Goal: Task Accomplishment & Management: Manage account settings

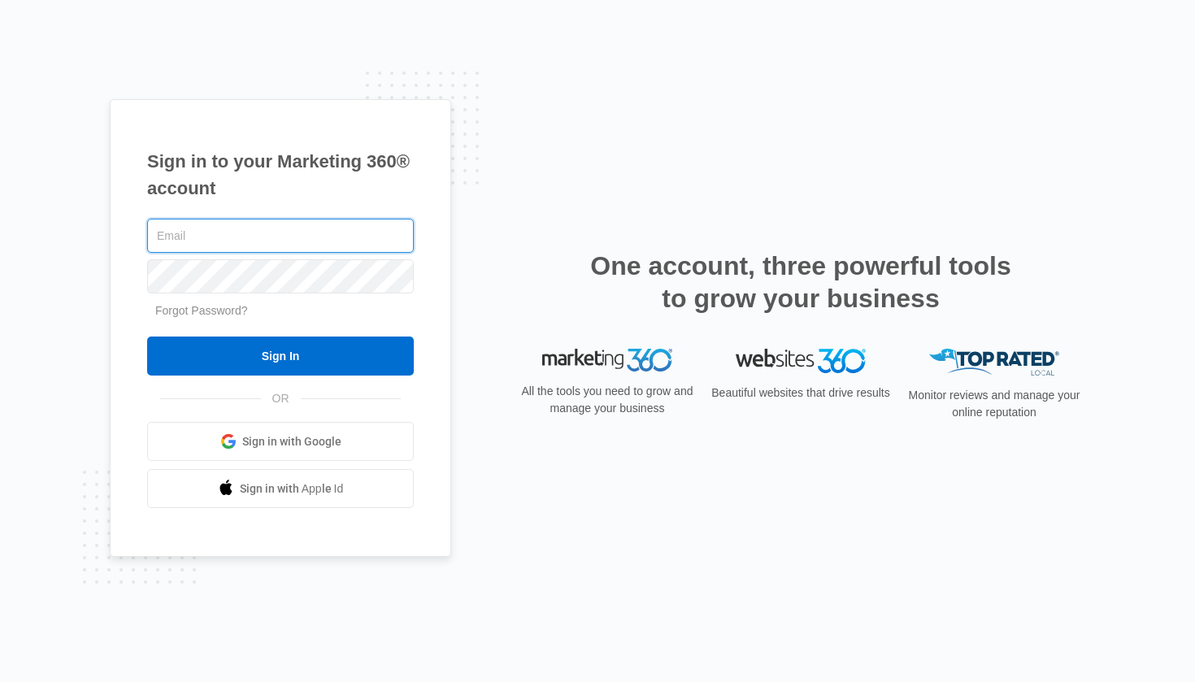
type input "[PERSON_NAME][EMAIL_ADDRESS][DOMAIN_NAME]"
click at [280, 356] on input "Sign In" at bounding box center [280, 355] width 267 height 39
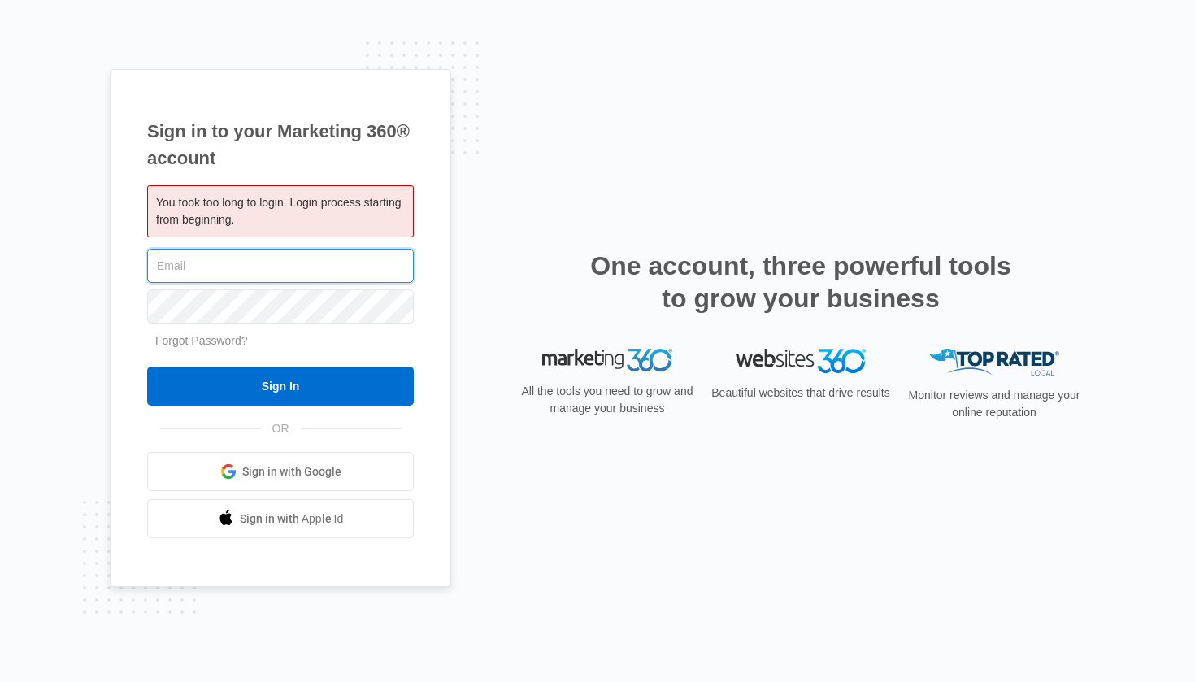
type input "[PERSON_NAME][EMAIL_ADDRESS][DOMAIN_NAME]"
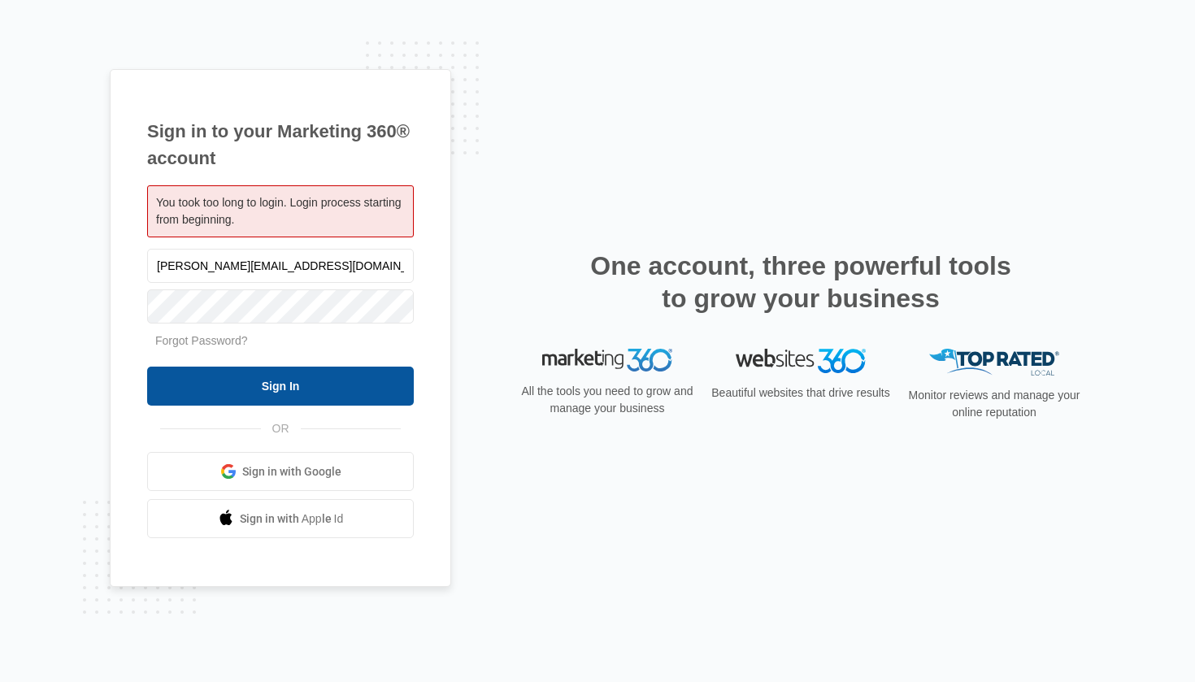
click at [291, 377] on input "Sign In" at bounding box center [280, 386] width 267 height 39
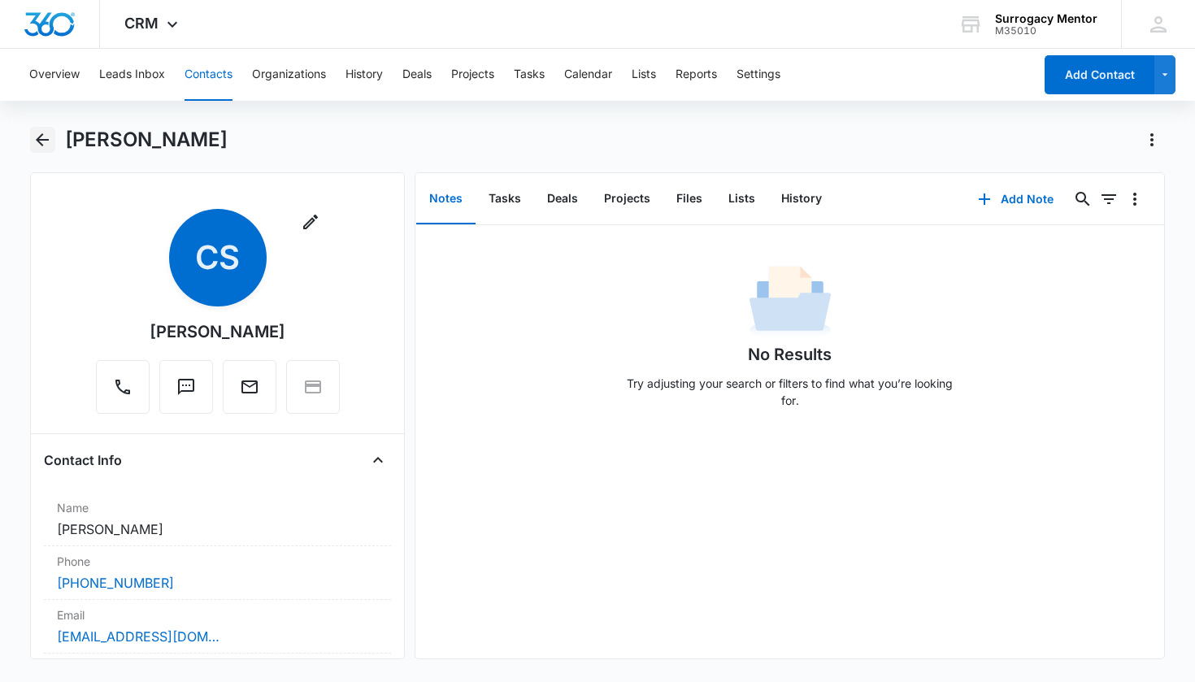
click at [37, 129] on button "Back" at bounding box center [42, 140] width 25 height 26
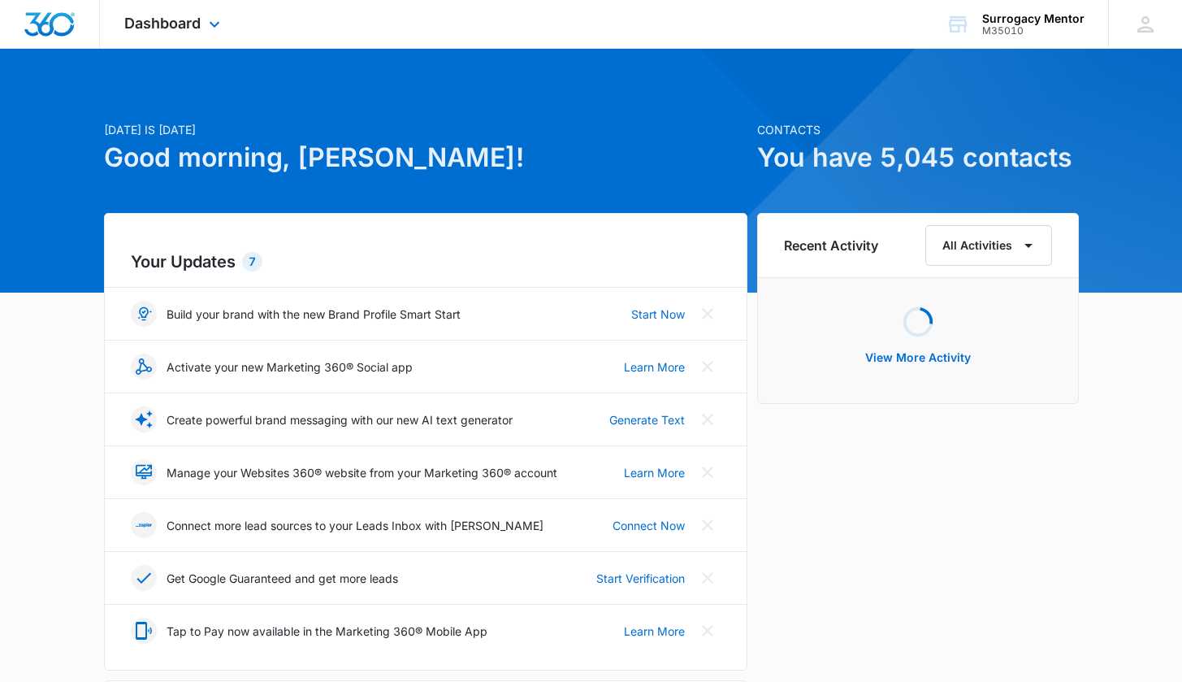
click at [193, 39] on div "Dashboard Apps Reputation Websites Forms CRM Email Social Content Ads Intellige…" at bounding box center [174, 24] width 149 height 48
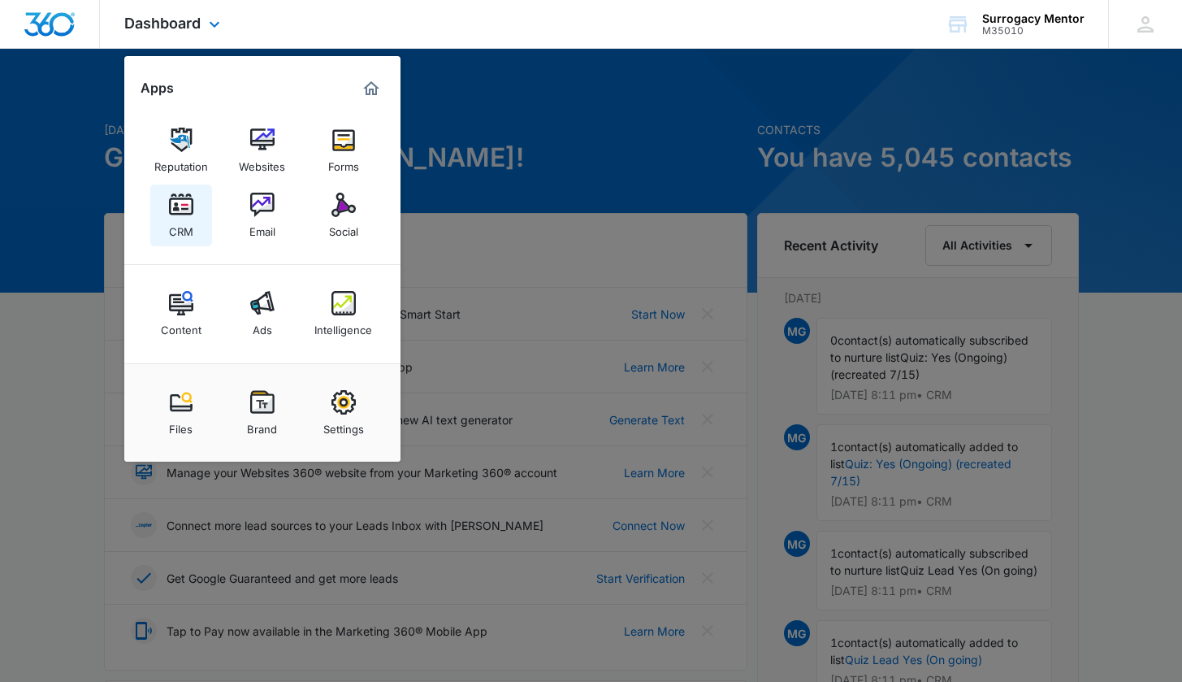
click at [183, 217] on div "CRM" at bounding box center [181, 227] width 24 height 21
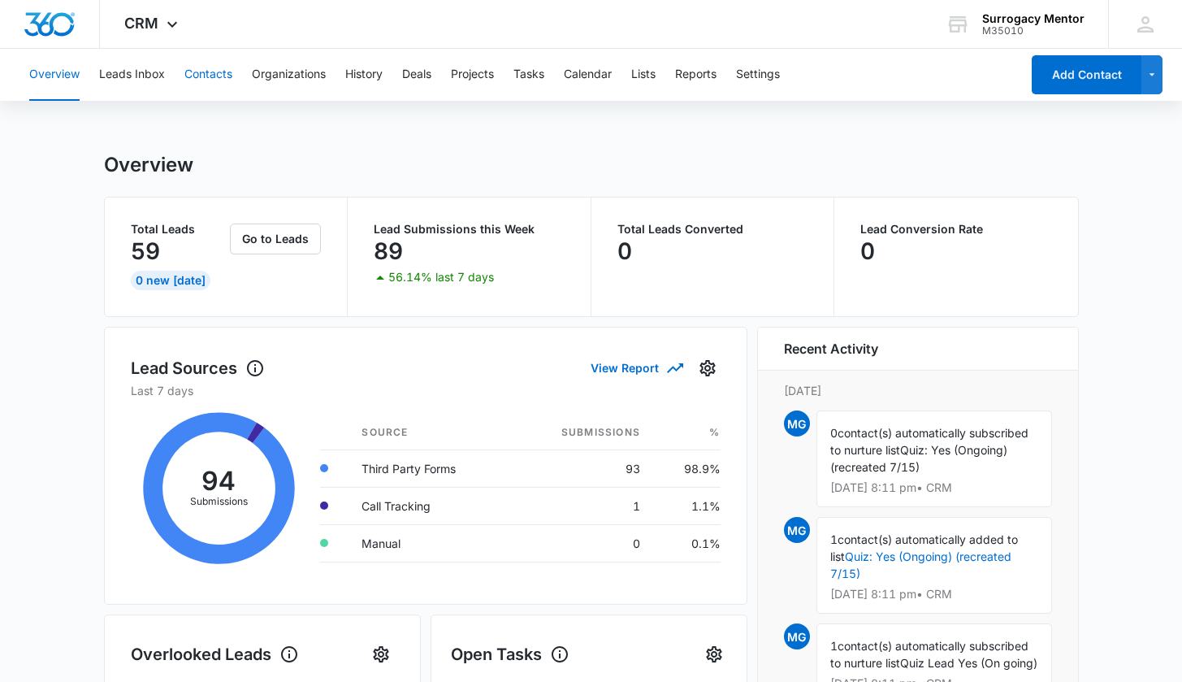
click at [218, 80] on button "Contacts" at bounding box center [208, 75] width 48 height 52
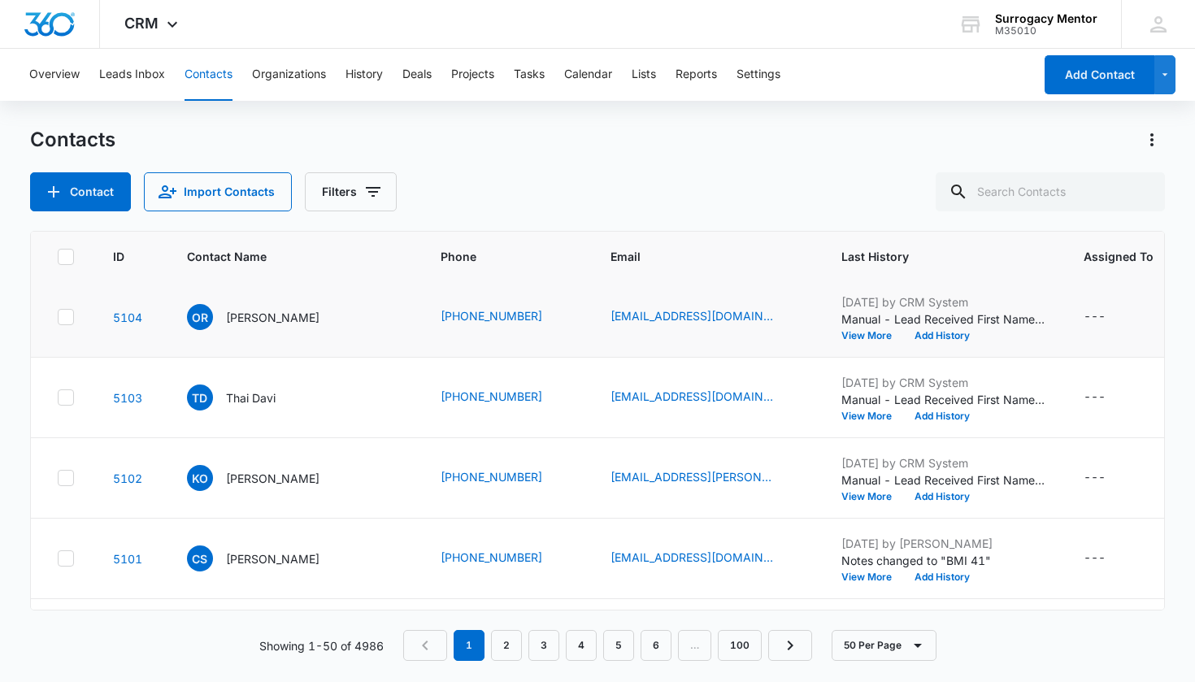
scroll to position [1329, 0]
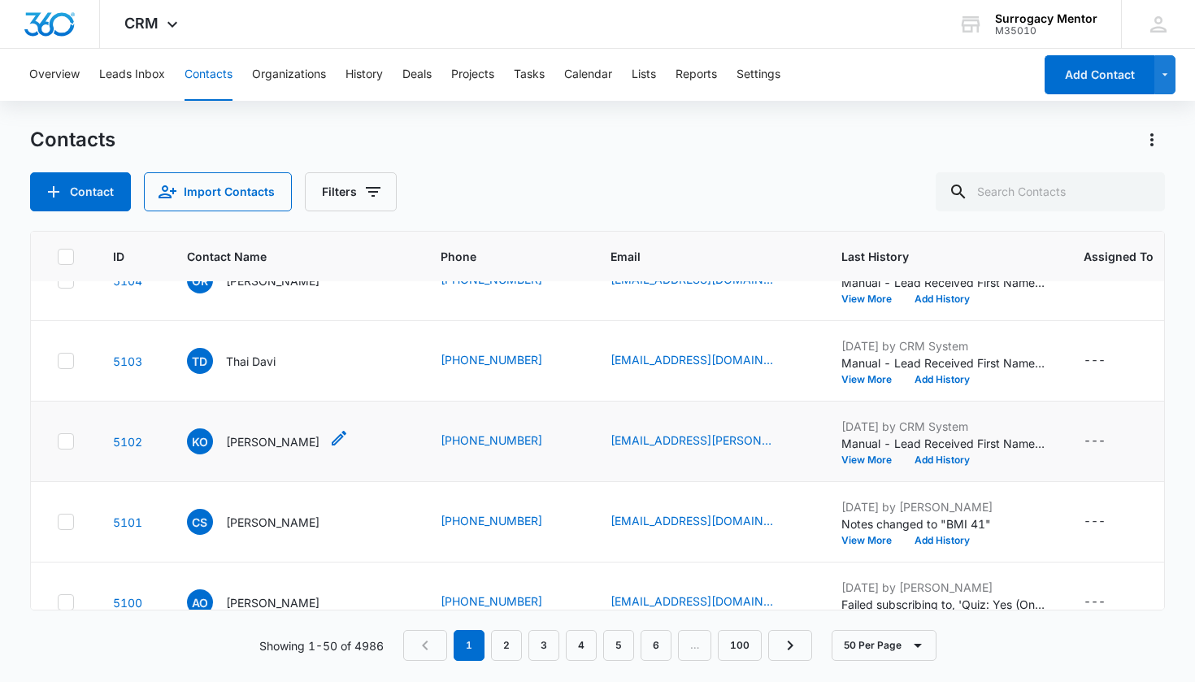
click at [259, 450] on p "[PERSON_NAME]" at bounding box center [272, 441] width 93 height 17
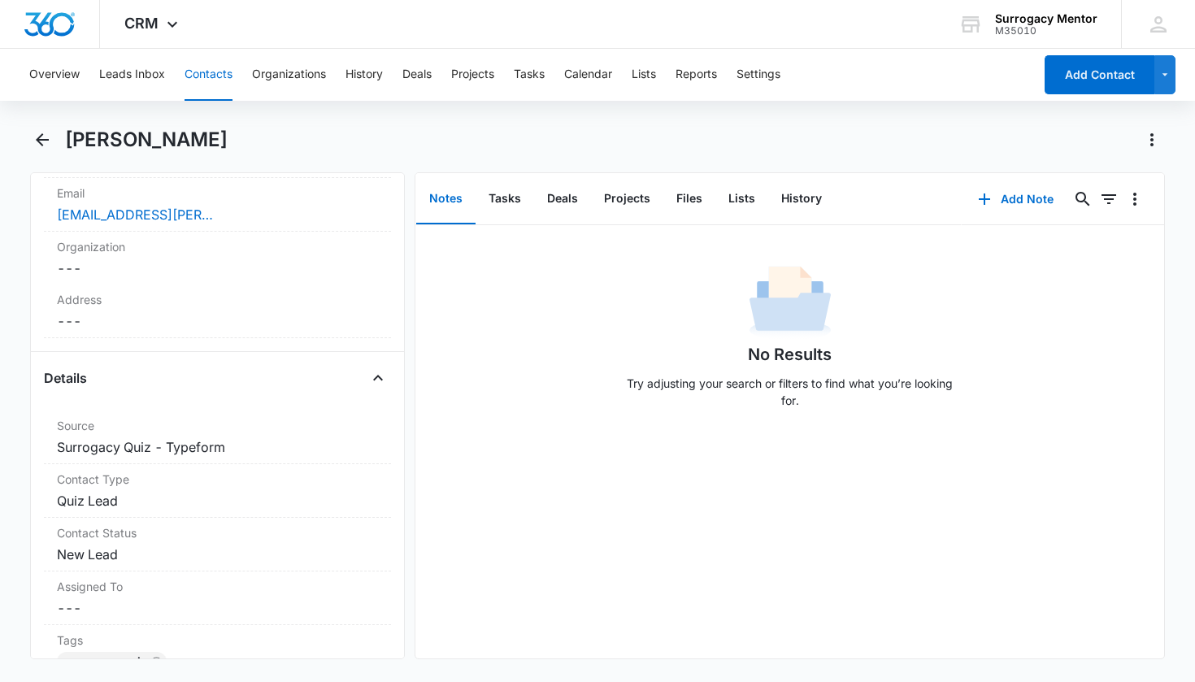
scroll to position [462, 0]
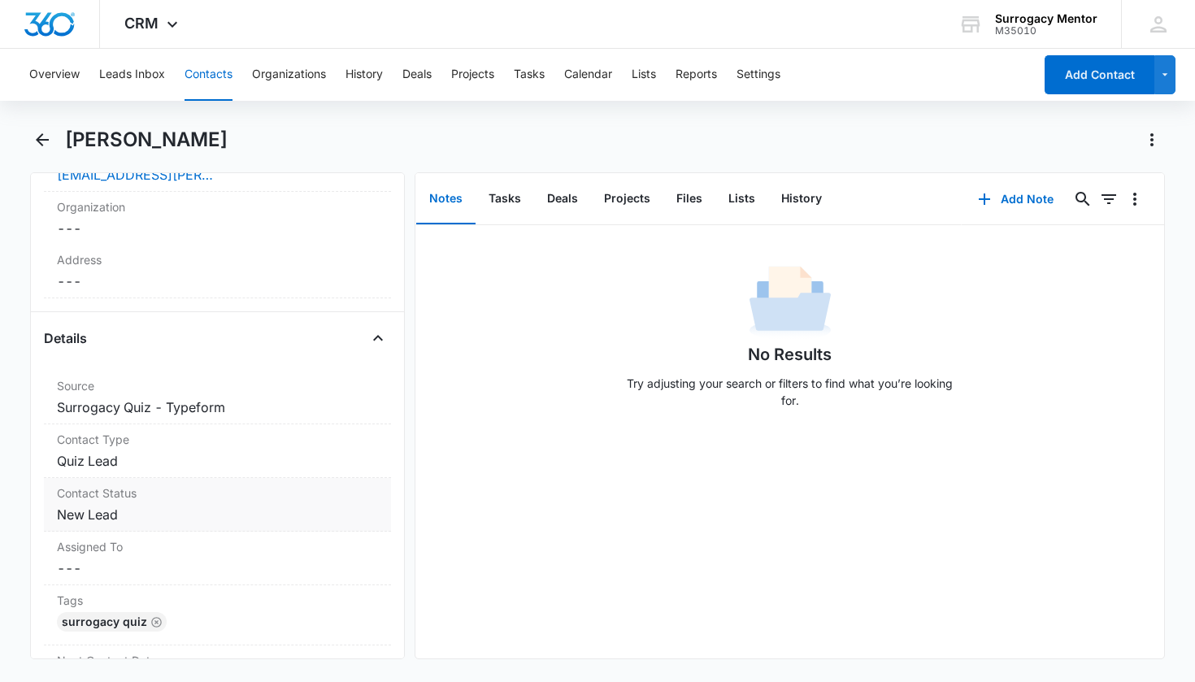
click at [109, 521] on dd "Cancel Save Changes New Lead" at bounding box center [218, 515] width 322 height 20
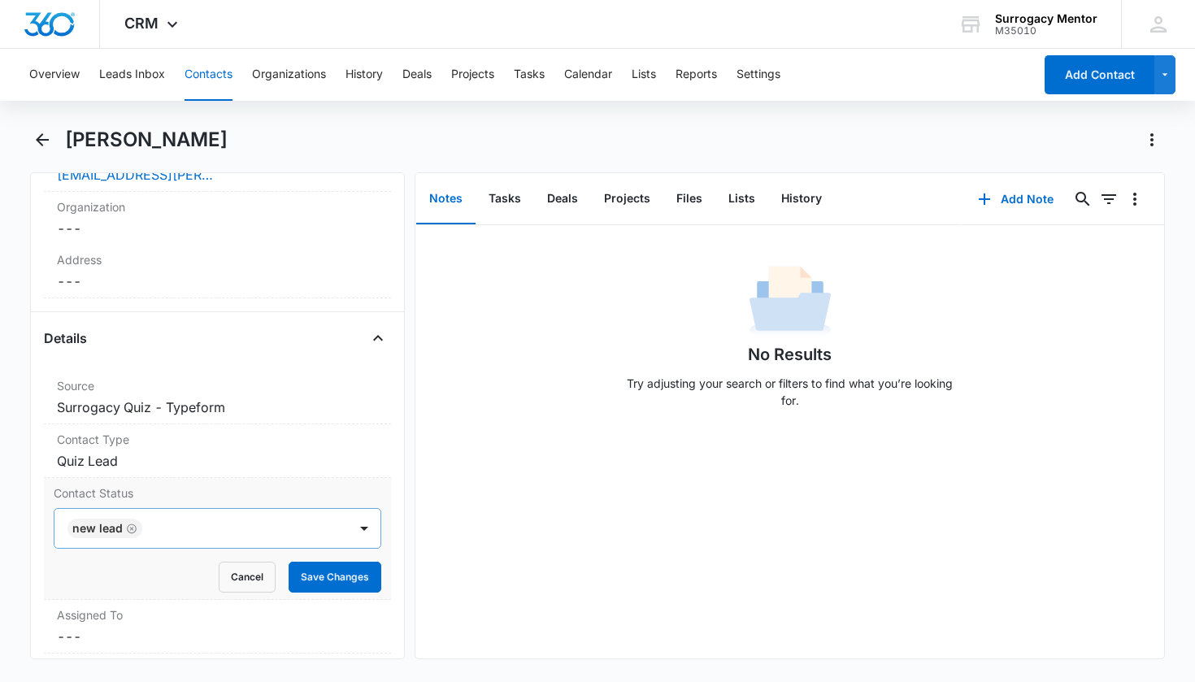
click at [134, 529] on icon "Remove New Lead" at bounding box center [131, 529] width 11 height 12
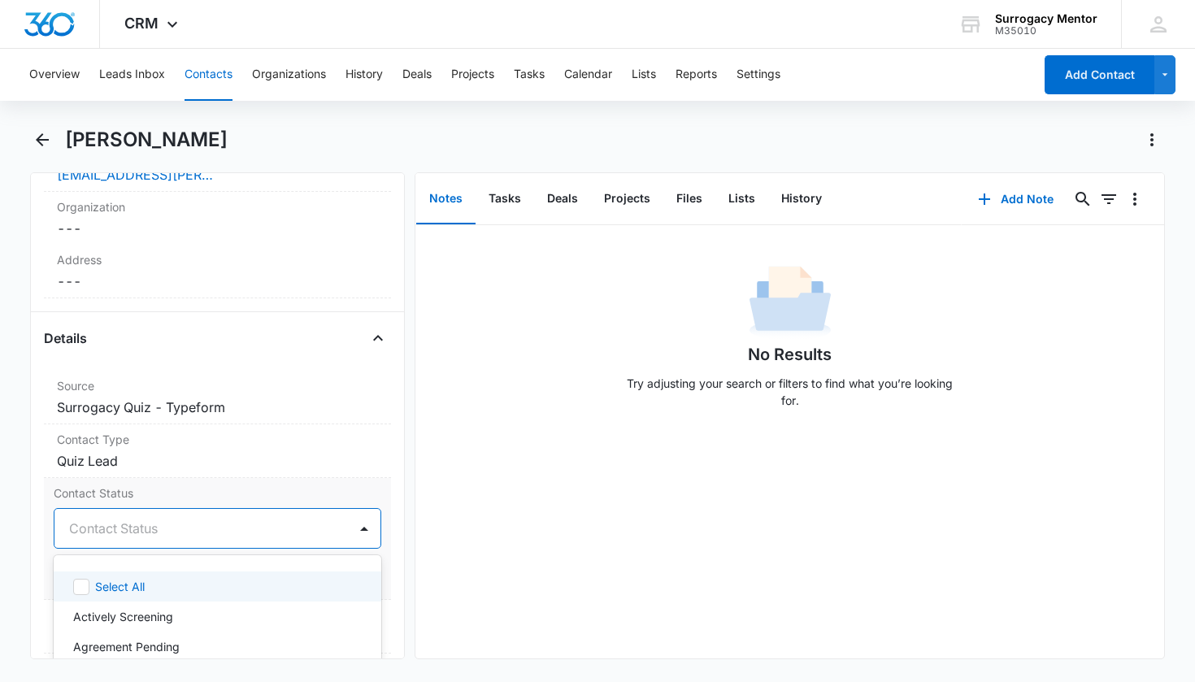
click at [136, 530] on div "Contact Status" at bounding box center [198, 529] width 258 height 20
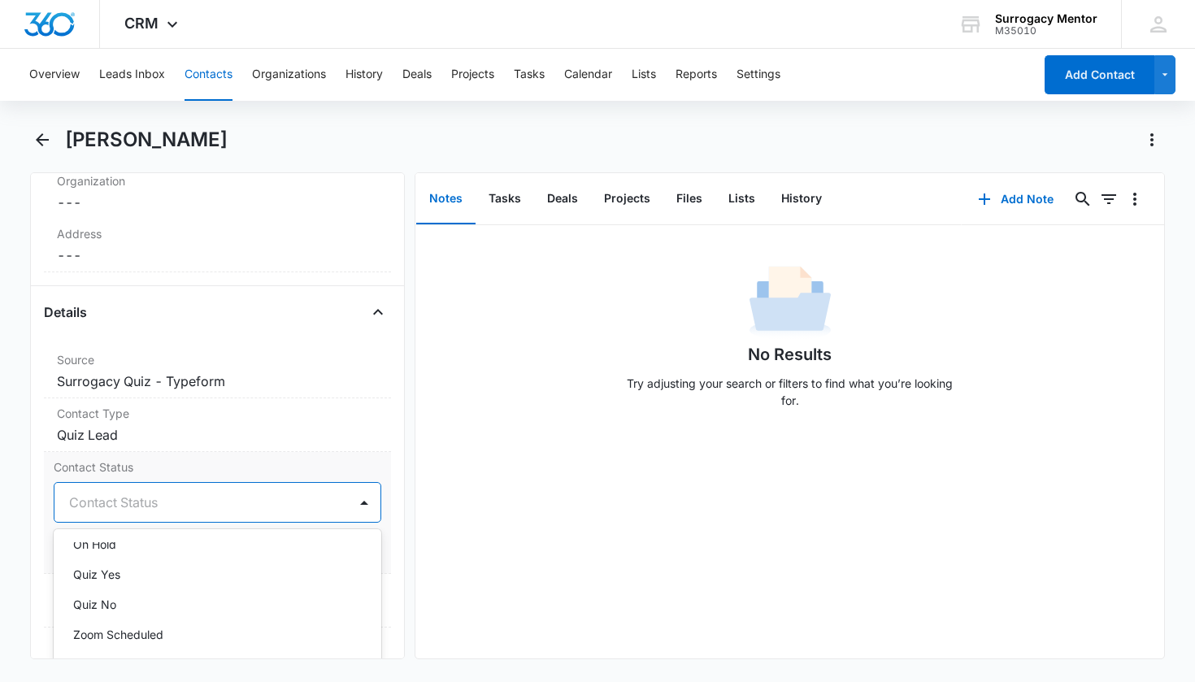
scroll to position [396, 0]
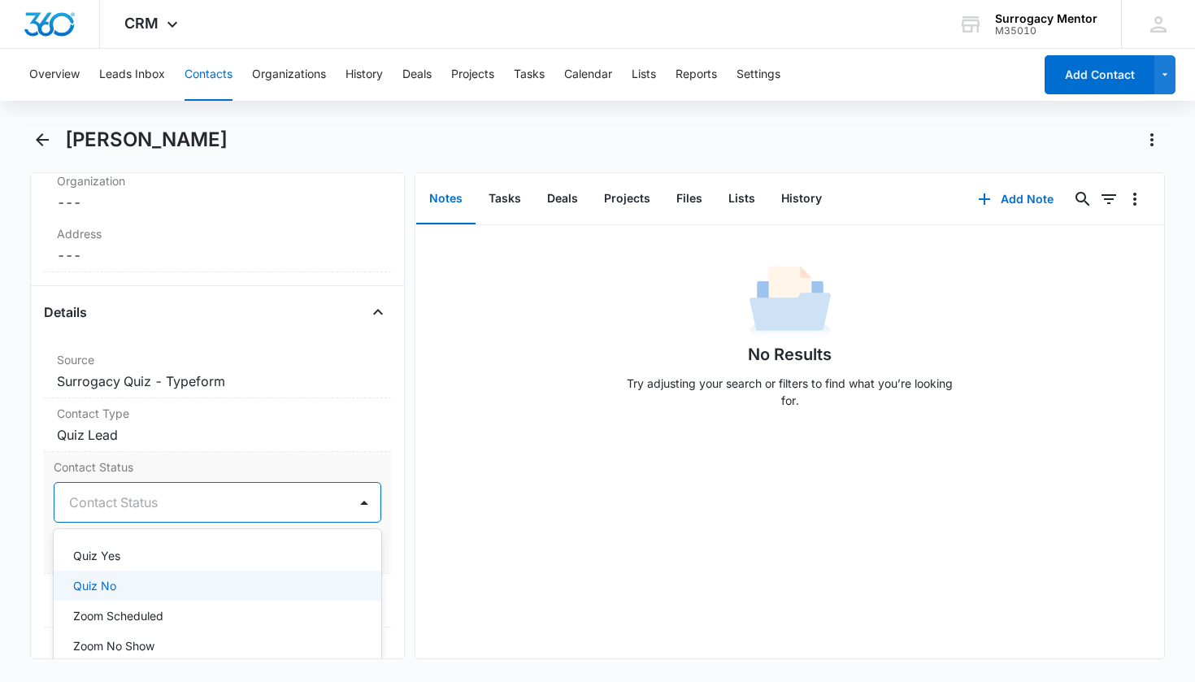
click at [141, 579] on div "Quiz No" at bounding box center [216, 585] width 286 height 17
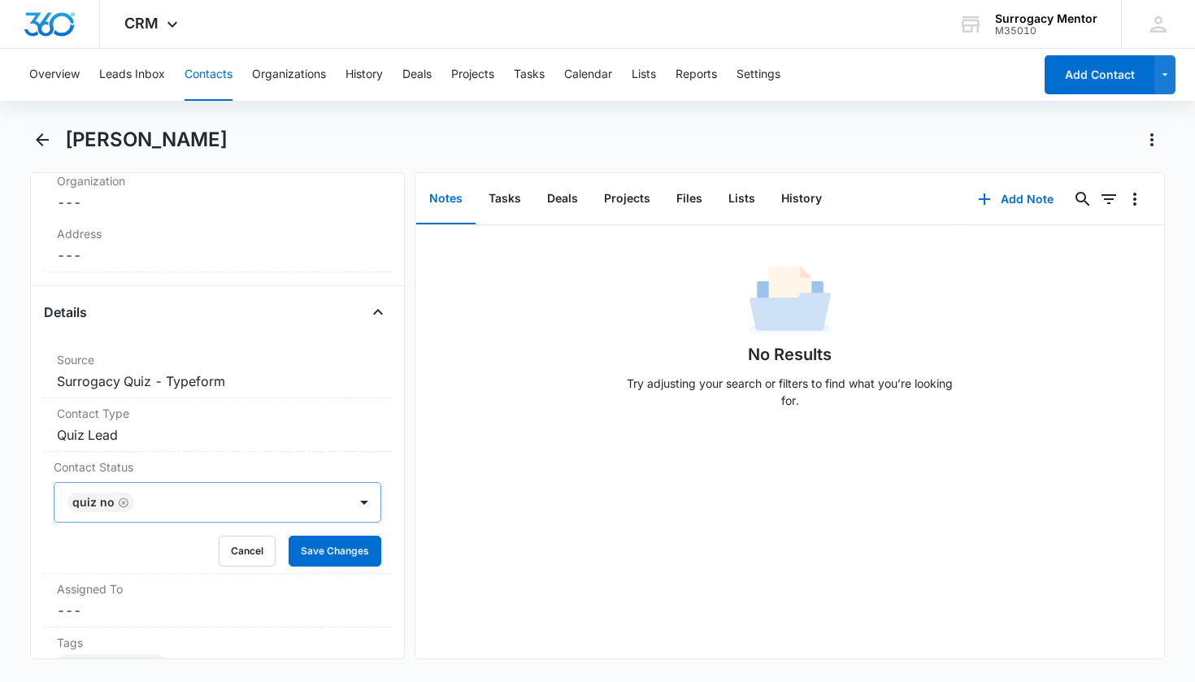
click at [388, 527] on div "Remove [PERSON_NAME] Contact Info Name Cancel Save Changes [PERSON_NAME] Phone …" at bounding box center [217, 415] width 375 height 487
click at [366, 553] on button "Save Changes" at bounding box center [335, 551] width 93 height 31
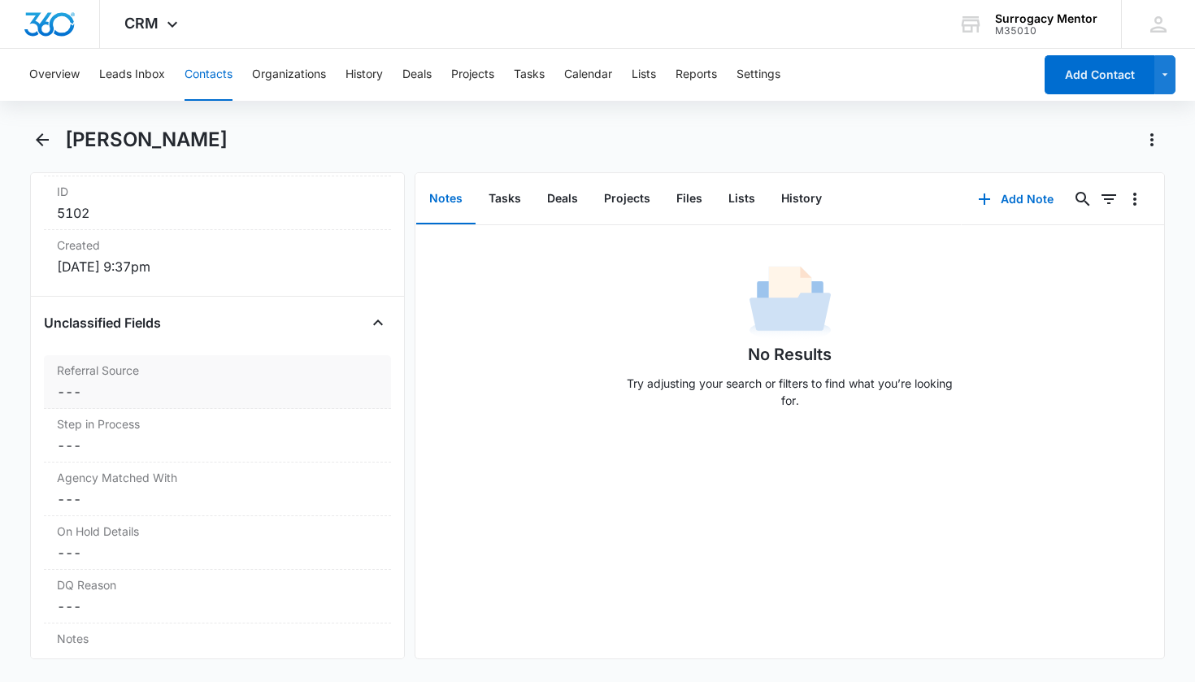
scroll to position [1266, 0]
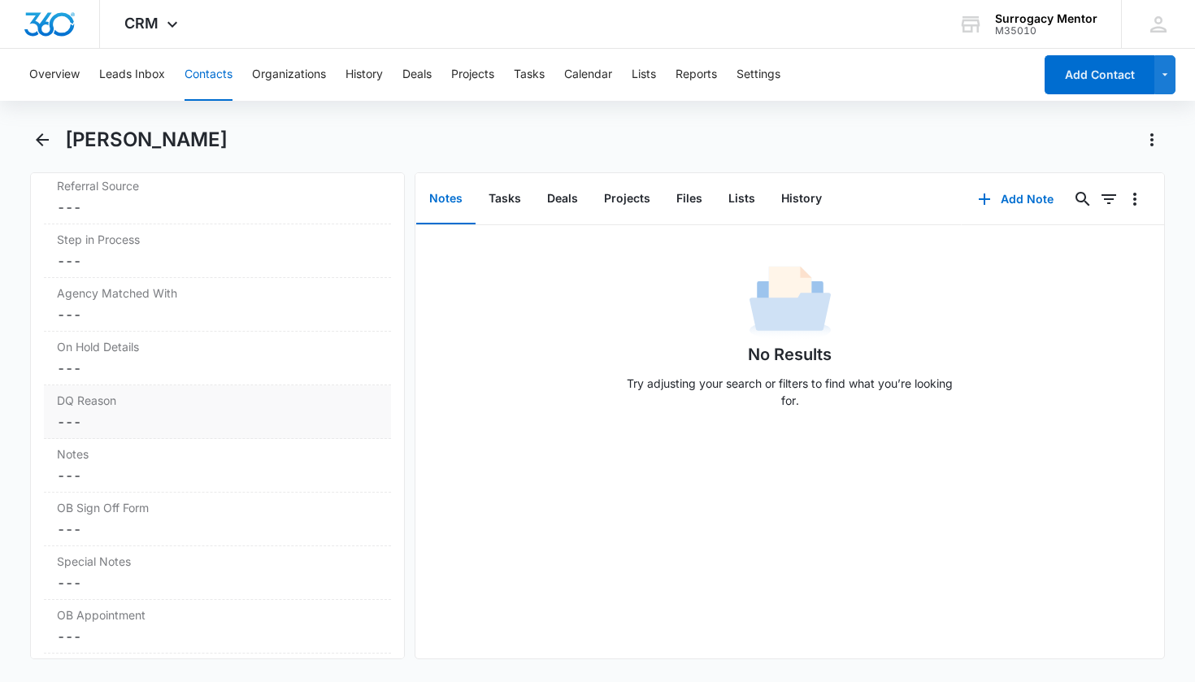
click at [123, 430] on dd "Cancel Save Changes ---" at bounding box center [218, 422] width 322 height 20
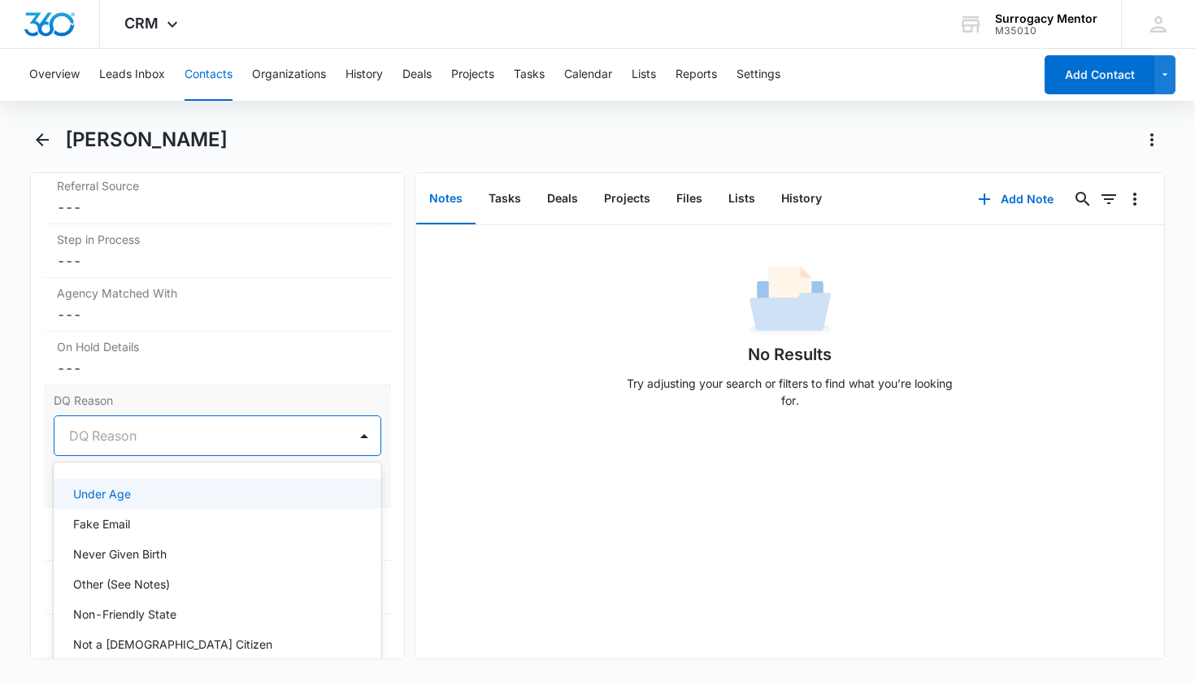
click at [151, 440] on div at bounding box center [198, 435] width 258 height 23
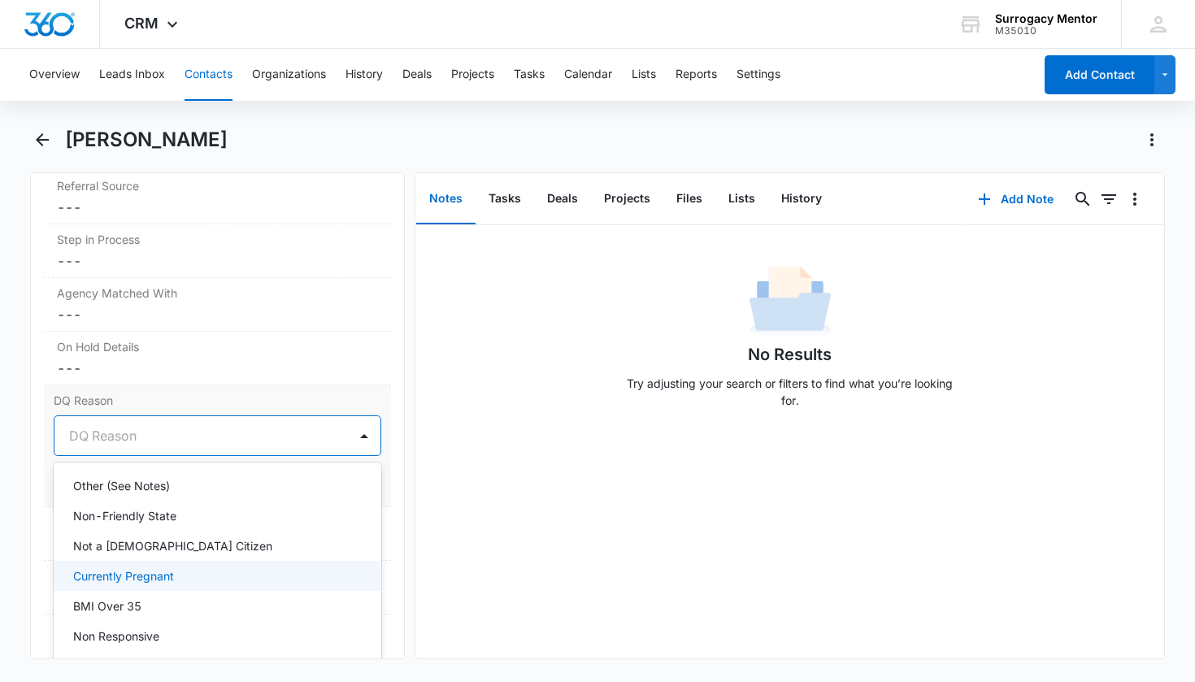
scroll to position [184, 0]
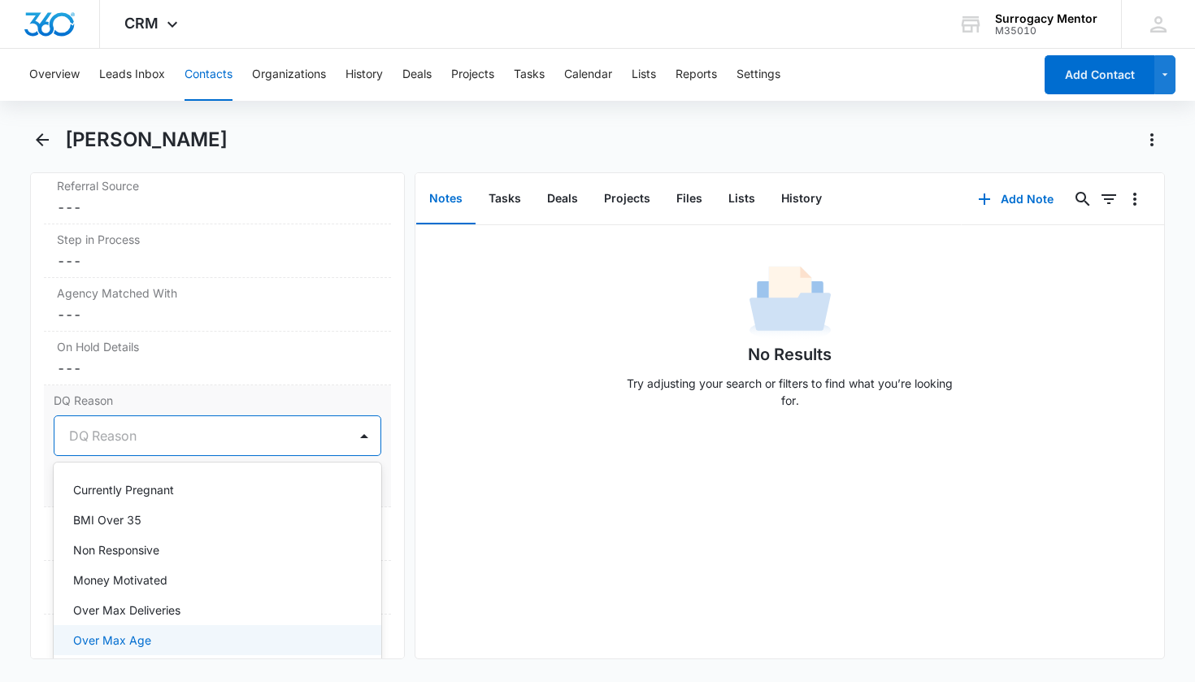
click at [199, 630] on div "Over Max Age" at bounding box center [218, 640] width 328 height 30
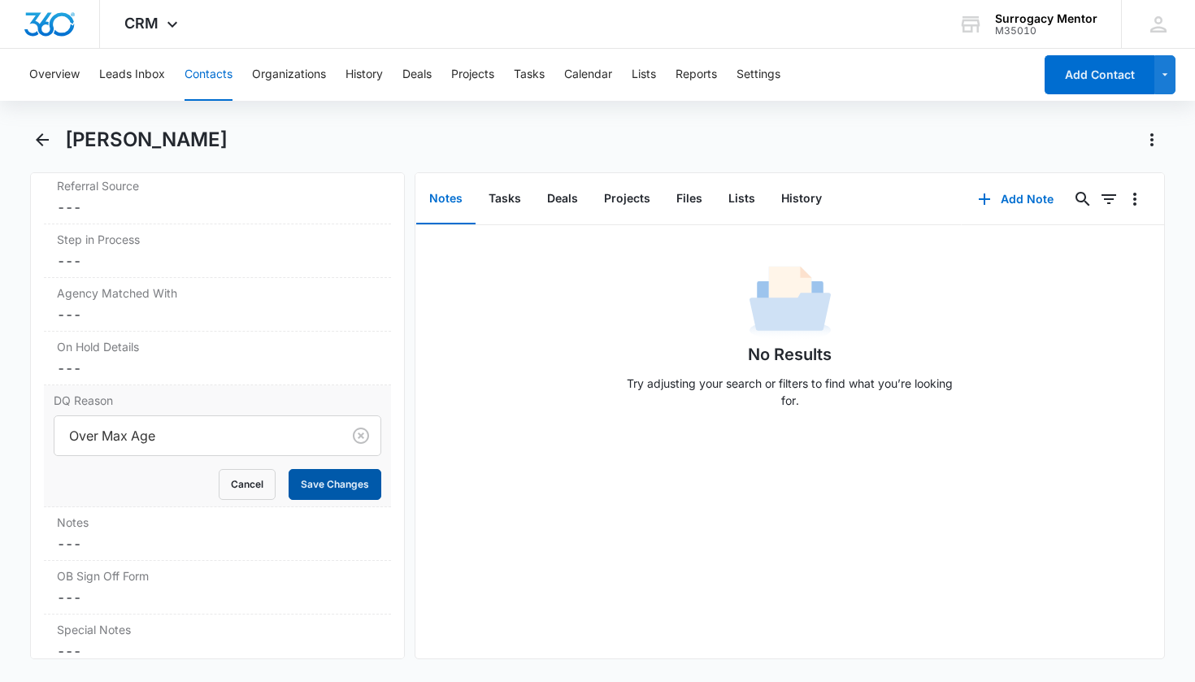
click at [355, 490] on button "Save Changes" at bounding box center [335, 484] width 93 height 31
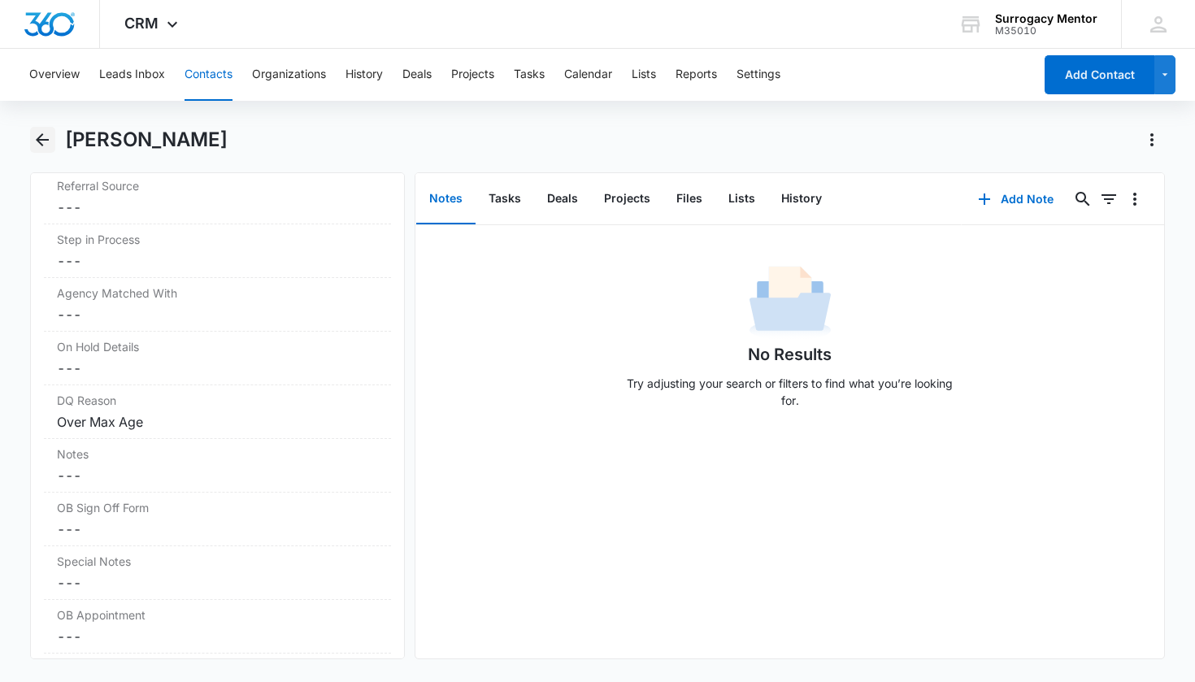
click at [41, 144] on icon "Back" at bounding box center [42, 139] width 13 height 13
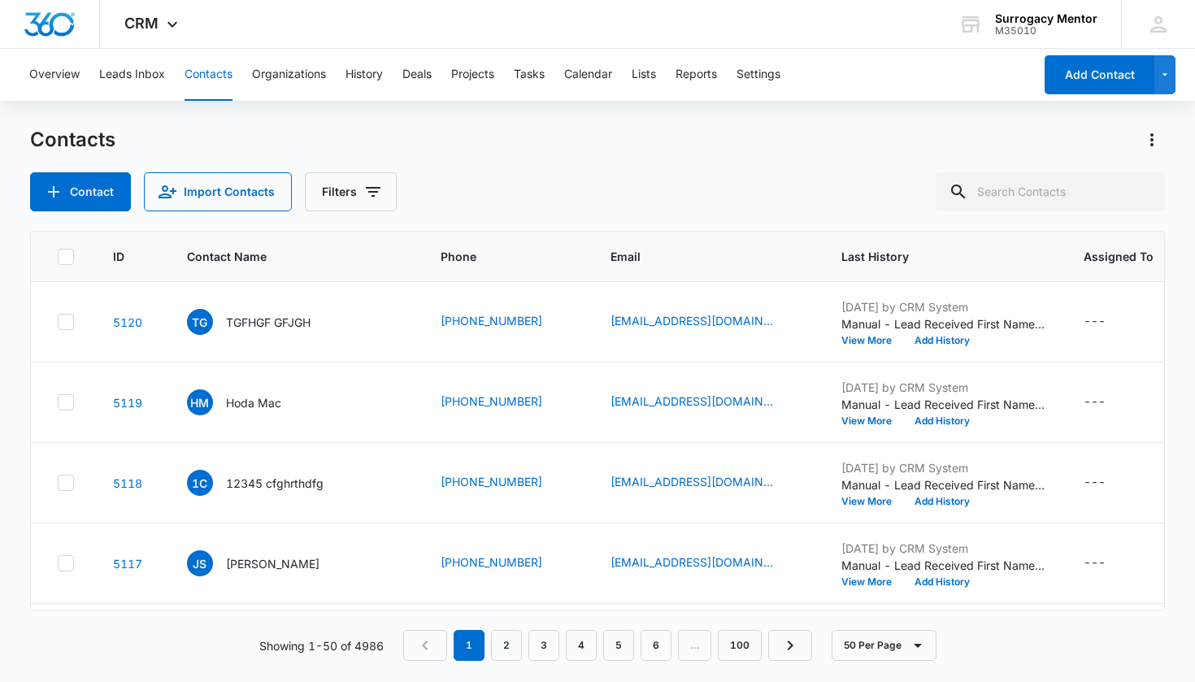
scroll to position [1329, 0]
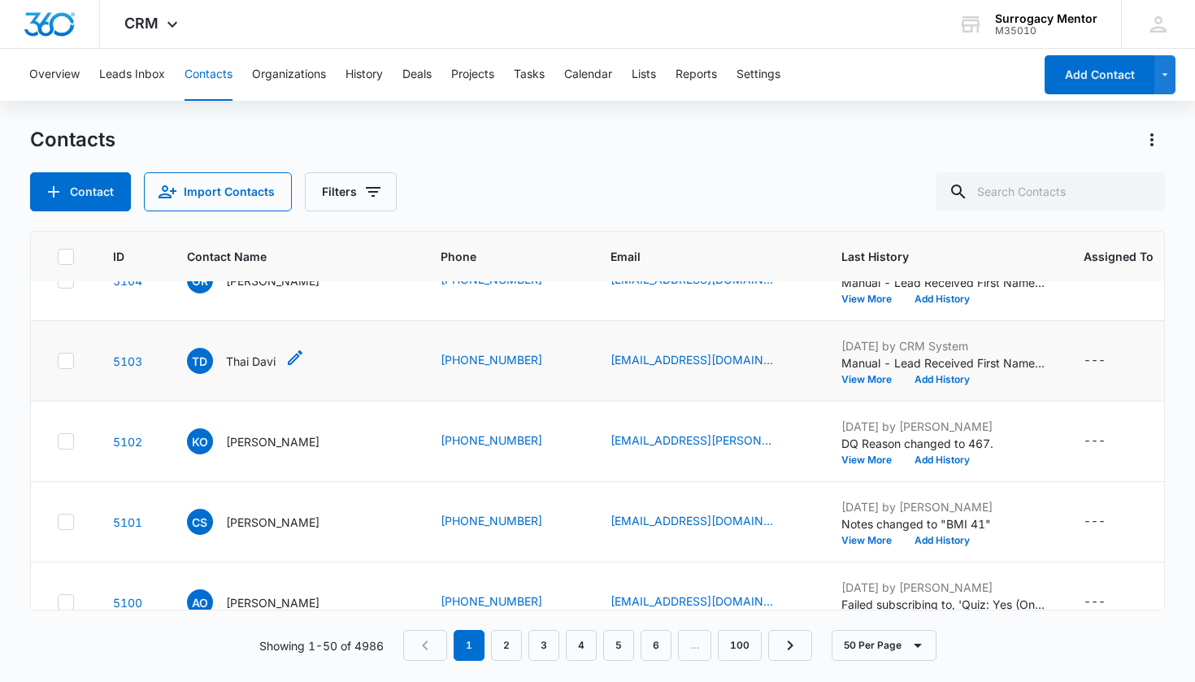
click at [259, 370] on p "Thai Davi" at bounding box center [251, 361] width 50 height 17
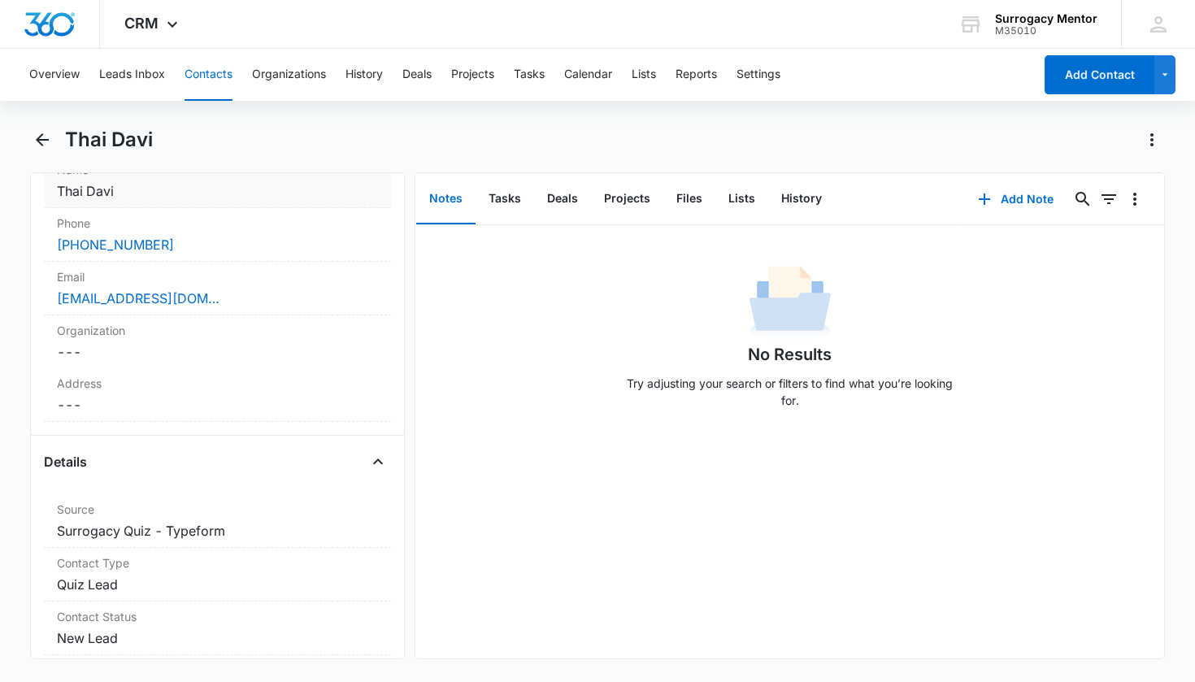
scroll to position [549, 0]
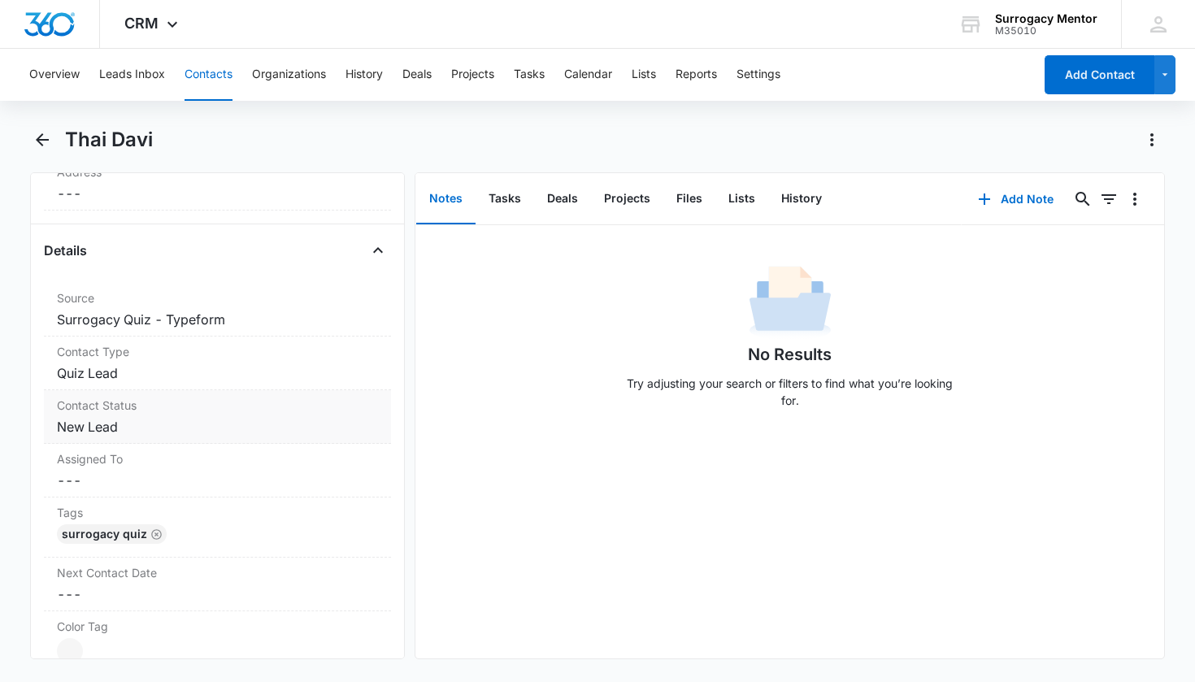
click at [111, 421] on dd "Cancel Save Changes New Lead" at bounding box center [218, 427] width 322 height 20
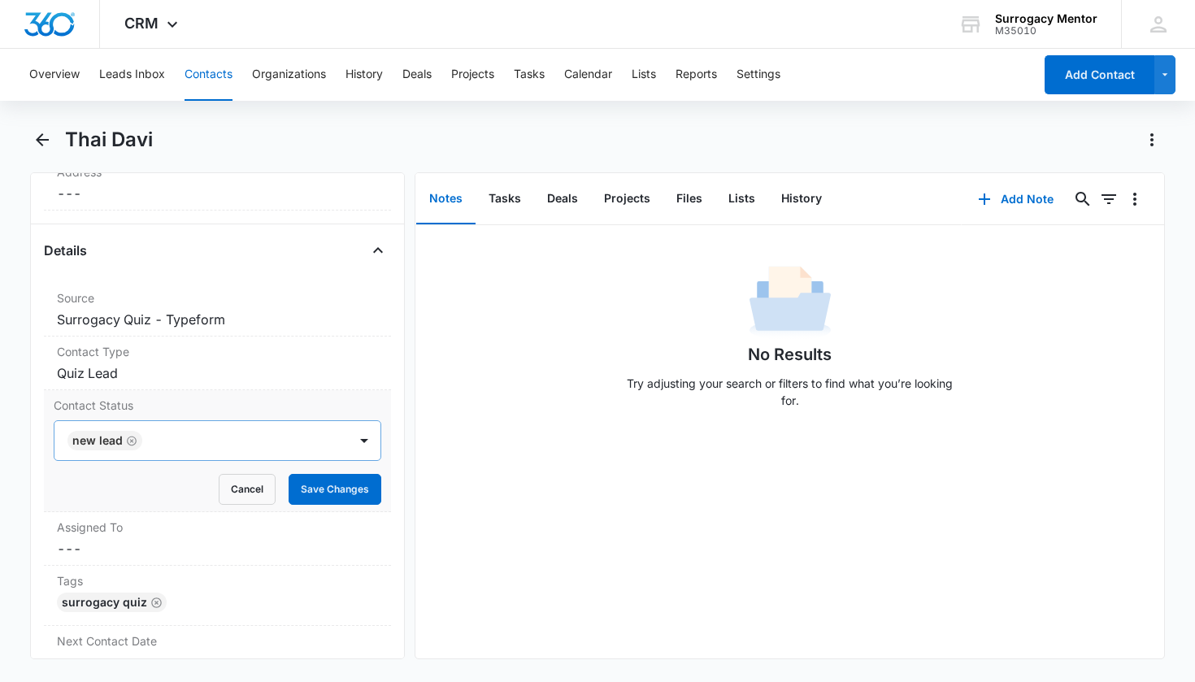
click at [126, 441] on icon "Remove New Lead" at bounding box center [131, 441] width 11 height 12
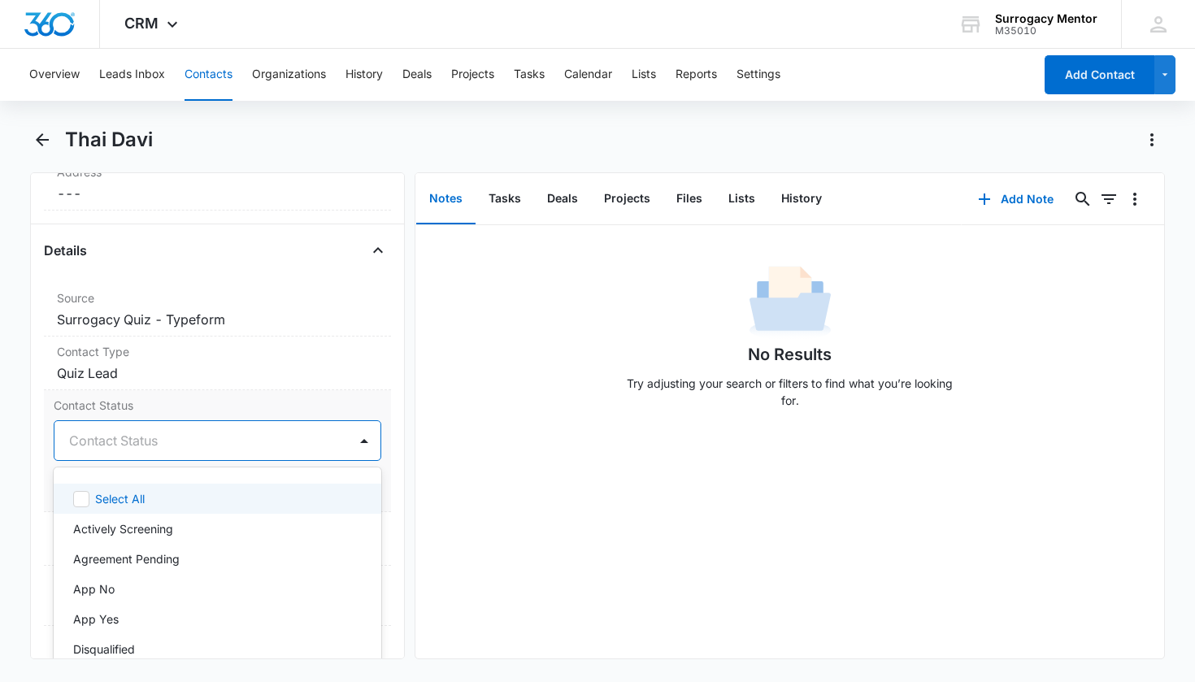
click at [126, 442] on div "Contact Status" at bounding box center [198, 441] width 258 height 20
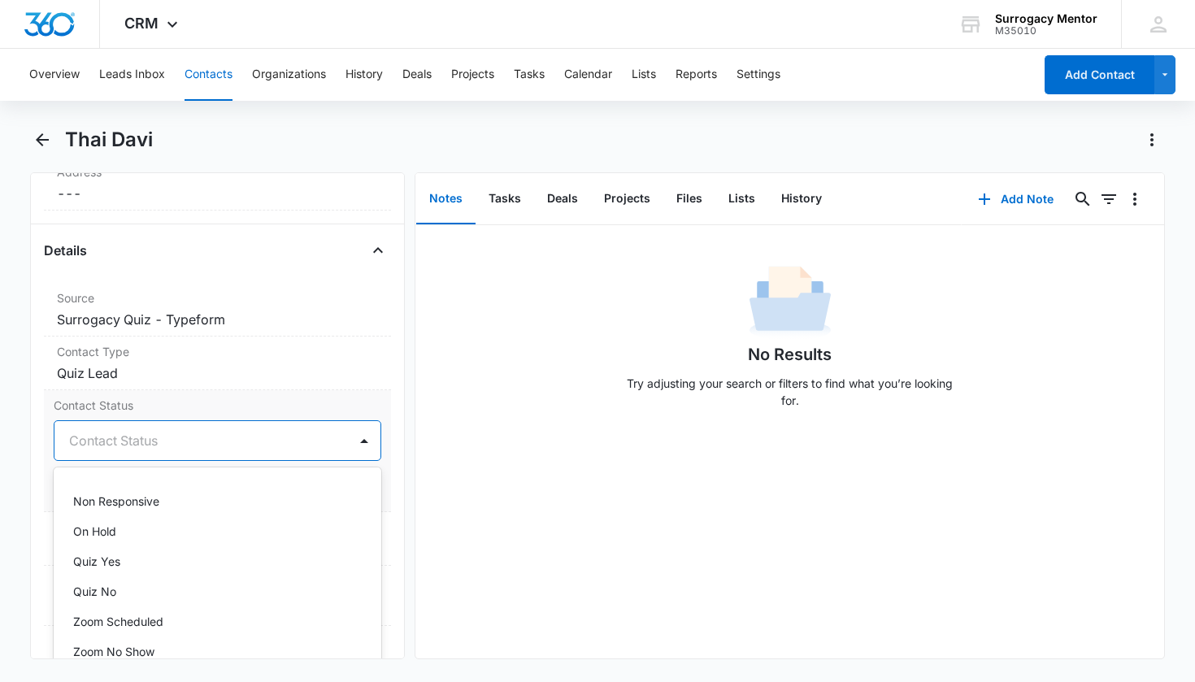
scroll to position [332, 0]
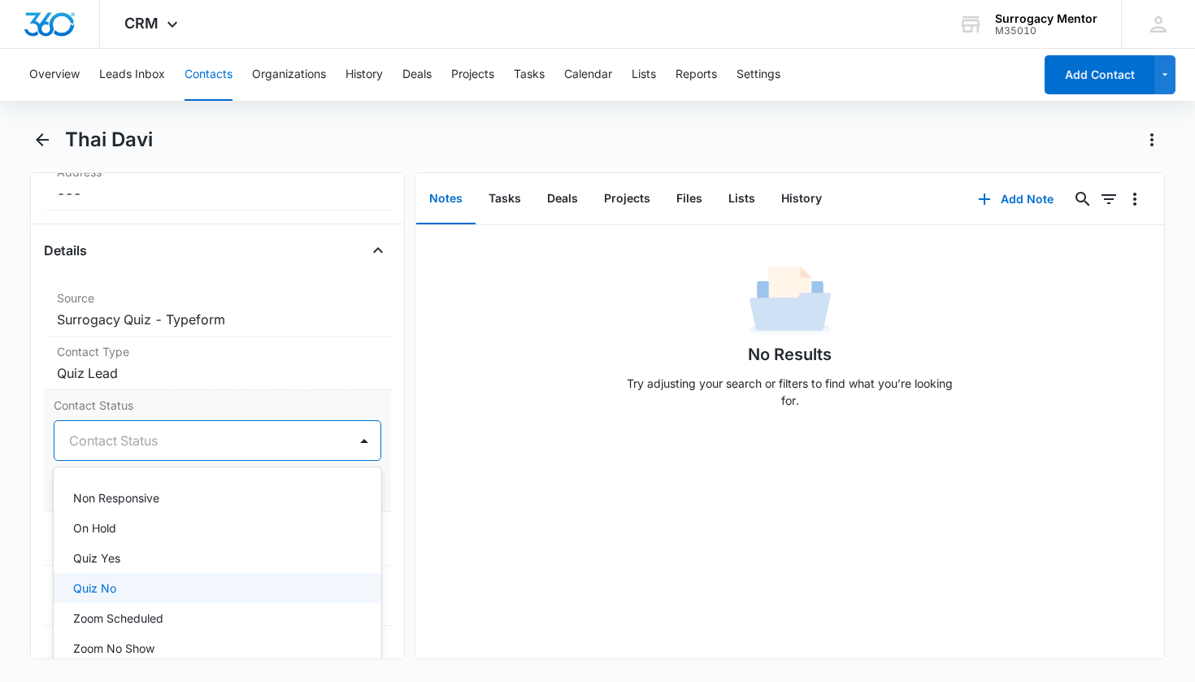
click at [148, 588] on div "Quiz No" at bounding box center [216, 587] width 286 height 17
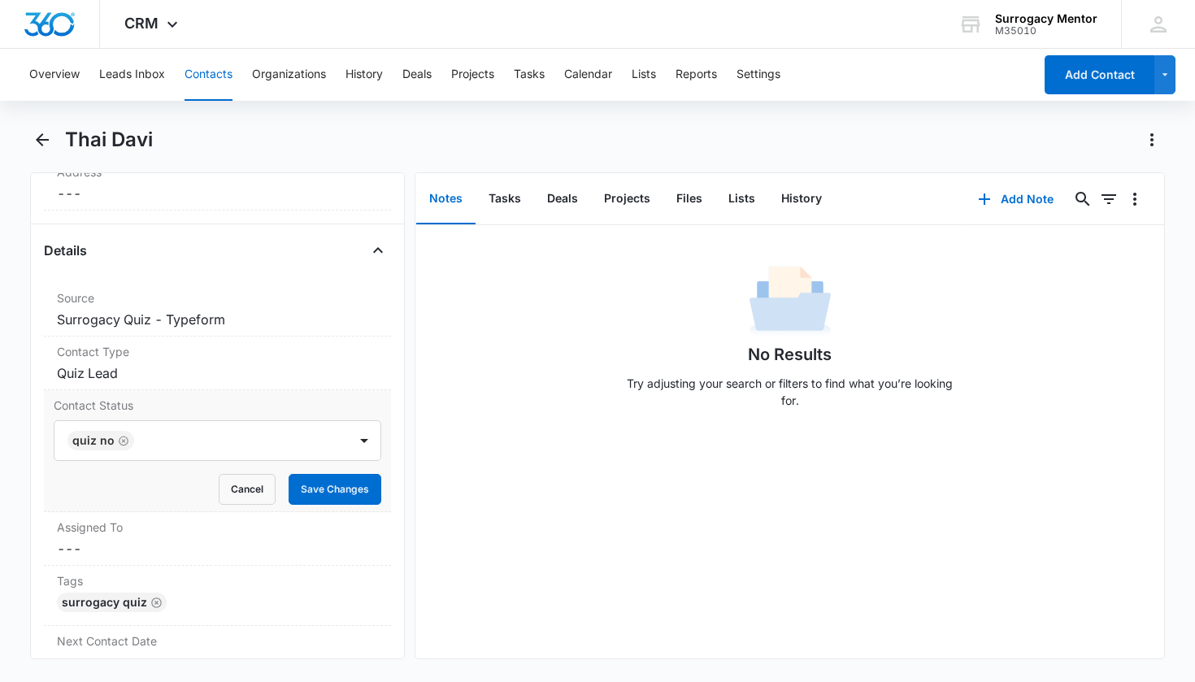
click at [373, 491] on div "Contact Status Quiz No Cancel Save Changes" at bounding box center [218, 451] width 348 height 122
click at [359, 488] on button "Save Changes" at bounding box center [335, 489] width 93 height 31
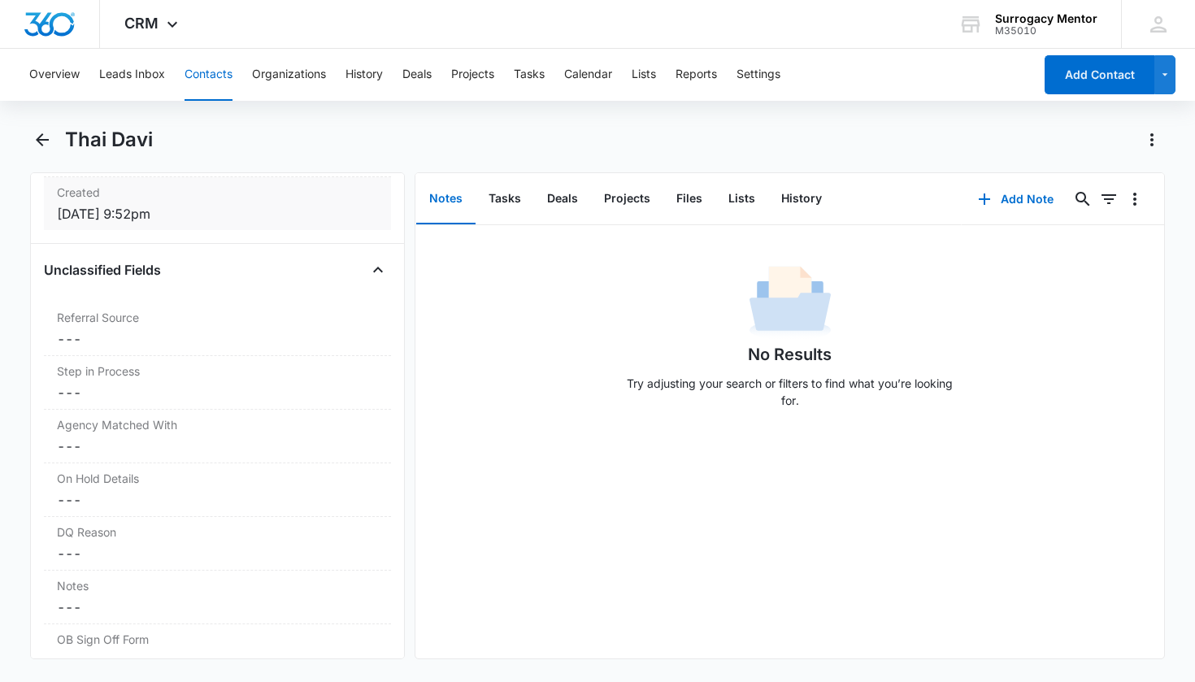
scroll to position [1189, 0]
click at [129, 487] on div "DQ Reason Cancel Save Changes ---" at bounding box center [218, 489] width 348 height 54
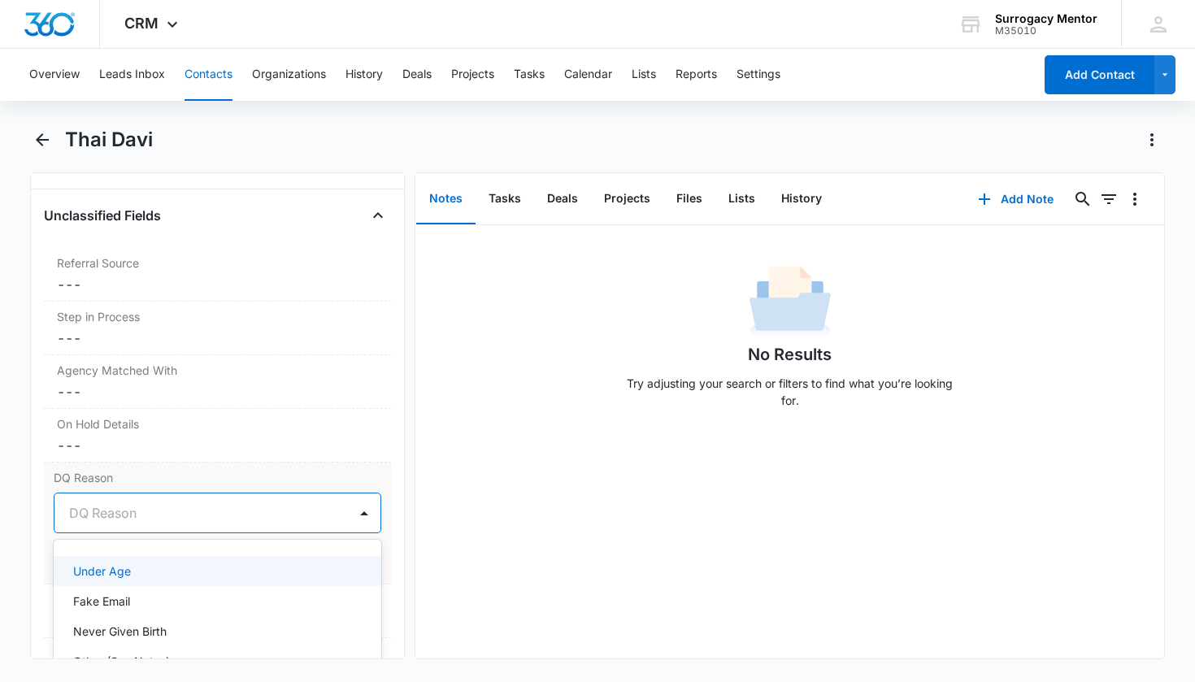
drag, startPoint x: 177, startPoint y: 514, endPoint x: 180, endPoint y: 528, distance: 14.8
click at [180, 528] on div "DQ Reason" at bounding box center [201, 512] width 294 height 39
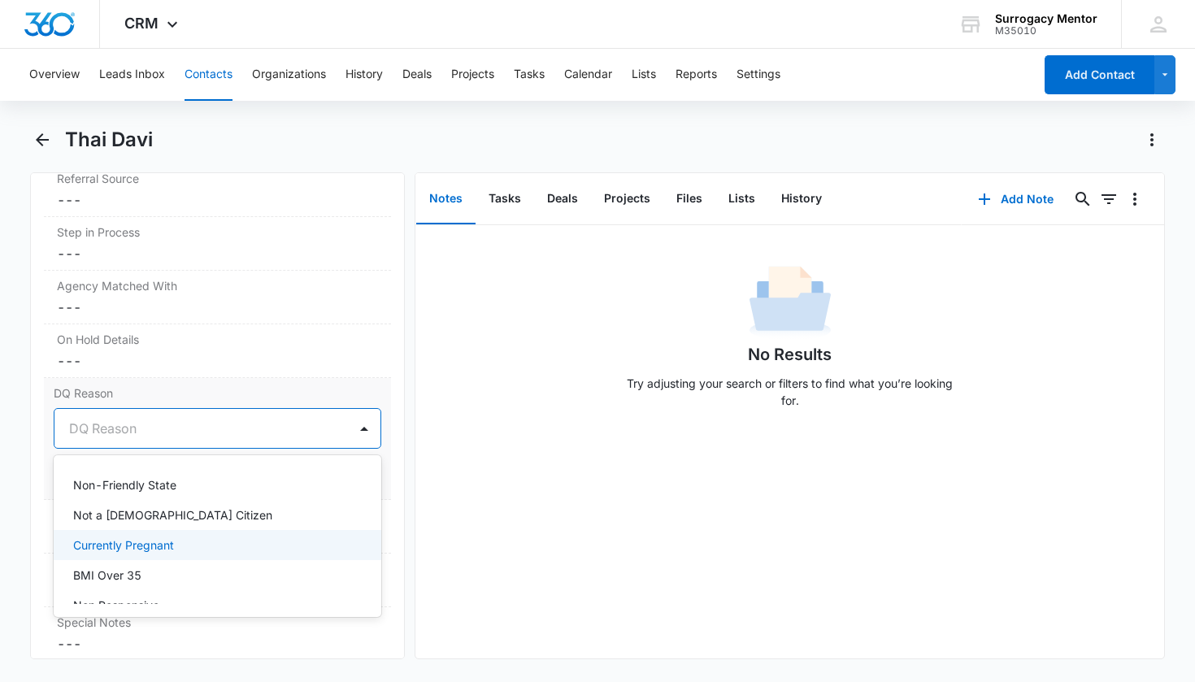
scroll to position [119, 0]
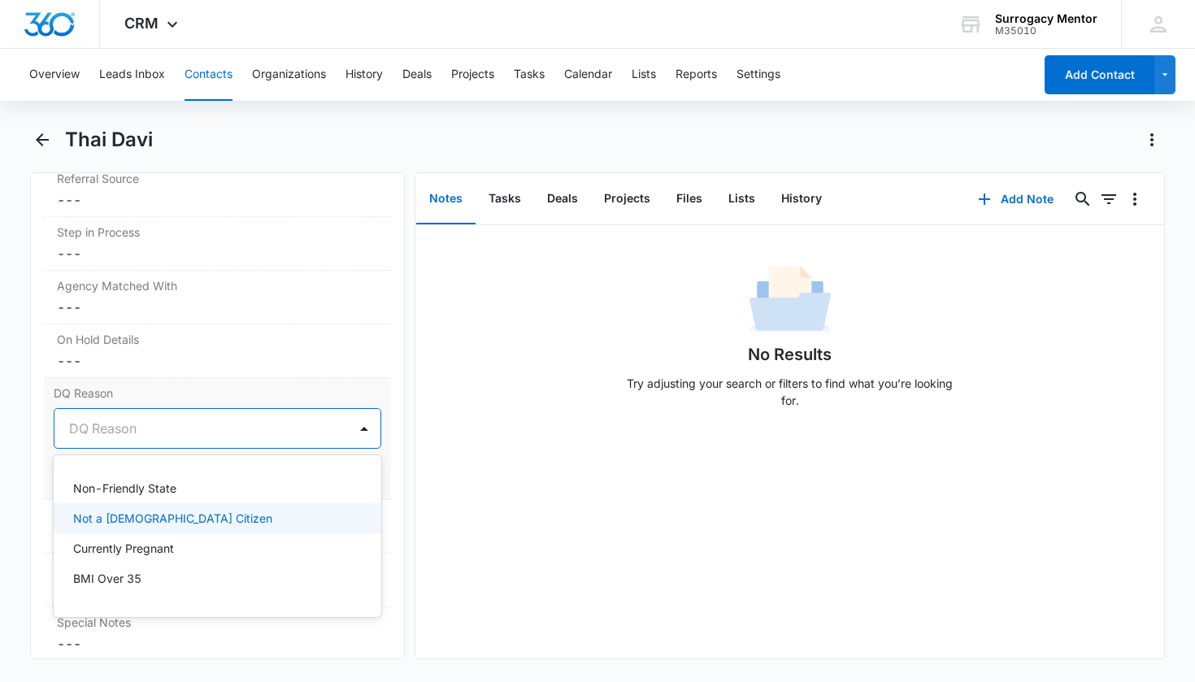
click at [235, 526] on div "Not a [DEMOGRAPHIC_DATA] Citizen" at bounding box center [216, 518] width 286 height 17
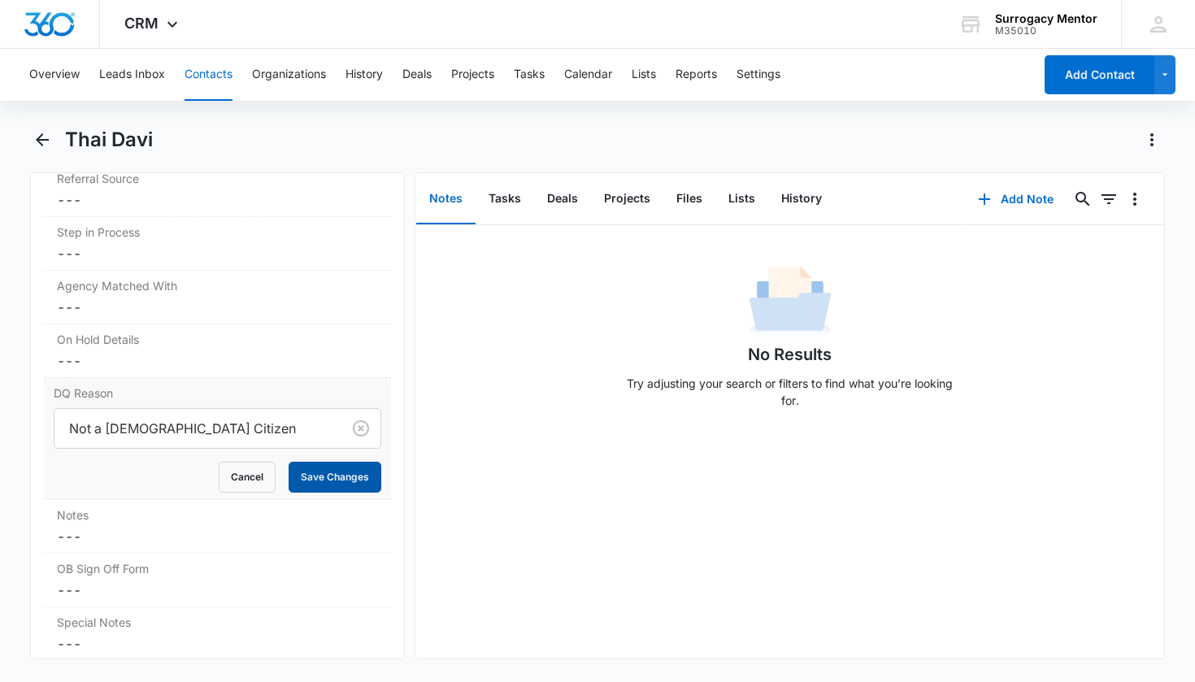
click at [315, 481] on button "Save Changes" at bounding box center [335, 477] width 93 height 31
click at [210, 527] on dd "Cancel Save Changes ---" at bounding box center [218, 537] width 322 height 20
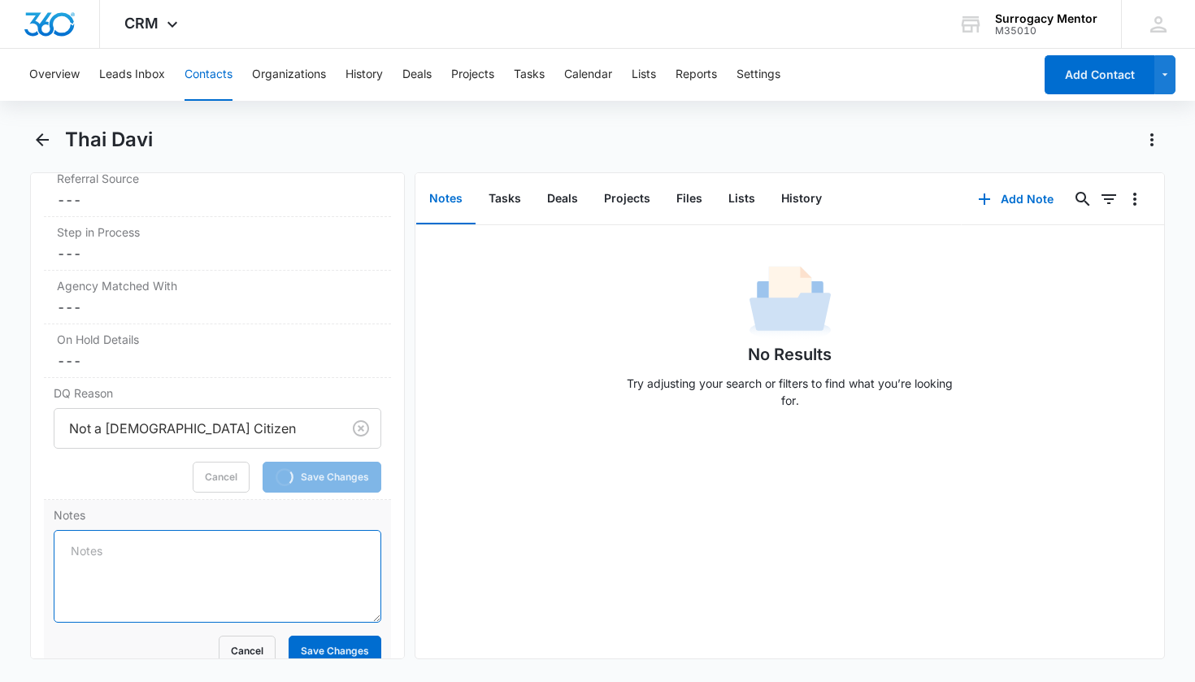
click at [208, 565] on textarea "Notes" at bounding box center [218, 576] width 328 height 93
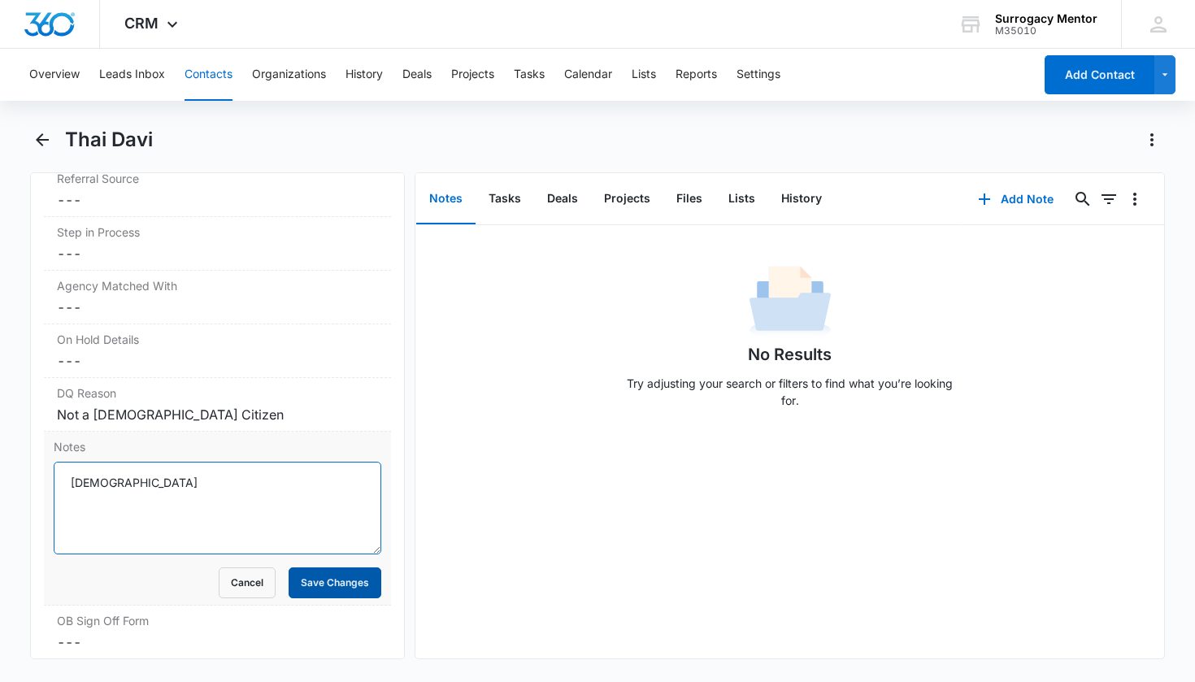
type textarea "[DEMOGRAPHIC_DATA]"
click at [319, 590] on button "Save Changes" at bounding box center [335, 582] width 93 height 31
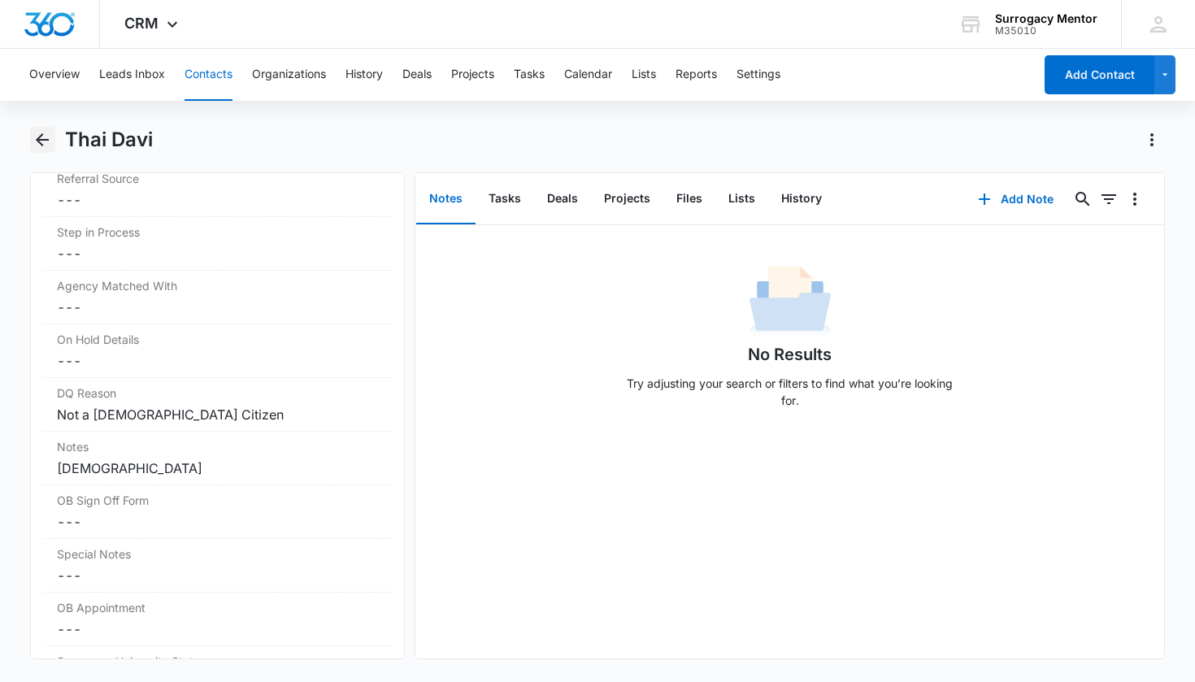
click at [42, 141] on icon "Back" at bounding box center [42, 139] width 13 height 13
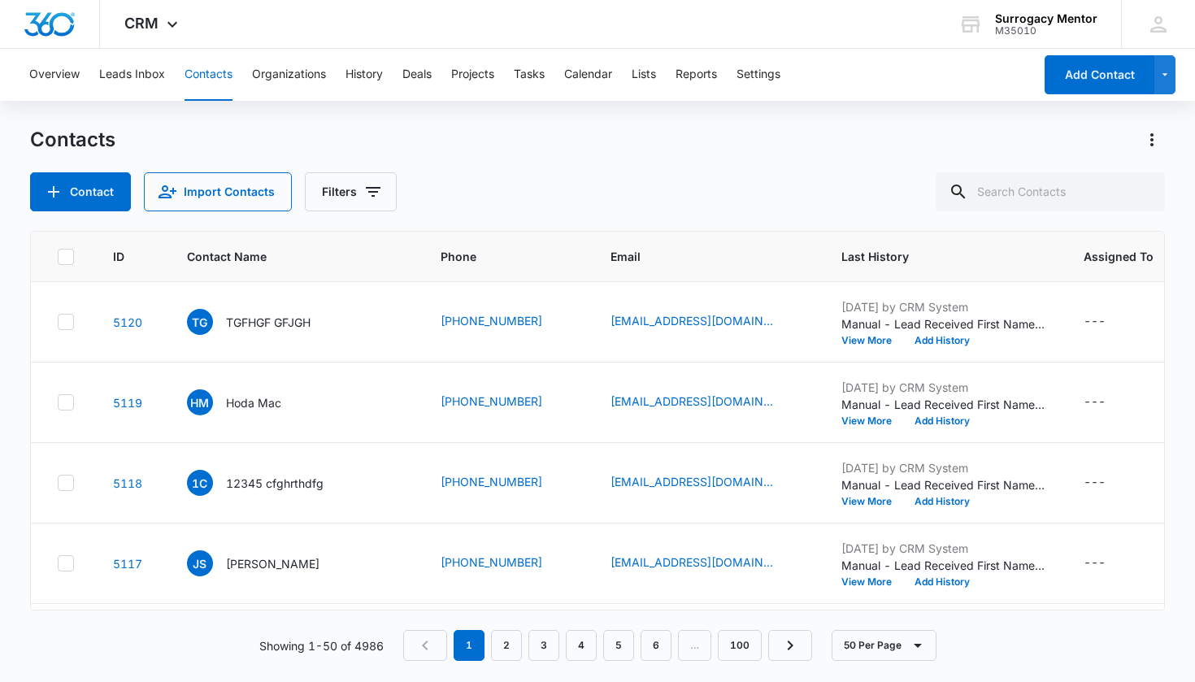
scroll to position [1329, 0]
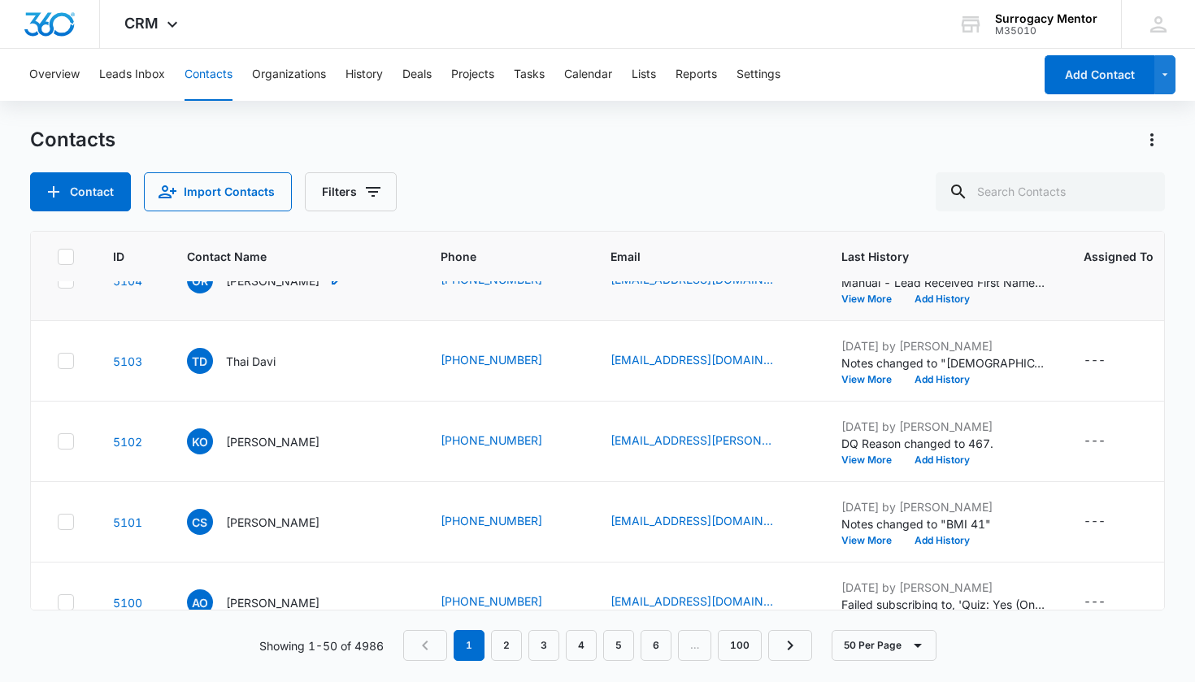
click at [267, 289] on p "[PERSON_NAME]" at bounding box center [272, 280] width 93 height 17
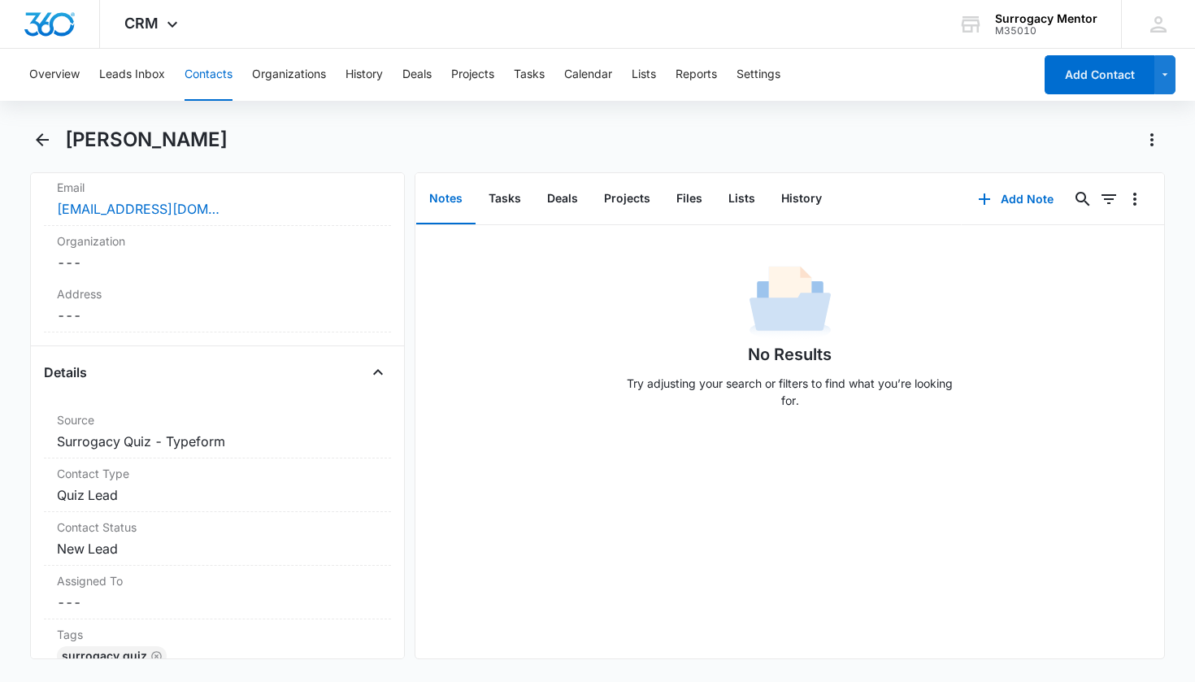
scroll to position [595, 0]
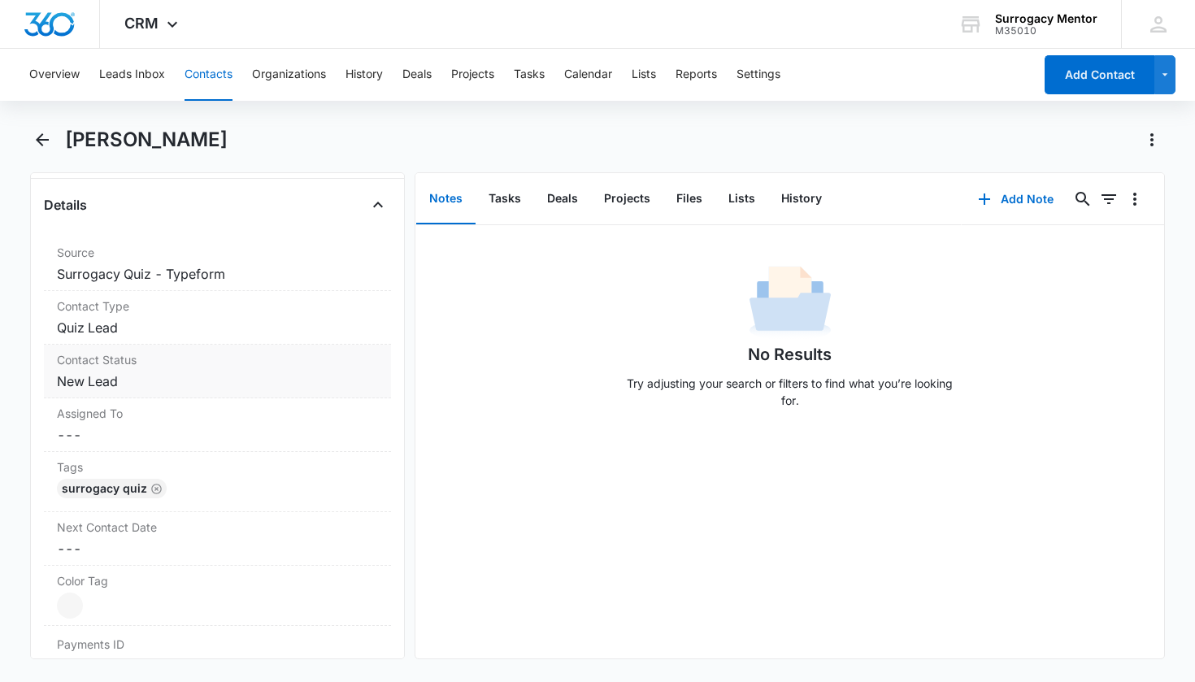
click at [107, 386] on dd "Cancel Save Changes New Lead" at bounding box center [218, 381] width 322 height 20
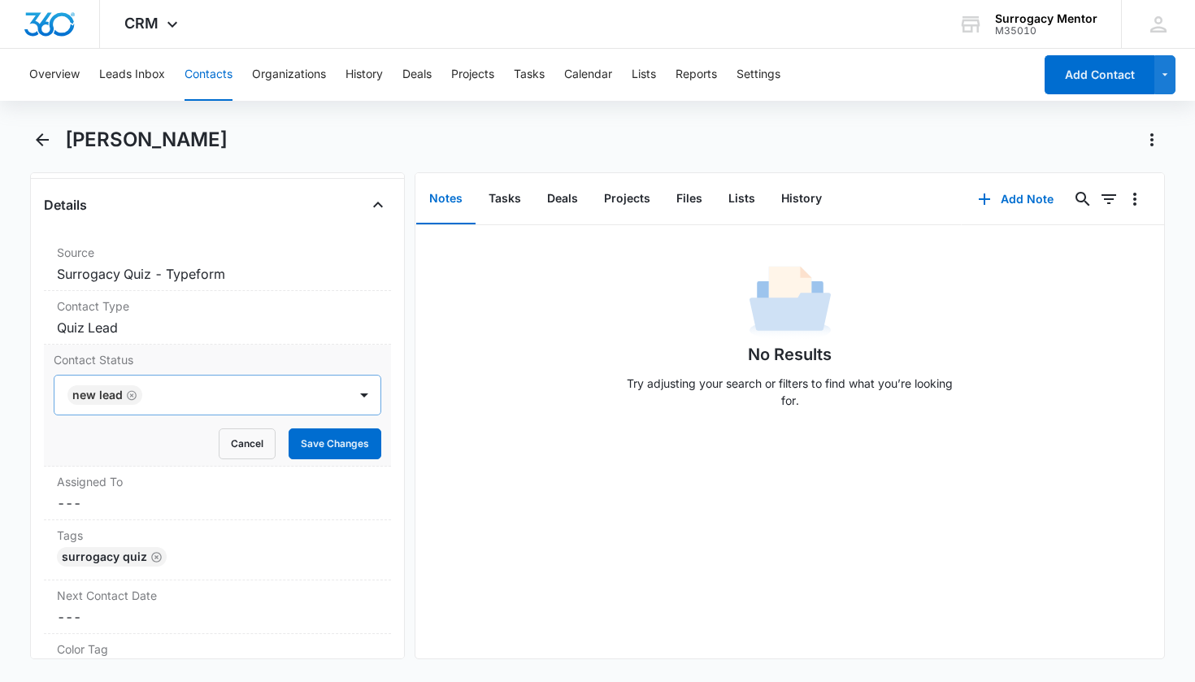
click at [127, 395] on icon "Remove New Lead" at bounding box center [132, 395] width 10 height 10
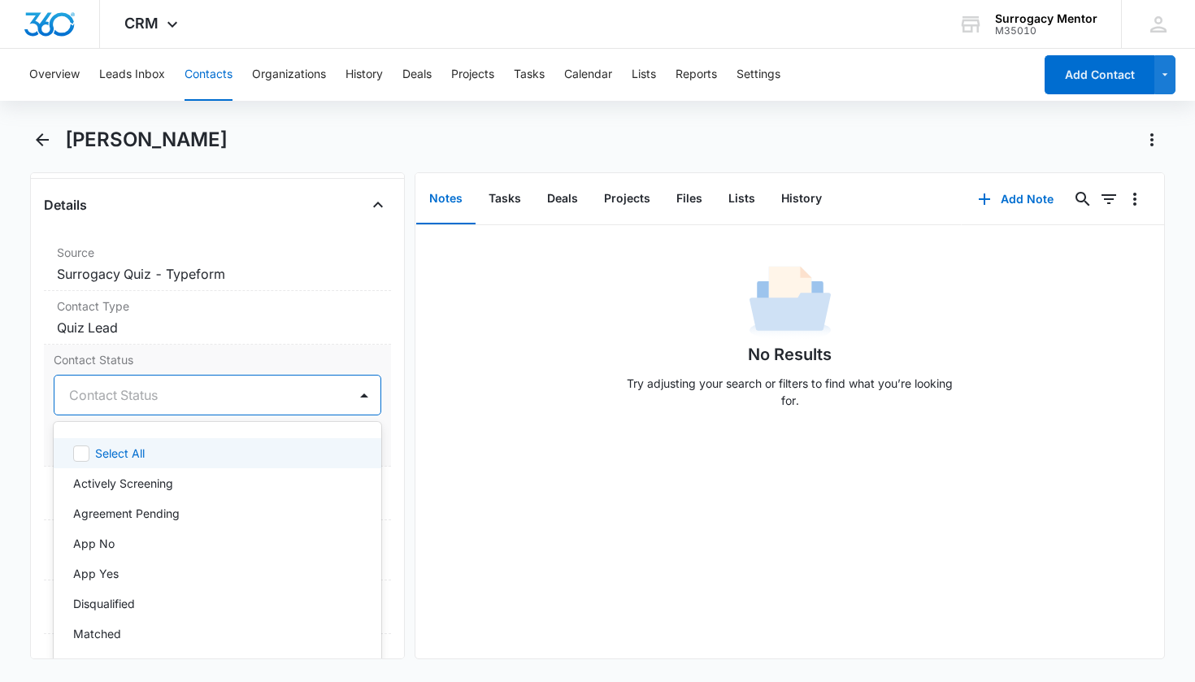
click at [128, 396] on div "Contact Status" at bounding box center [198, 395] width 258 height 20
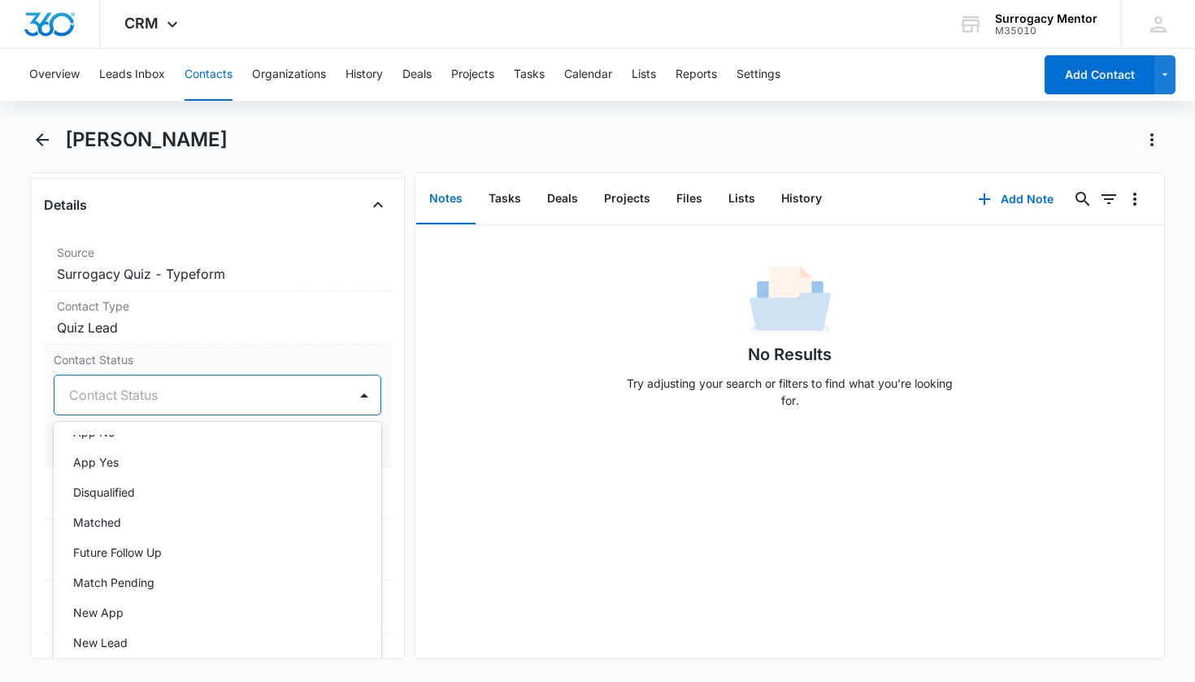
scroll to position [294, 0]
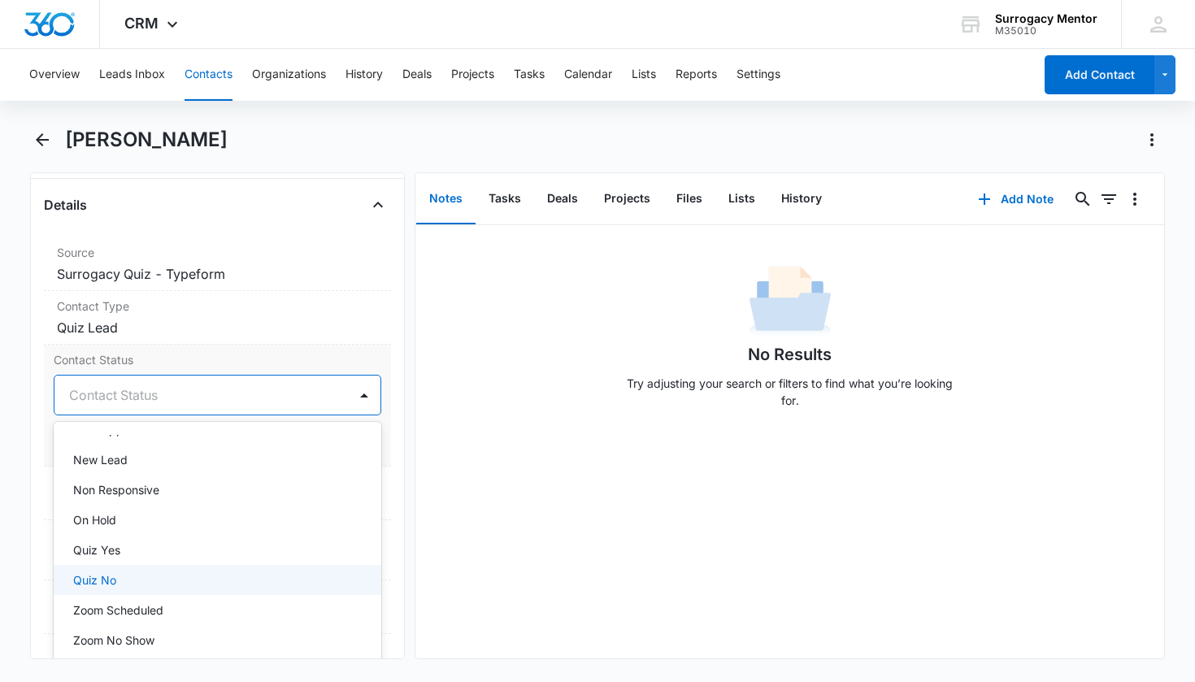
click at [139, 572] on div "Quiz No" at bounding box center [216, 579] width 286 height 17
click at [374, 446] on div "Contact Status option Quiz No, selected. New Lead, 11 of 25. 25 results availab…" at bounding box center [218, 406] width 348 height 122
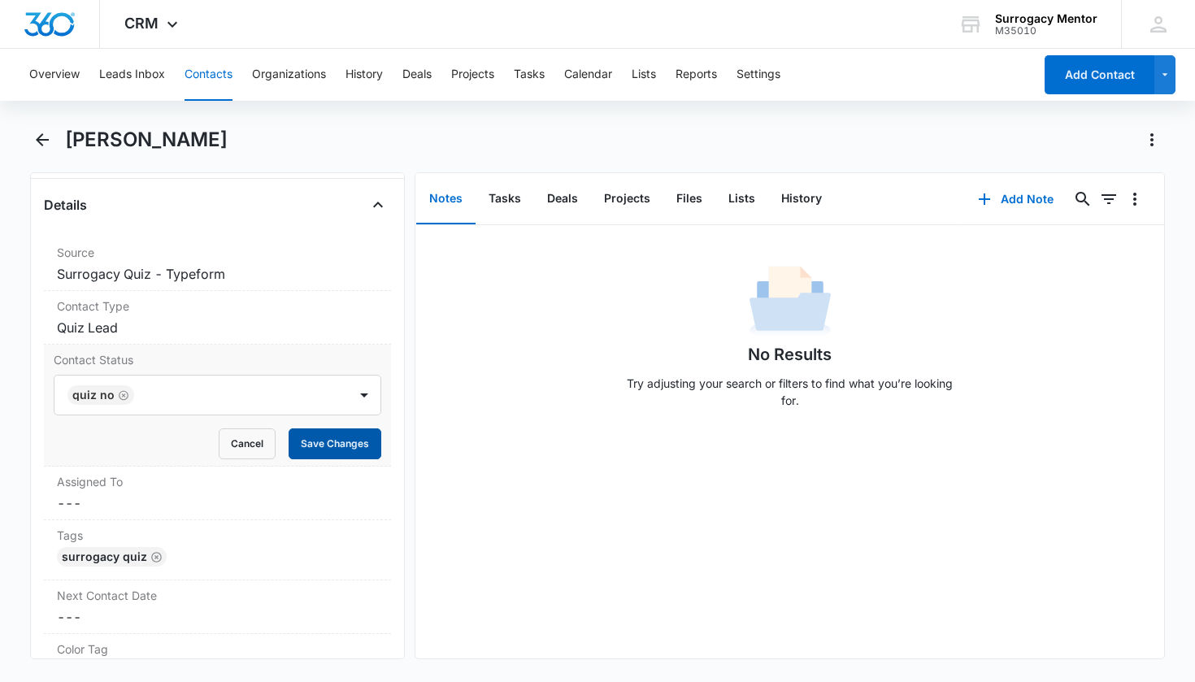
click at [341, 451] on button "Save Changes" at bounding box center [335, 443] width 93 height 31
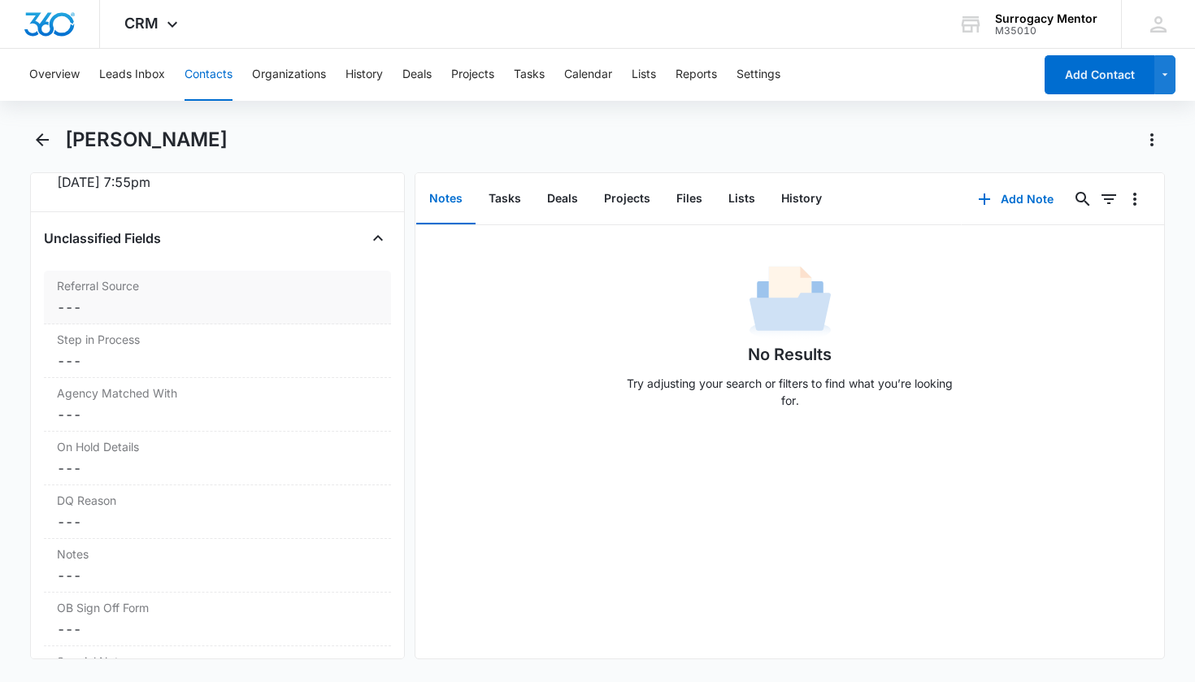
scroll to position [1177, 0]
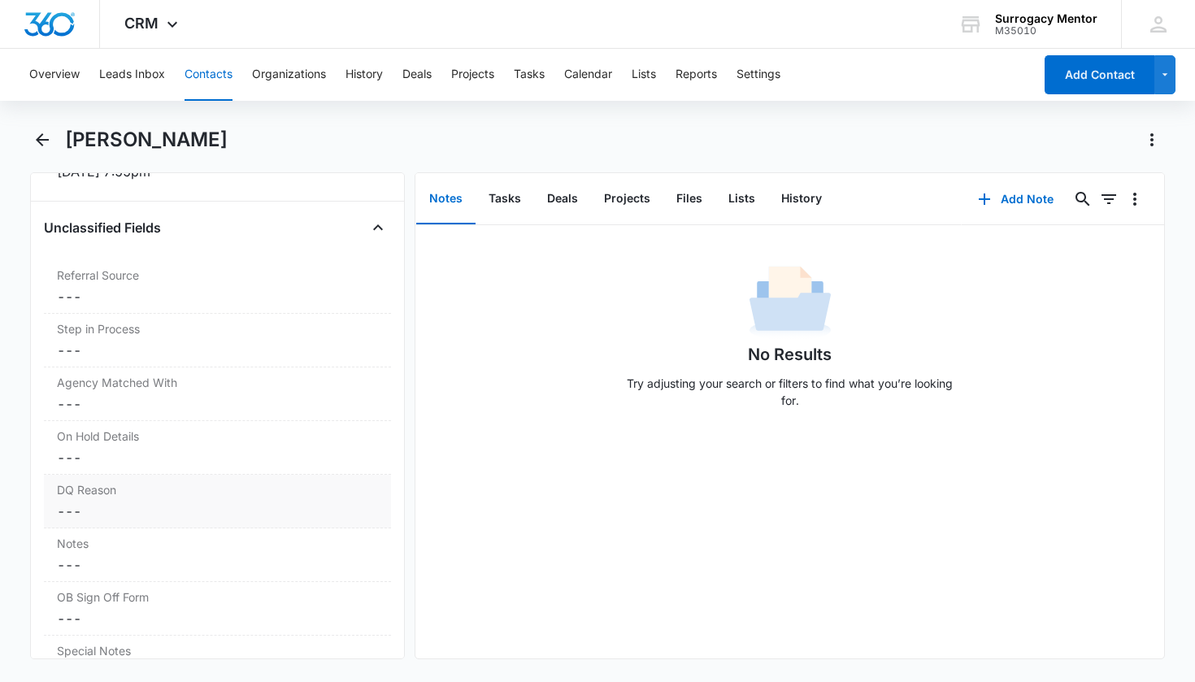
click at [175, 501] on div "DQ Reason Cancel Save Changes ---" at bounding box center [218, 502] width 348 height 54
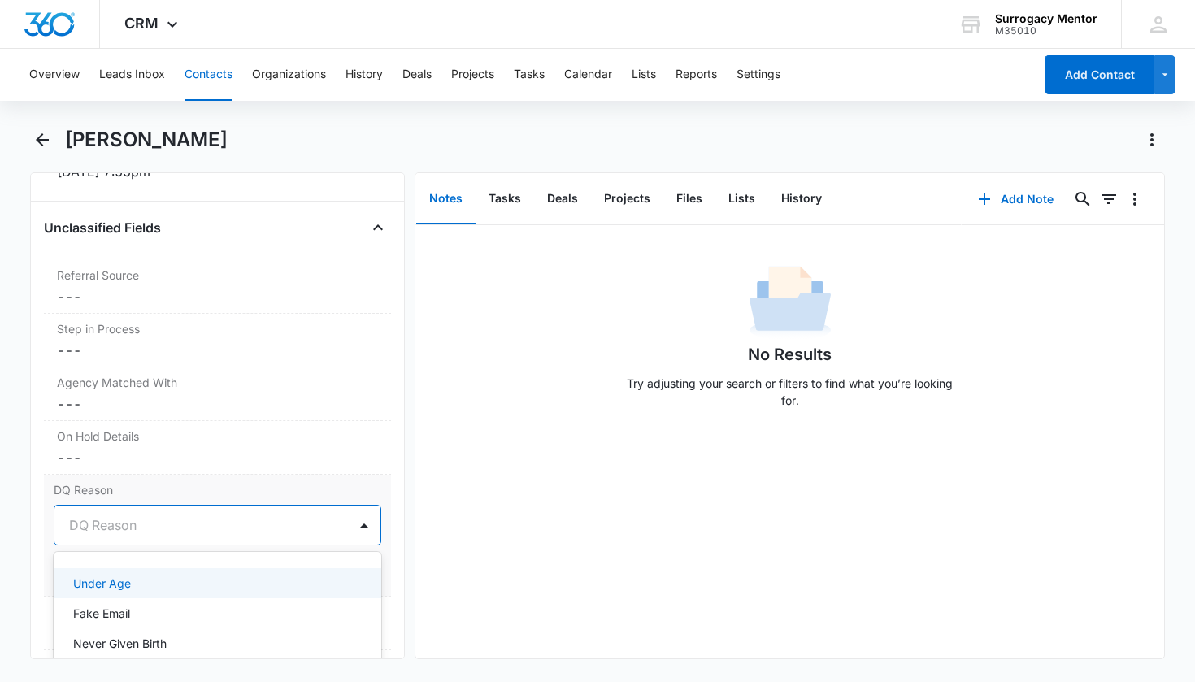
click at [148, 523] on div at bounding box center [198, 525] width 258 height 23
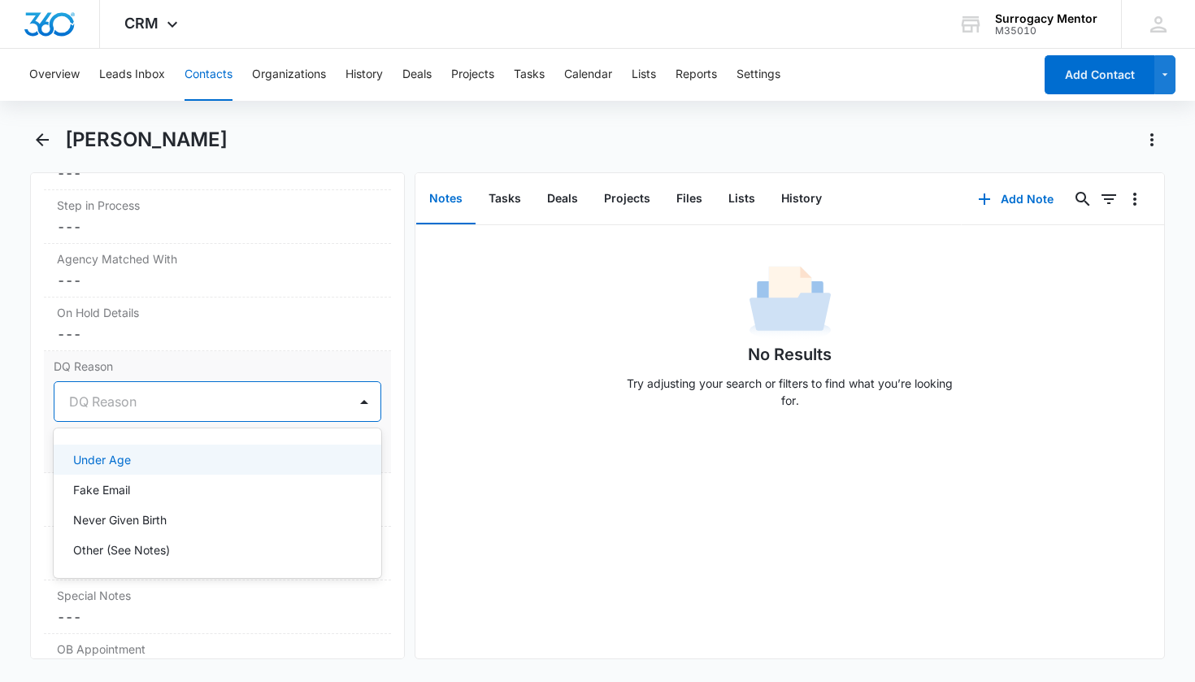
scroll to position [125, 0]
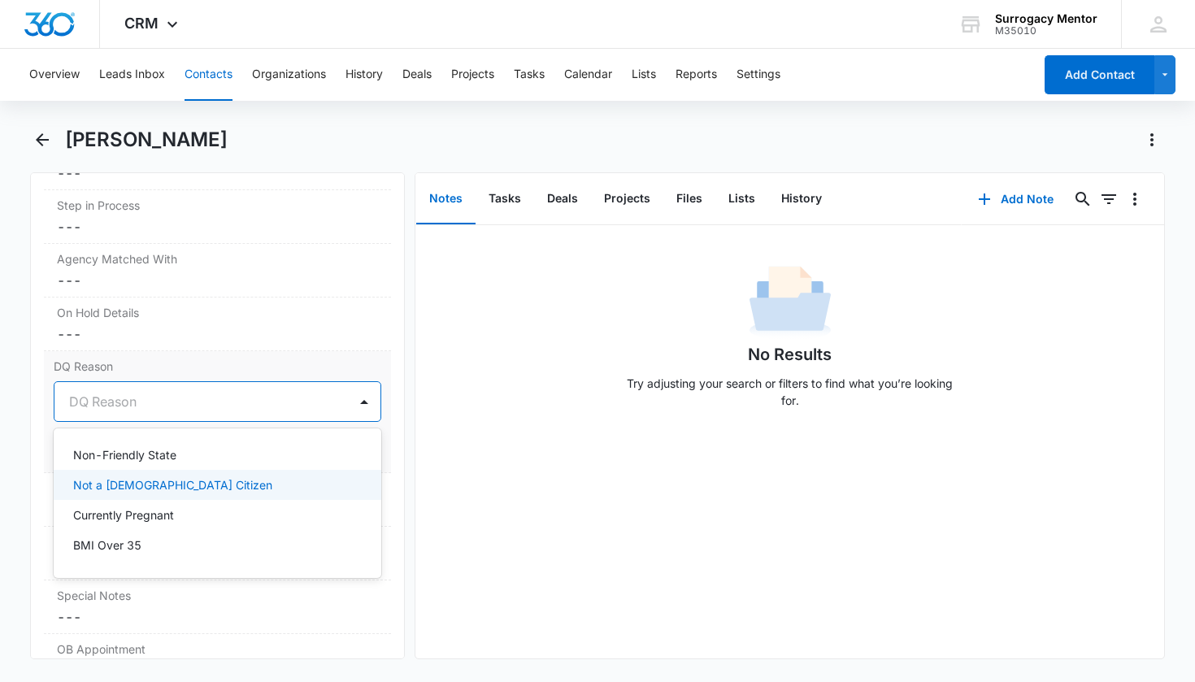
click at [177, 485] on div "Not a [DEMOGRAPHIC_DATA] Citizen" at bounding box center [216, 484] width 286 height 17
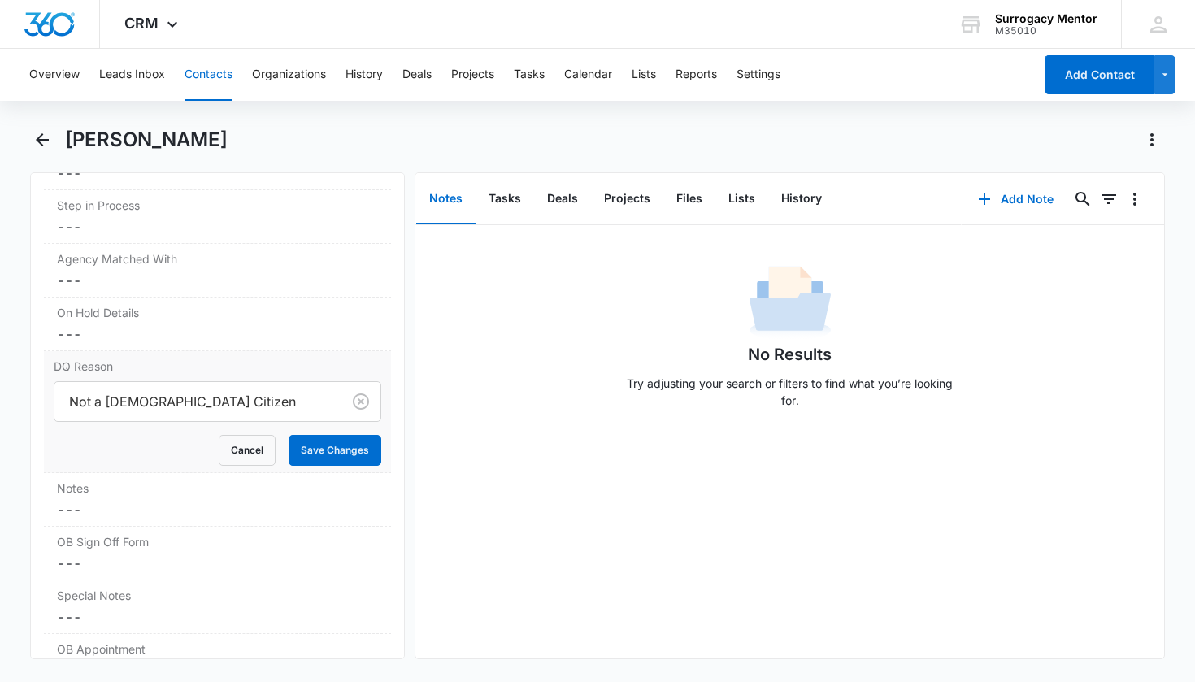
click at [311, 451] on button "Save Changes" at bounding box center [335, 450] width 93 height 31
click at [240, 505] on dd "Cancel Save Changes ---" at bounding box center [218, 510] width 322 height 20
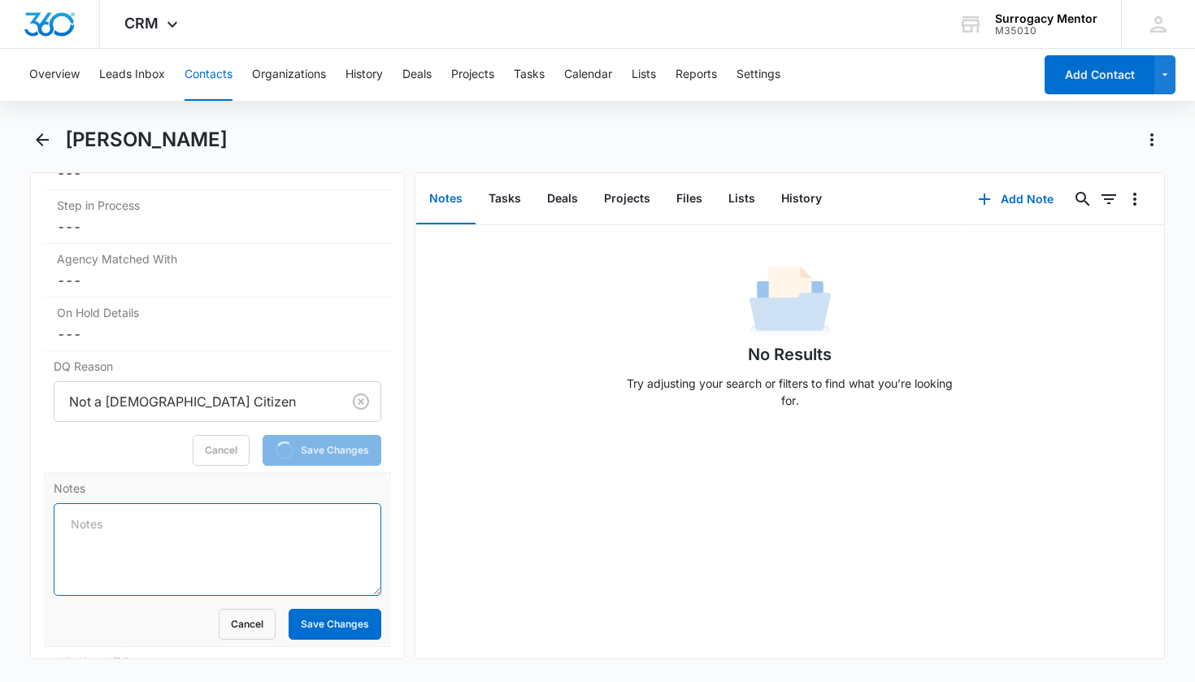
click at [228, 514] on textarea "Notes" at bounding box center [218, 549] width 328 height 93
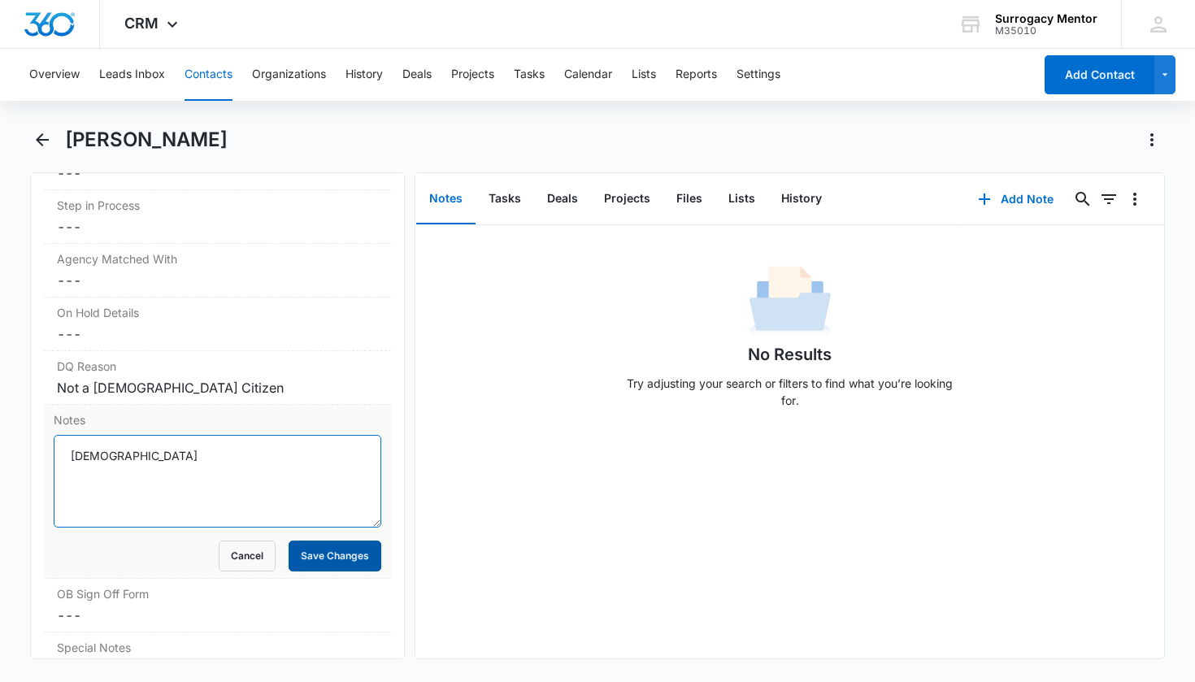
type textarea "[DEMOGRAPHIC_DATA]"
click at [338, 571] on button "Save Changes" at bounding box center [335, 555] width 93 height 31
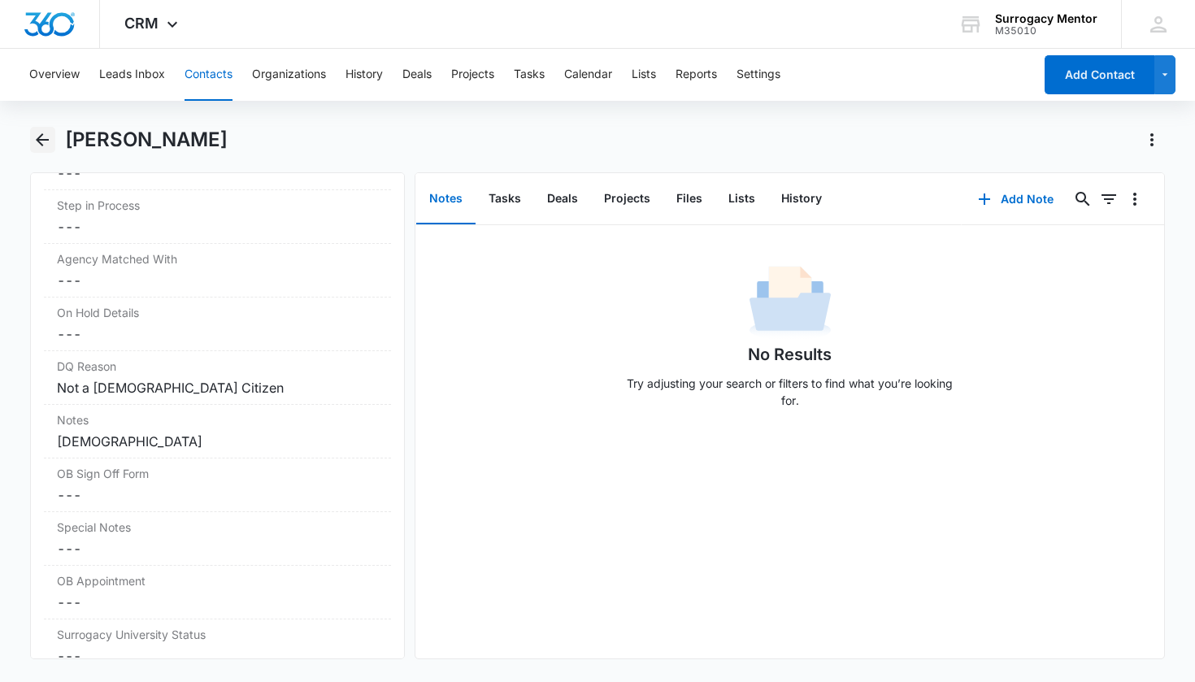
click at [40, 141] on icon "Back" at bounding box center [42, 139] width 13 height 13
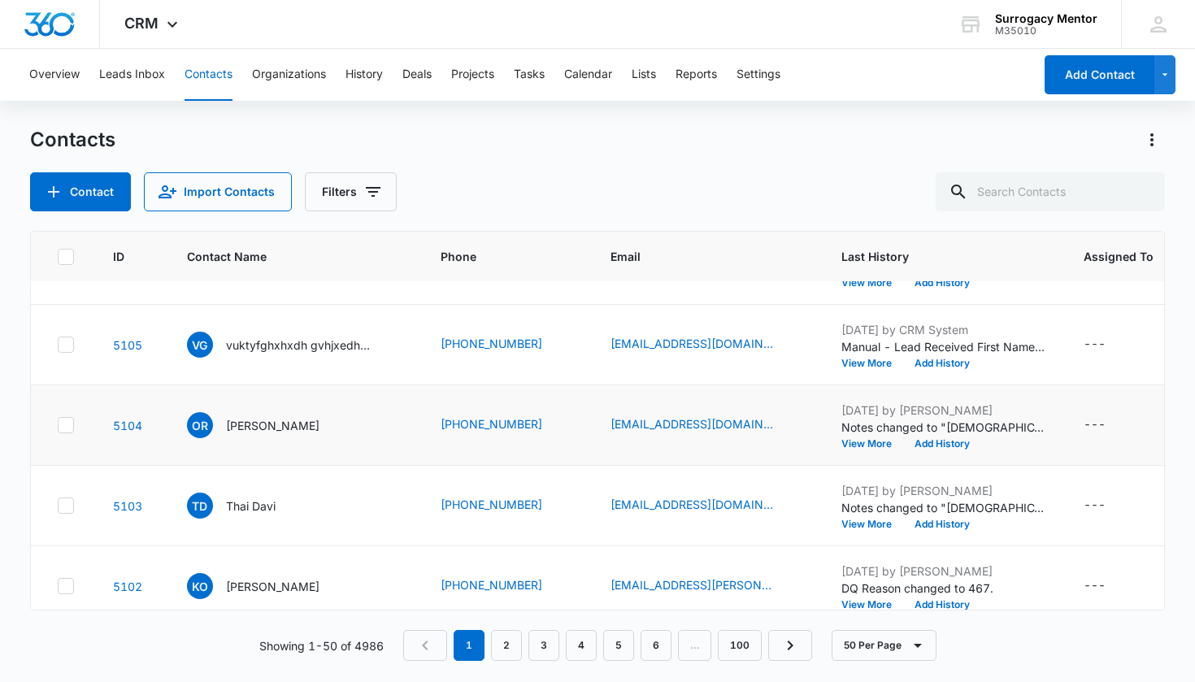
scroll to position [1124, 0]
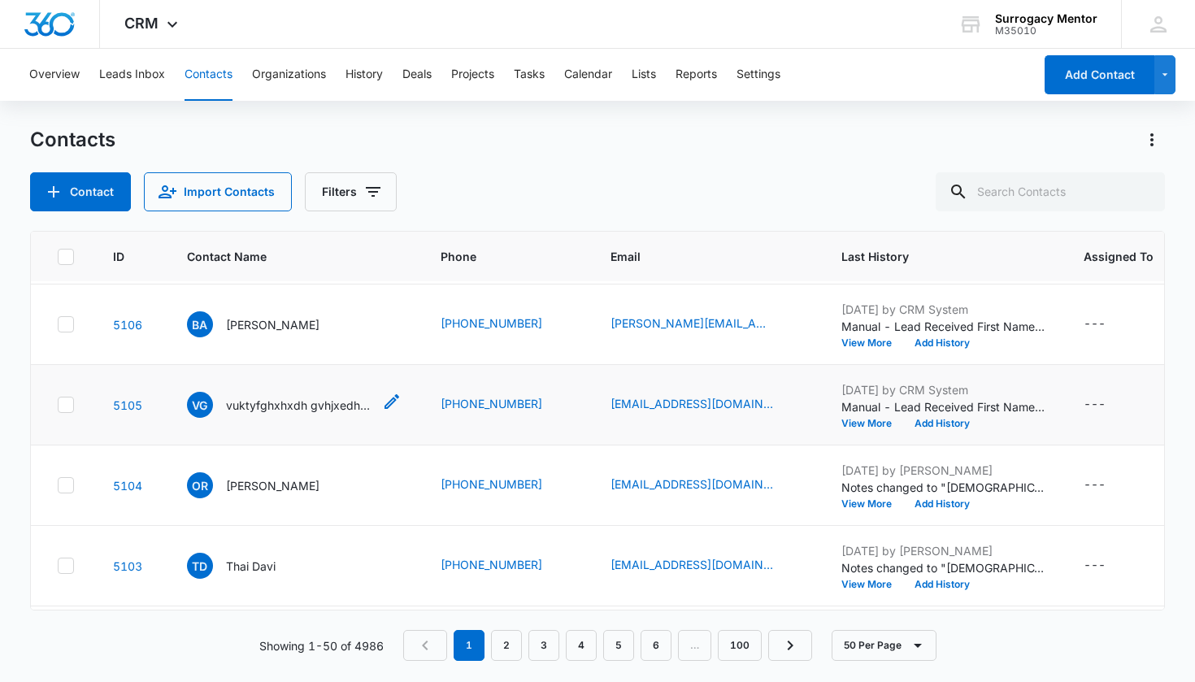
click at [297, 414] on p "vuktyfghxhxdh gvhjxedhfcgh" at bounding box center [299, 405] width 146 height 17
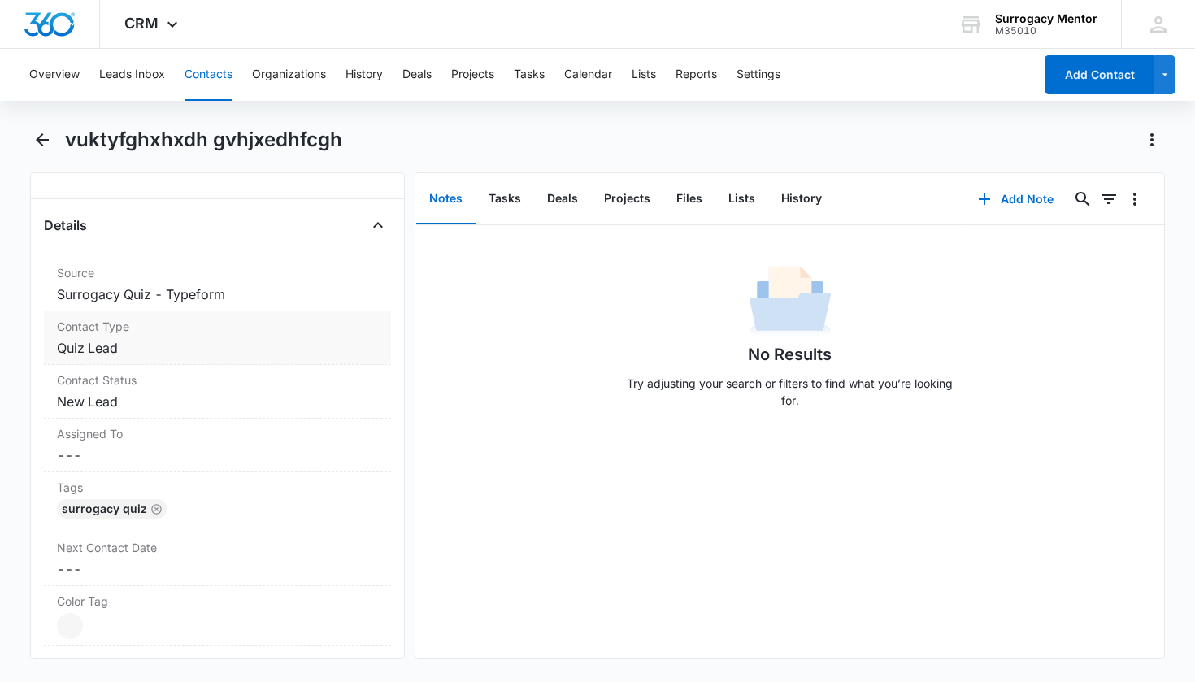
scroll to position [578, 0]
click at [81, 398] on dd "Cancel Save Changes New Lead" at bounding box center [218, 398] width 322 height 20
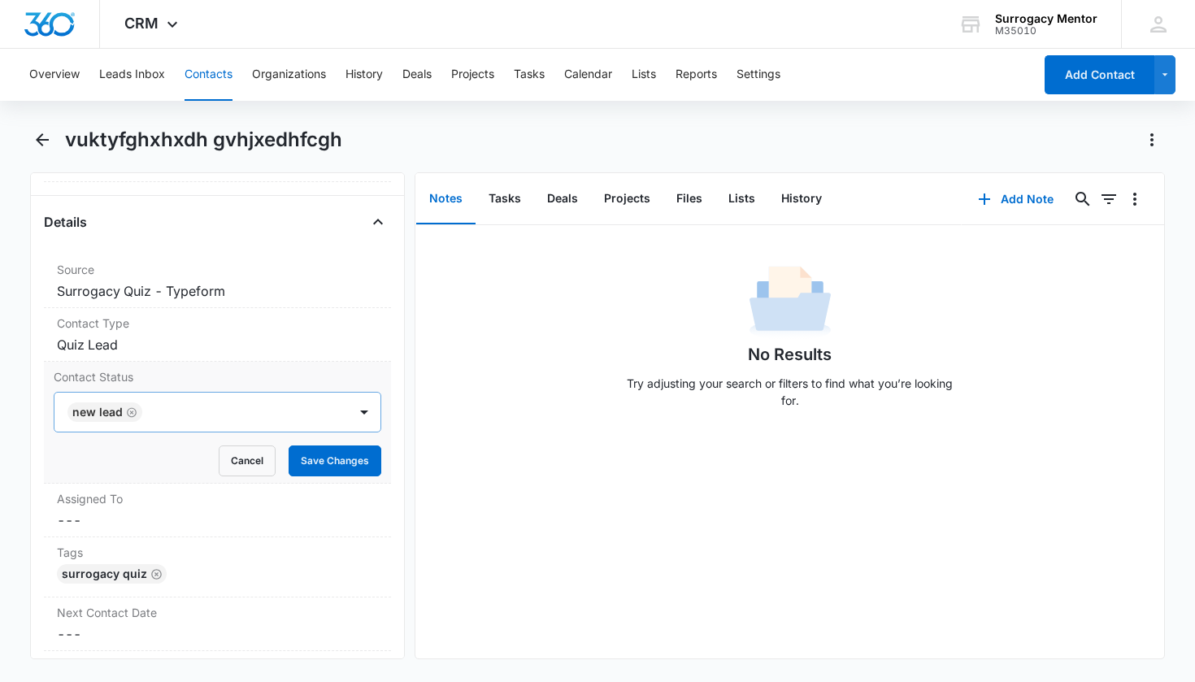
click at [132, 414] on div "New Lead" at bounding box center [104, 412] width 75 height 20
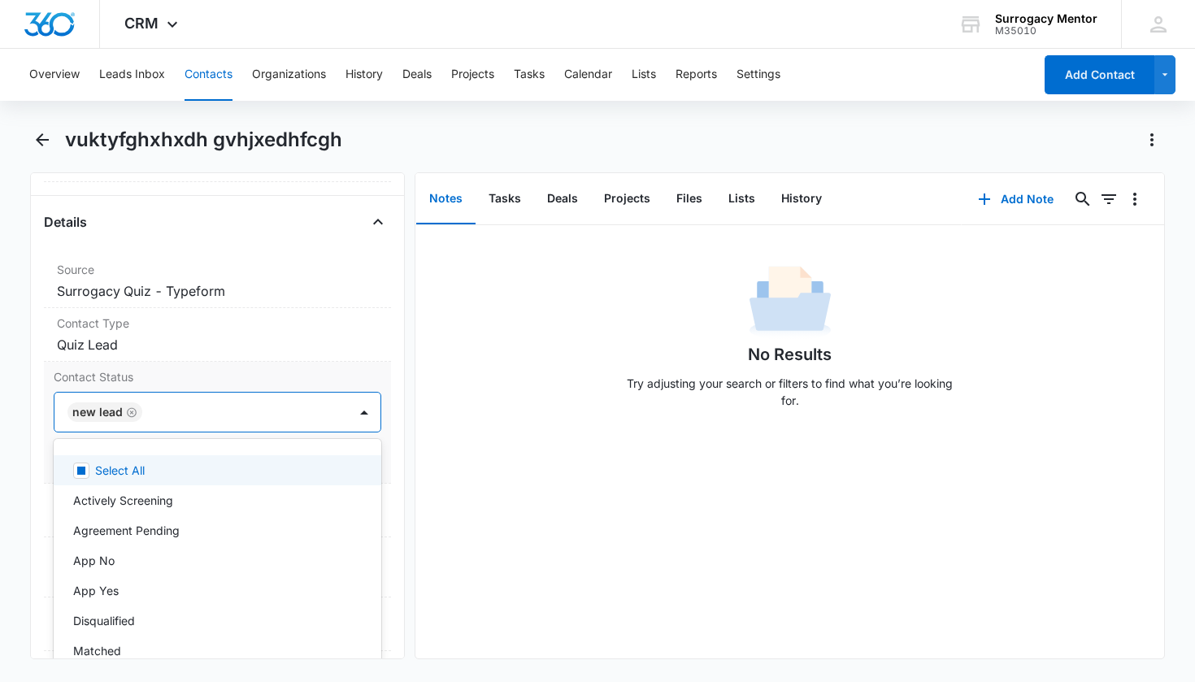
click at [131, 414] on icon "Remove New Lead" at bounding box center [131, 412] width 11 height 12
click at [206, 414] on div at bounding box center [198, 412] width 258 height 23
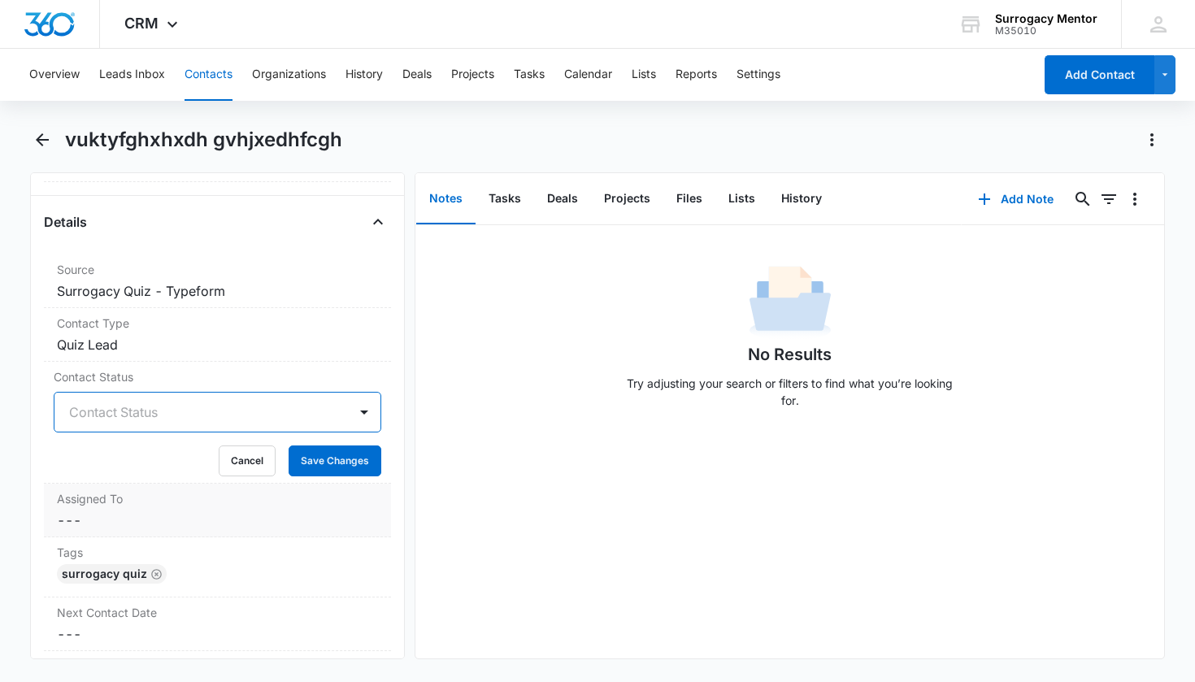
scroll to position [609, 0]
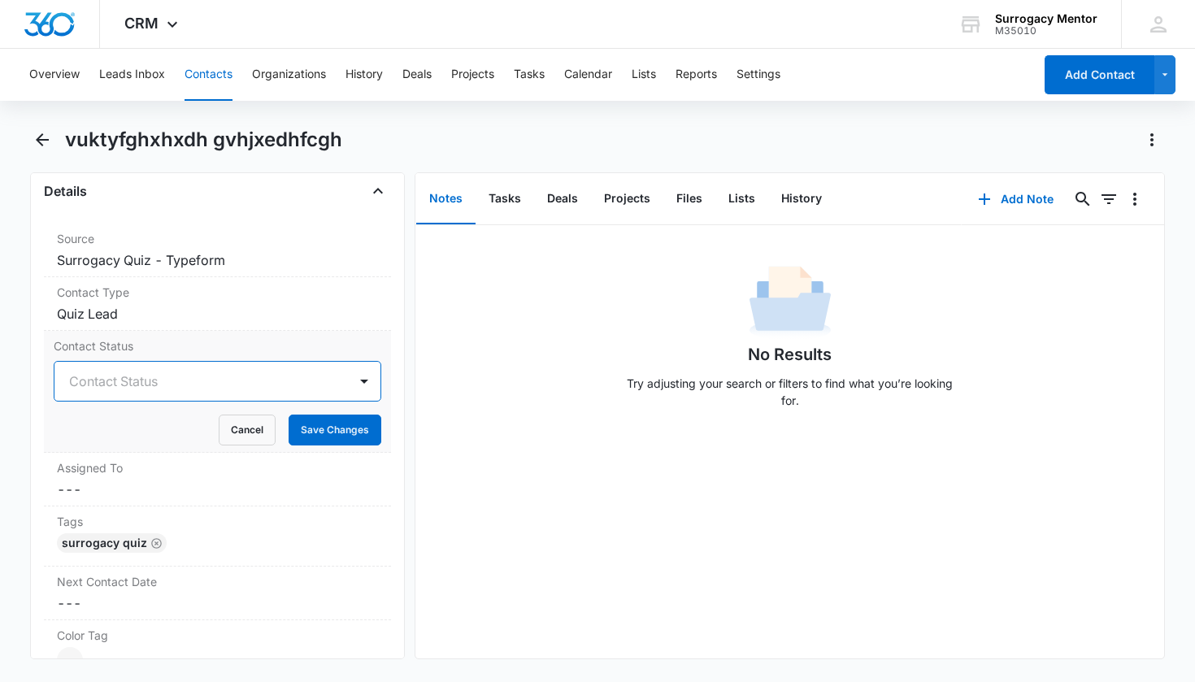
click at [165, 369] on div "Contact Status" at bounding box center [201, 381] width 294 height 39
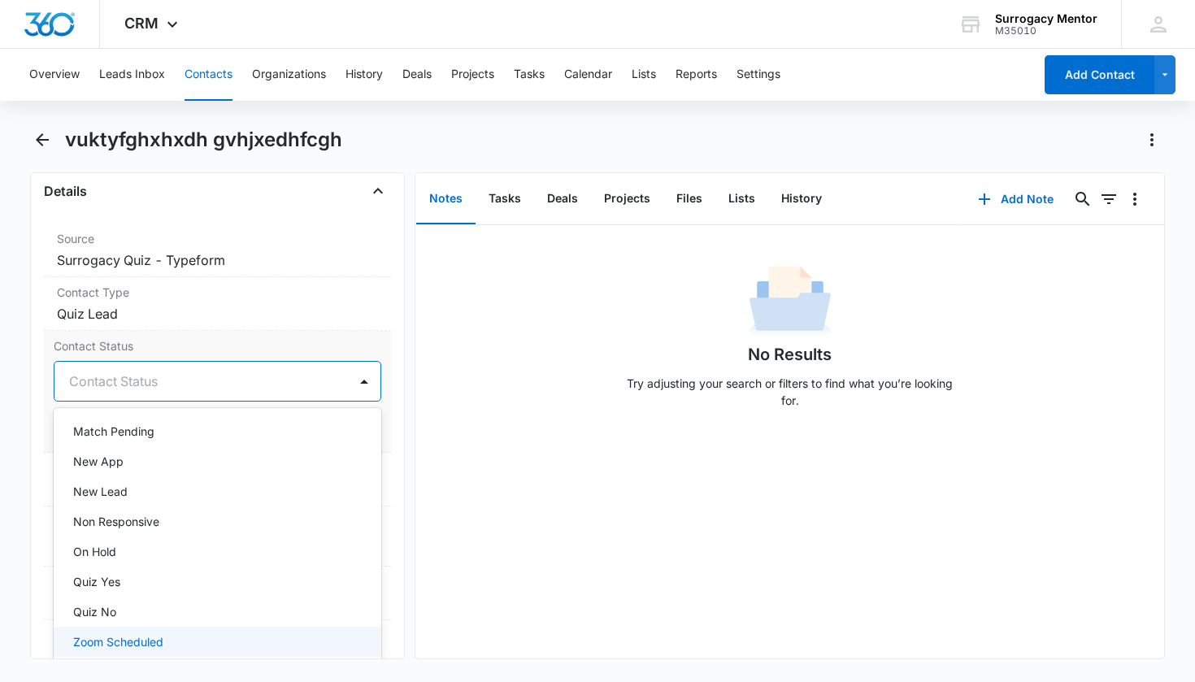
scroll to position [276, 0]
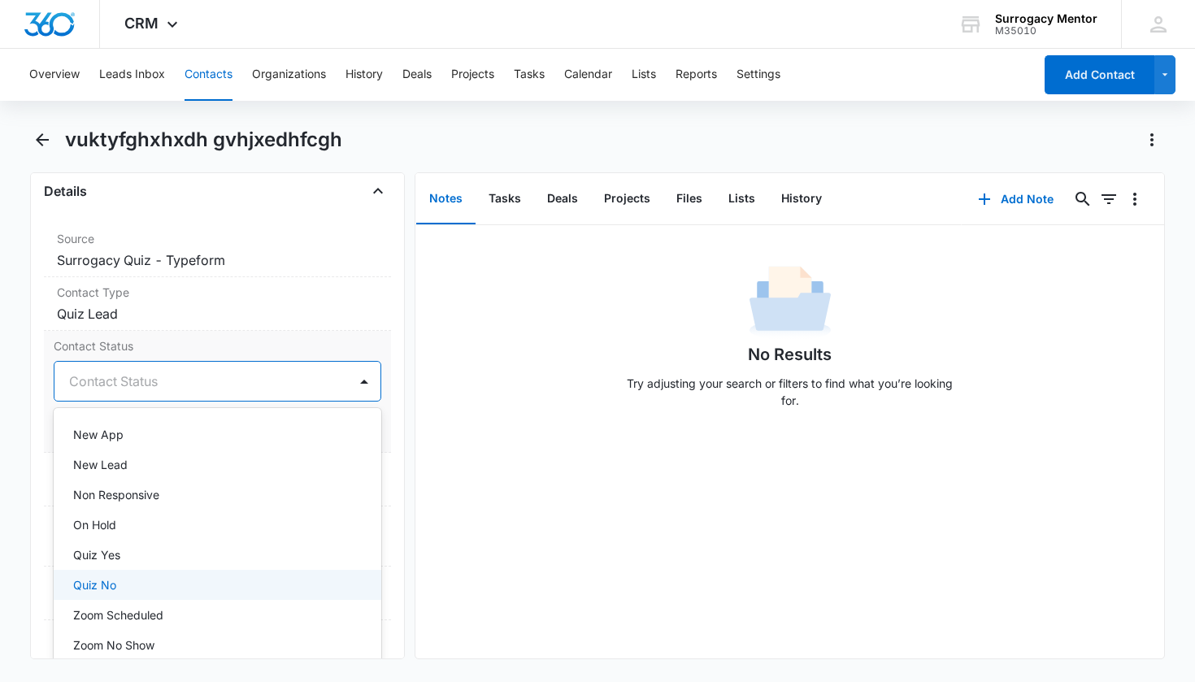
click at [124, 586] on div "Quiz No" at bounding box center [216, 584] width 286 height 17
click at [382, 407] on div "Remove vg vuktyfghxhxdh gvhjxedhfcgh Contact Info Name Cancel Save Changes vukt…" at bounding box center [217, 415] width 375 height 487
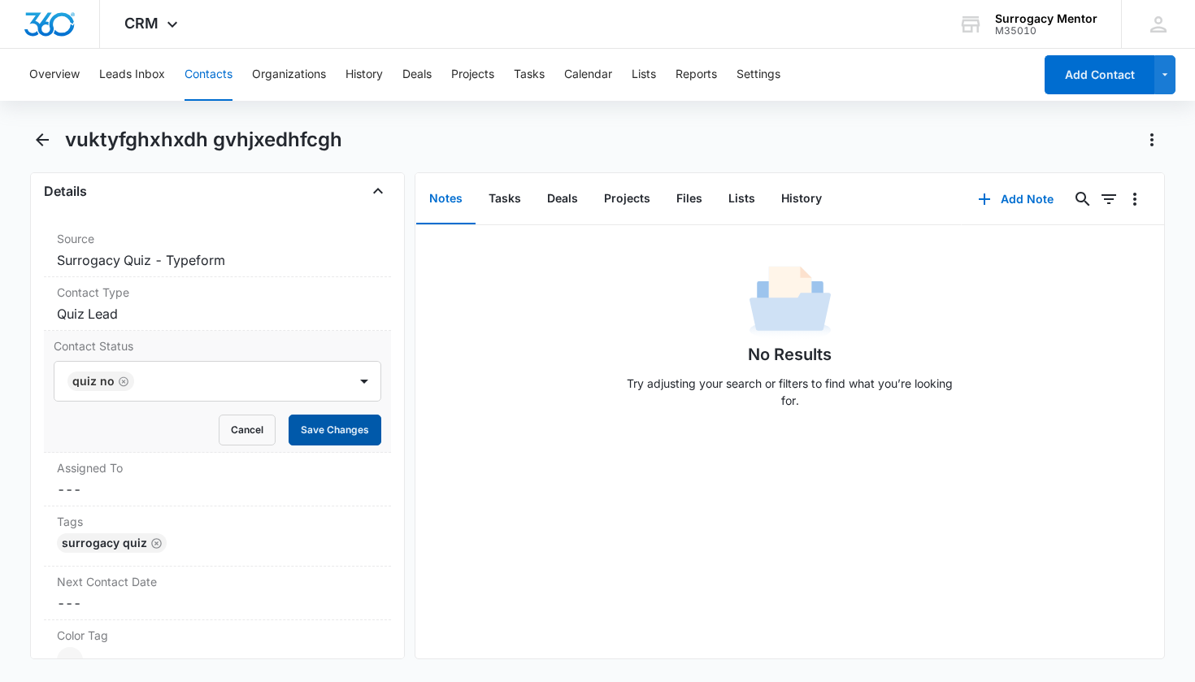
click at [327, 435] on button "Save Changes" at bounding box center [335, 429] width 93 height 31
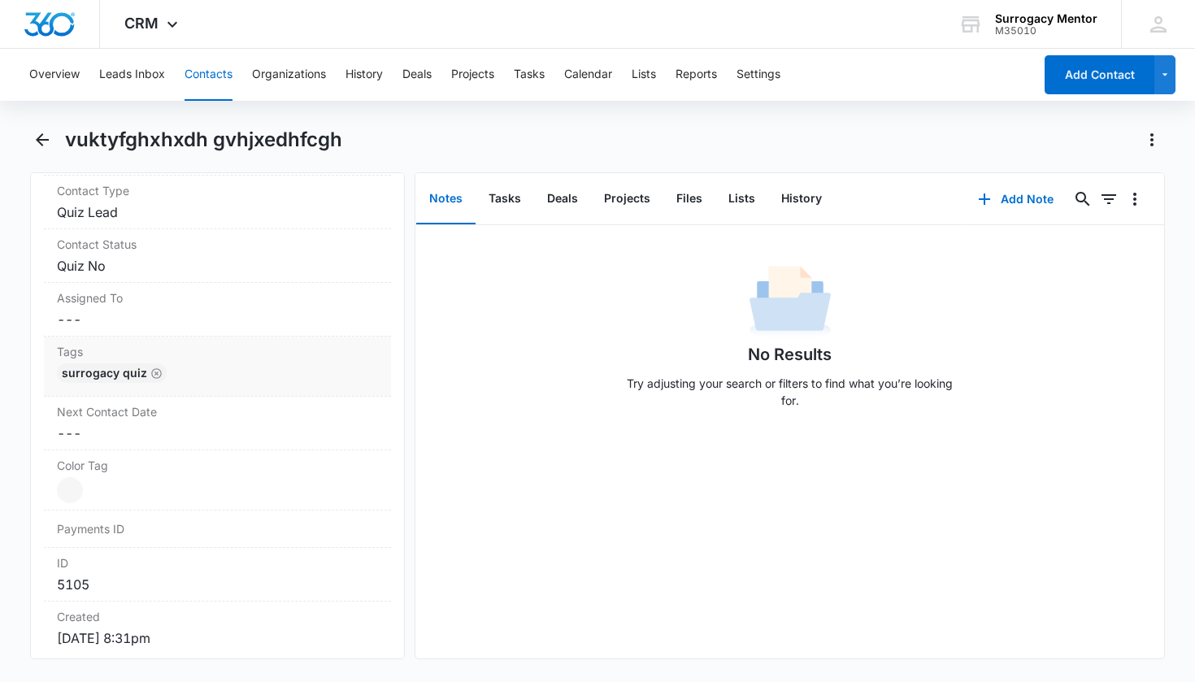
scroll to position [944, 0]
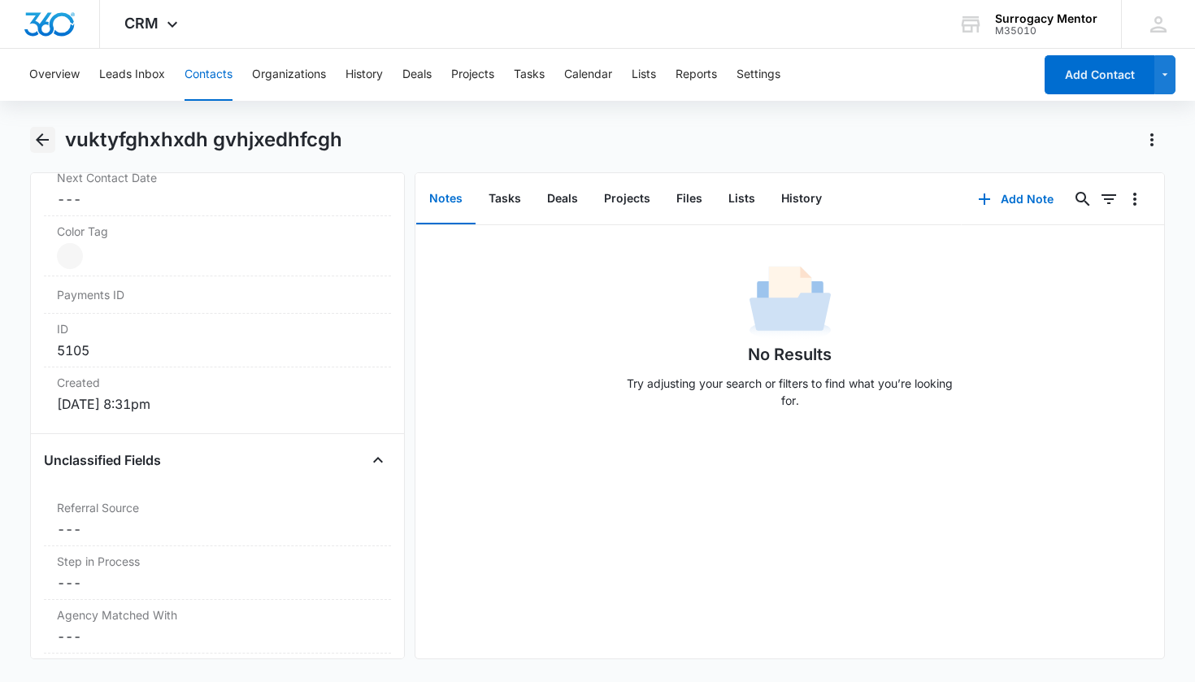
click at [45, 137] on icon "Back" at bounding box center [43, 140] width 20 height 20
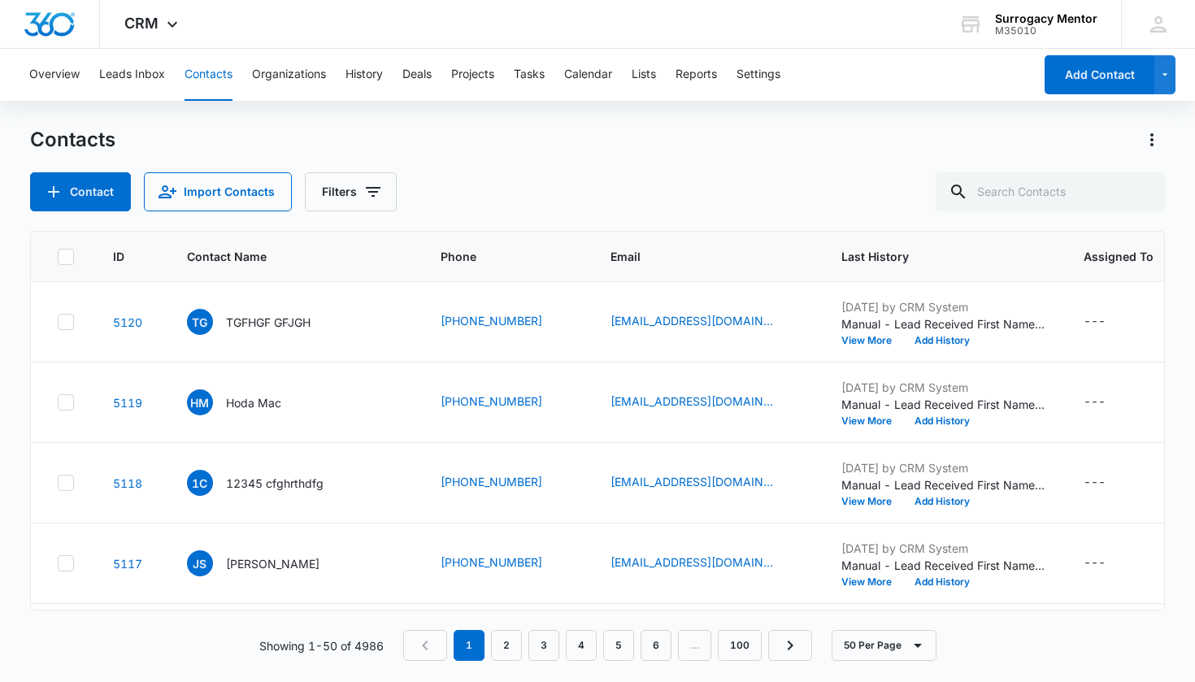
scroll to position [1124, 0]
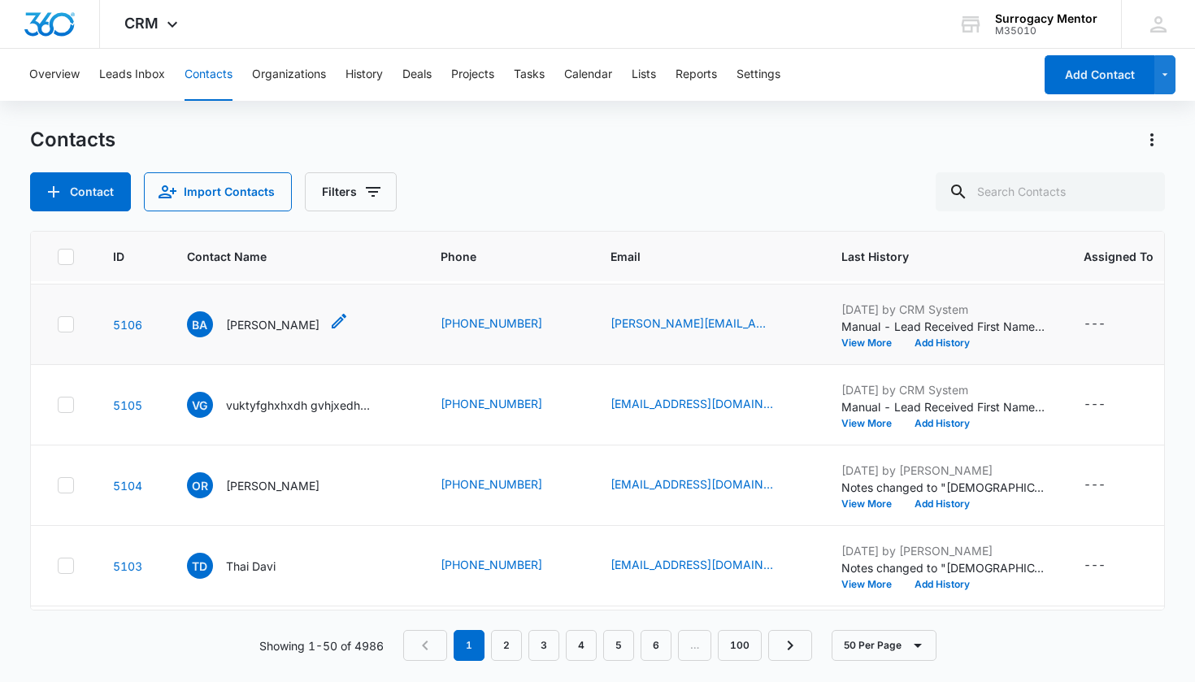
click at [301, 333] on p "[PERSON_NAME]" at bounding box center [272, 324] width 93 height 17
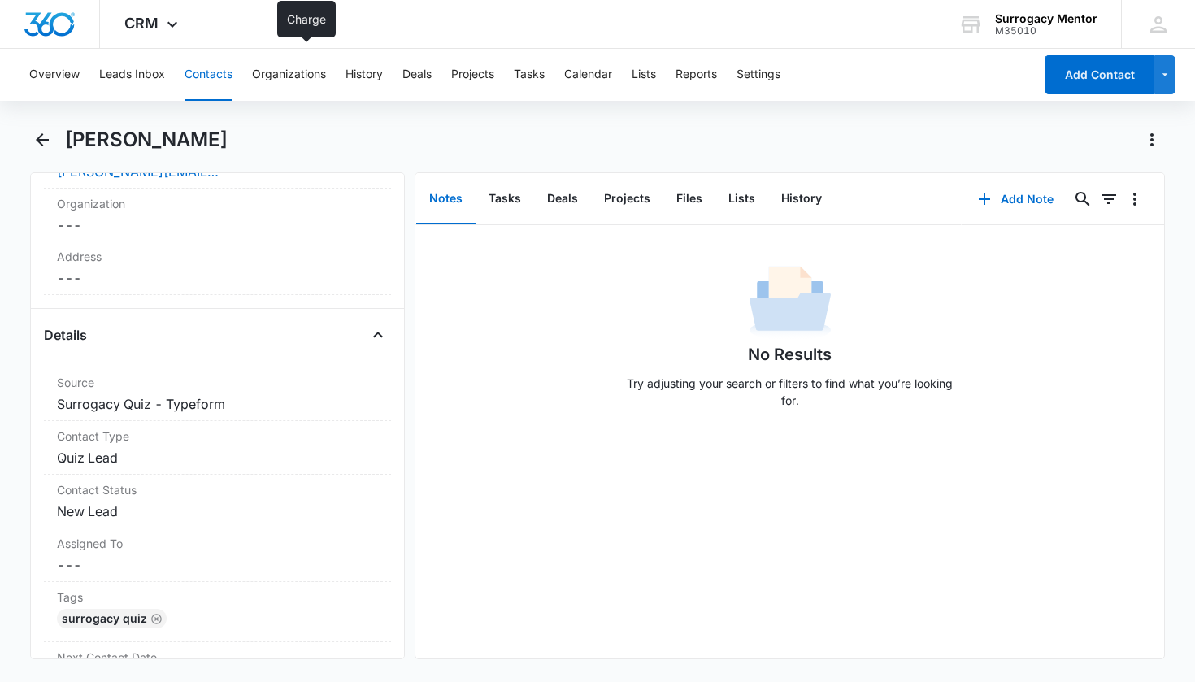
scroll to position [631, 0]
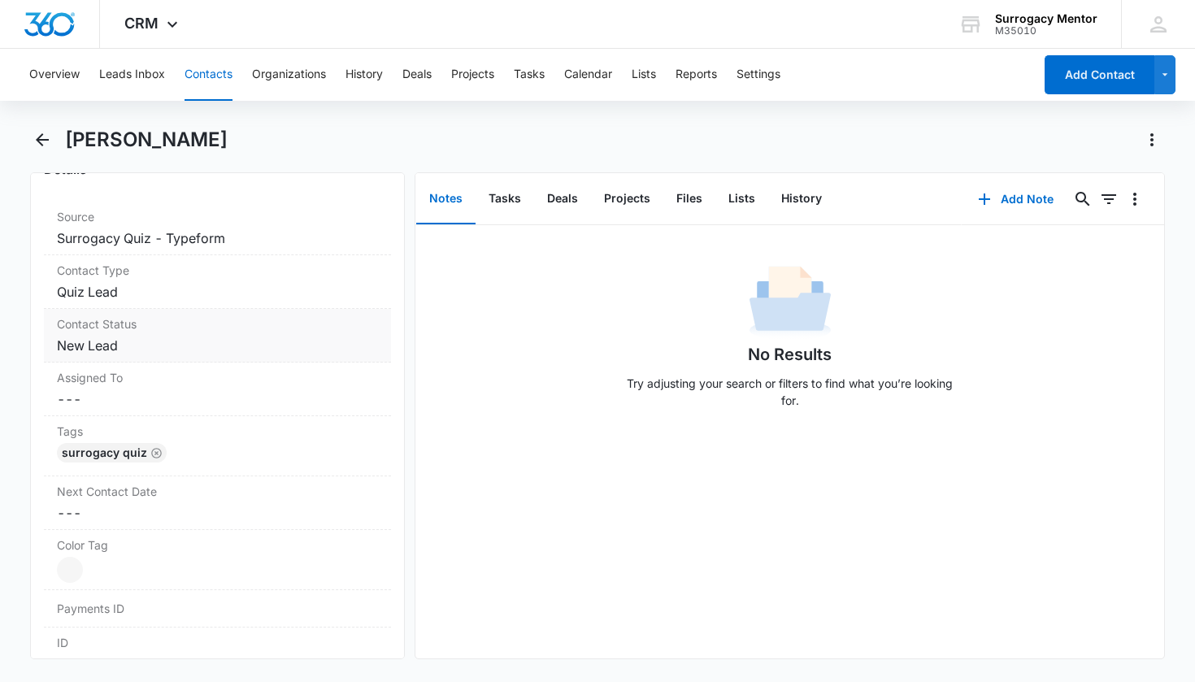
click at [105, 346] on dd "Cancel Save Changes New Lead" at bounding box center [218, 346] width 322 height 20
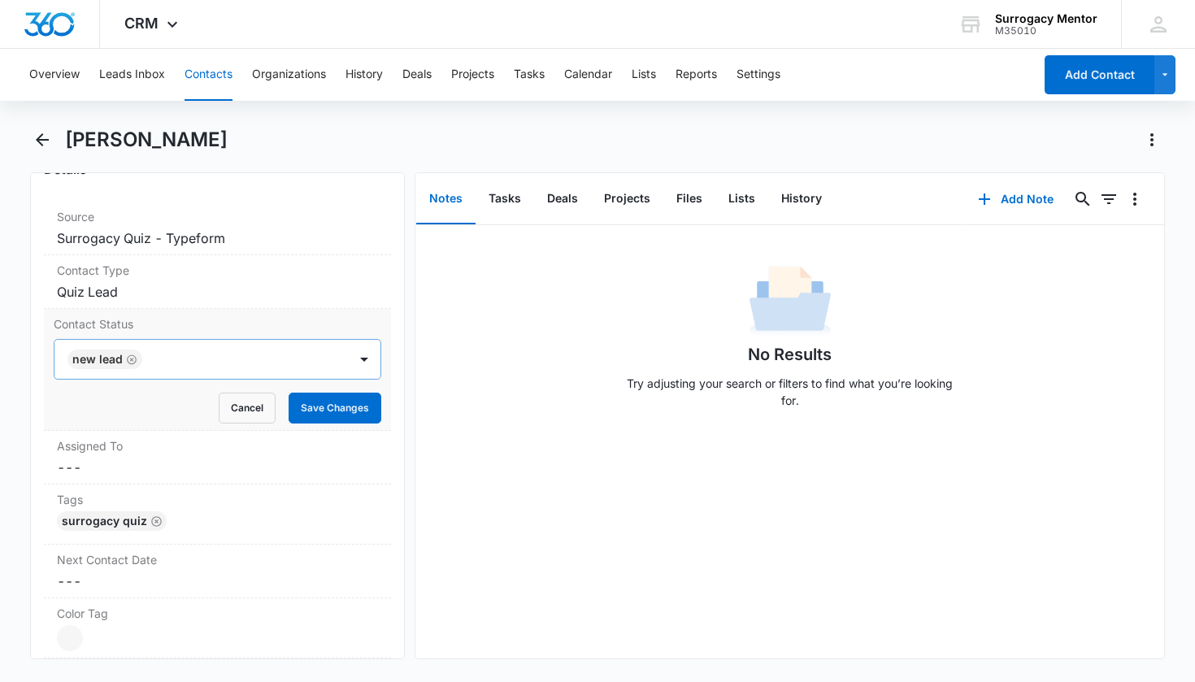
click at [134, 359] on icon "Remove New Lead" at bounding box center [131, 360] width 11 height 12
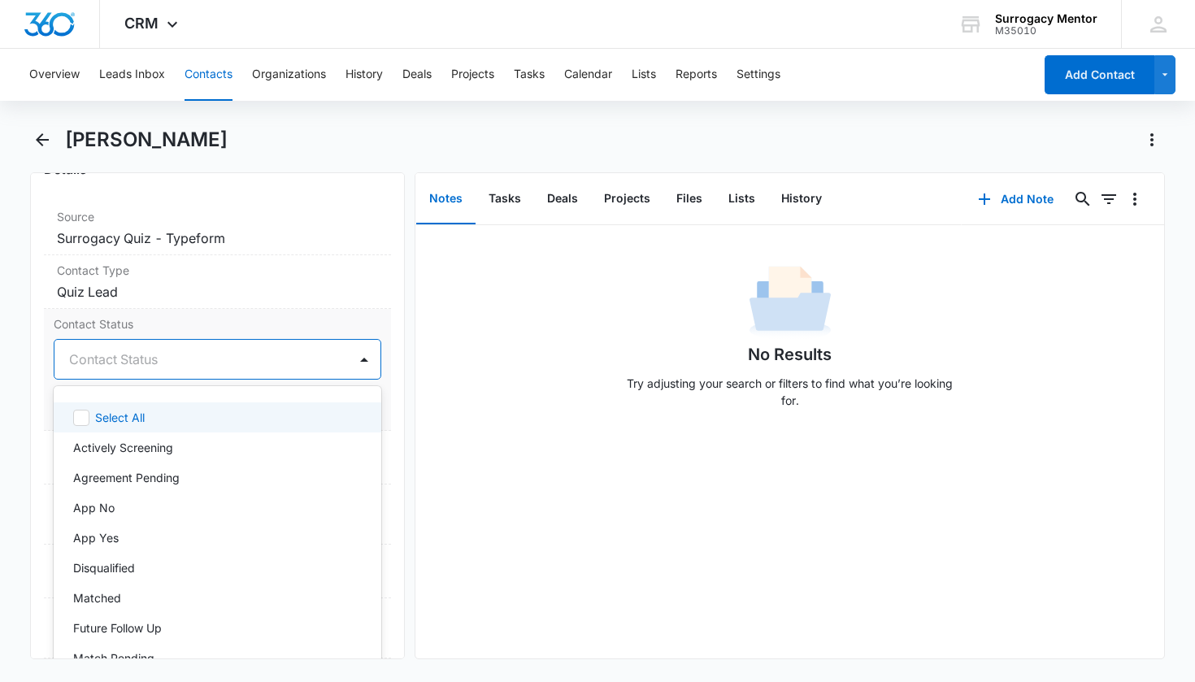
click at [137, 359] on div "Contact Status" at bounding box center [198, 359] width 258 height 20
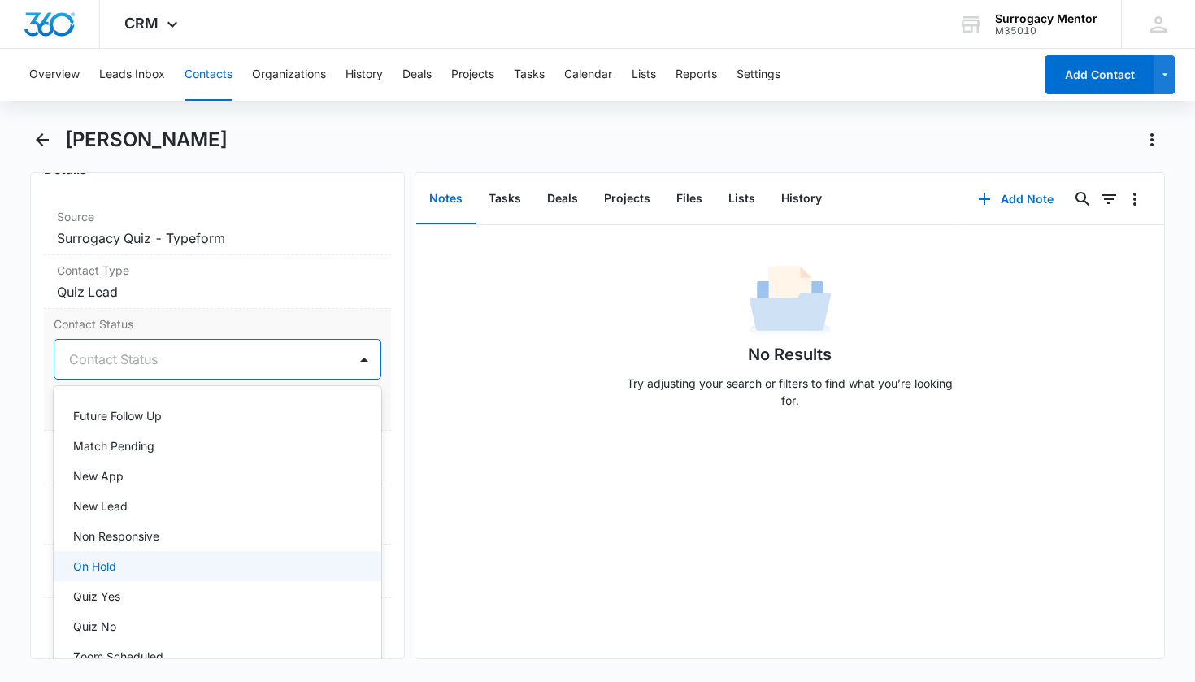
scroll to position [215, 0]
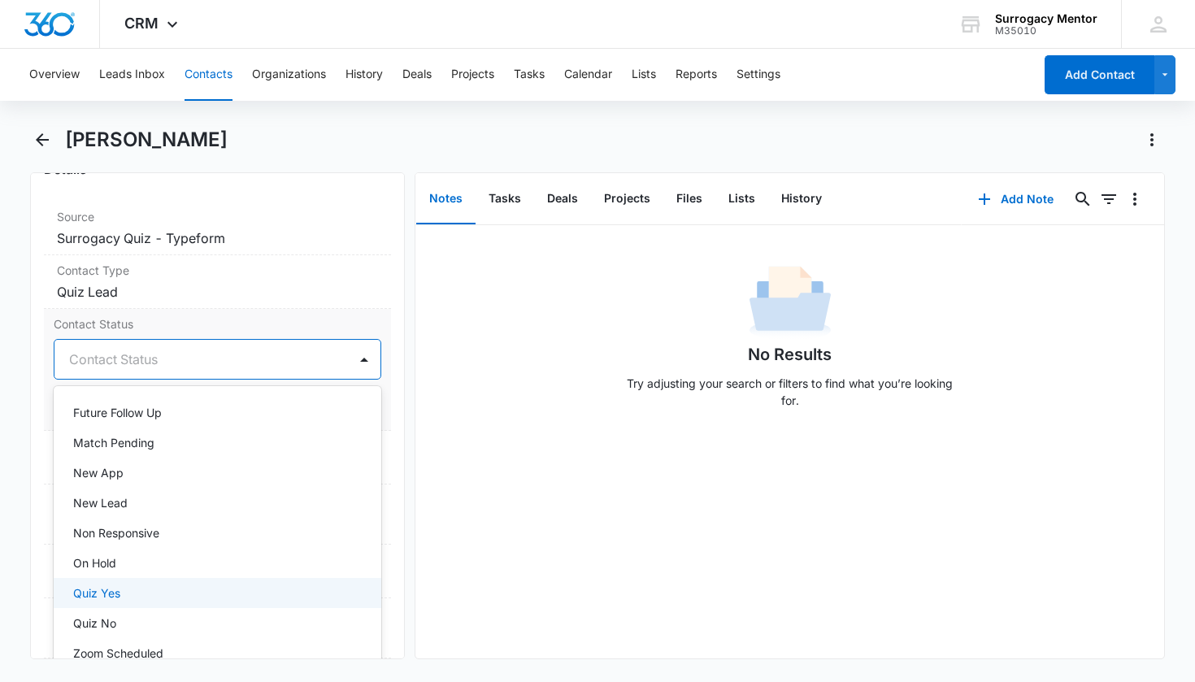
click at [132, 584] on div "Quiz Yes" at bounding box center [218, 593] width 328 height 30
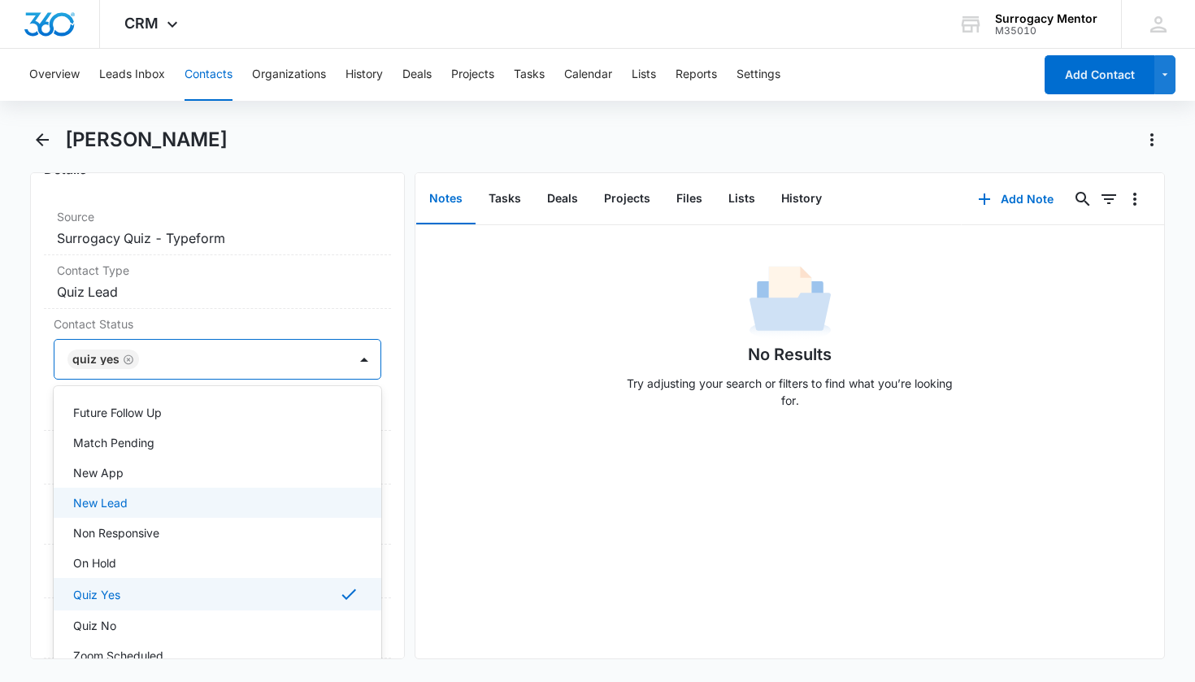
click at [384, 359] on div "Remove BA [PERSON_NAME] Contact Info Name Cancel Save Changes [PERSON_NAME] Pho…" at bounding box center [217, 415] width 375 height 487
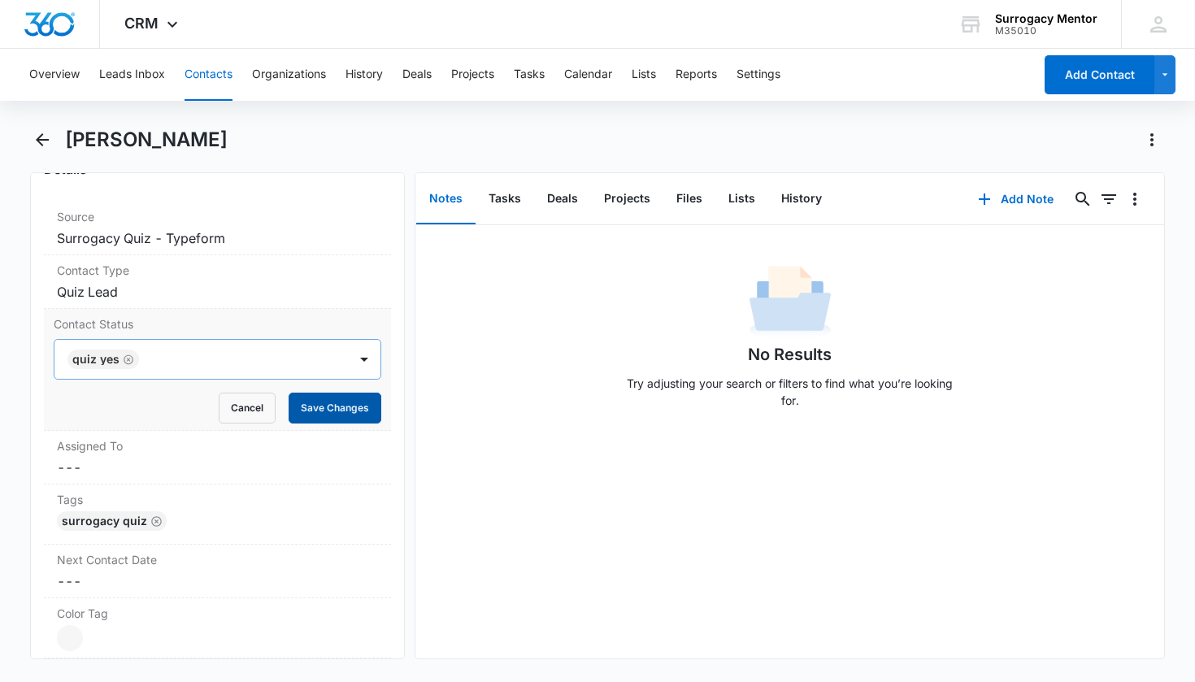
click at [352, 415] on button "Save Changes" at bounding box center [335, 408] width 93 height 31
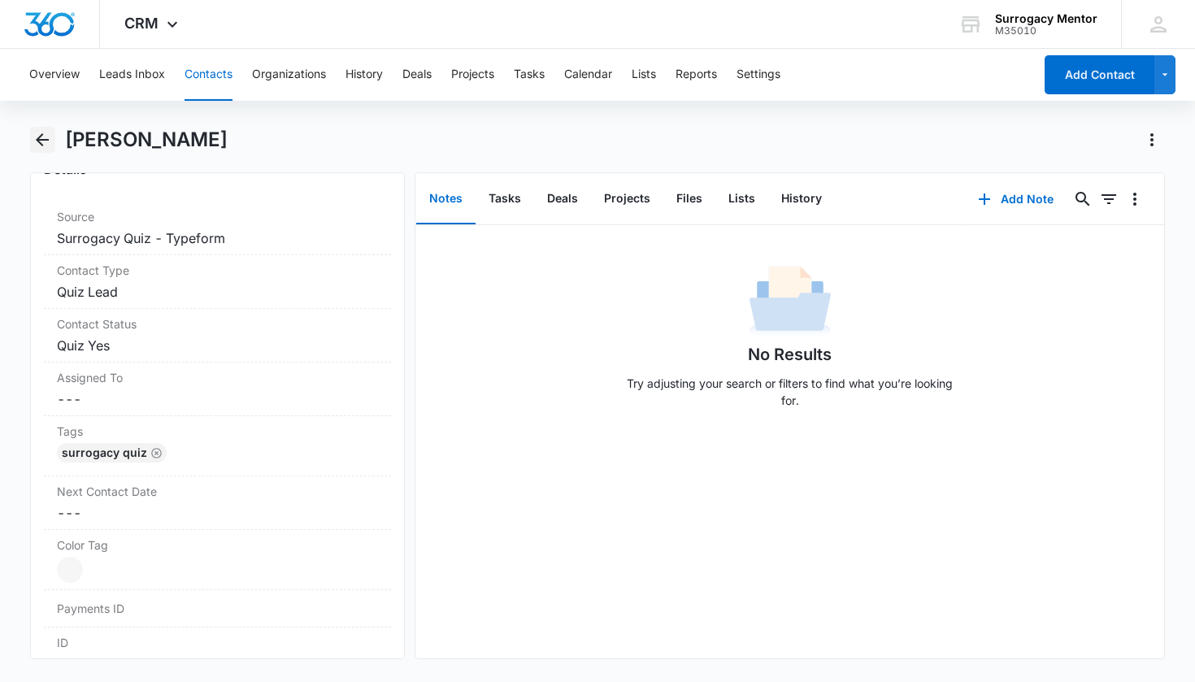
click at [45, 143] on icon "Back" at bounding box center [43, 140] width 20 height 20
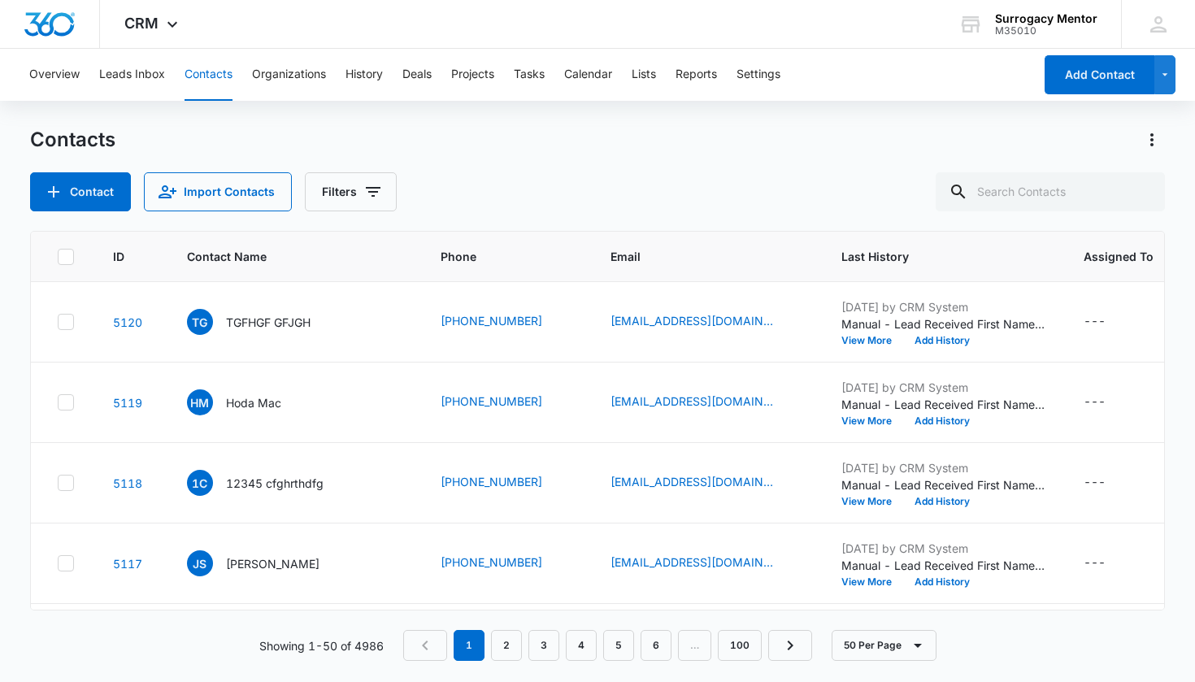
scroll to position [1124, 0]
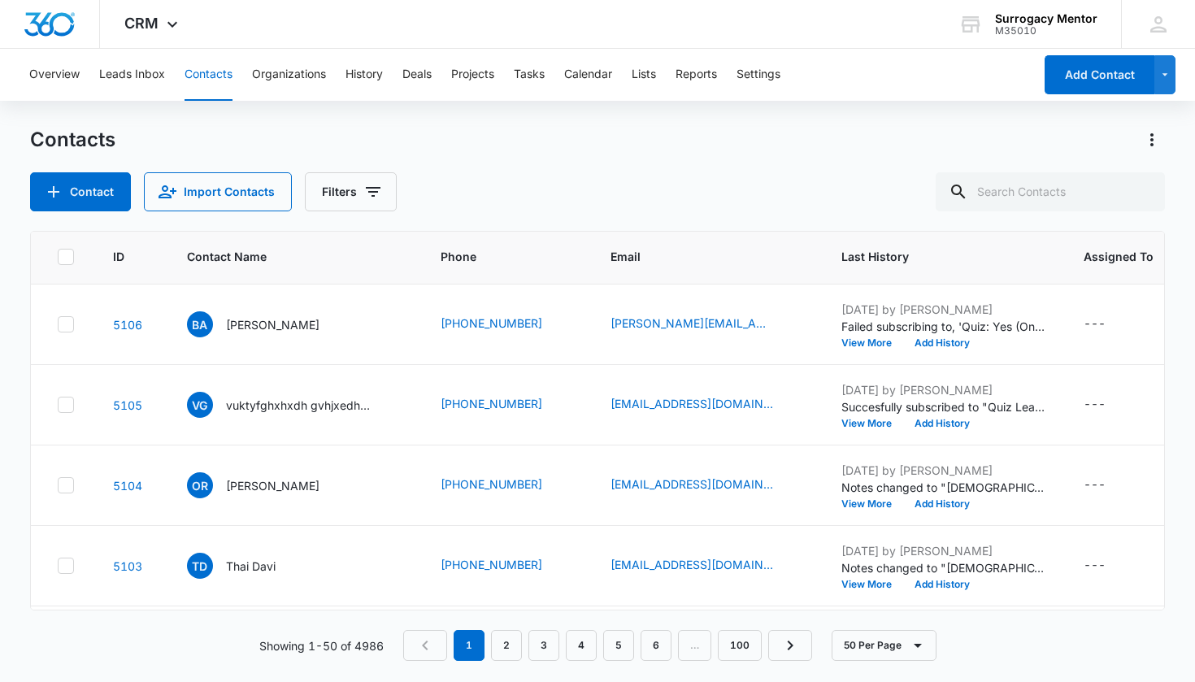
click at [257, 253] on p "[PERSON_NAME]" at bounding box center [272, 244] width 93 height 17
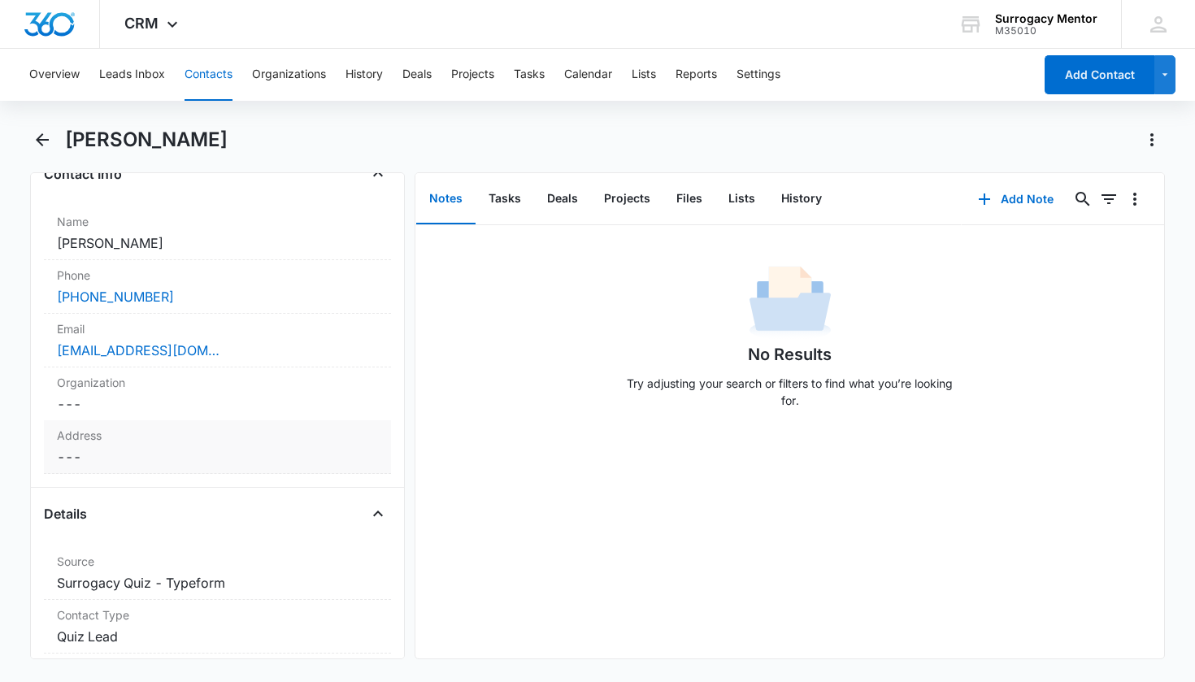
scroll to position [553, 0]
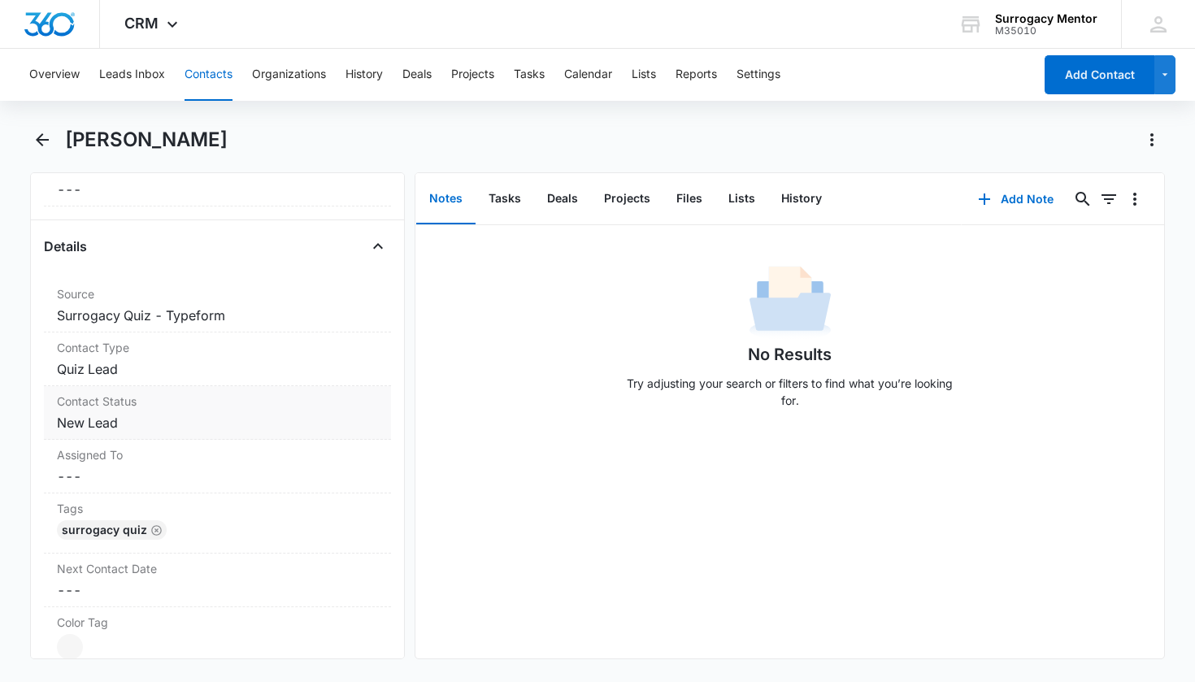
click at [98, 419] on dd "Cancel Save Changes New Lead" at bounding box center [218, 423] width 322 height 20
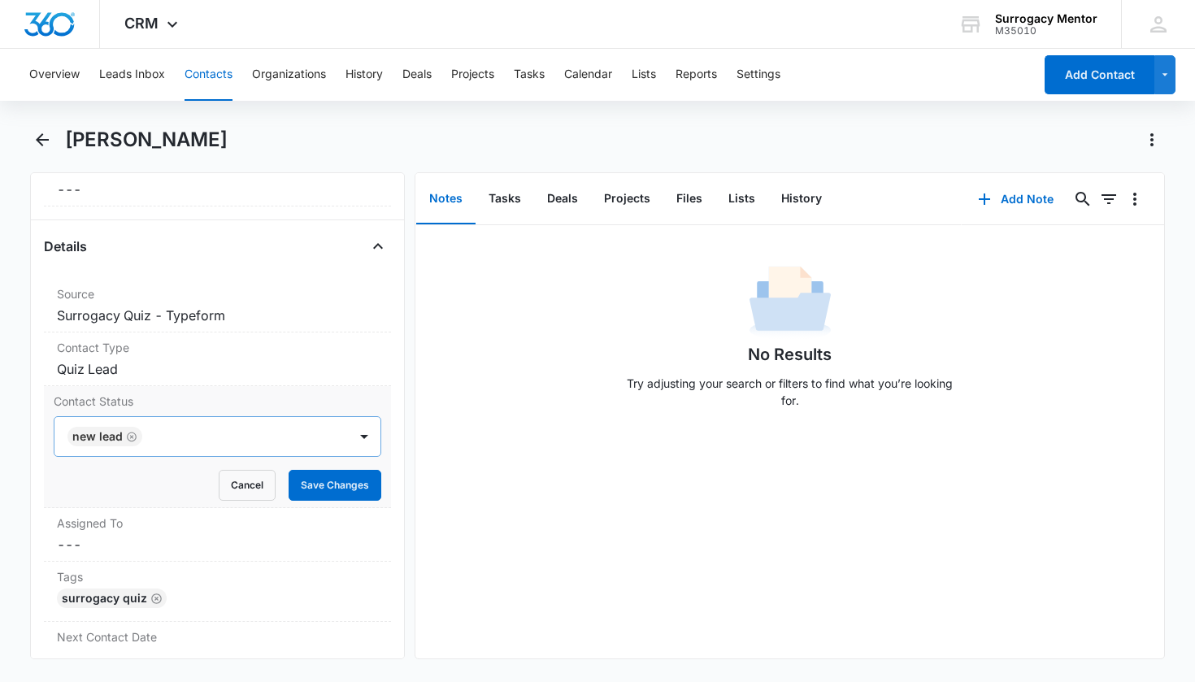
click at [126, 438] on icon "Remove New Lead" at bounding box center [131, 437] width 11 height 12
click at [129, 436] on div "Contact Status" at bounding box center [198, 437] width 258 height 20
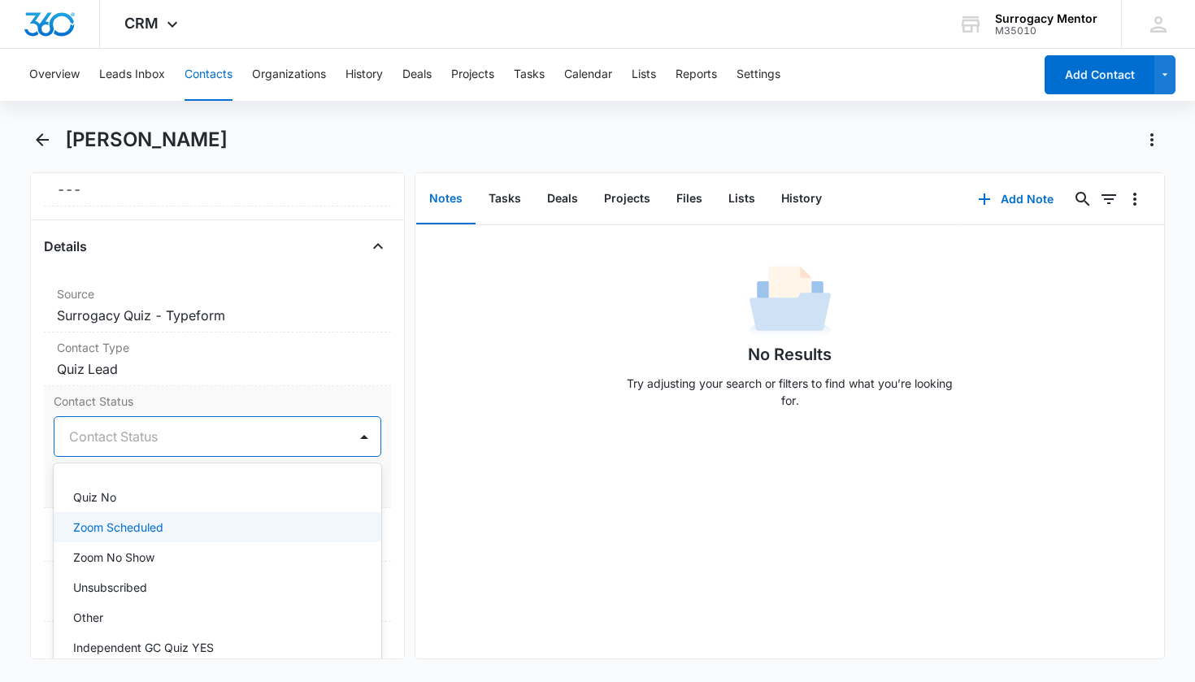
scroll to position [388, 0]
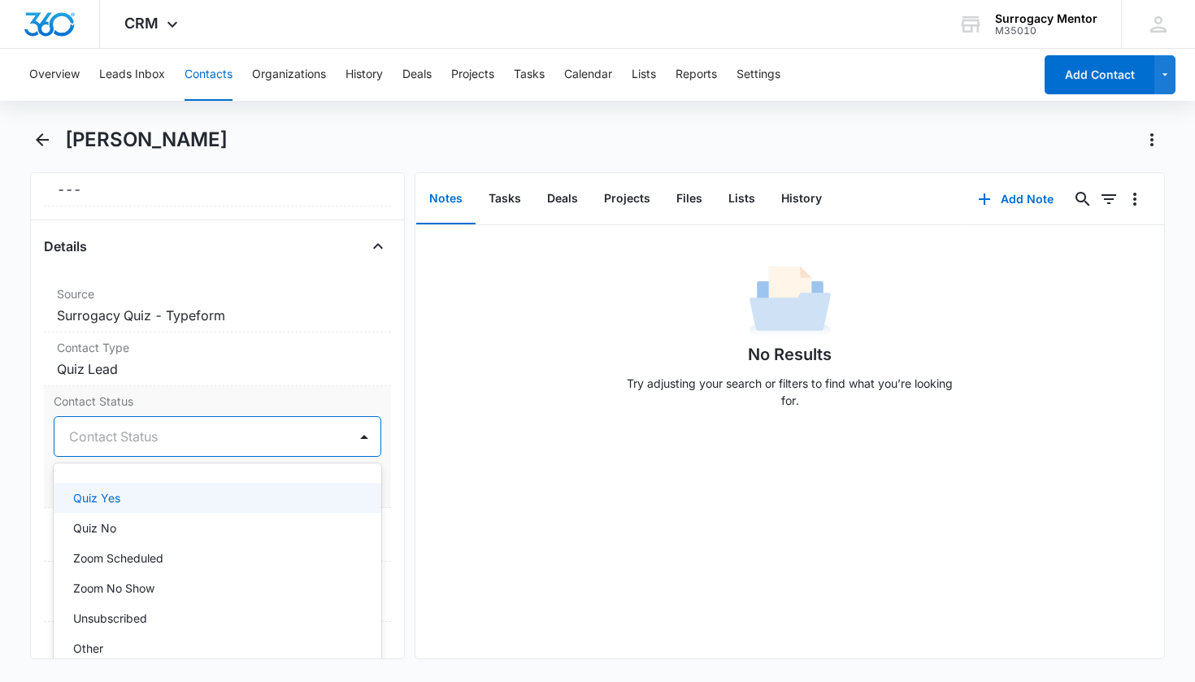
click at [129, 498] on div "Quiz Yes" at bounding box center [216, 497] width 286 height 17
click at [379, 484] on div "Contact Status option Quiz Yes, selected. On Hold, 13 of 25. 25 results availab…" at bounding box center [218, 447] width 348 height 122
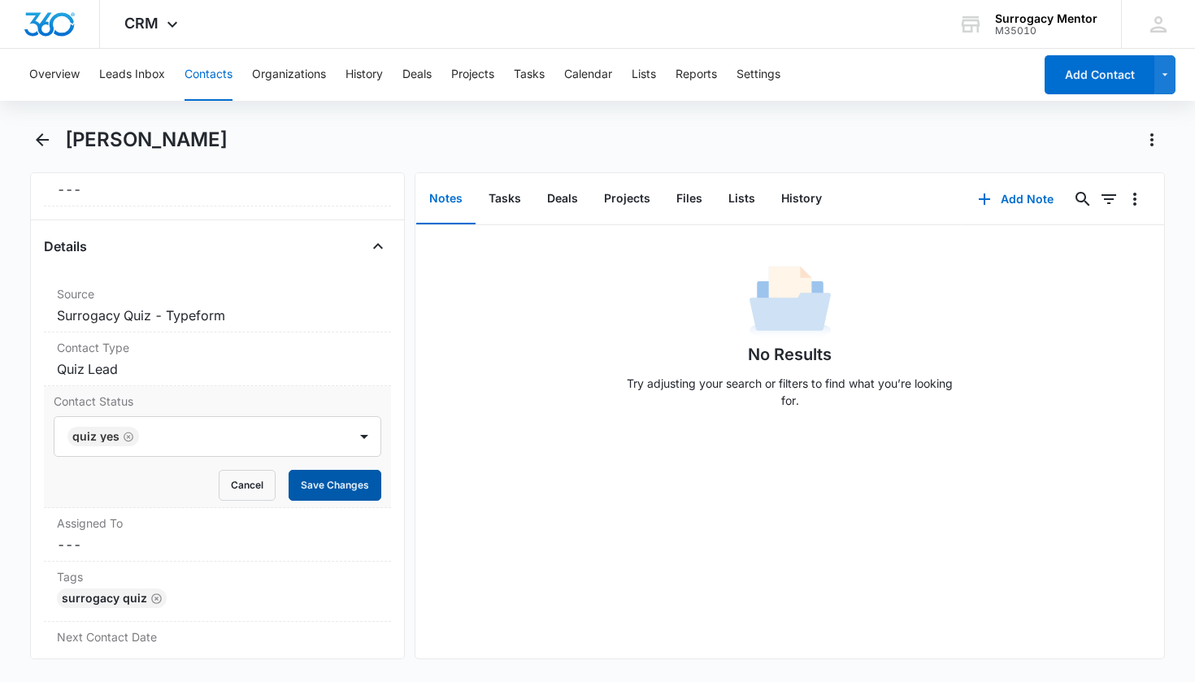
click at [344, 490] on button "Save Changes" at bounding box center [335, 485] width 93 height 31
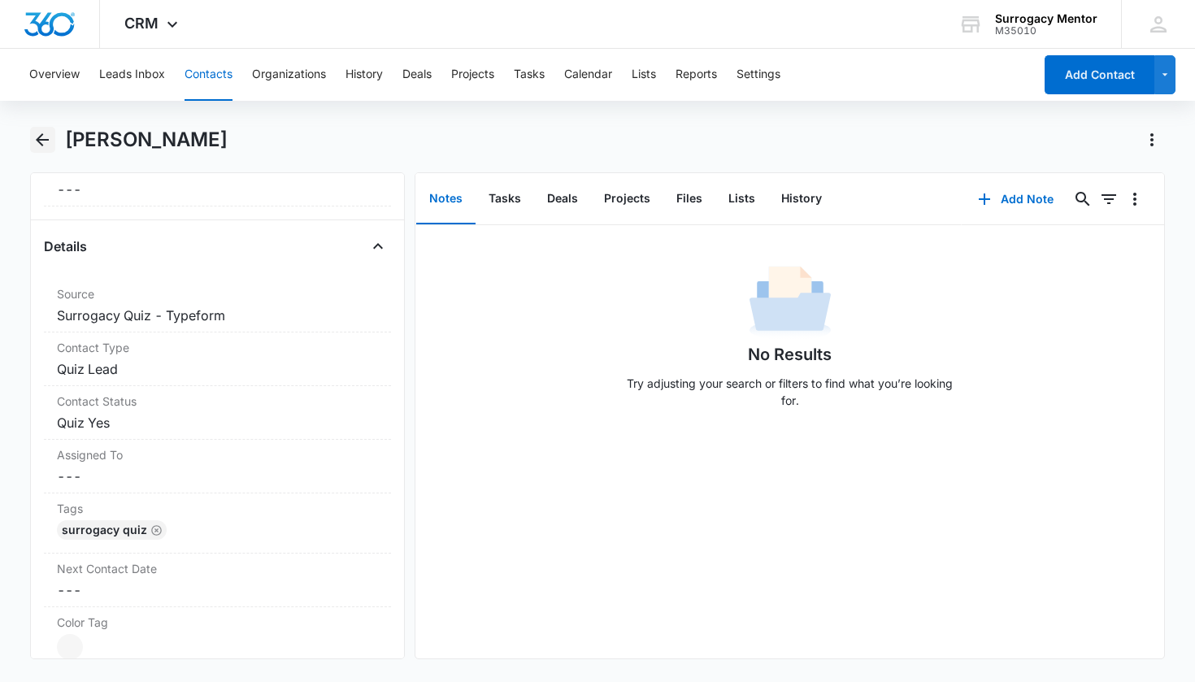
click at [36, 140] on icon "Back" at bounding box center [43, 140] width 20 height 20
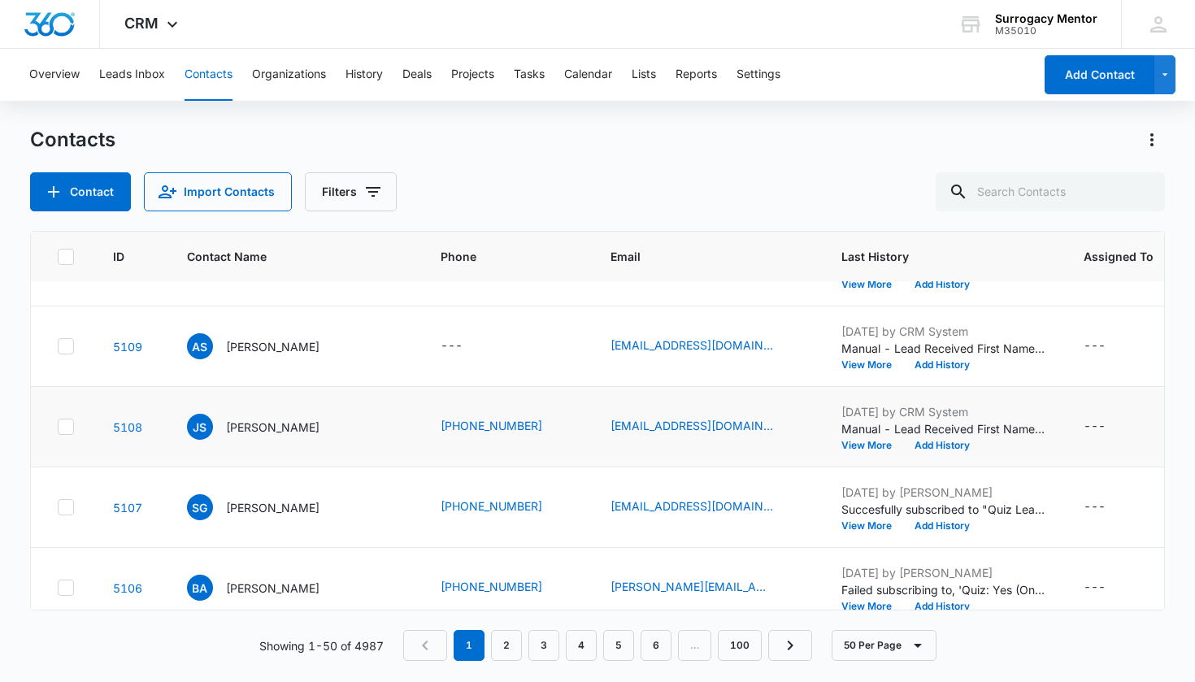
scroll to position [901, 0]
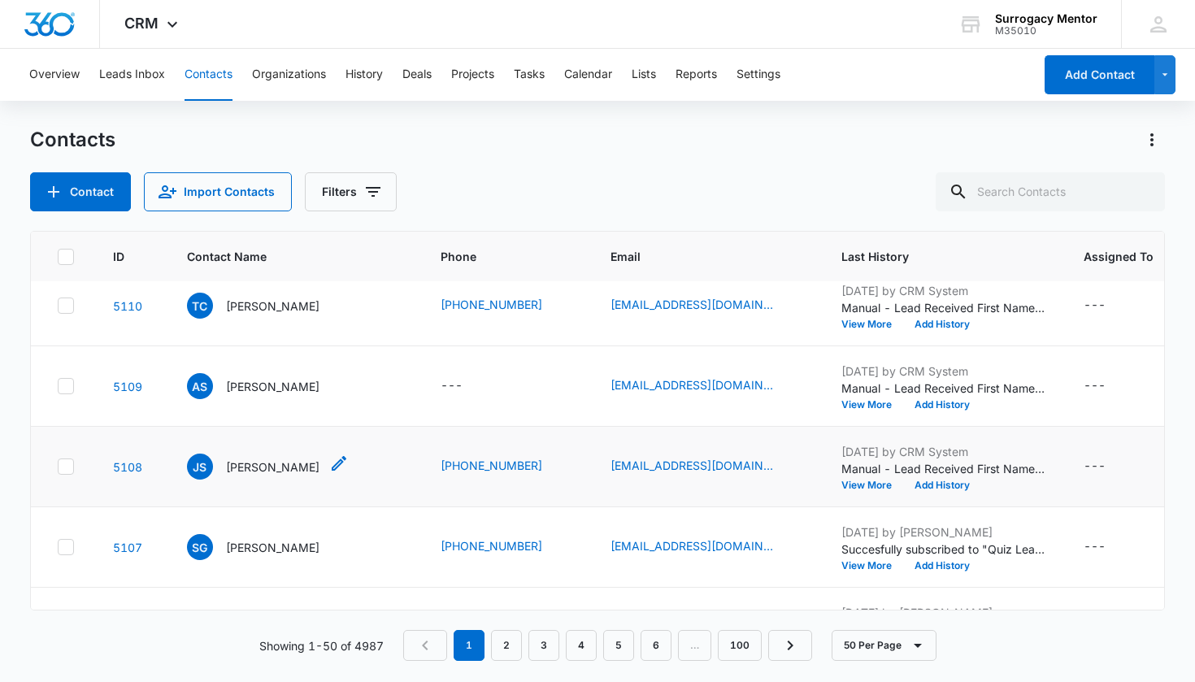
click at [282, 475] on p "[PERSON_NAME]" at bounding box center [272, 466] width 93 height 17
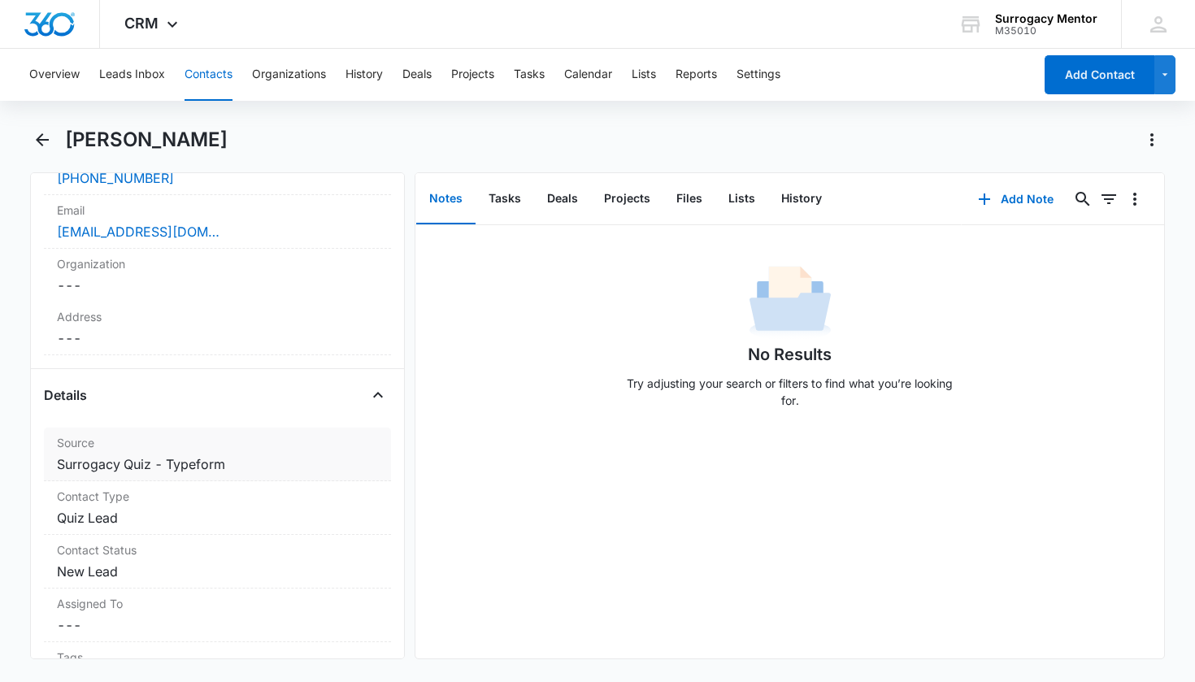
scroll to position [442, 0]
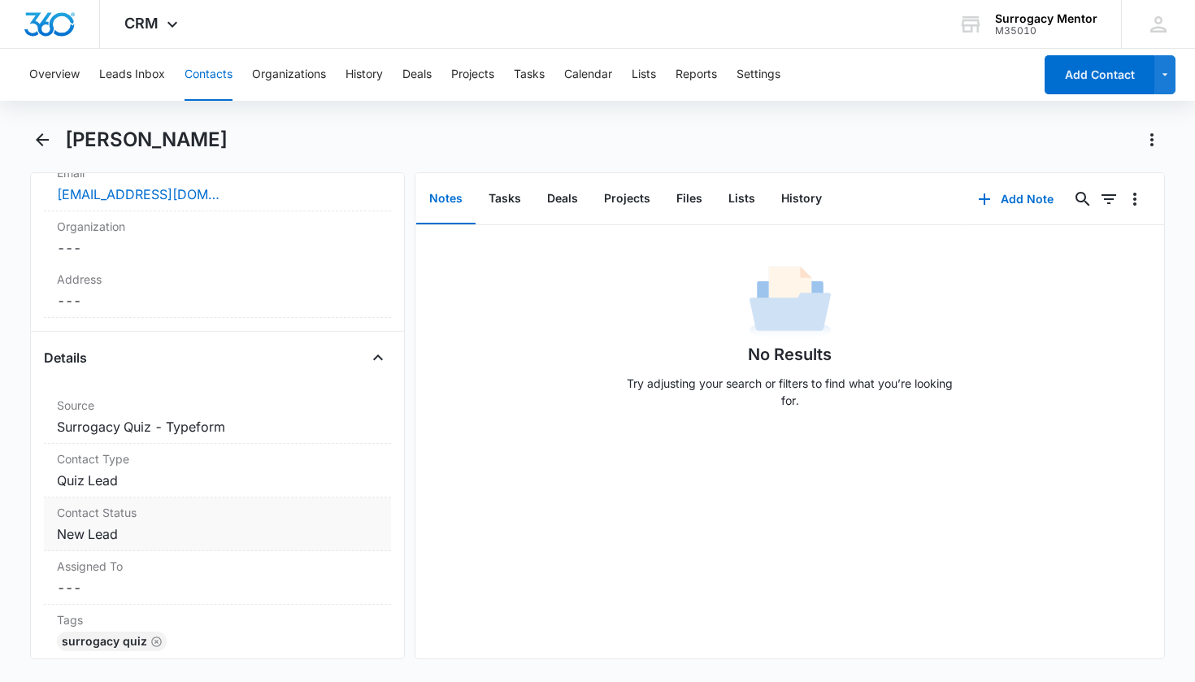
click at [91, 532] on dd "Cancel Save Changes New Lead" at bounding box center [218, 534] width 322 height 20
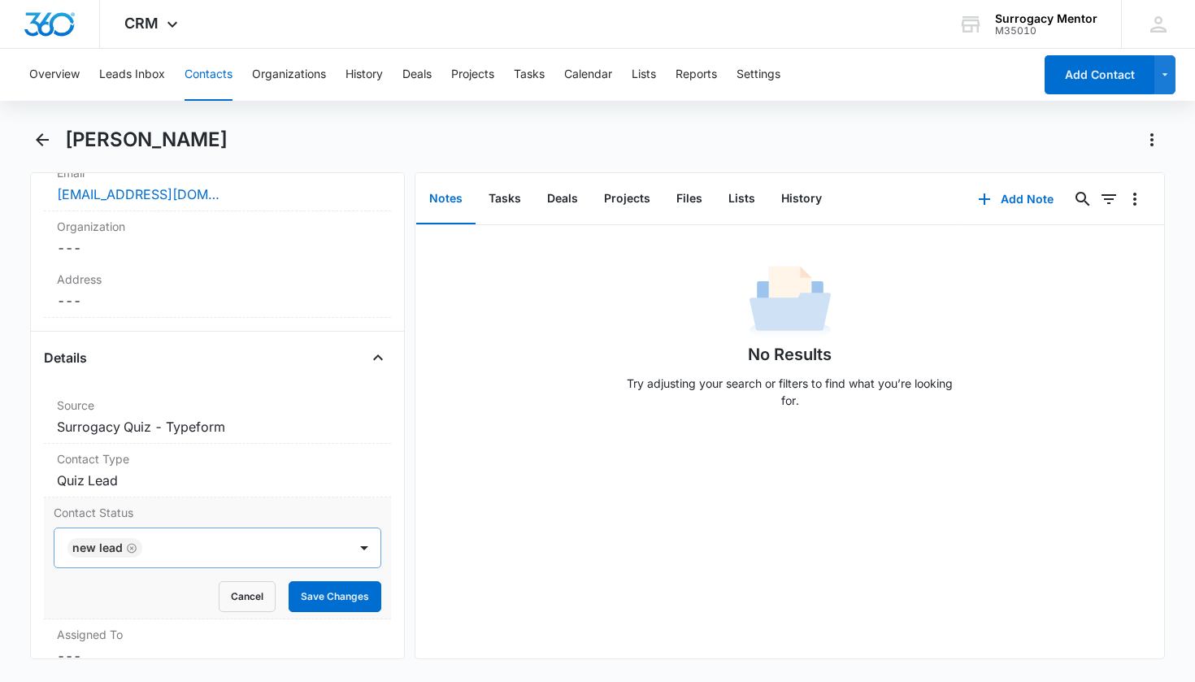
click at [129, 545] on icon "Remove New Lead" at bounding box center [131, 548] width 11 height 12
click at [129, 545] on div "Contact Status" at bounding box center [198, 548] width 258 height 20
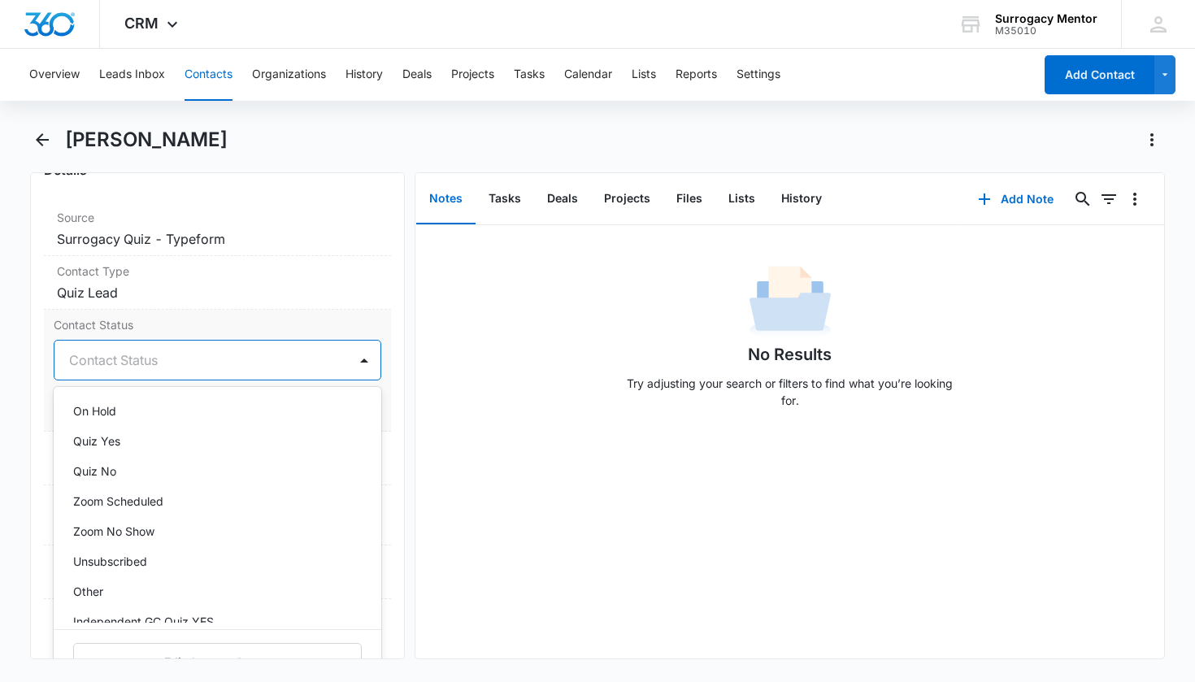
scroll to position [371, 0]
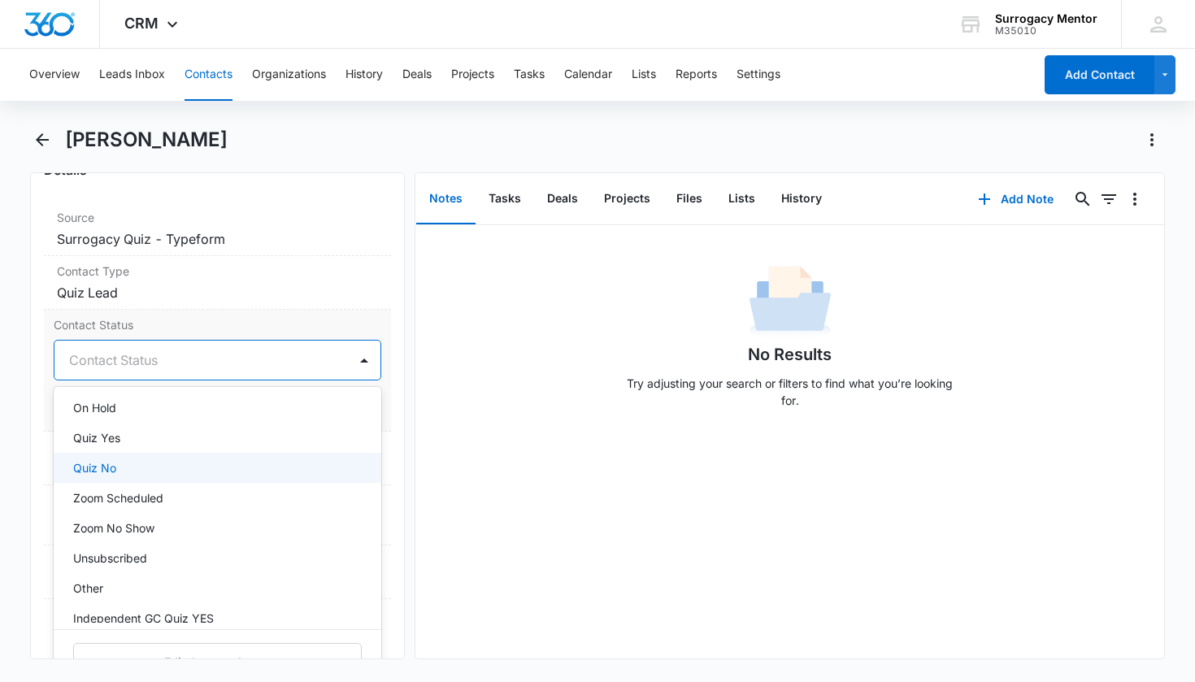
click at [127, 462] on div "Quiz No" at bounding box center [216, 467] width 286 height 17
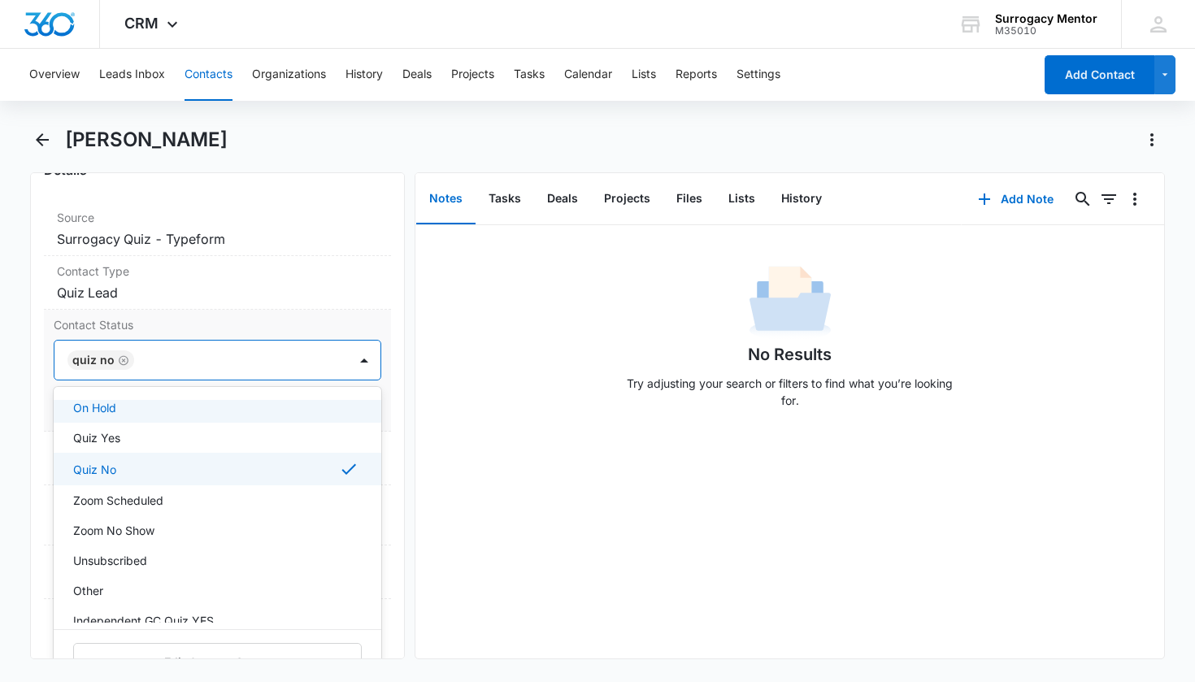
click at [375, 413] on div "Contact Status option Quiz No, selected. On Hold, 13 of 25. 25 results availabl…" at bounding box center [218, 371] width 348 height 122
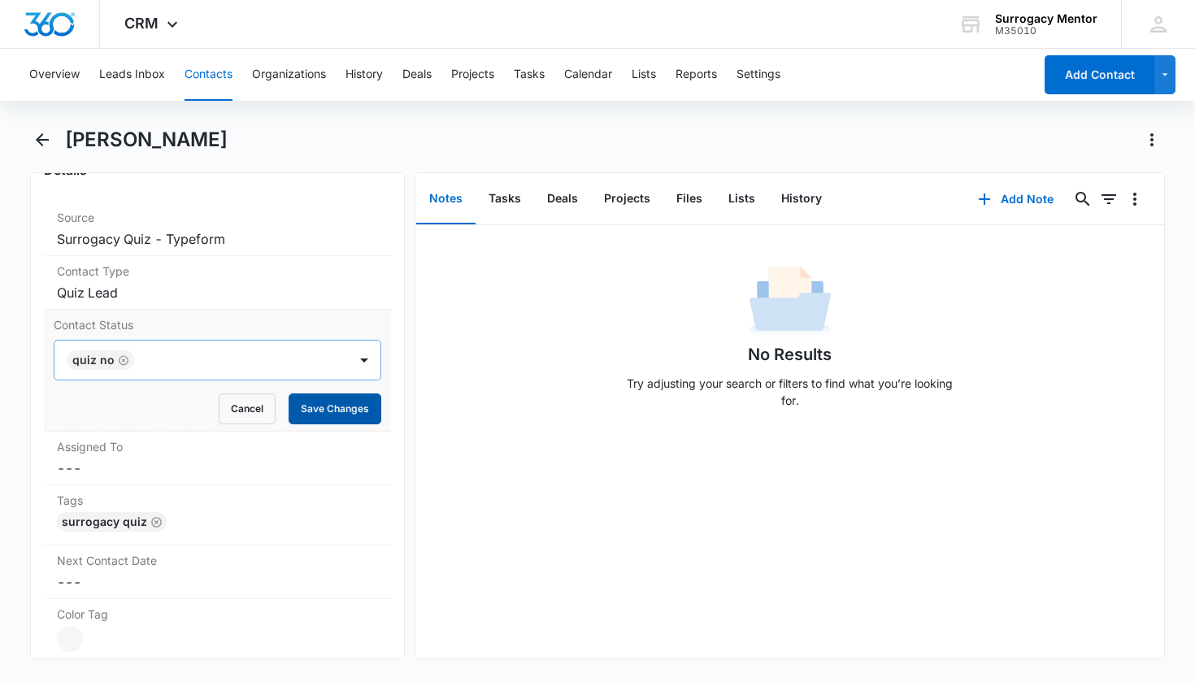
click at [319, 407] on button "Save Changes" at bounding box center [335, 408] width 93 height 31
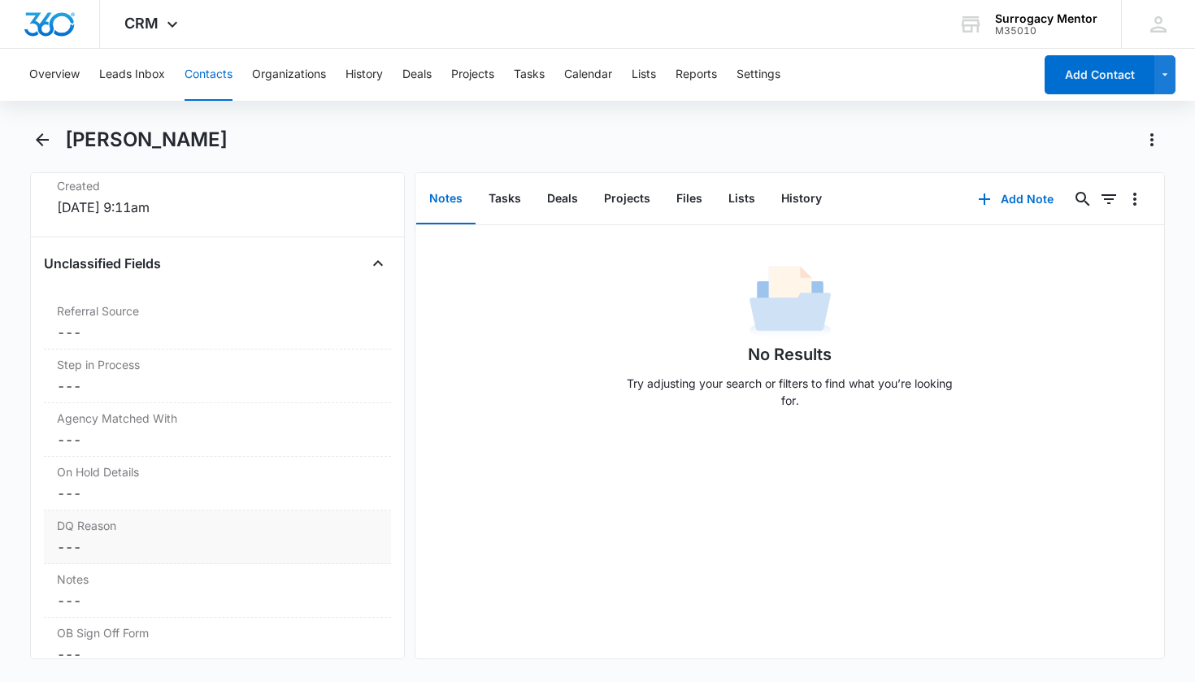
scroll to position [1213, 0]
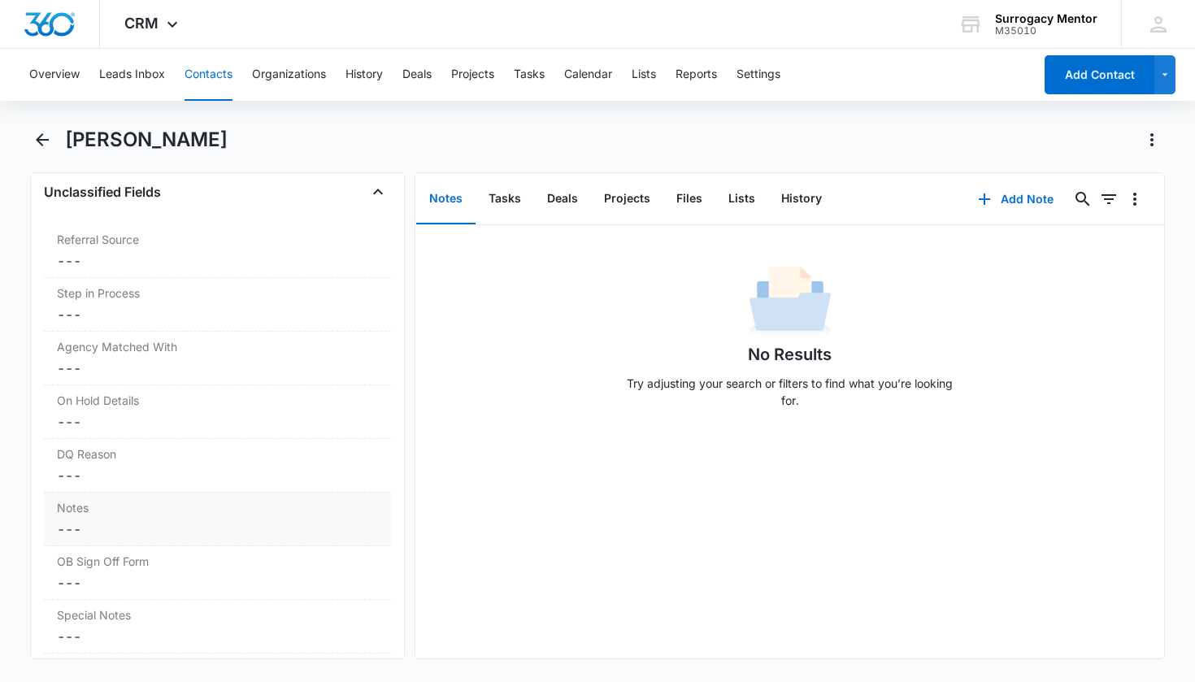
click at [147, 527] on dd "Cancel Save Changes ---" at bounding box center [218, 529] width 322 height 20
click at [123, 483] on dd "Cancel Save Changes ---" at bounding box center [218, 476] width 322 height 20
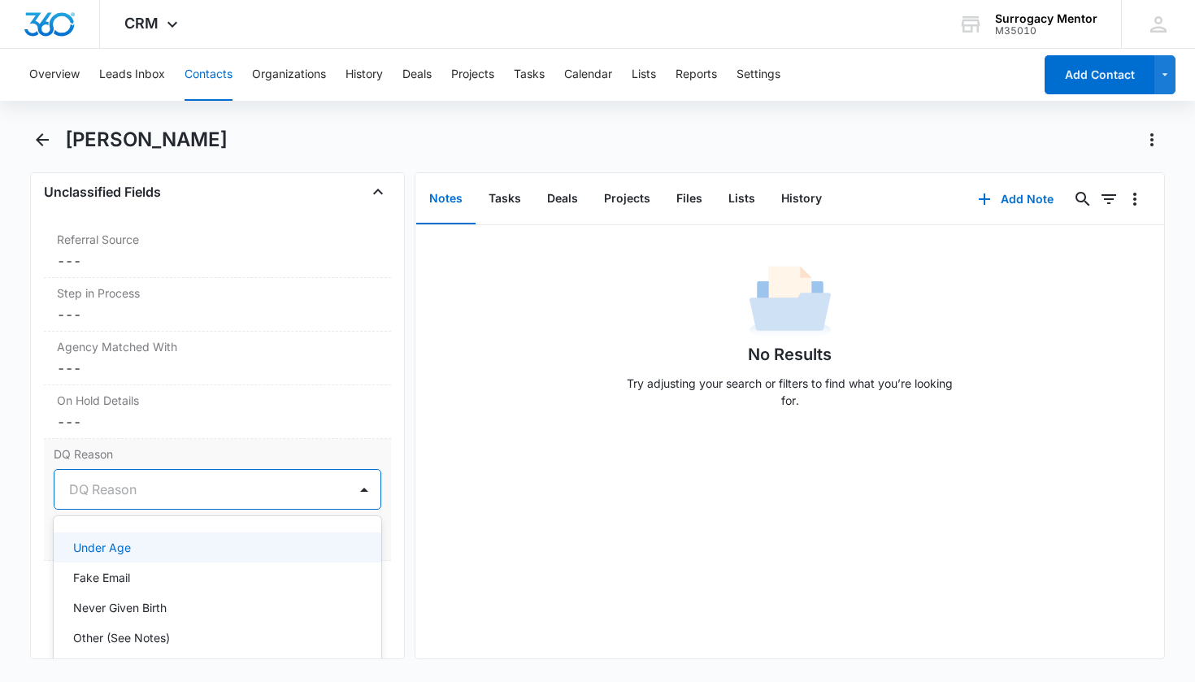
click at [133, 490] on div "DQ Reason" at bounding box center [198, 490] width 258 height 20
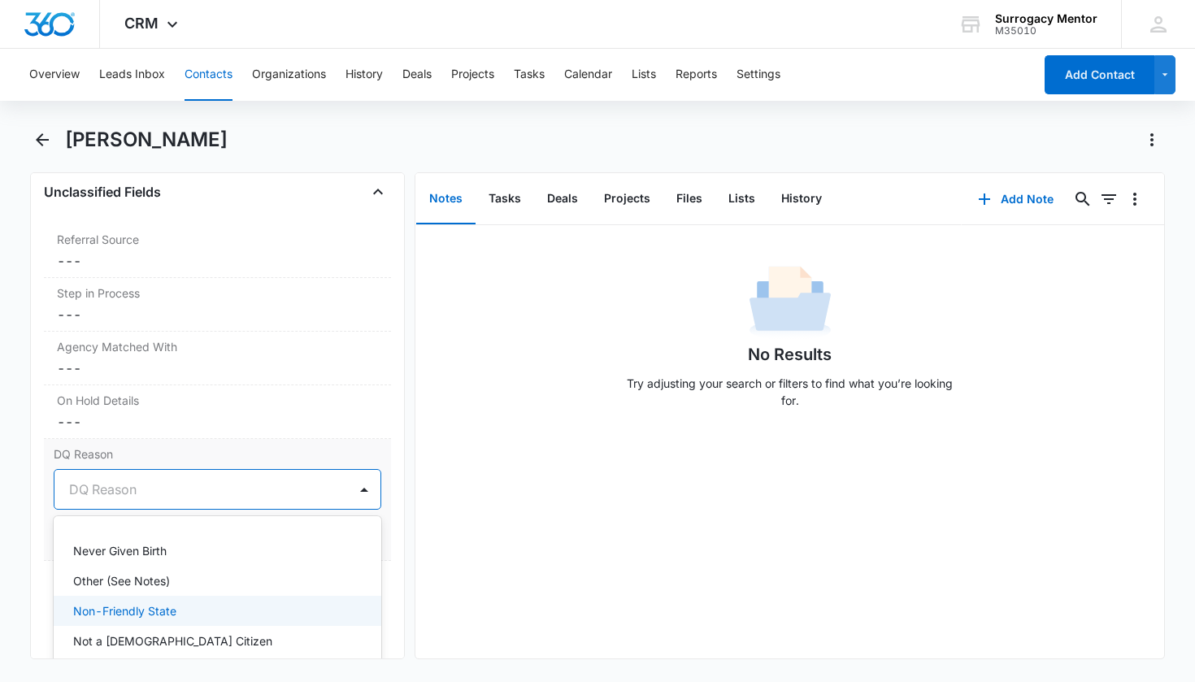
scroll to position [0, 0]
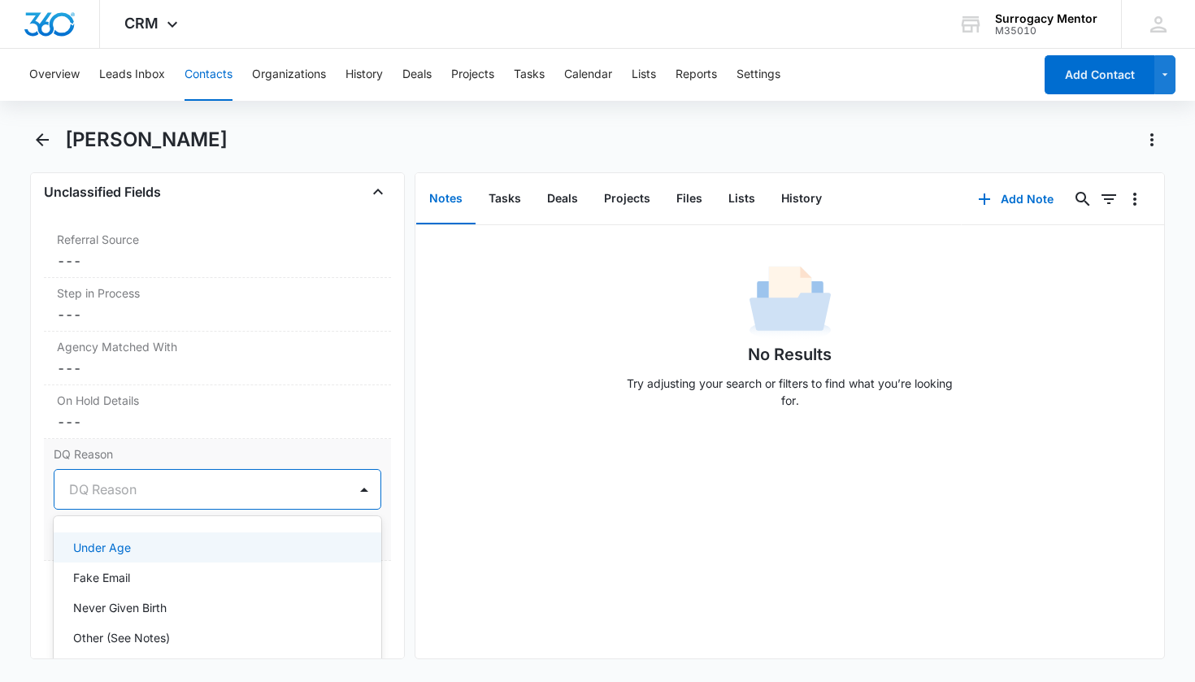
click at [205, 554] on div "Under Age" at bounding box center [216, 547] width 286 height 17
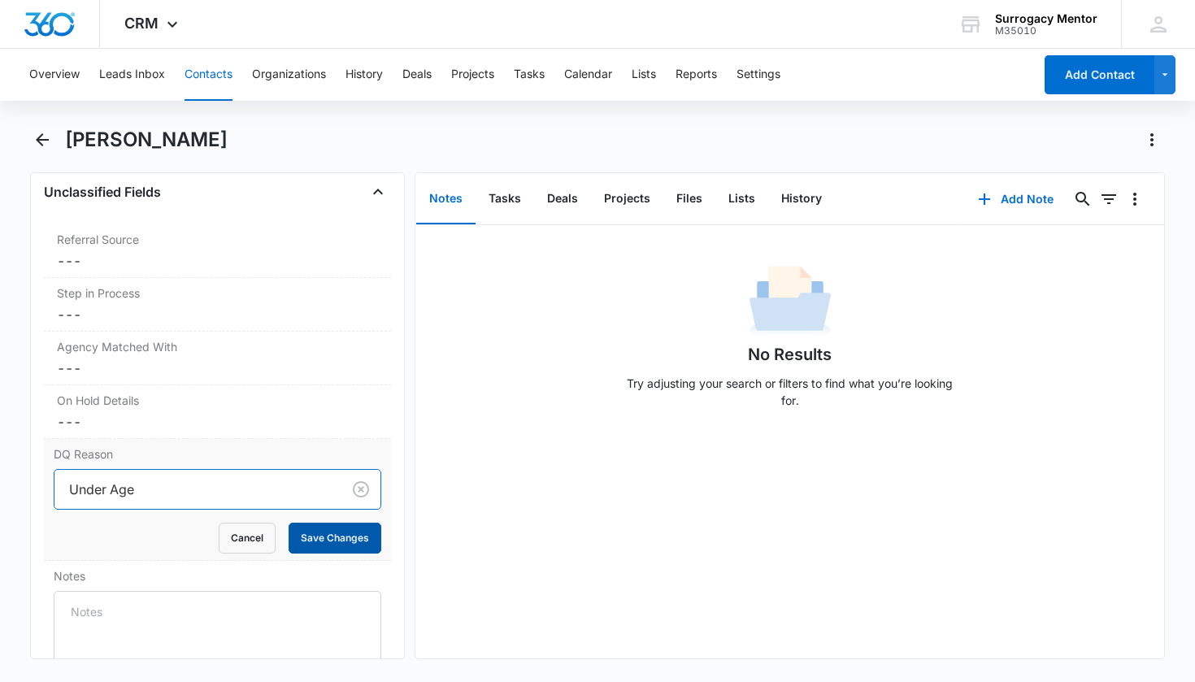
click at [357, 528] on button "Save Changes" at bounding box center [335, 538] width 93 height 31
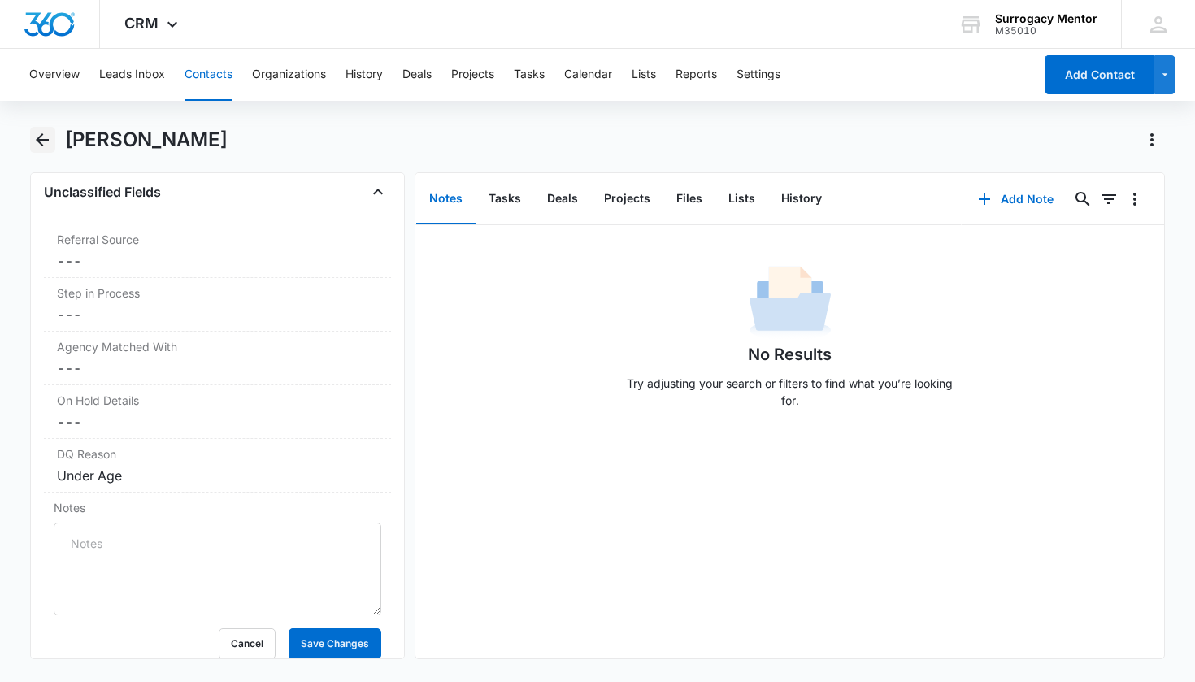
click at [43, 141] on icon "Back" at bounding box center [42, 139] width 13 height 13
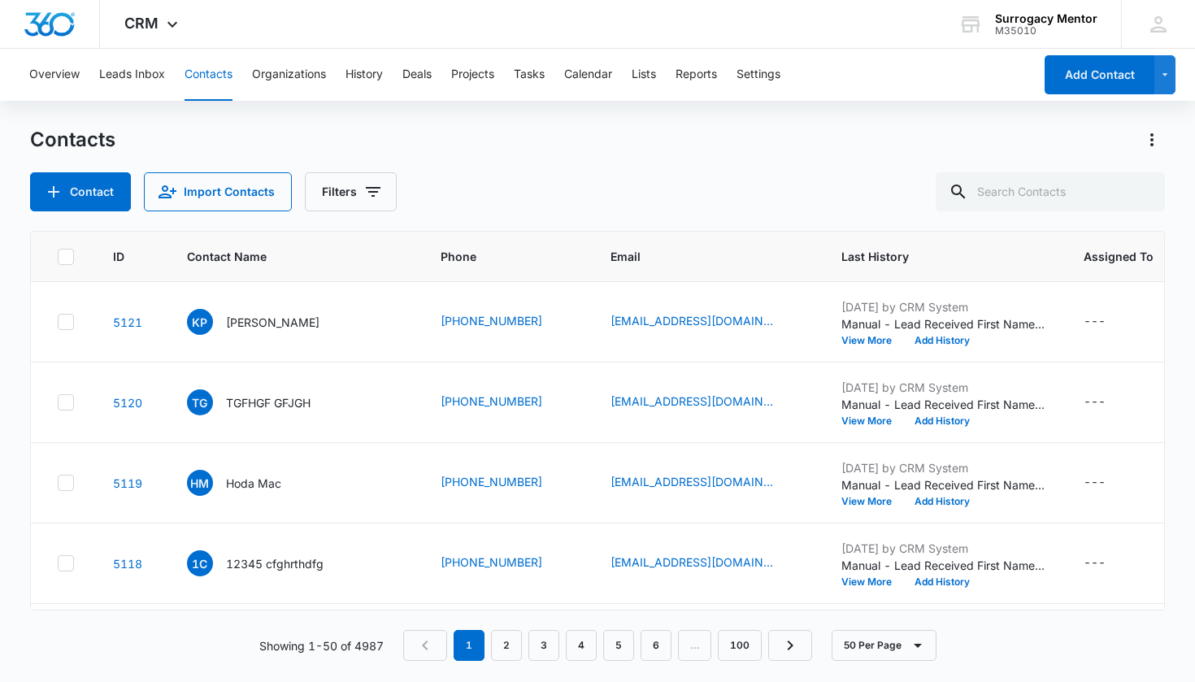
scroll to position [901, 0]
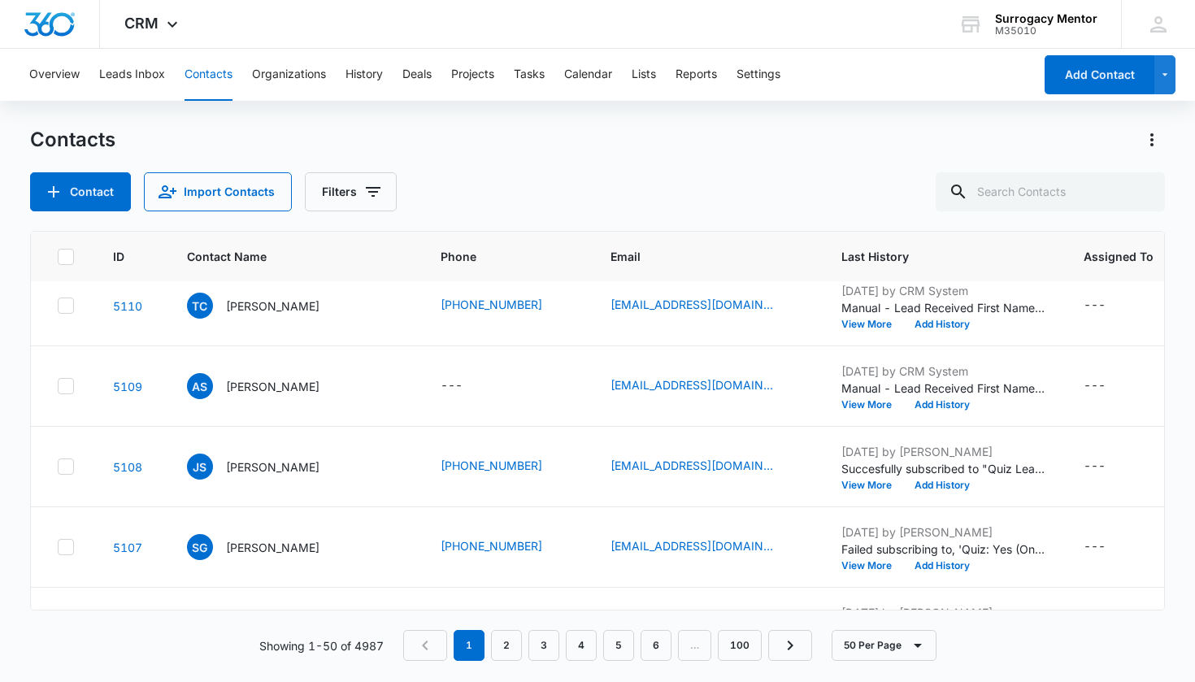
click at [272, 395] on p "[PERSON_NAME]" at bounding box center [272, 386] width 93 height 17
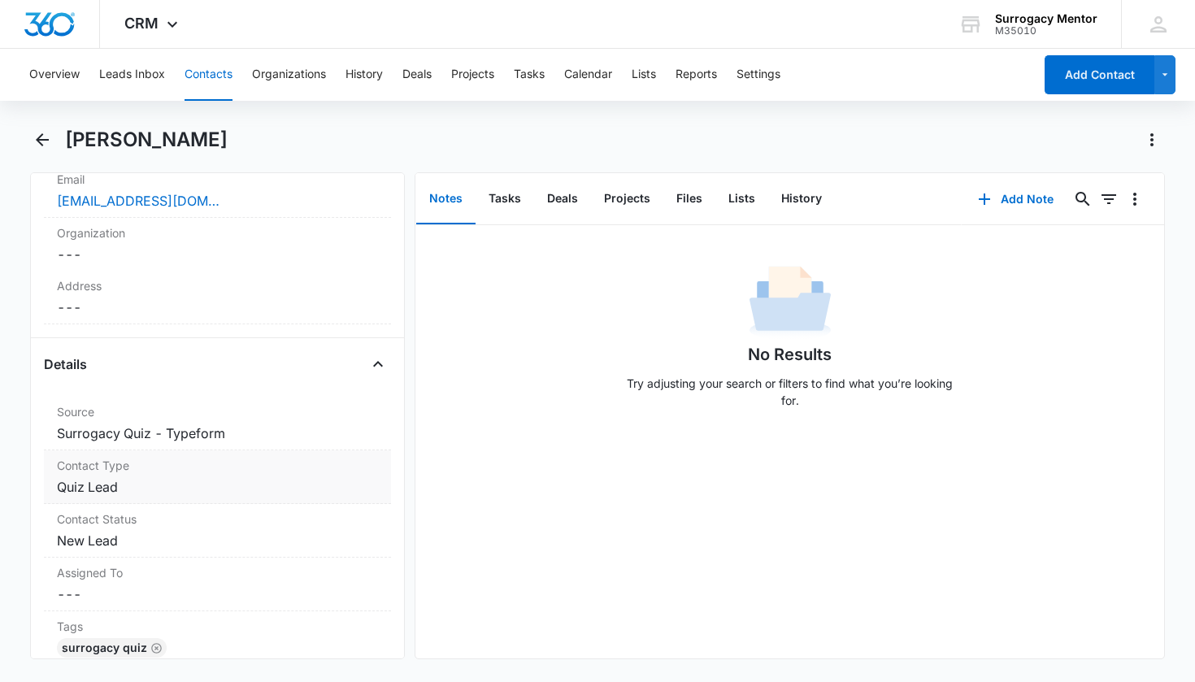
scroll to position [464, 0]
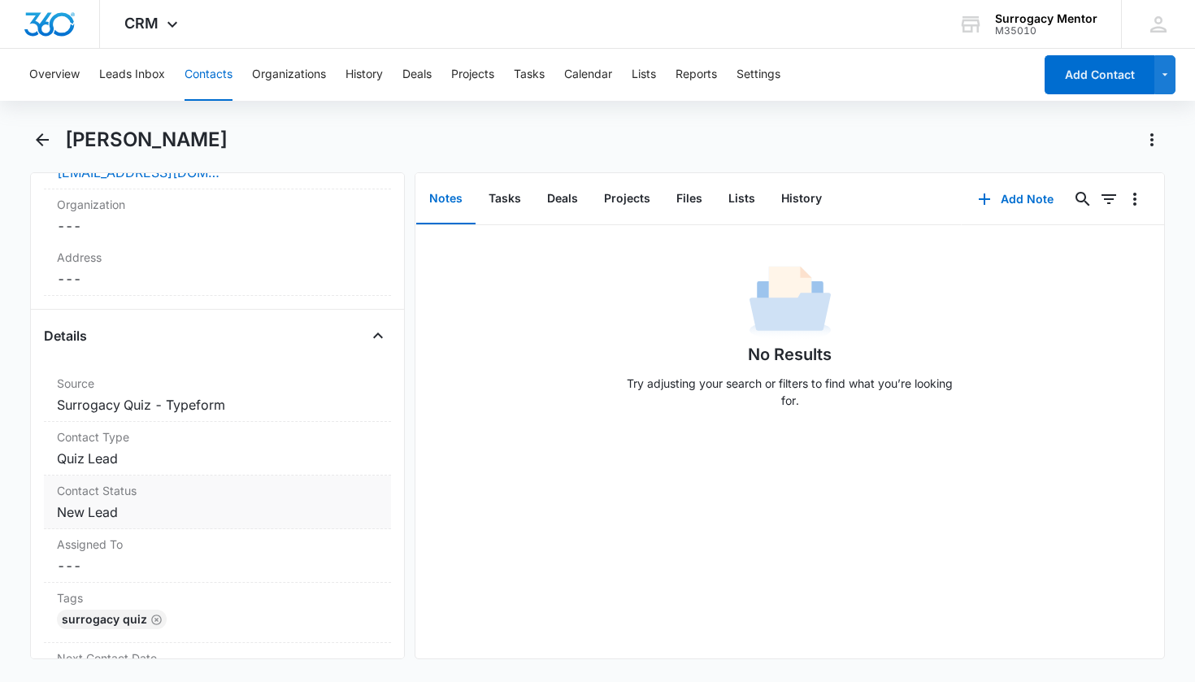
click at [102, 510] on dd "Cancel Save Changes New Lead" at bounding box center [218, 512] width 322 height 20
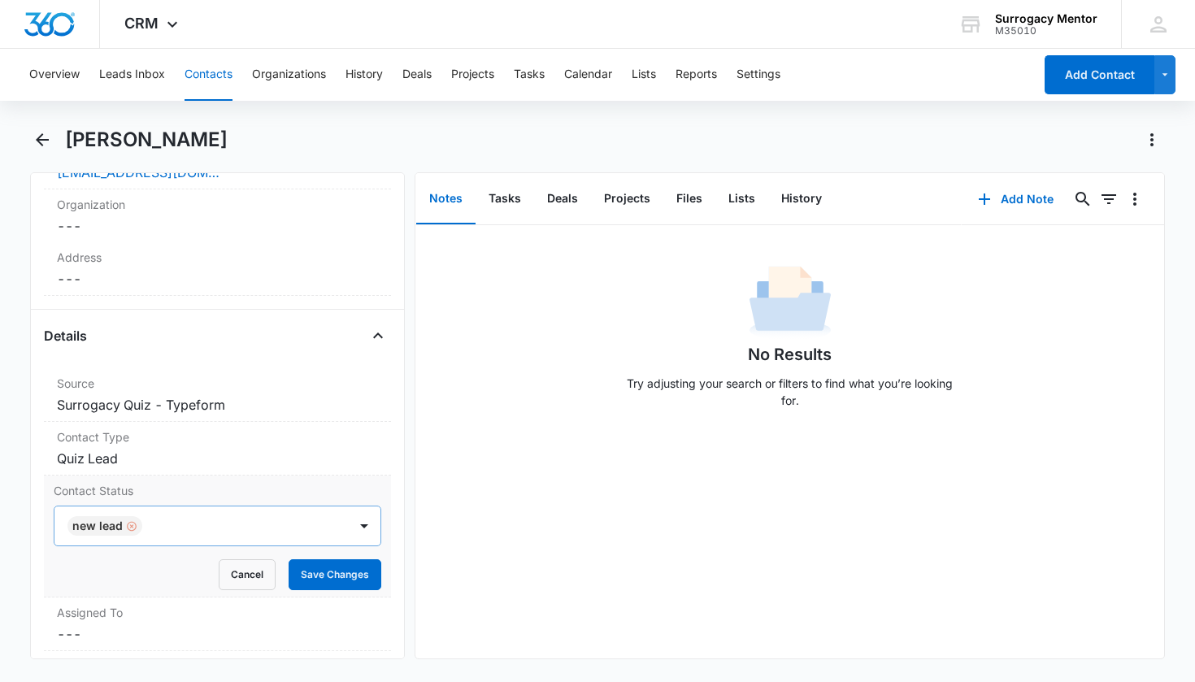
click at [124, 524] on div "Remove New Lead" at bounding box center [130, 525] width 15 height 11
click at [129, 527] on div "Contact Status" at bounding box center [198, 526] width 258 height 20
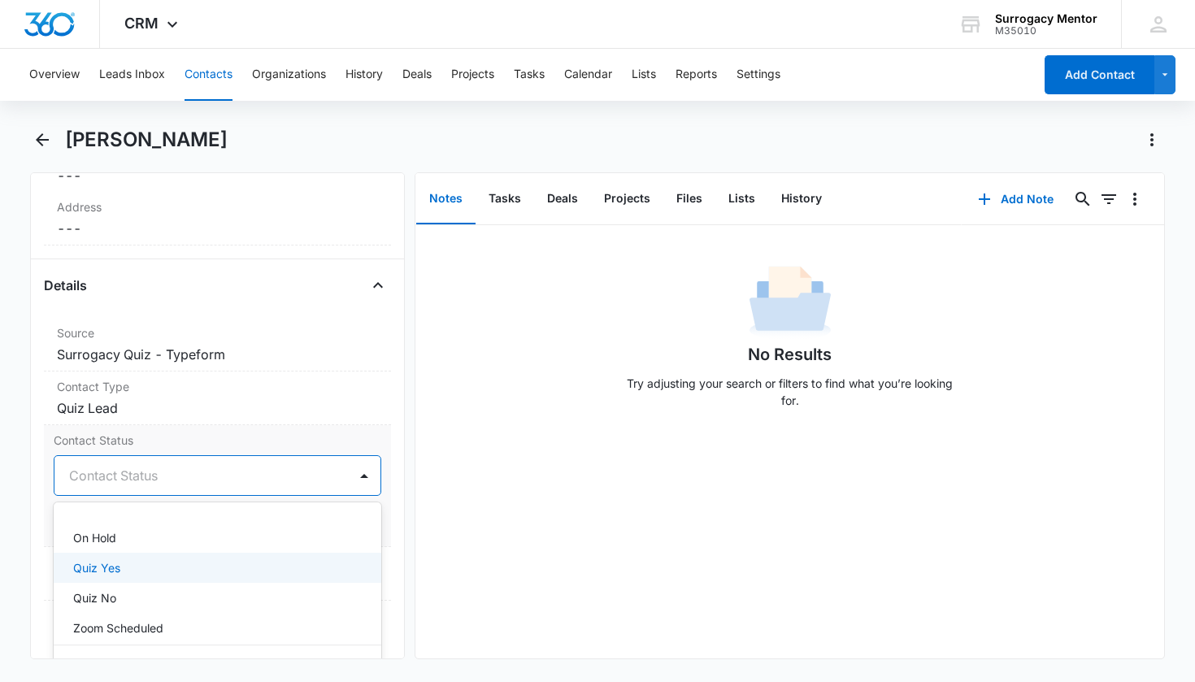
scroll to position [360, 0]
drag, startPoint x: 169, startPoint y: 574, endPoint x: 219, endPoint y: 555, distance: 53.7
click at [169, 573] on div "Quiz Yes" at bounding box center [218, 564] width 328 height 30
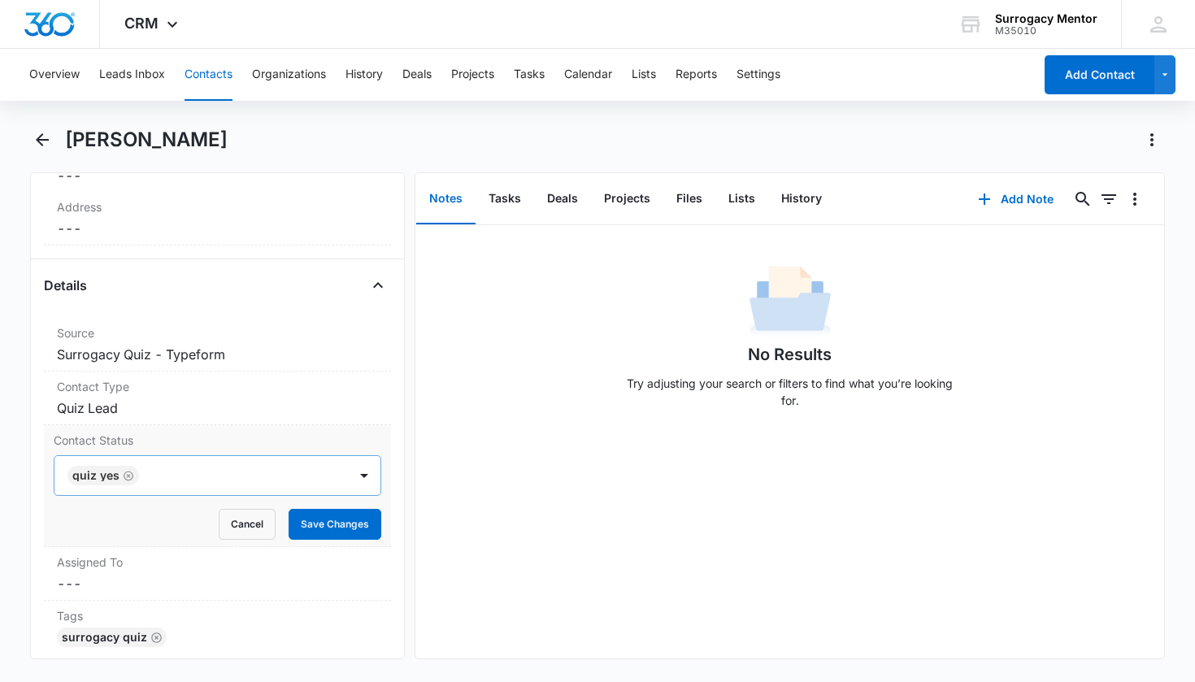
click at [377, 529] on div "Contact Status Quiz Yes Cancel Save Changes" at bounding box center [218, 486] width 348 height 122
click at [361, 527] on button "Save Changes" at bounding box center [335, 524] width 93 height 31
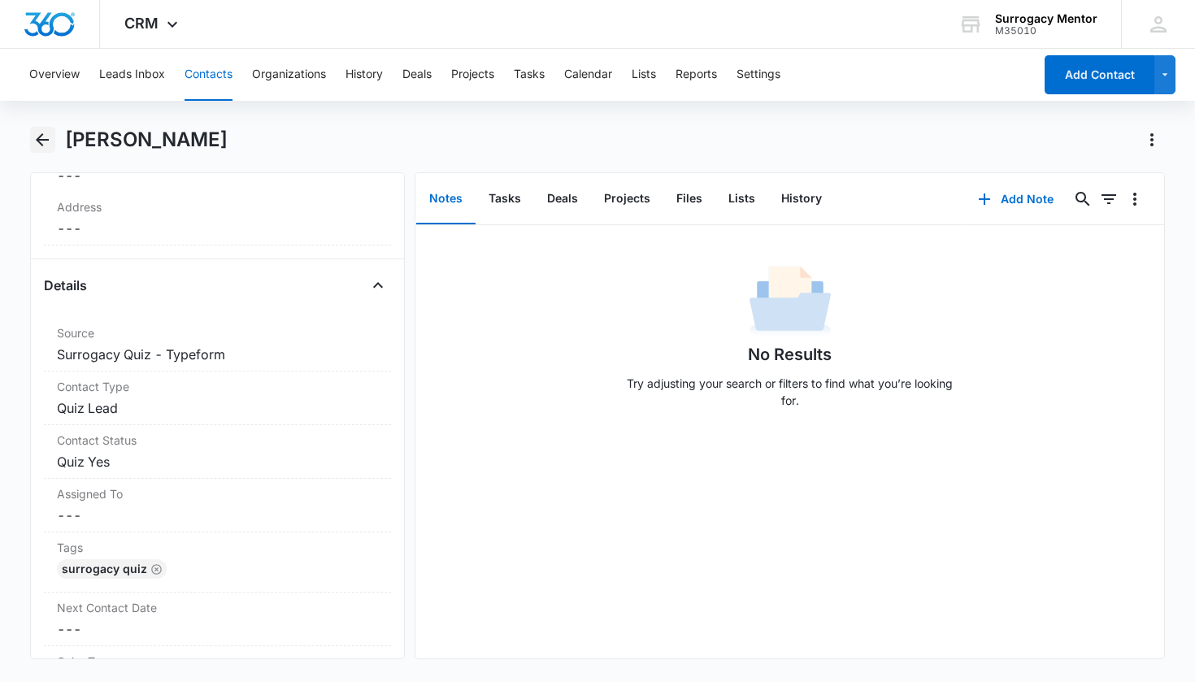
click at [39, 140] on icon "Back" at bounding box center [42, 139] width 13 height 13
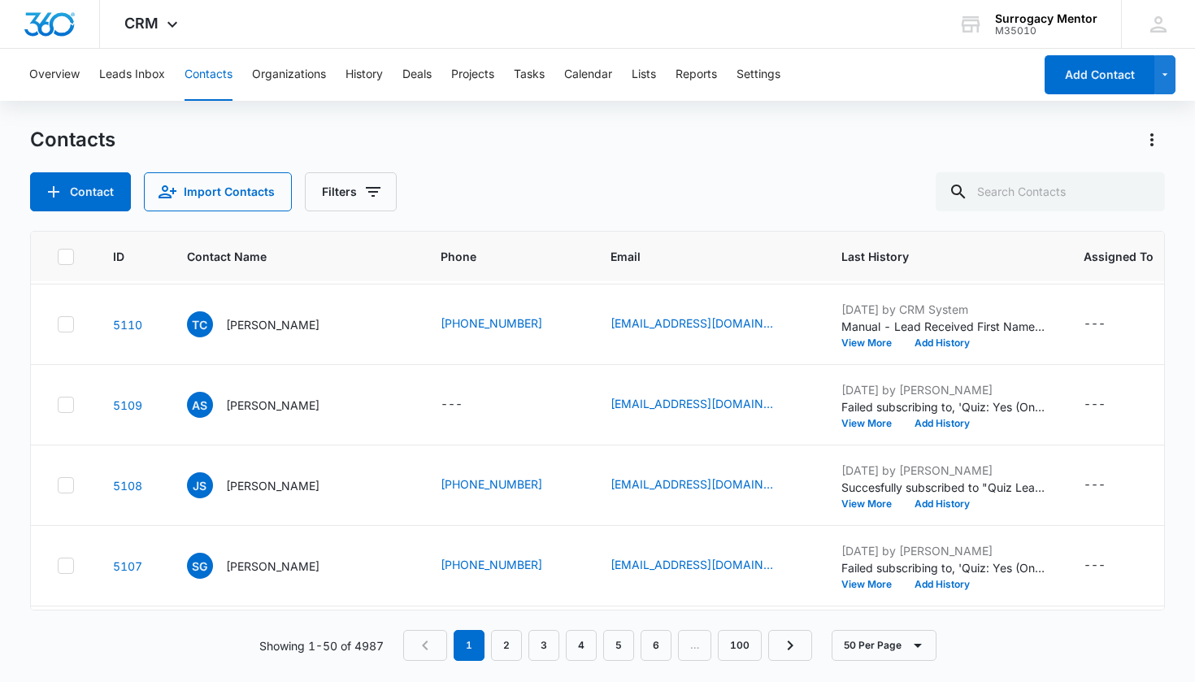
scroll to position [864, 0]
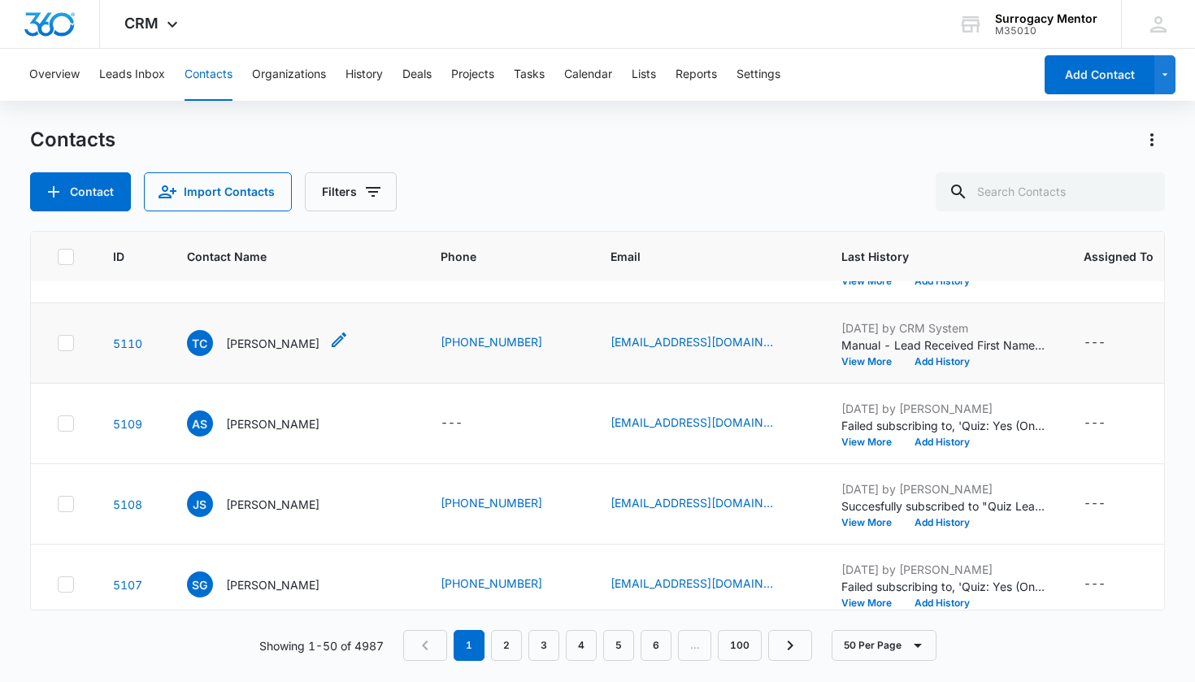
click at [263, 352] on p "[PERSON_NAME]" at bounding box center [272, 343] width 93 height 17
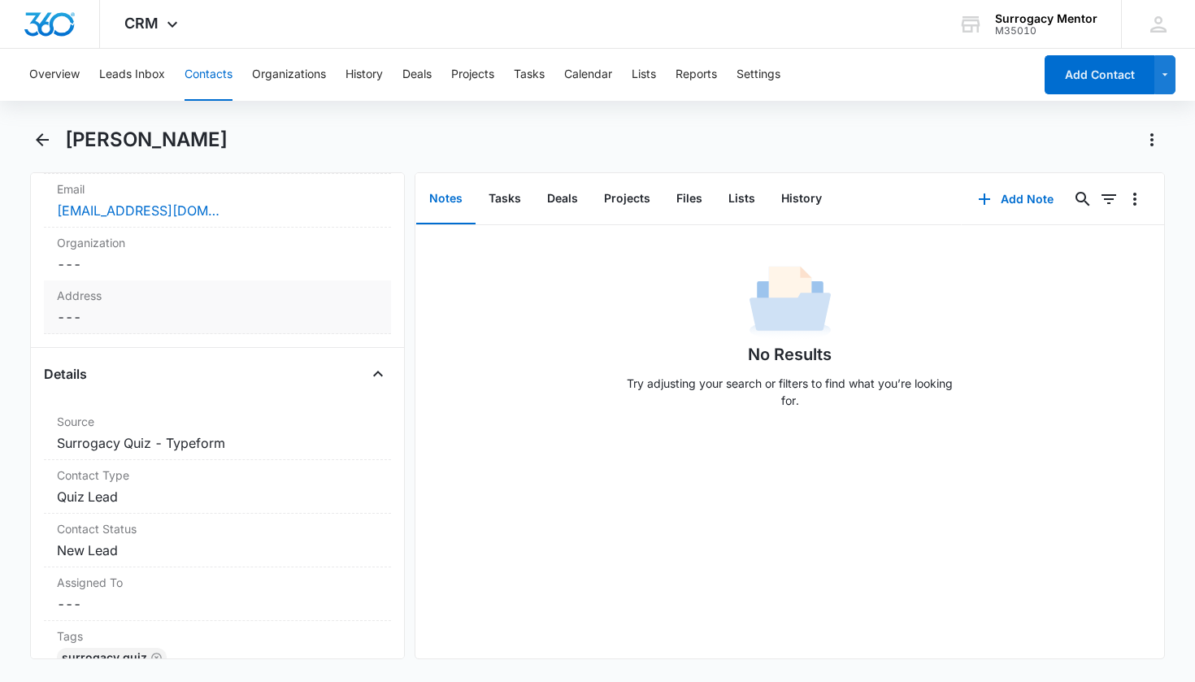
scroll to position [540, 0]
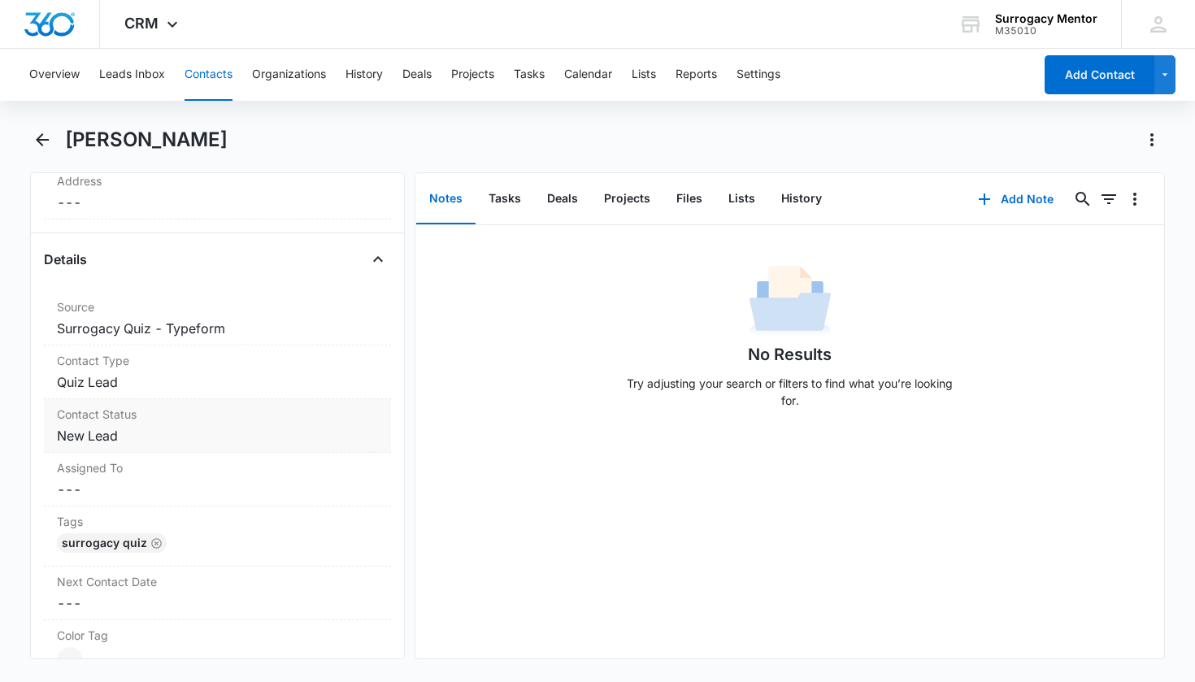
click at [78, 428] on dd "Cancel Save Changes New Lead" at bounding box center [218, 436] width 322 height 20
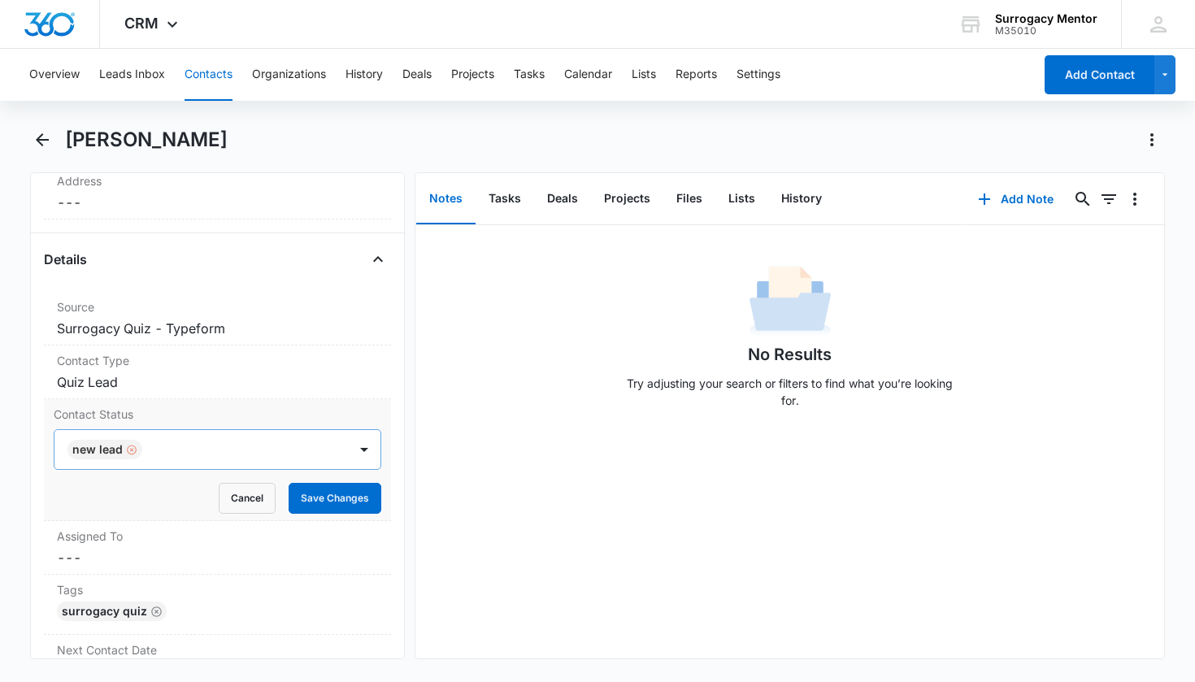
click at [124, 448] on div "Remove New Lead" at bounding box center [130, 449] width 15 height 11
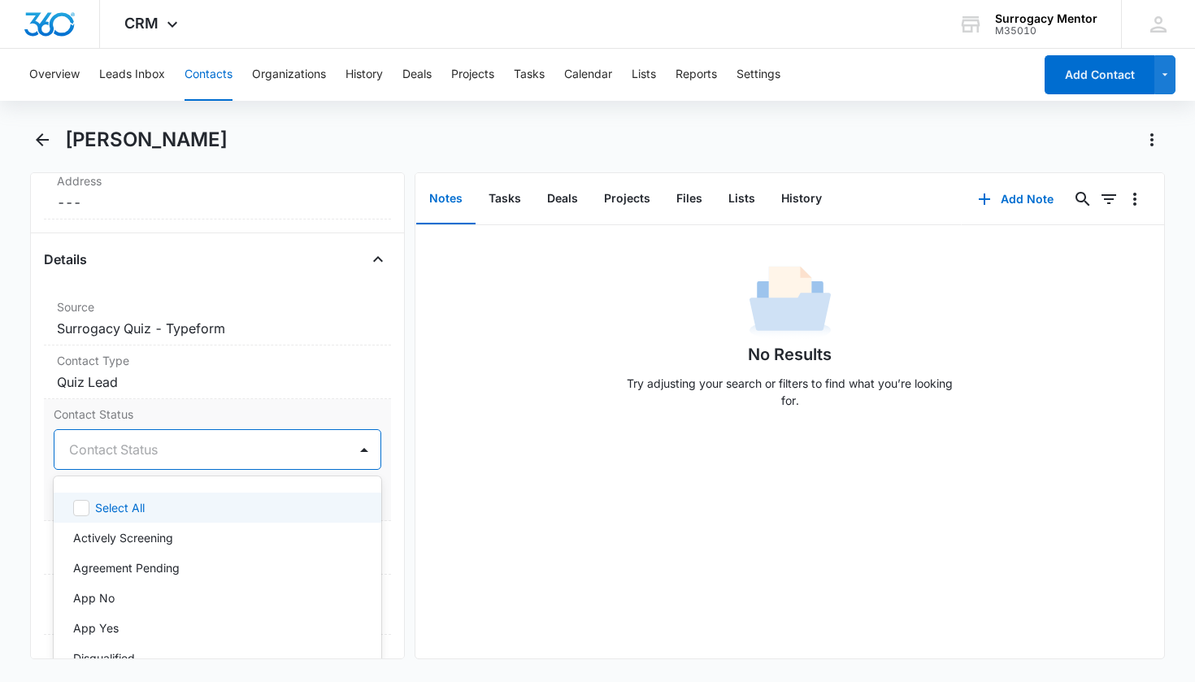
click at [124, 449] on div "Contact Status" at bounding box center [198, 450] width 258 height 20
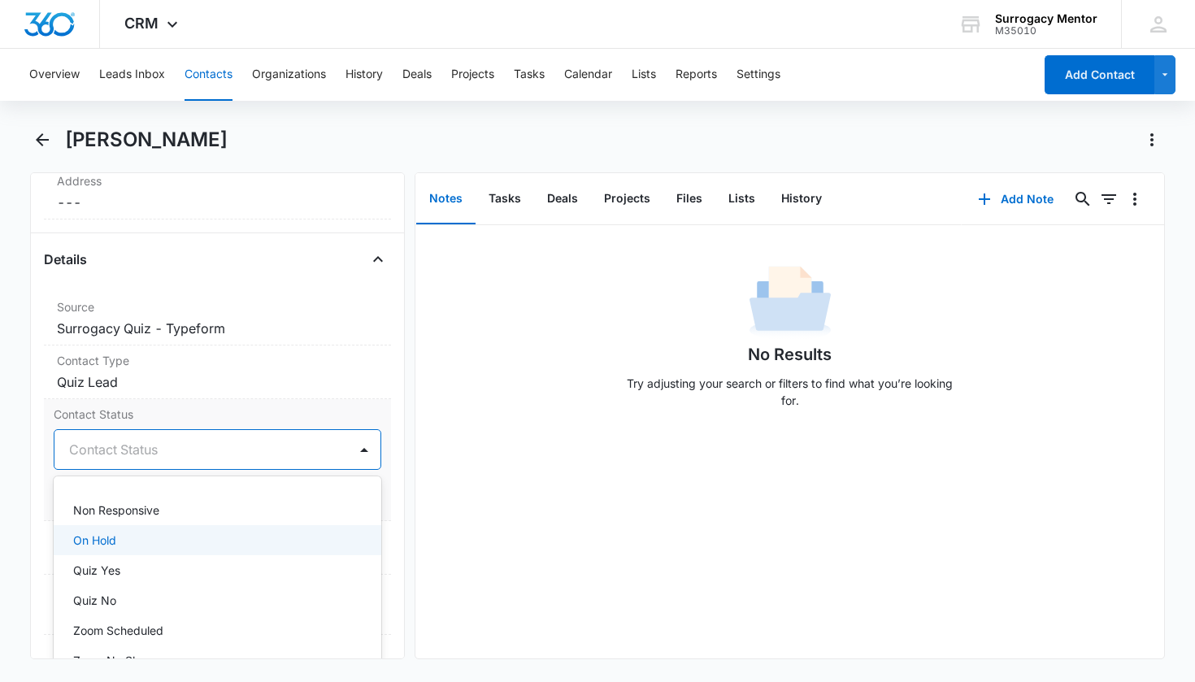
scroll to position [332, 0]
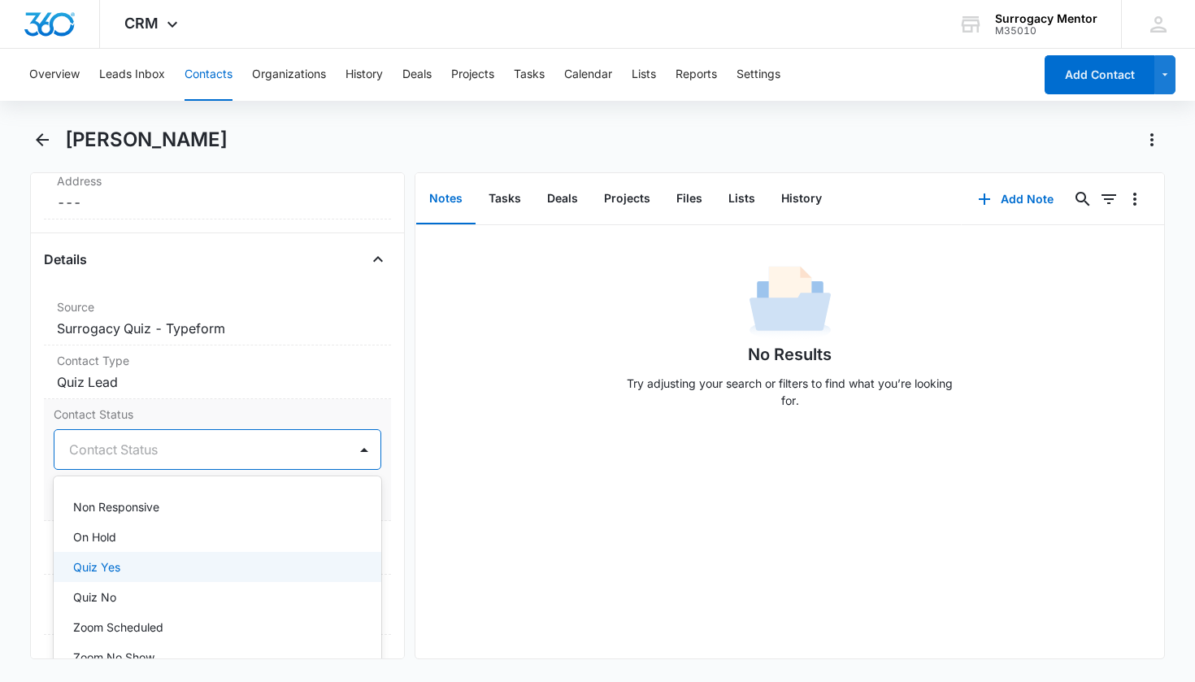
click at [132, 562] on div "Quiz Yes" at bounding box center [216, 566] width 286 height 17
click at [373, 501] on div "Contact Status option Quiz Yes, selected. Non Responsive, 12 of 25. 25 results …" at bounding box center [218, 460] width 348 height 122
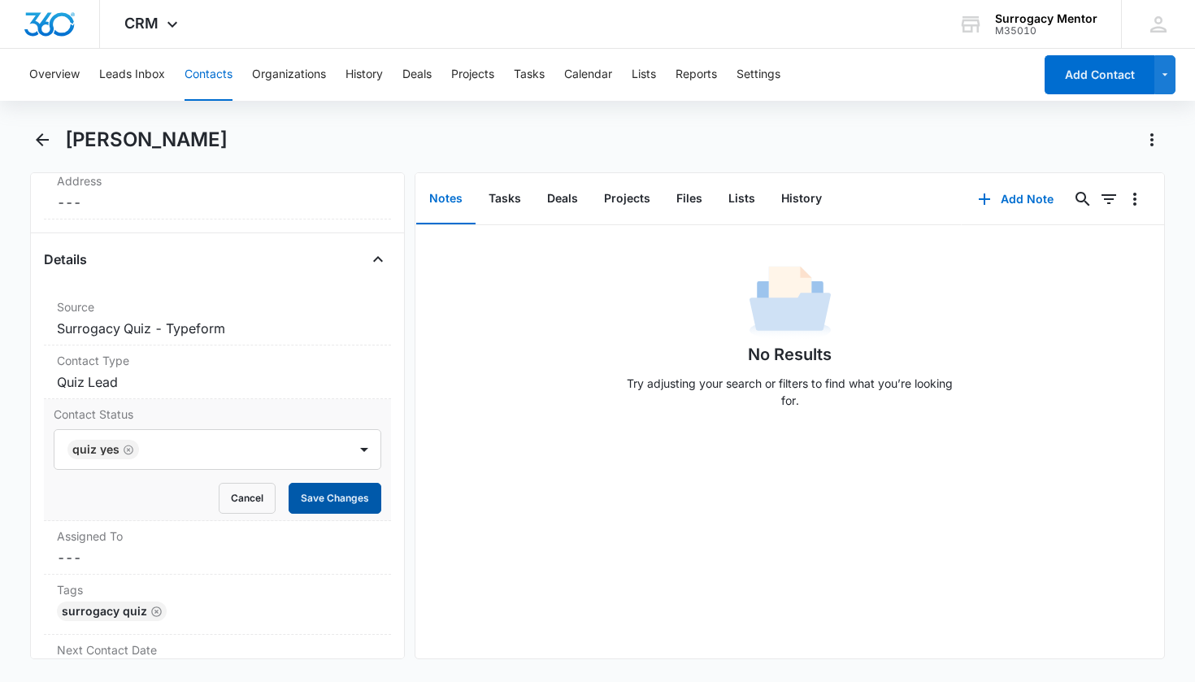
click at [333, 506] on button "Save Changes" at bounding box center [335, 498] width 93 height 31
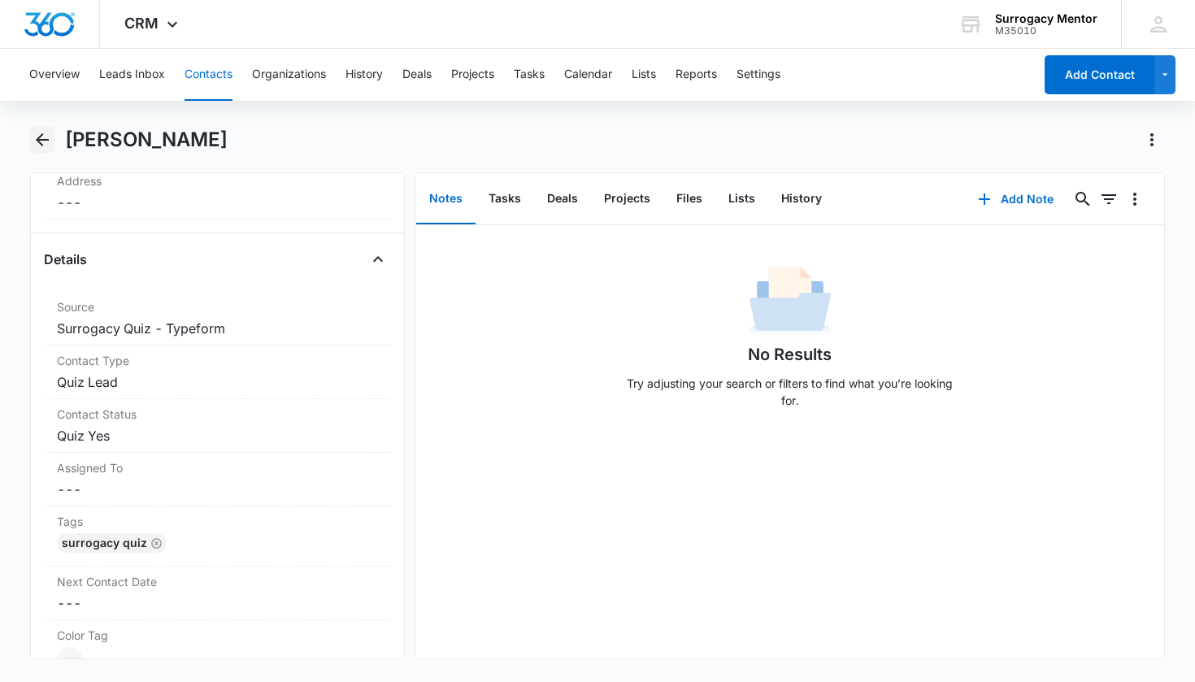
click at [49, 141] on icon "Back" at bounding box center [42, 139] width 13 height 13
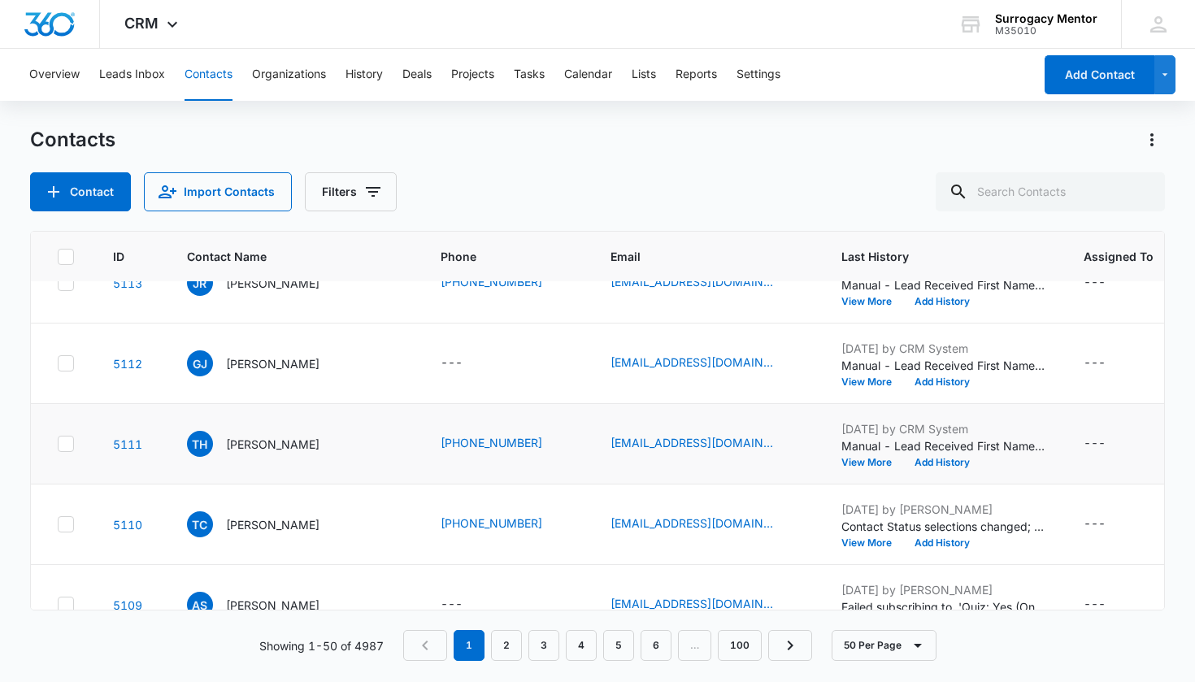
scroll to position [666, 0]
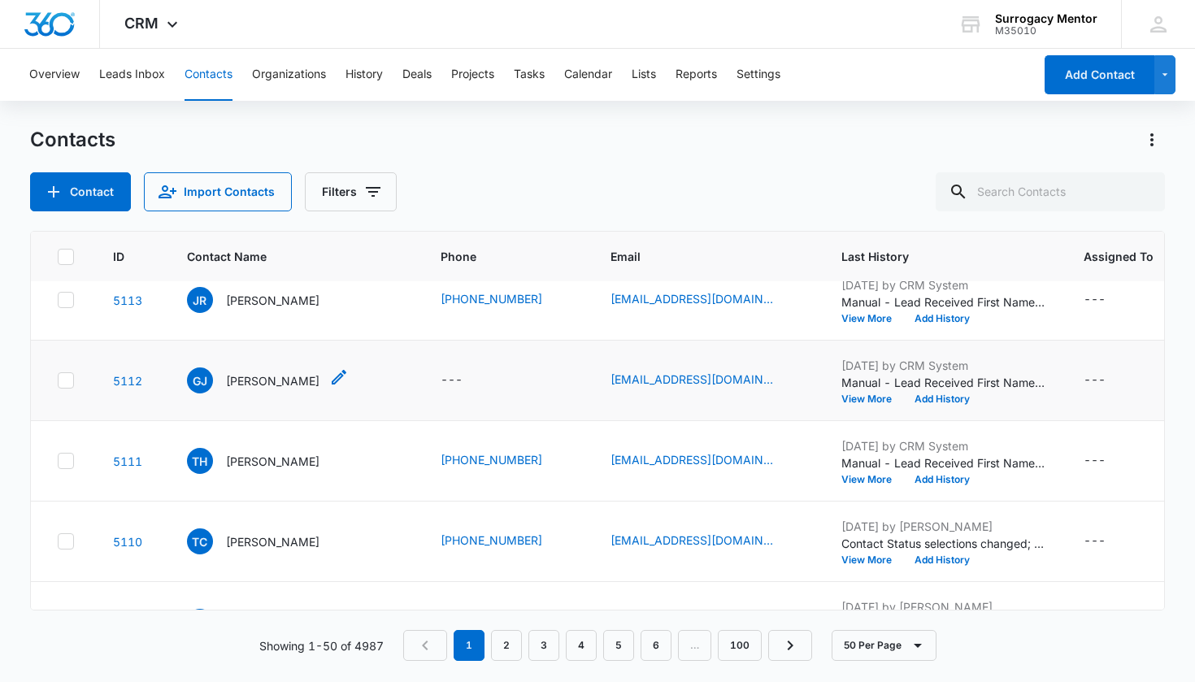
click at [272, 382] on p "[PERSON_NAME]" at bounding box center [272, 380] width 93 height 17
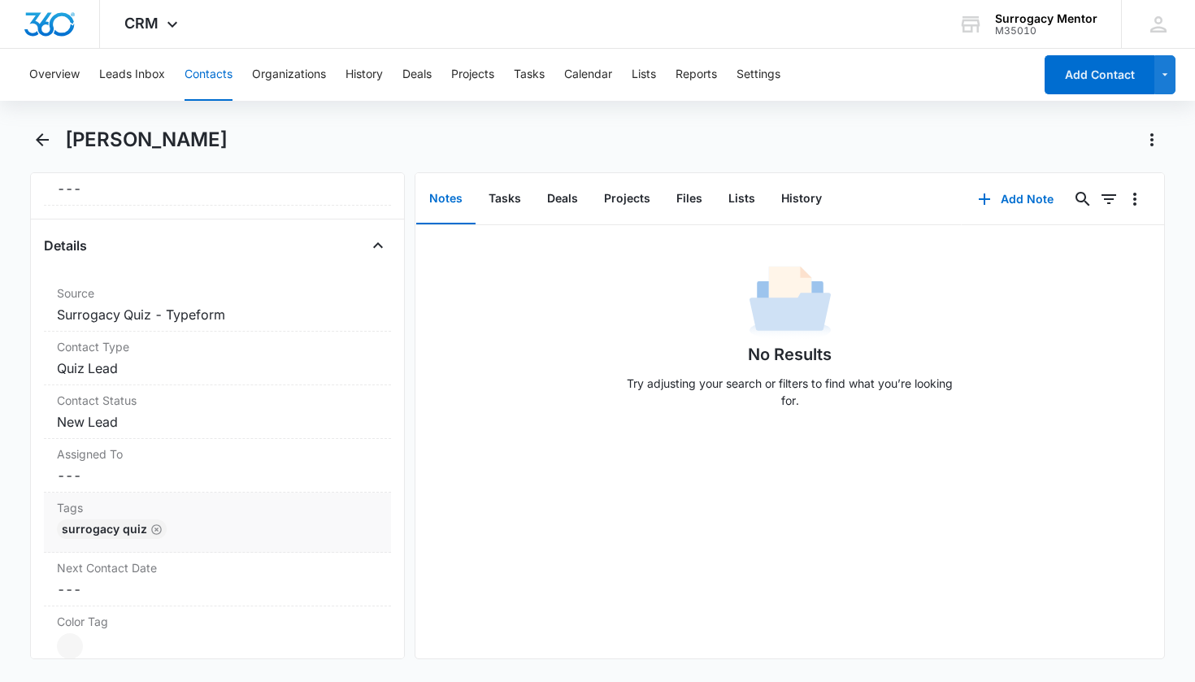
scroll to position [645, 0]
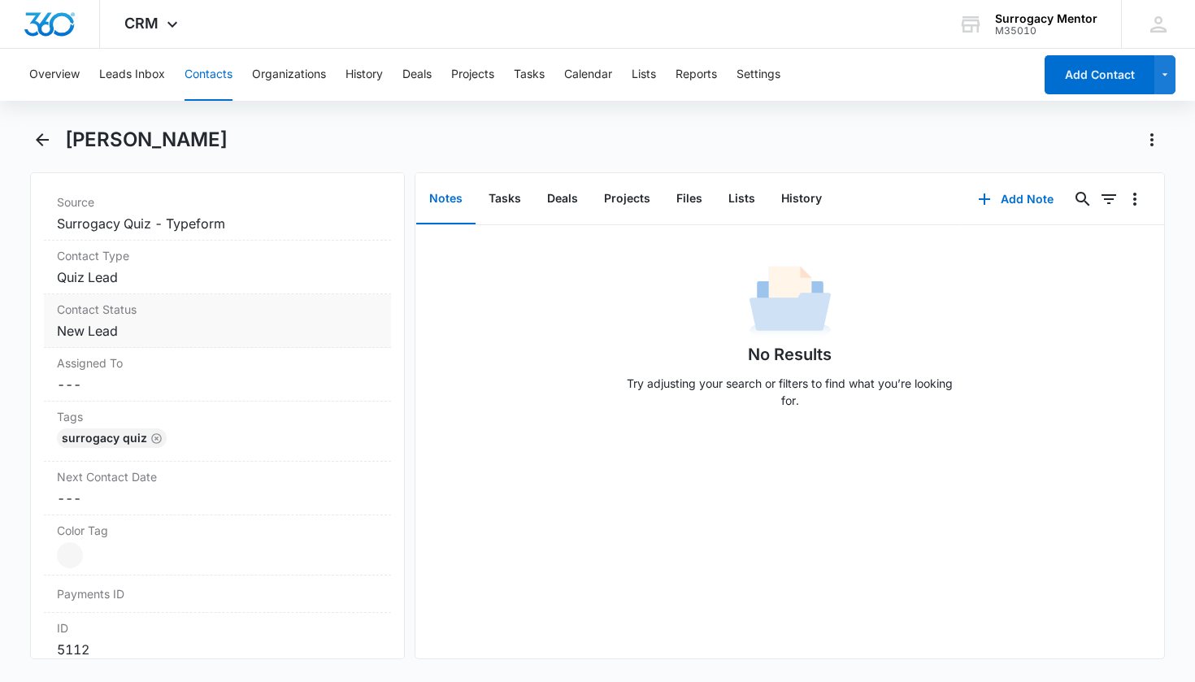
click at [105, 332] on dd "Cancel Save Changes New Lead" at bounding box center [218, 331] width 322 height 20
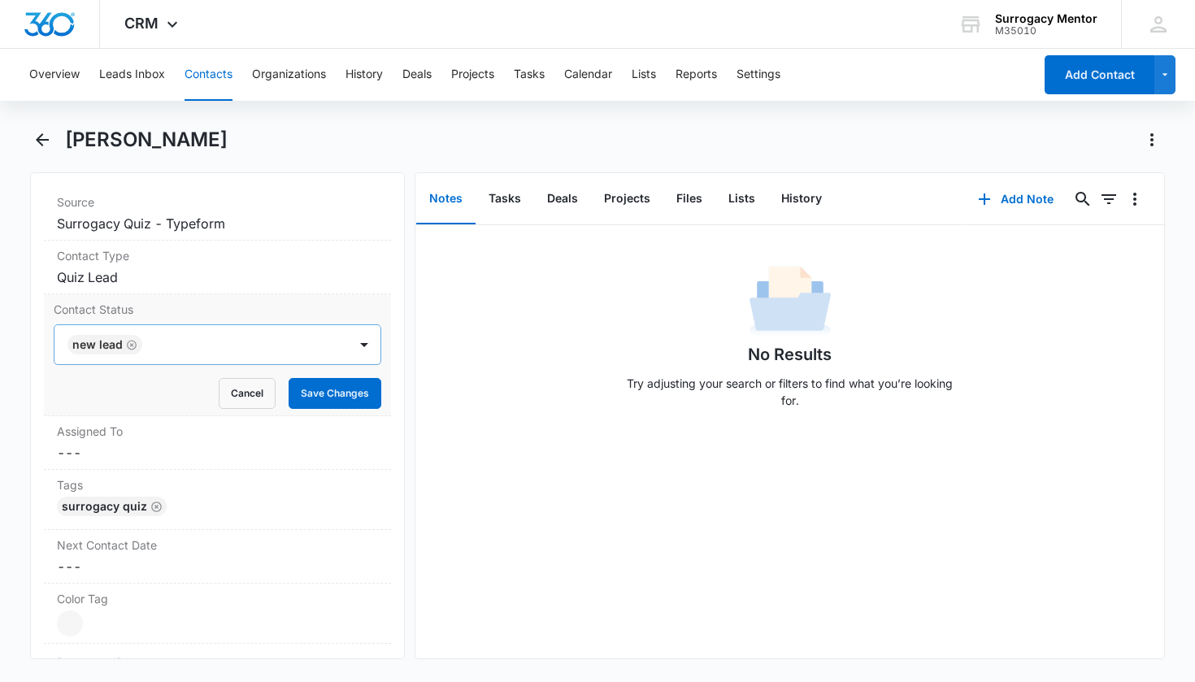
click at [132, 341] on icon "Remove New Lead" at bounding box center [132, 345] width 10 height 10
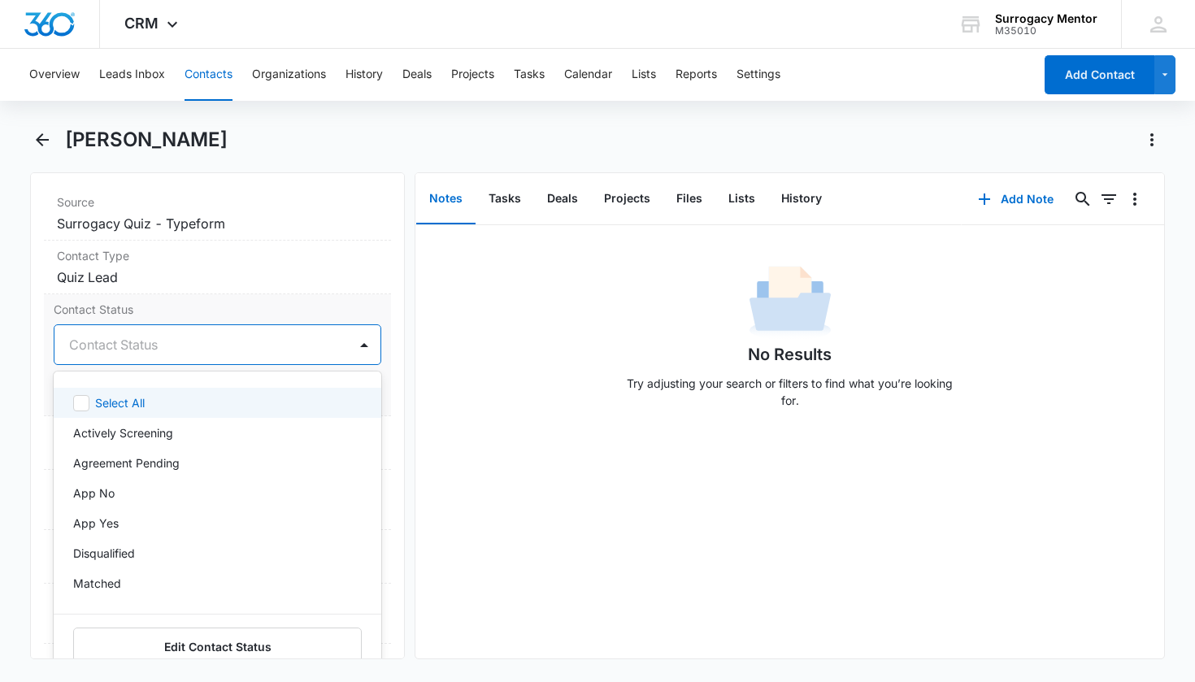
click at [196, 349] on div at bounding box center [198, 344] width 258 height 23
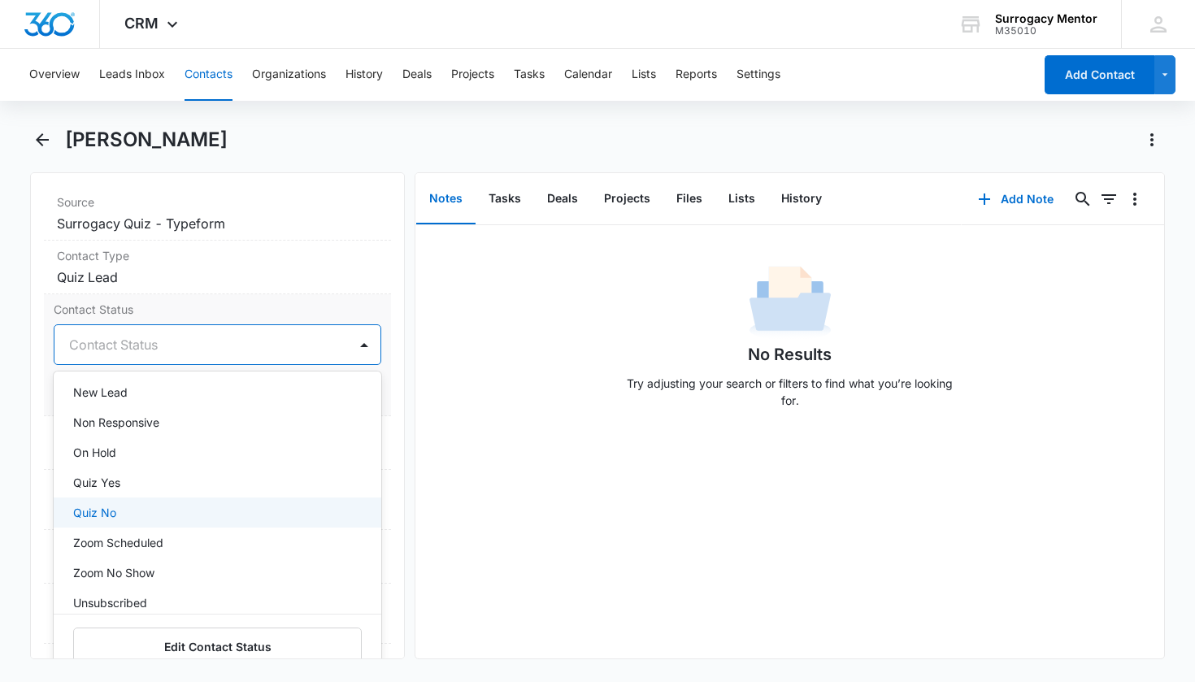
scroll to position [315, 0]
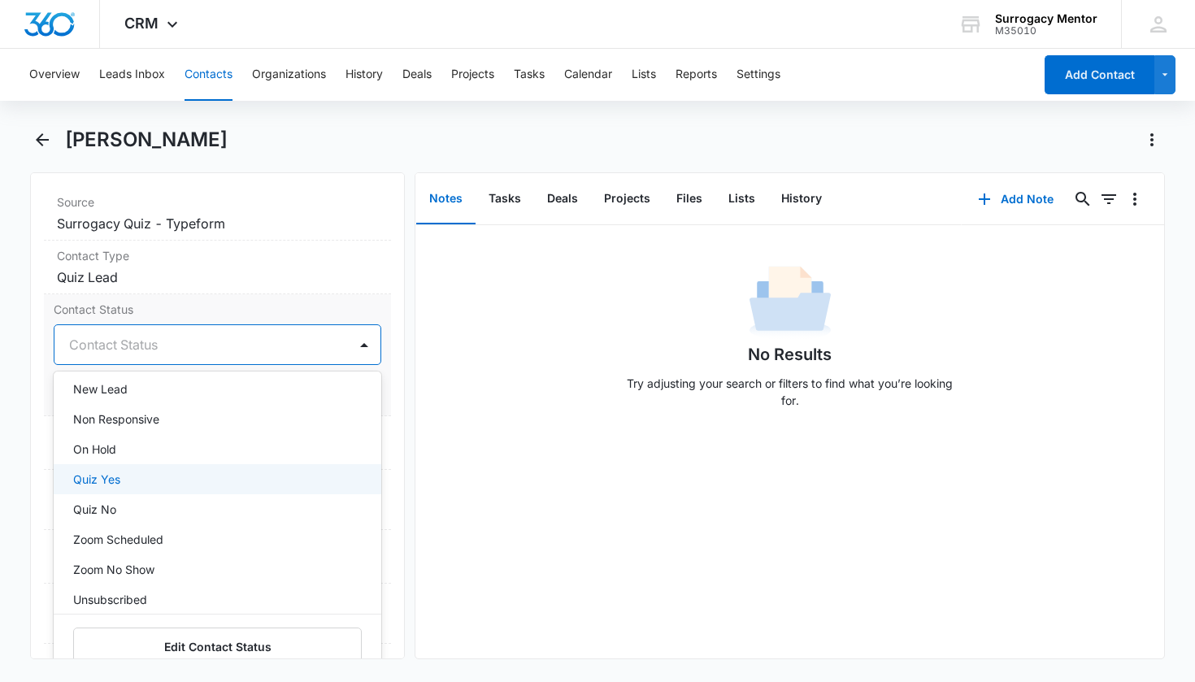
click at [164, 478] on div "Quiz Yes" at bounding box center [216, 479] width 286 height 17
click at [255, 506] on div "Quiz No" at bounding box center [216, 511] width 286 height 17
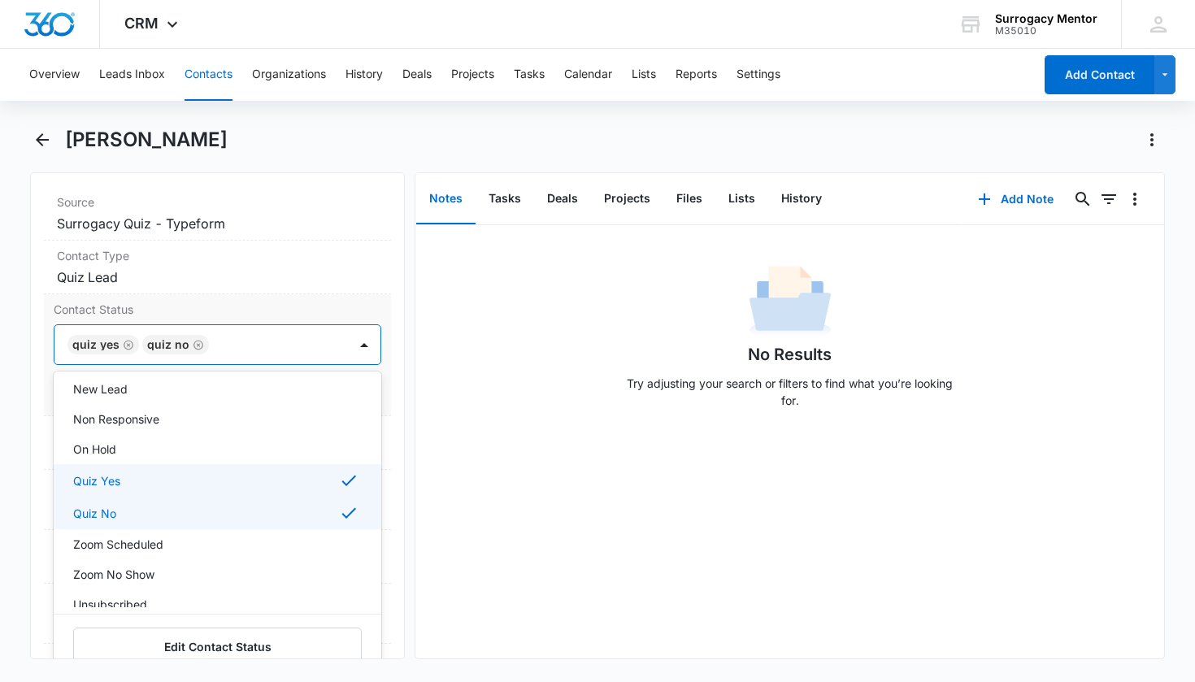
click at [248, 480] on div "Quiz Yes" at bounding box center [216, 481] width 286 height 20
click at [375, 426] on div "Assigned To Cancel Save Changes ---" at bounding box center [218, 443] width 348 height 54
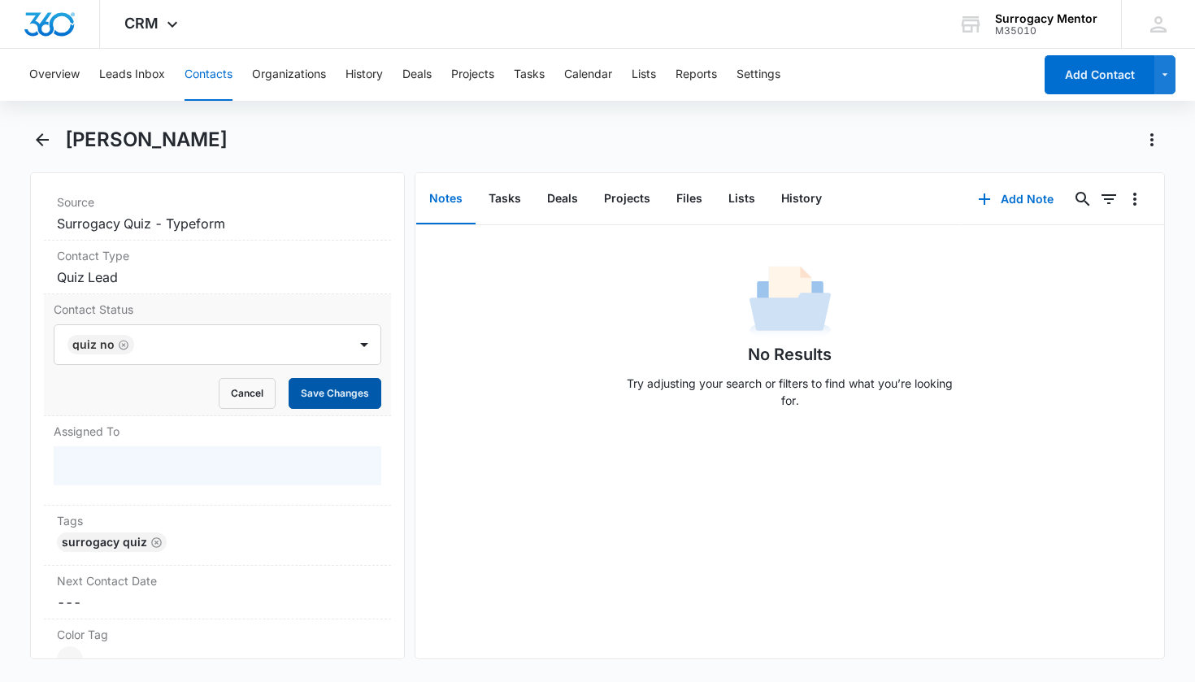
click at [344, 397] on button "Save Changes" at bounding box center [335, 393] width 93 height 31
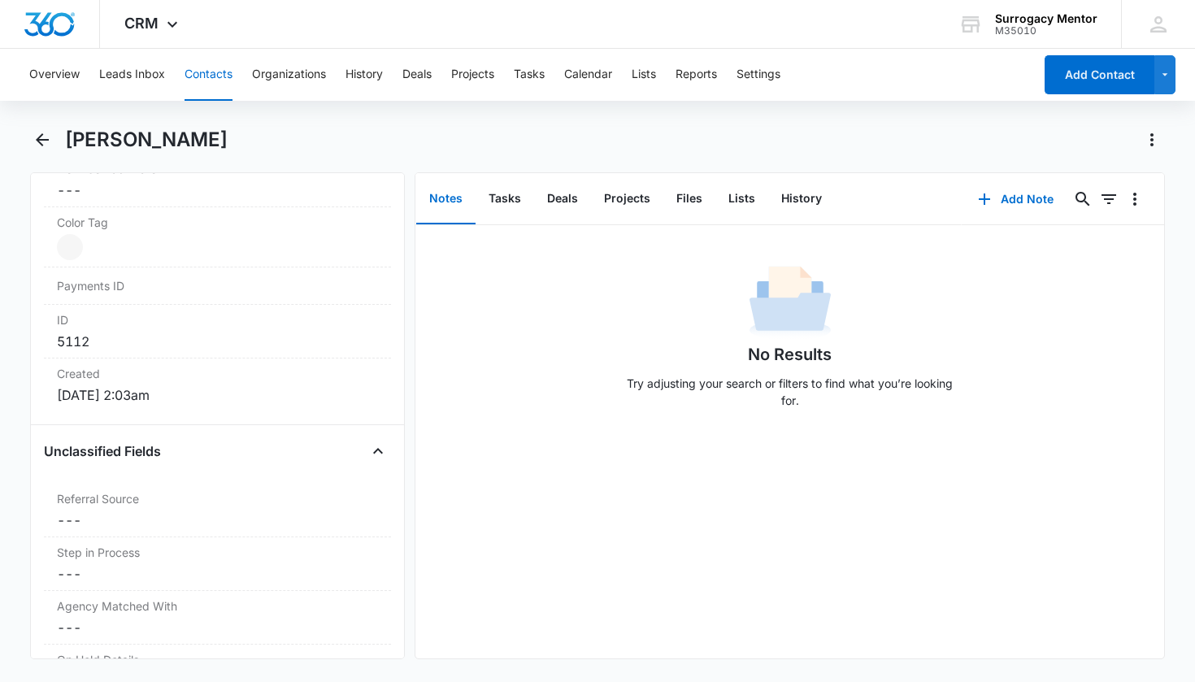
scroll to position [1252, 0]
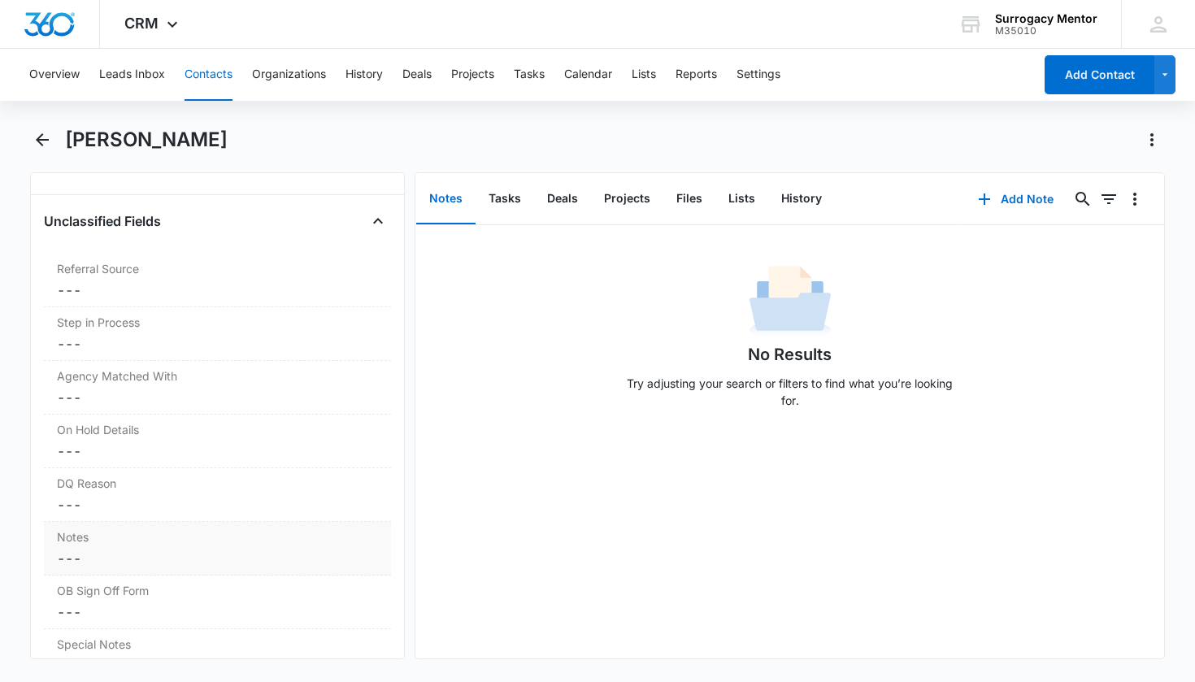
click at [148, 563] on div "Notes Cancel Save Changes ---" at bounding box center [218, 549] width 348 height 54
click at [141, 497] on dd "Cancel Save Changes ---" at bounding box center [218, 505] width 322 height 20
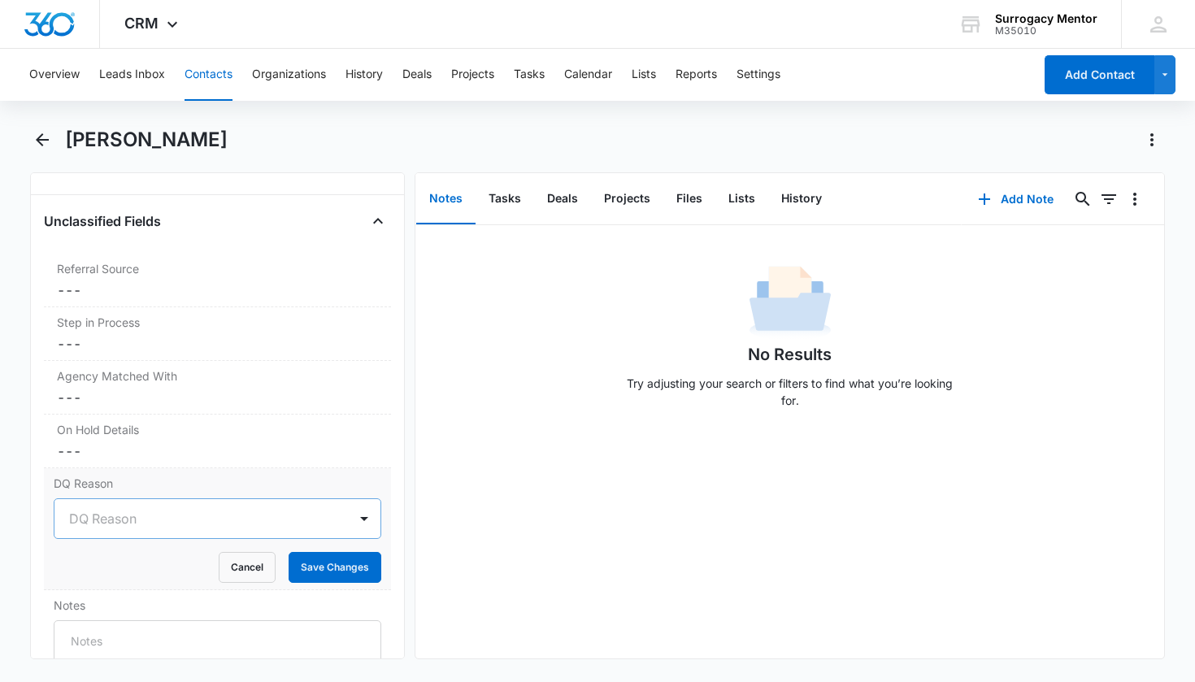
click at [146, 518] on div at bounding box center [198, 518] width 258 height 23
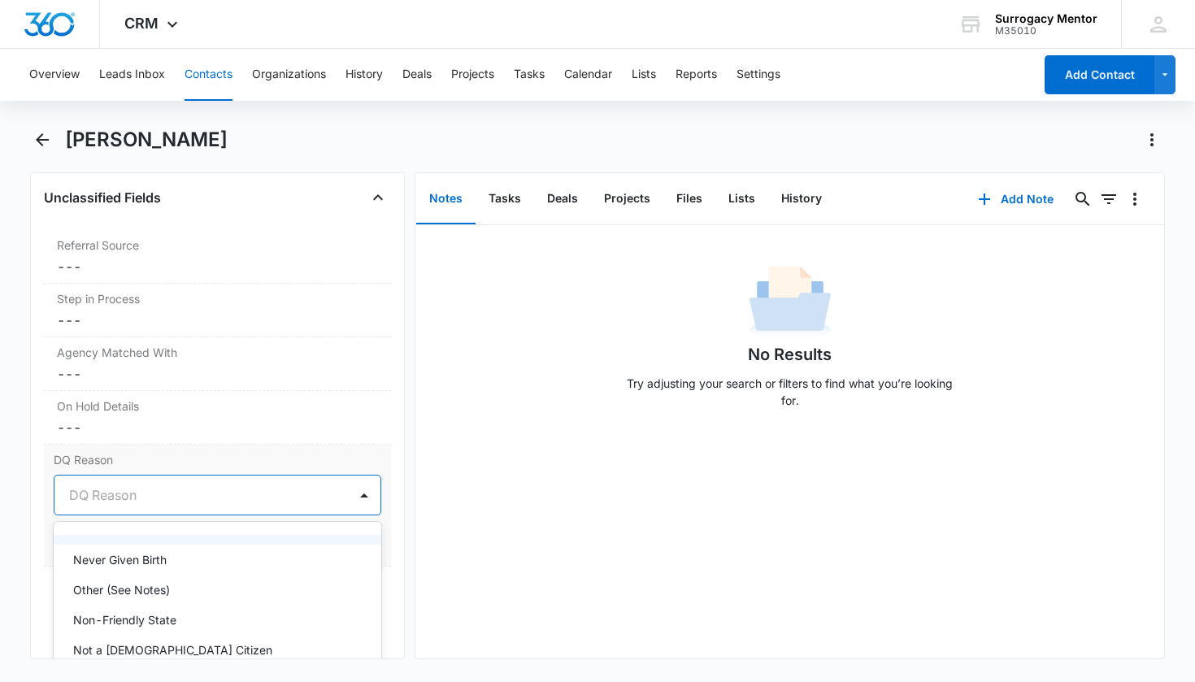
scroll to position [85, 0]
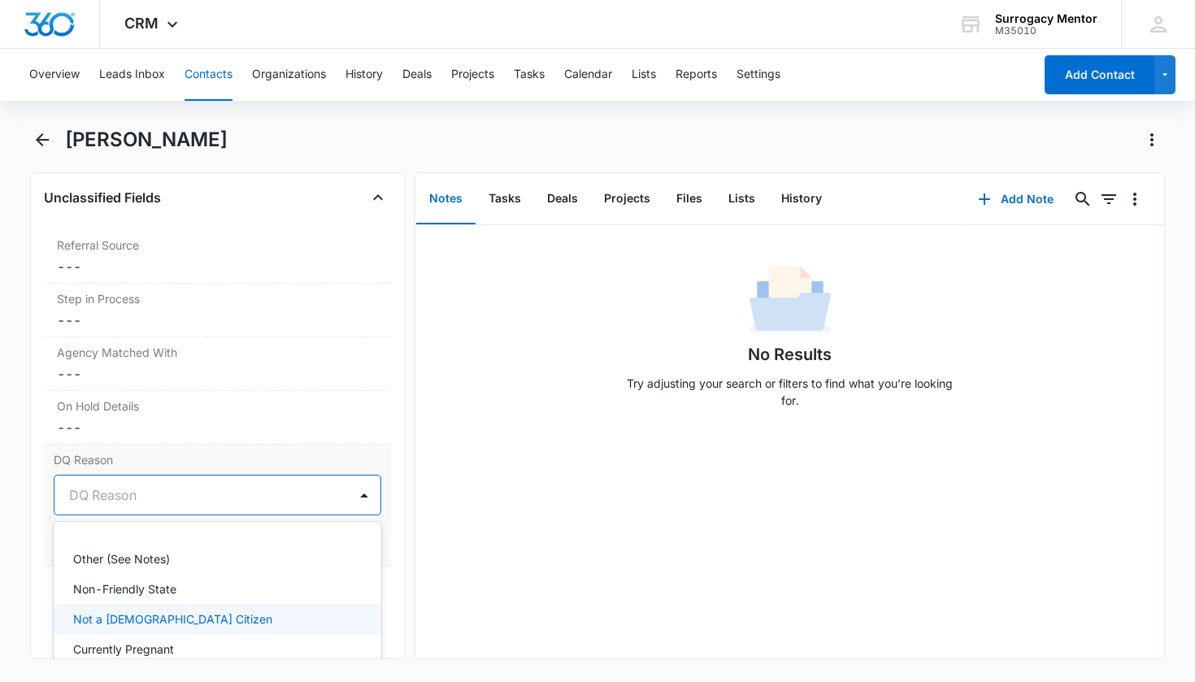
click at [187, 621] on div "Not a [DEMOGRAPHIC_DATA] Citizen" at bounding box center [216, 618] width 286 height 17
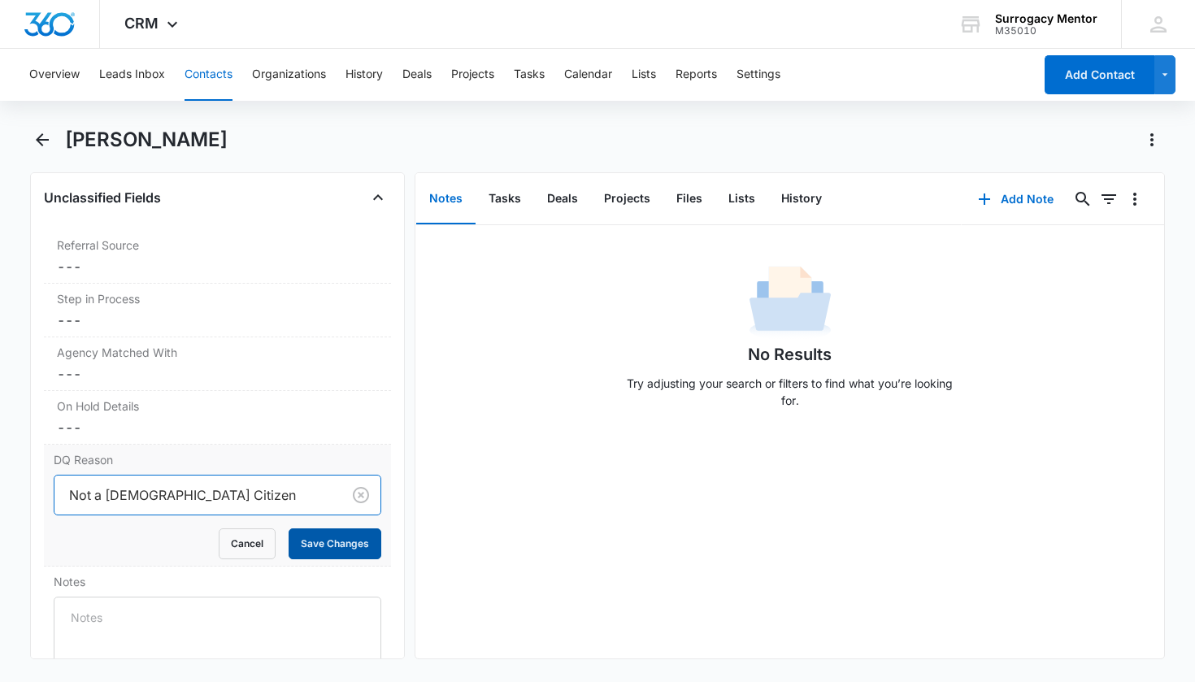
click at [349, 547] on button "Save Changes" at bounding box center [335, 543] width 93 height 31
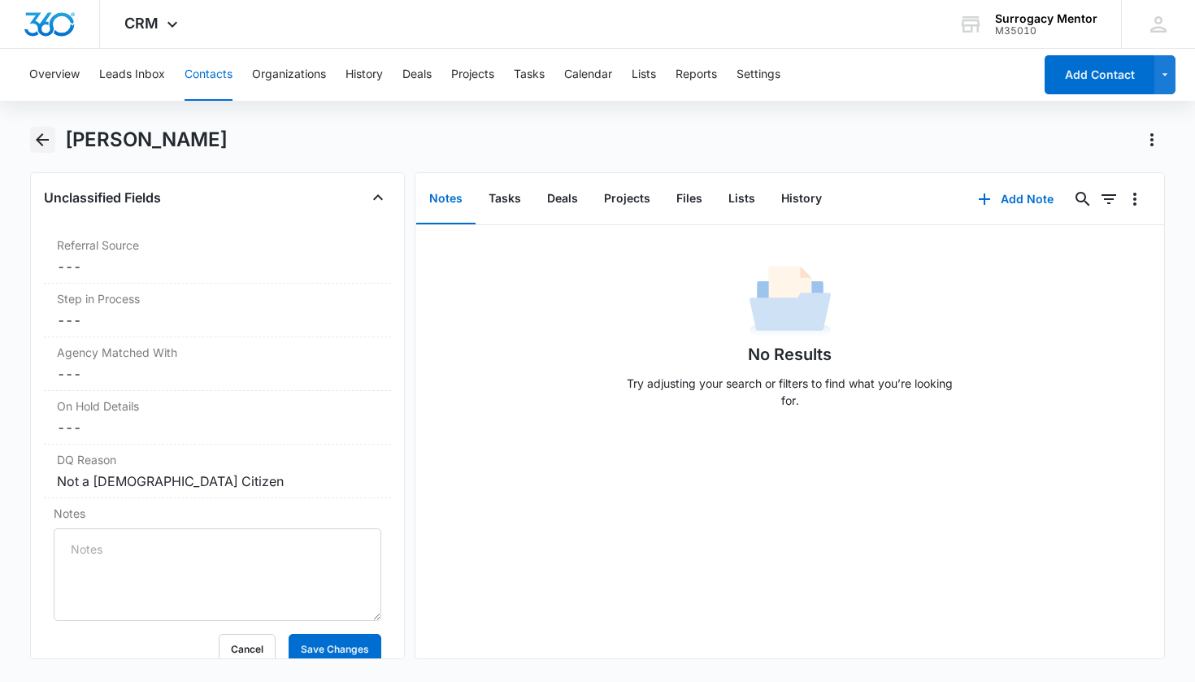
click at [37, 142] on icon "Back" at bounding box center [43, 140] width 20 height 20
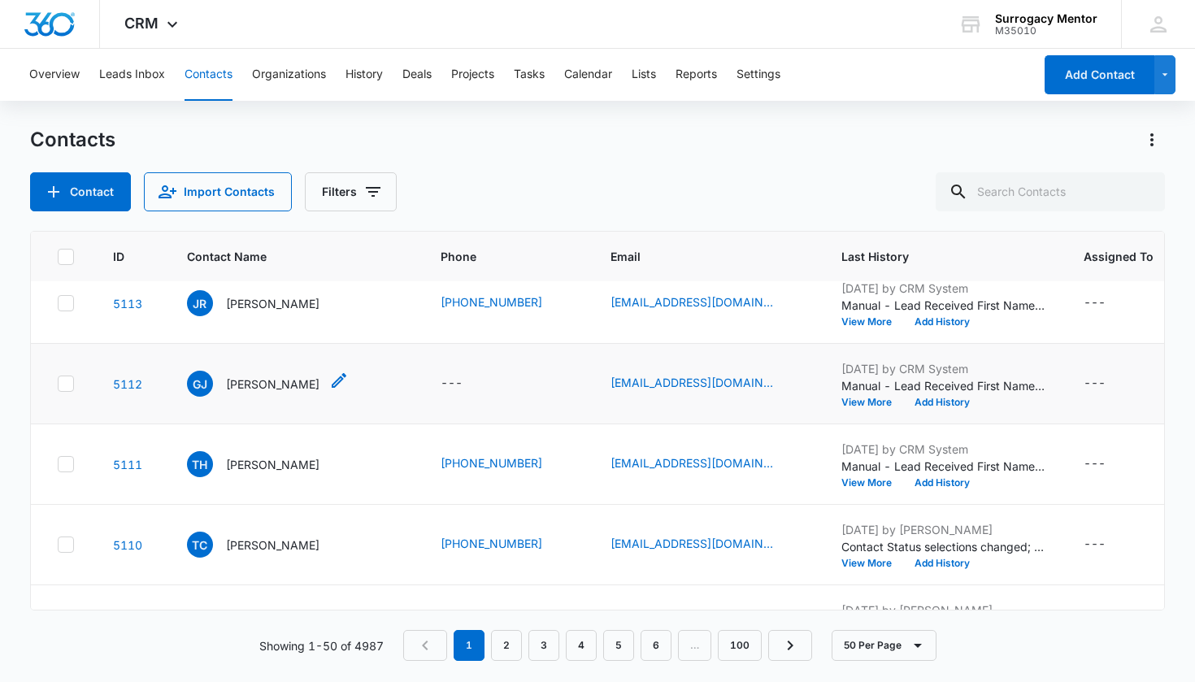
scroll to position [631, 0]
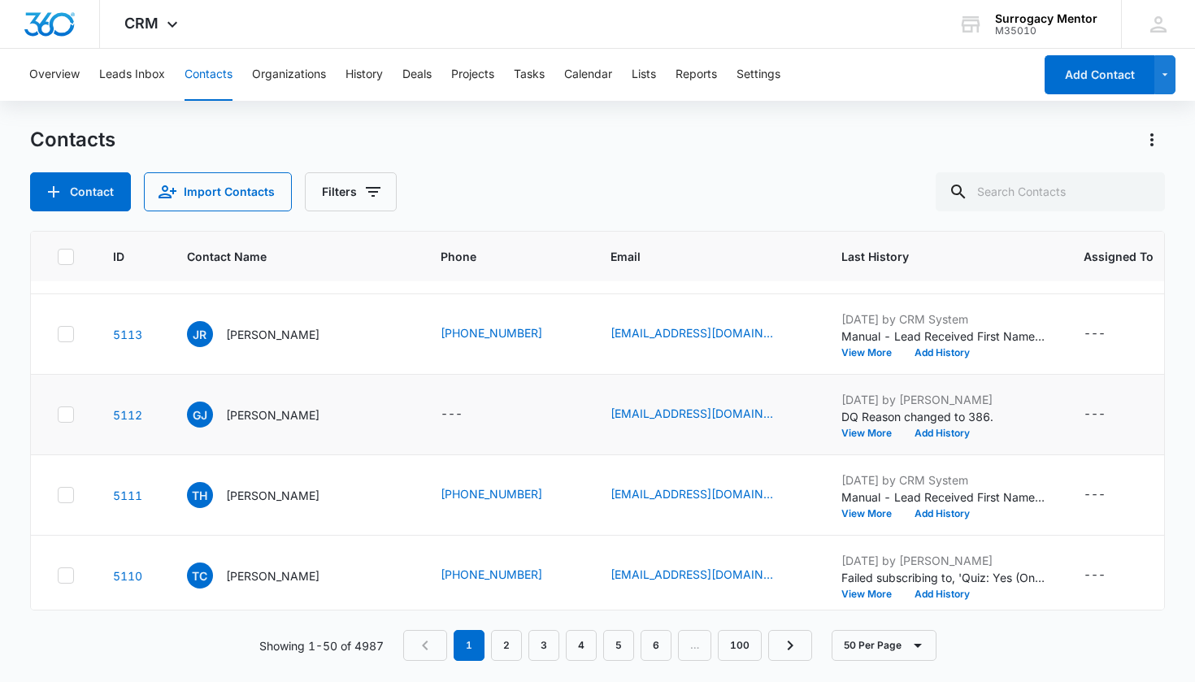
click at [281, 334] on p "[PERSON_NAME]" at bounding box center [272, 334] width 93 height 17
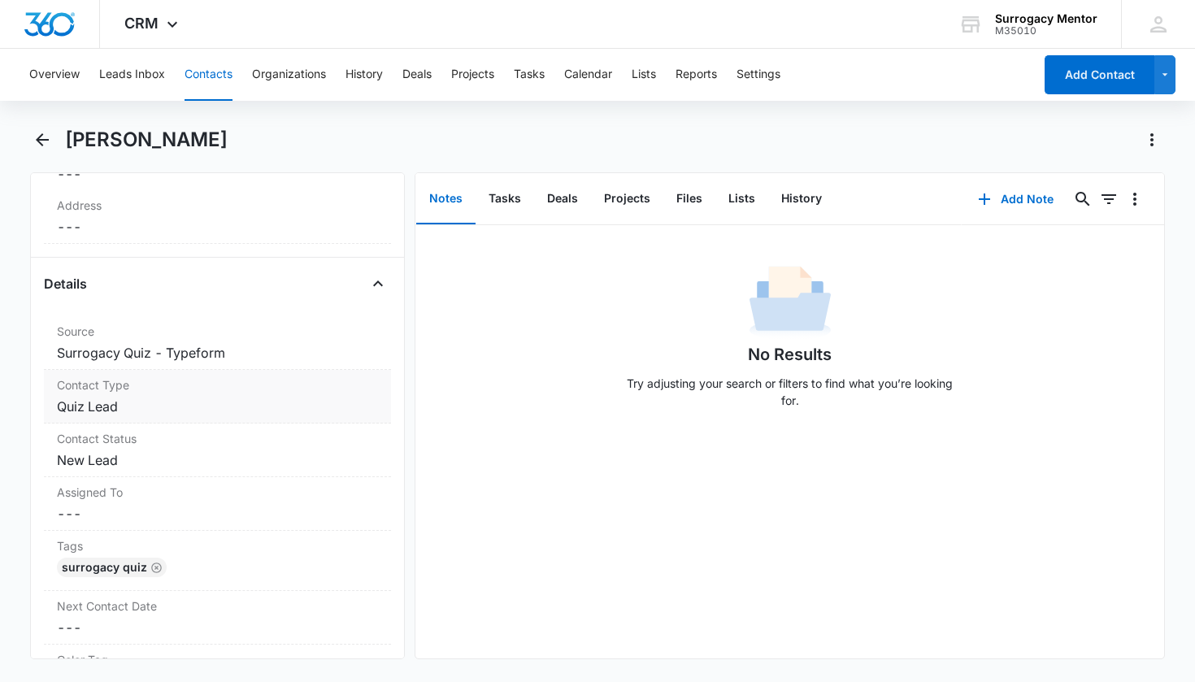
scroll to position [519, 0]
click at [107, 460] on dd "Cancel Save Changes New Lead" at bounding box center [218, 457] width 322 height 20
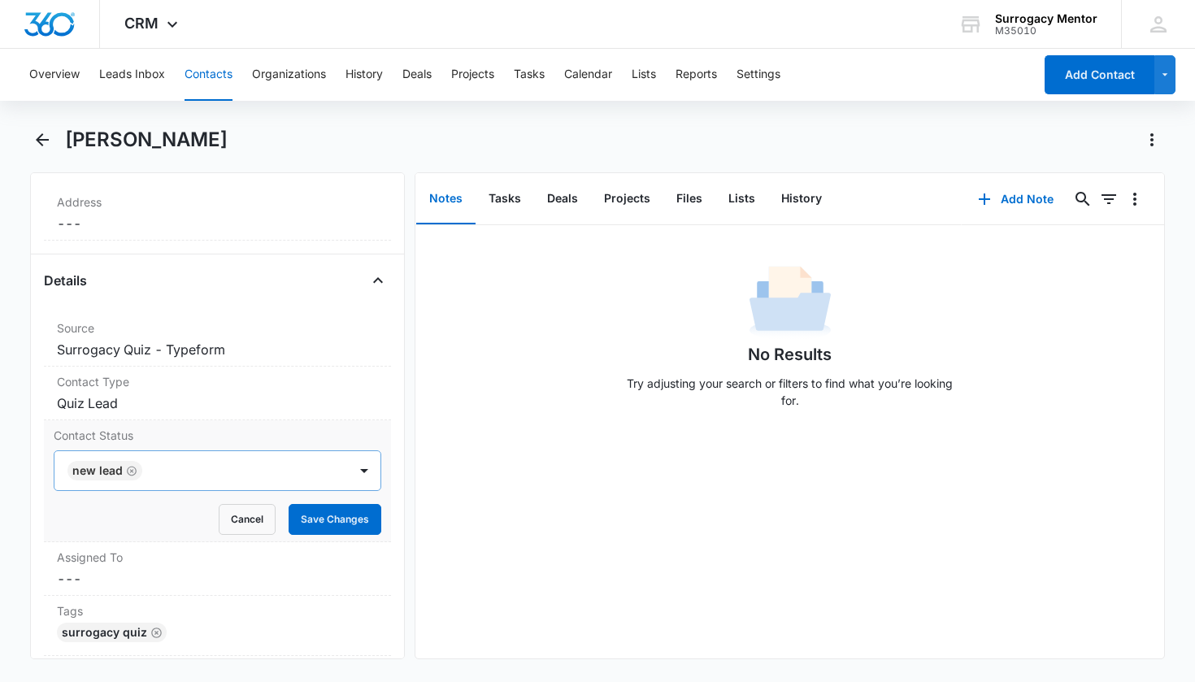
click at [126, 471] on icon "Remove New Lead" at bounding box center [131, 471] width 11 height 12
click at [124, 472] on div "Contact Status" at bounding box center [198, 471] width 258 height 20
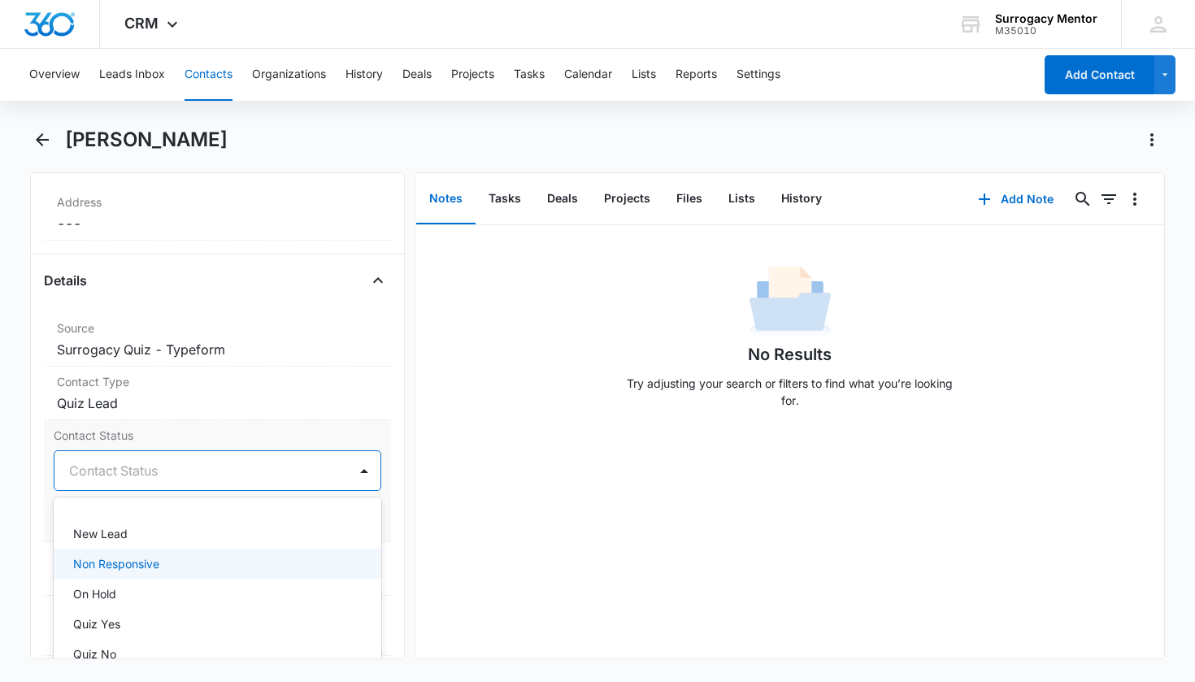
scroll to position [299, 0]
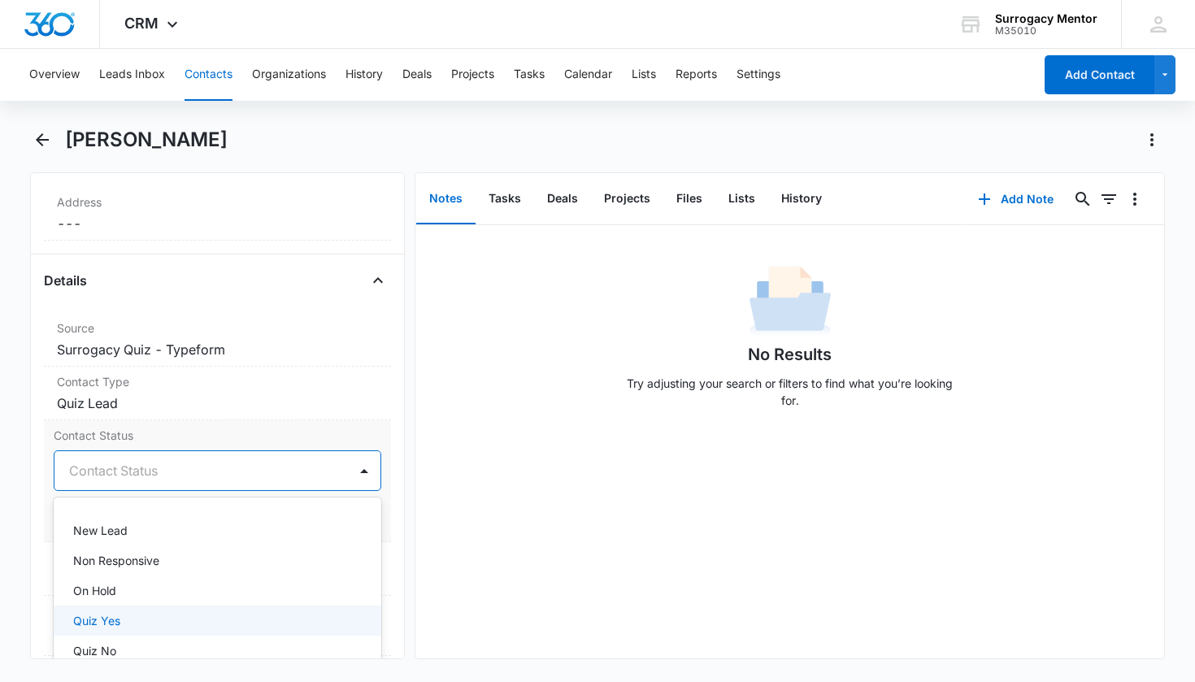
click at [160, 613] on div "Quiz Yes" at bounding box center [216, 620] width 286 height 17
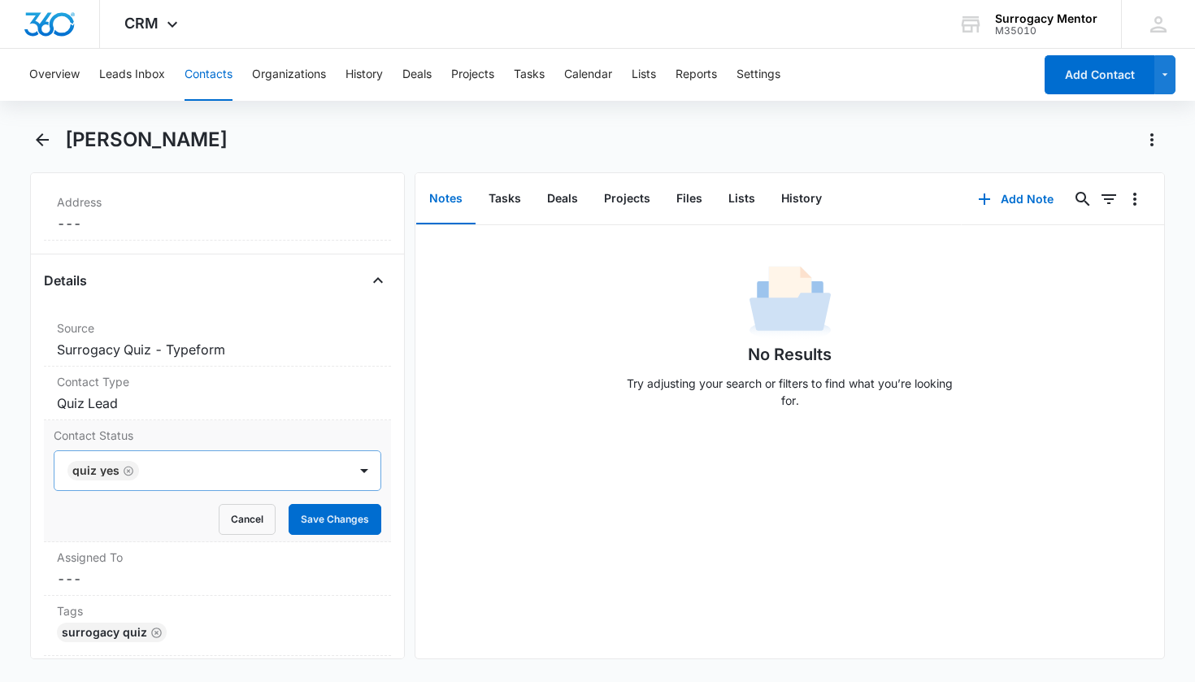
click at [378, 517] on div "Contact Status Quiz Yes Cancel Save Changes" at bounding box center [218, 481] width 348 height 122
click at [358, 523] on button "Save Changes" at bounding box center [335, 519] width 93 height 31
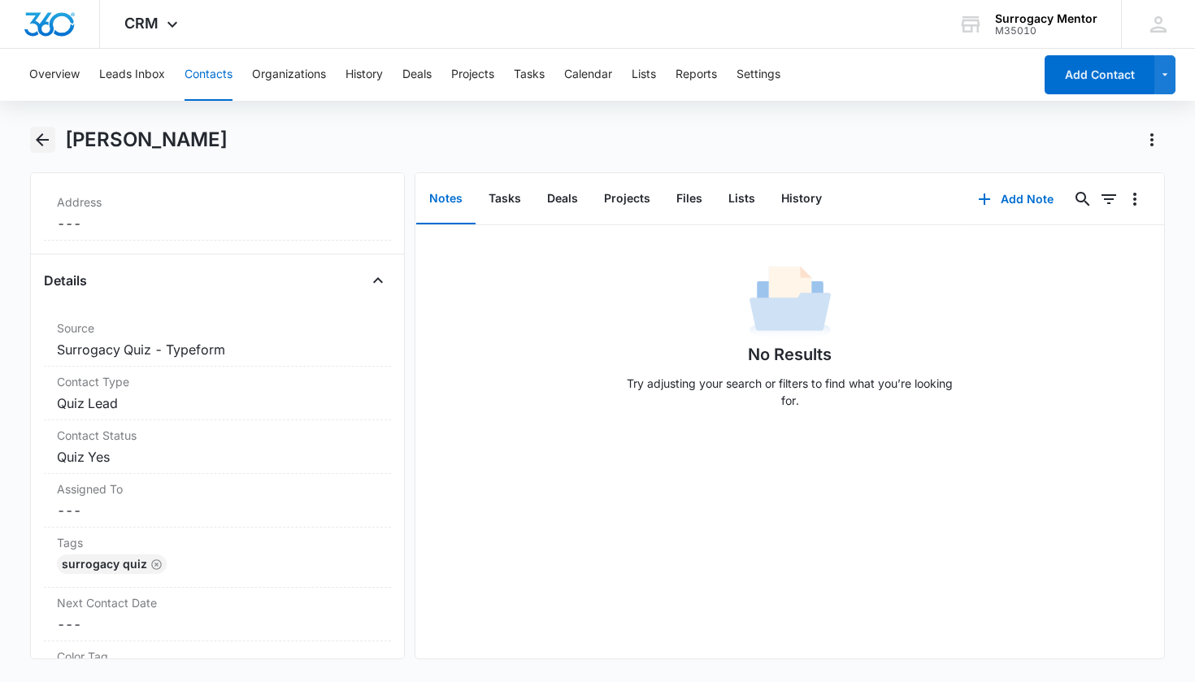
click at [46, 137] on icon "Back" at bounding box center [43, 140] width 20 height 20
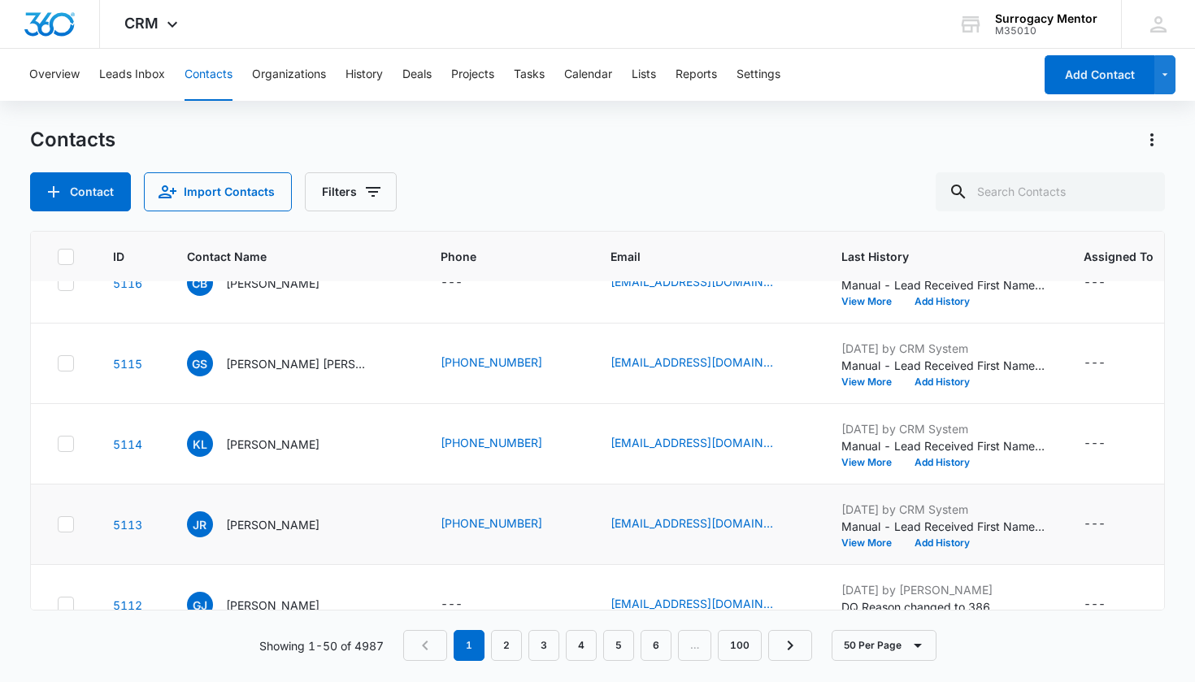
scroll to position [358, 0]
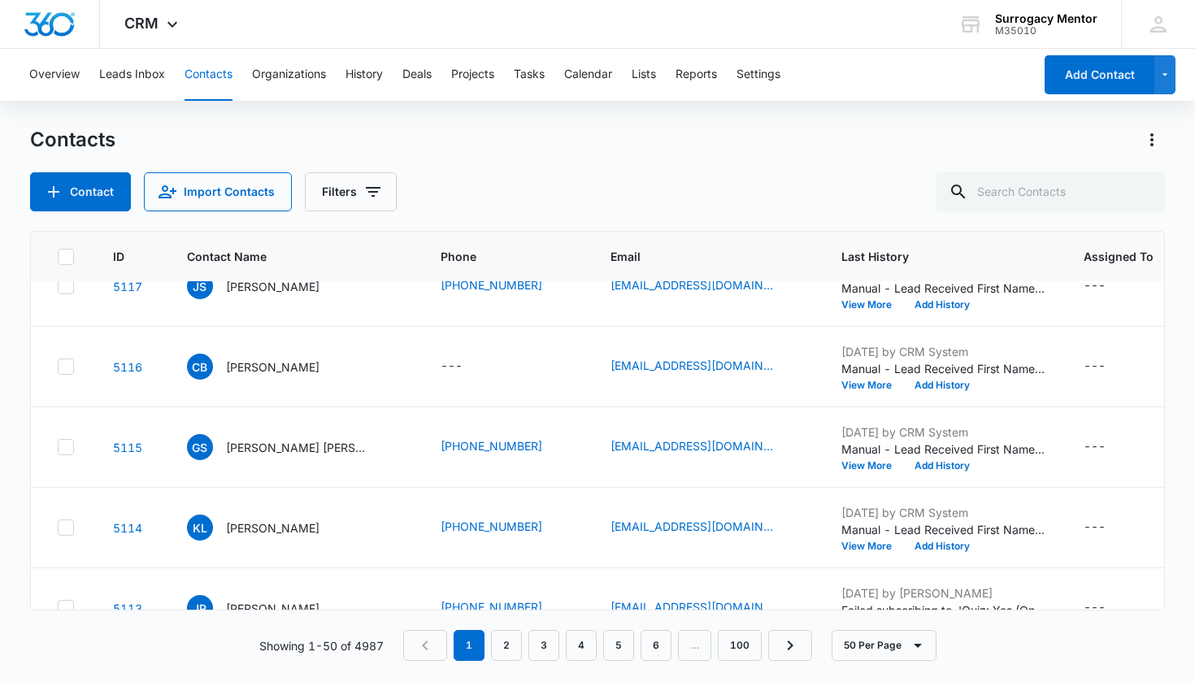
click at [253, 532] on p "[PERSON_NAME]" at bounding box center [272, 527] width 93 height 17
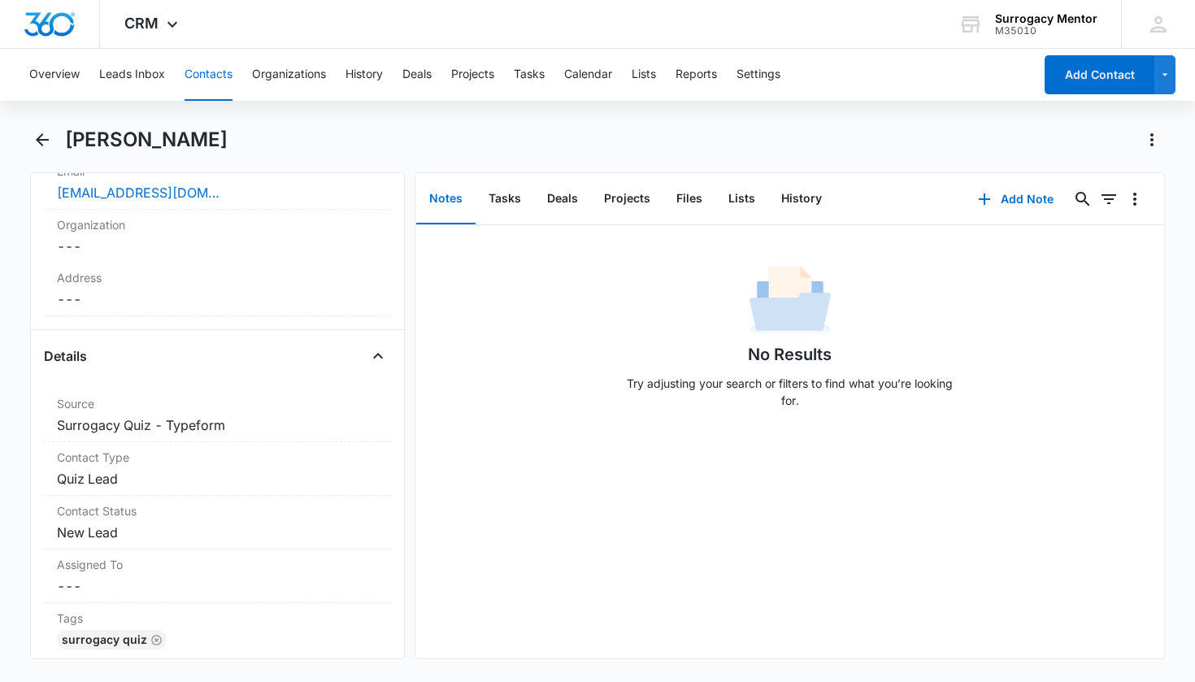
scroll to position [597, 0]
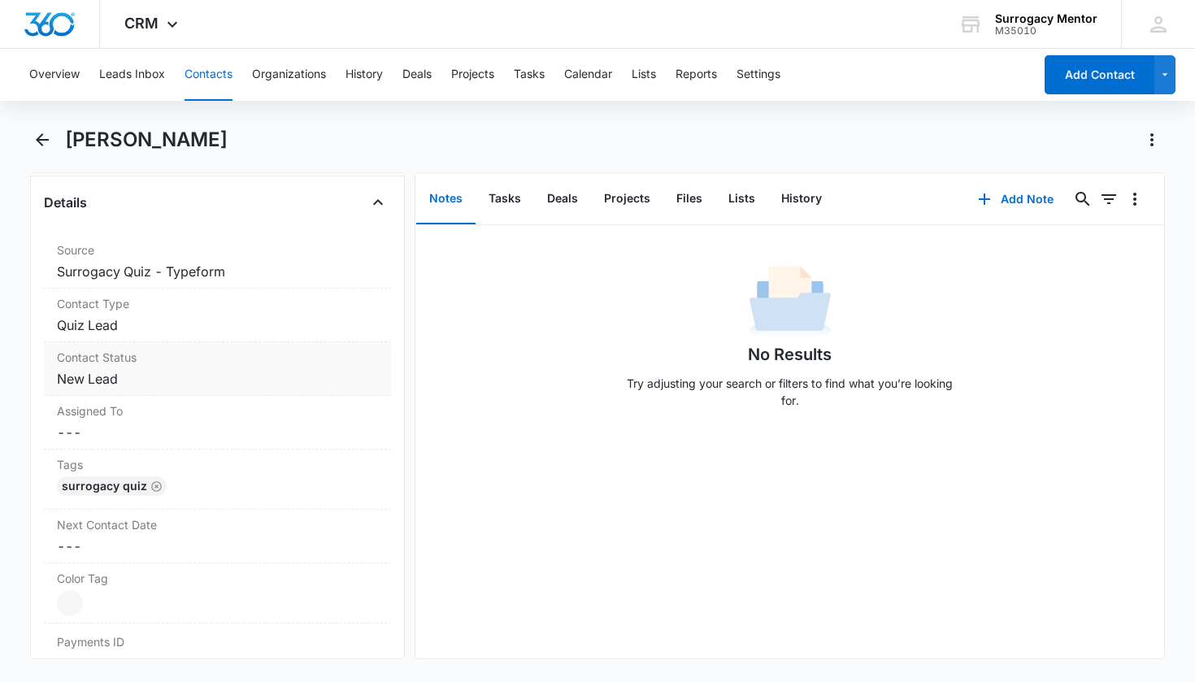
click at [128, 383] on dd "Cancel Save Changes New Lead" at bounding box center [218, 379] width 322 height 20
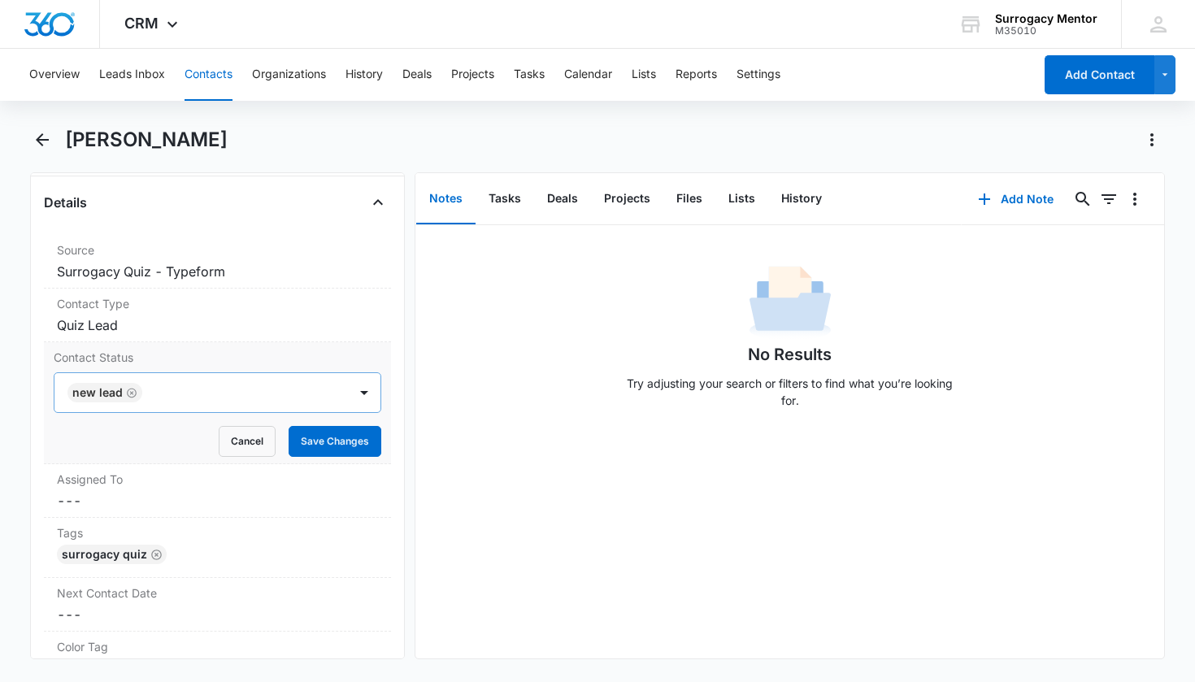
click at [126, 391] on icon "Remove New Lead" at bounding box center [131, 393] width 11 height 12
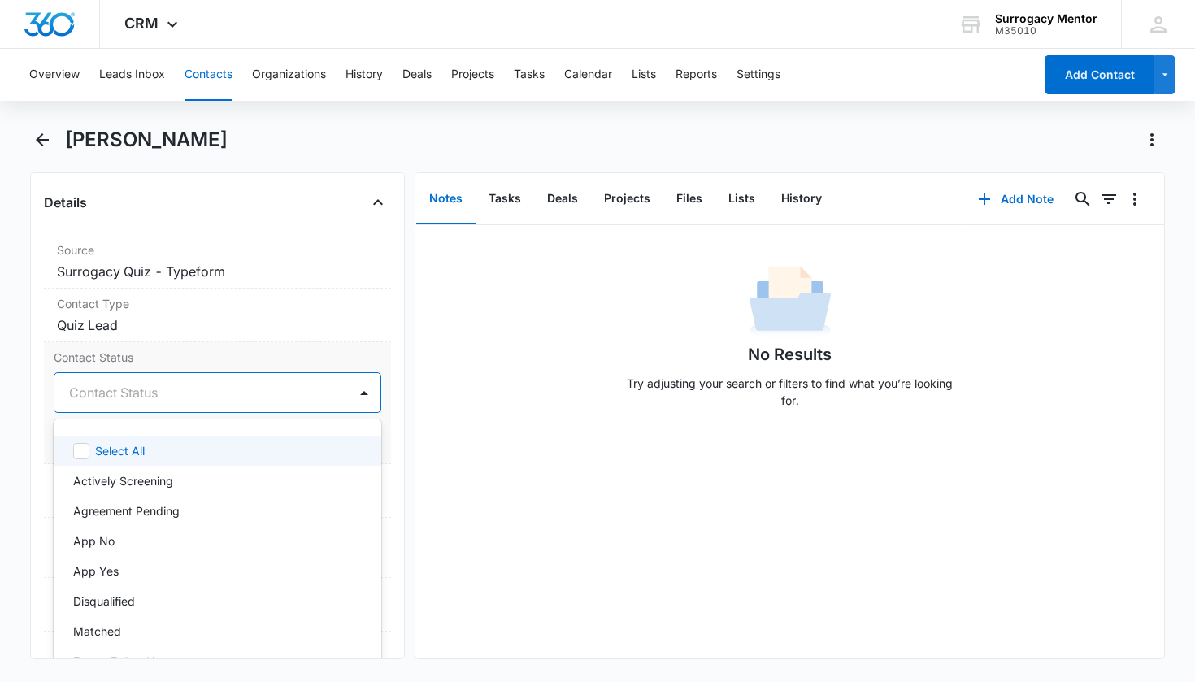
click at [131, 395] on div "Contact Status" at bounding box center [198, 393] width 258 height 20
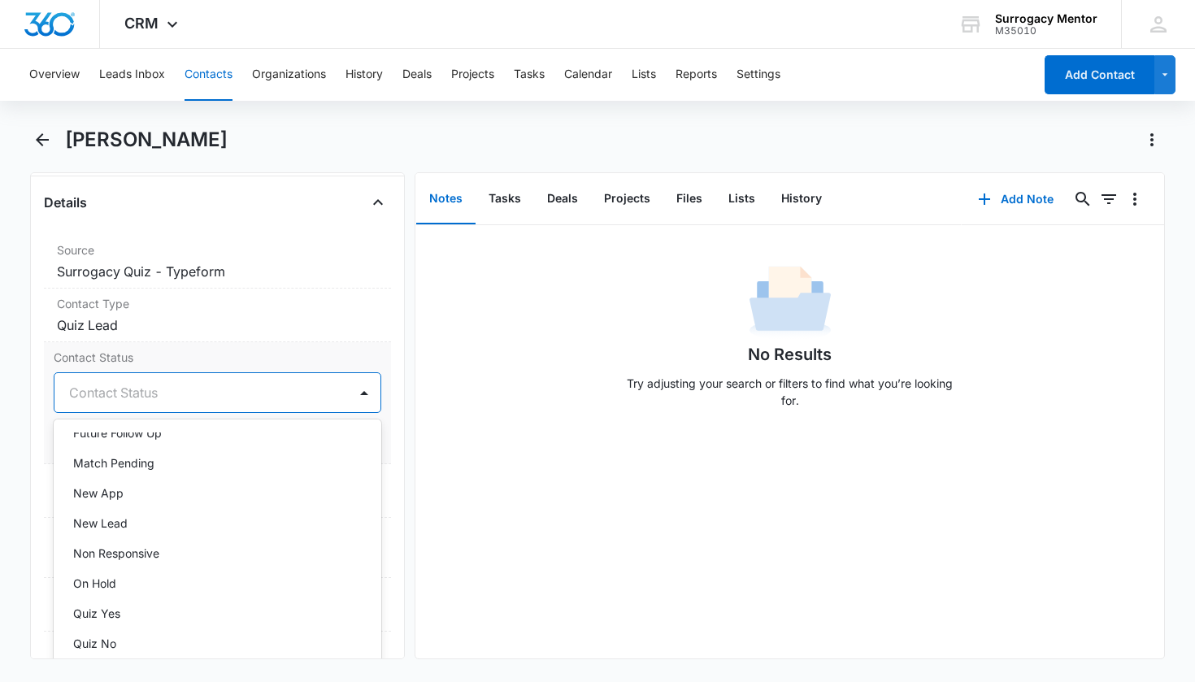
scroll to position [232, 0]
click at [128, 636] on div "Quiz No" at bounding box center [216, 639] width 286 height 17
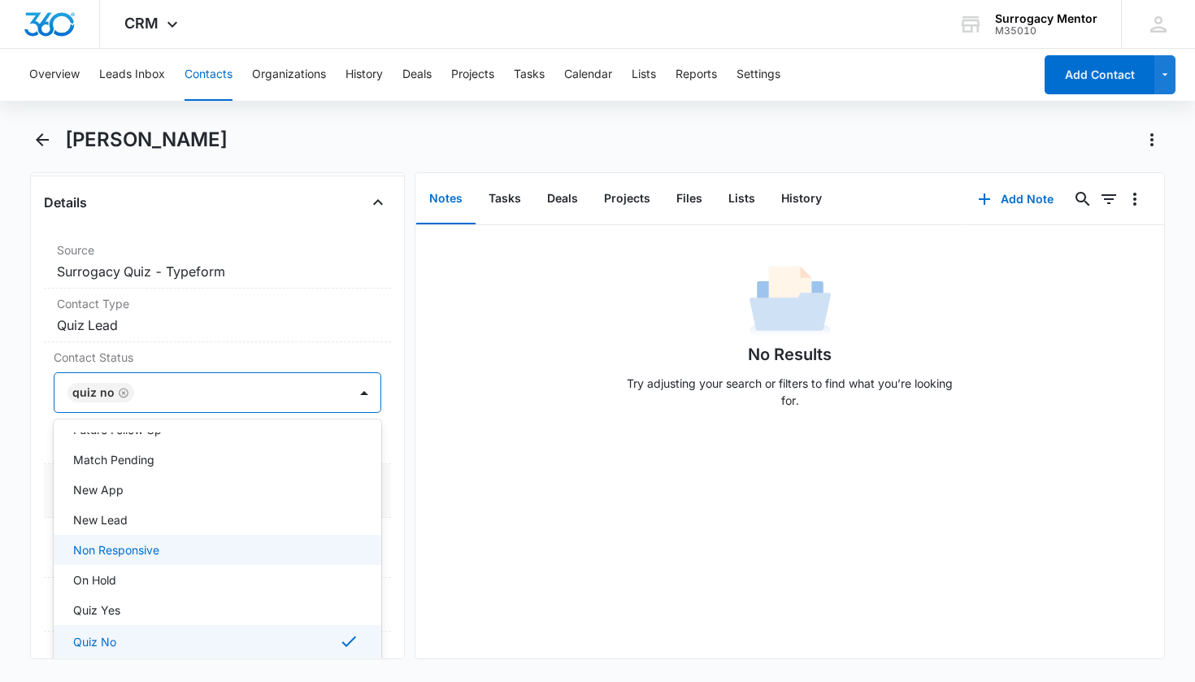
click at [371, 475] on div "Assigned To Cancel Save Changes ---" at bounding box center [218, 491] width 348 height 54
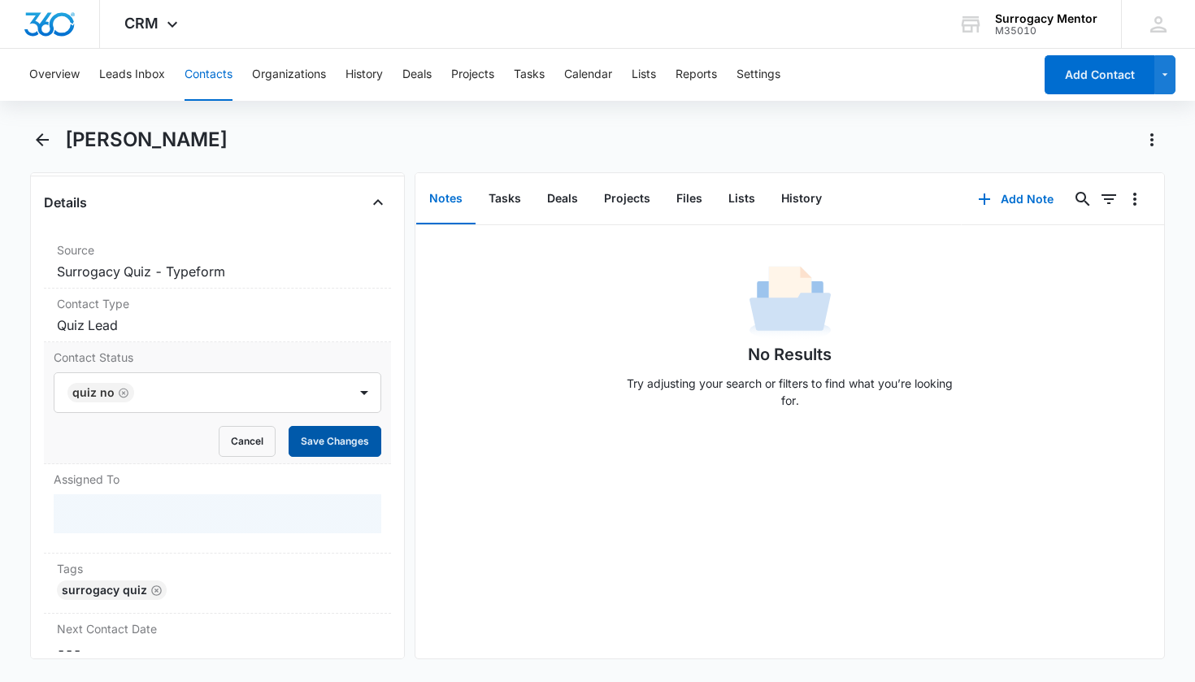
click at [327, 449] on button "Save Changes" at bounding box center [335, 441] width 93 height 31
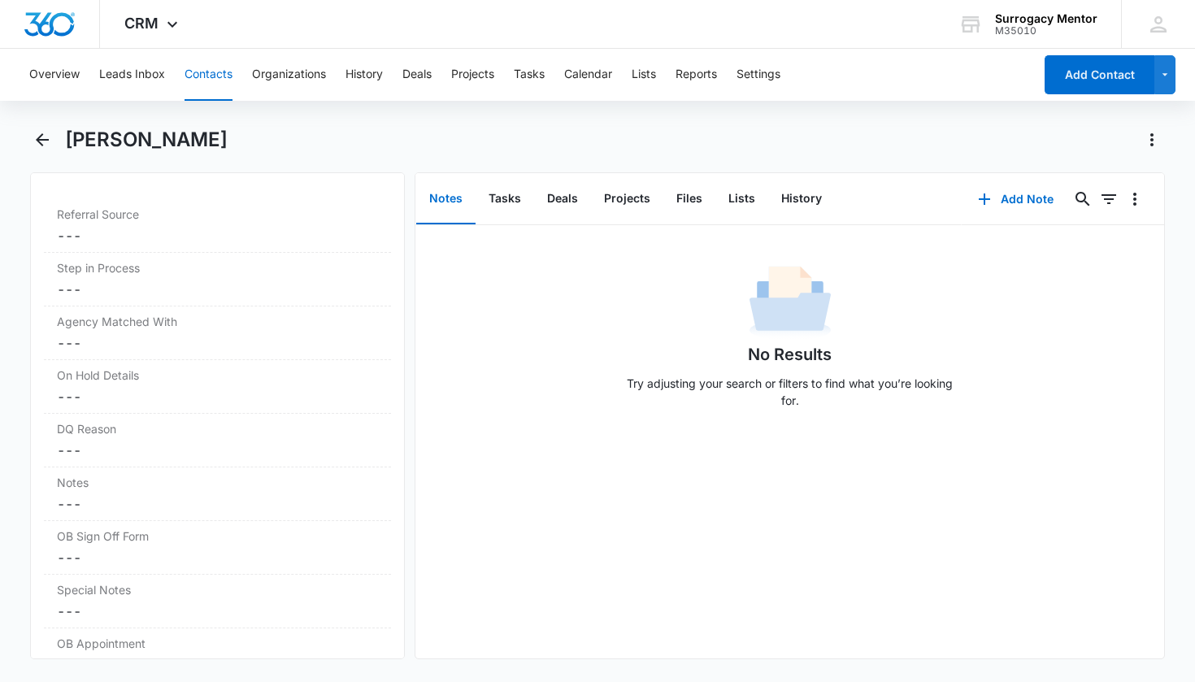
scroll to position [1498, 0]
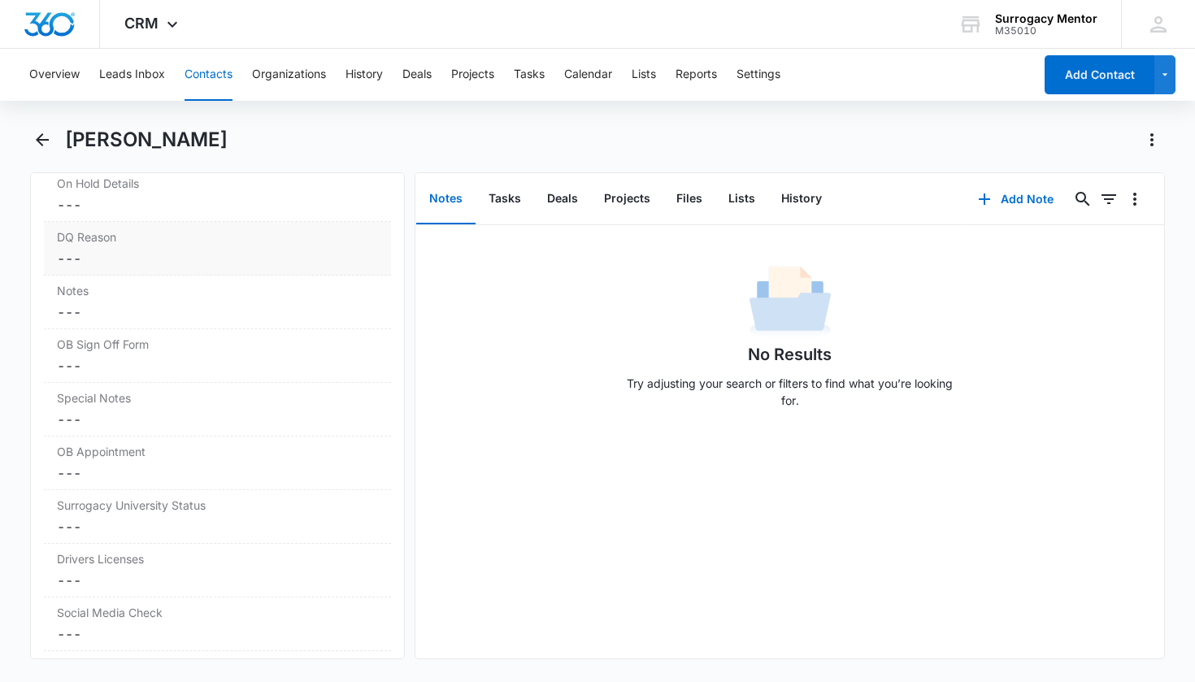
click at [117, 236] on label "DQ Reason" at bounding box center [218, 236] width 322 height 17
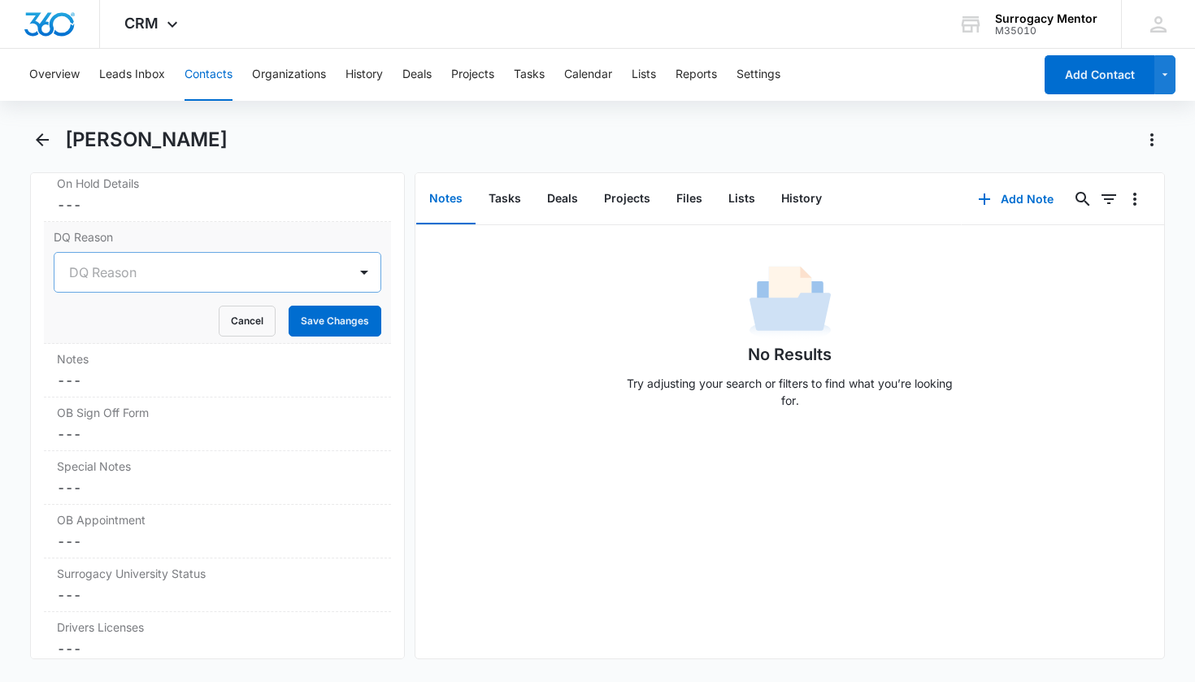
click at [109, 268] on div "DQ Reason" at bounding box center [198, 273] width 258 height 20
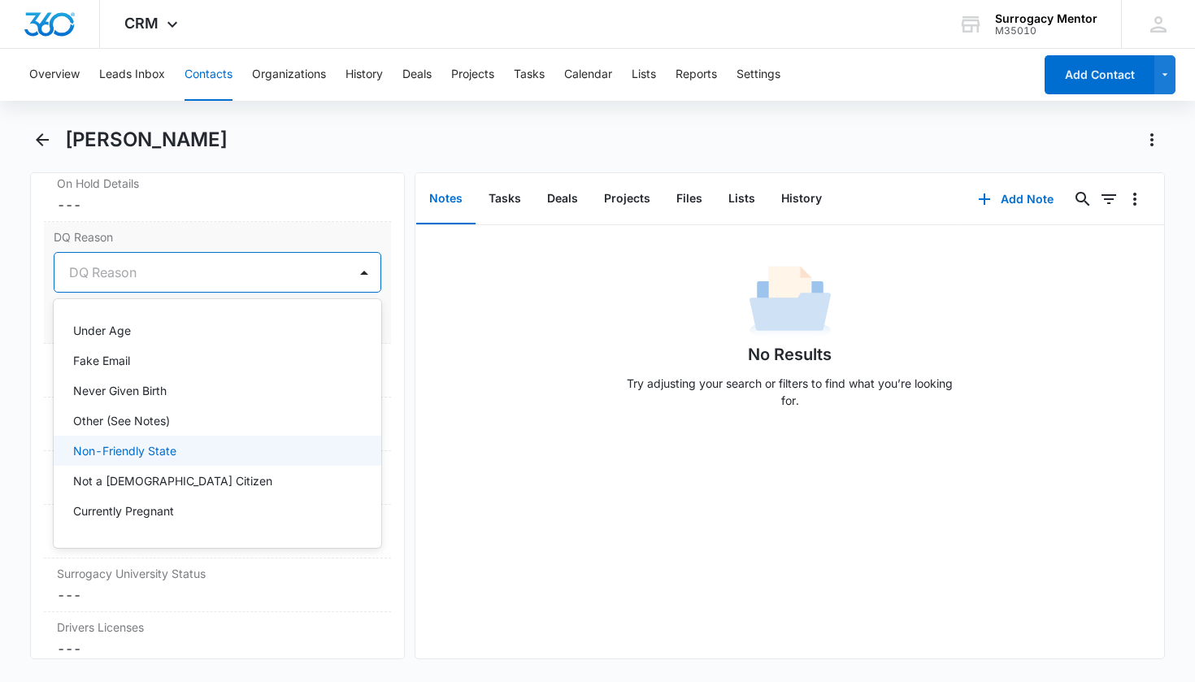
click at [140, 446] on p "Non-Friendly State" at bounding box center [124, 450] width 103 height 17
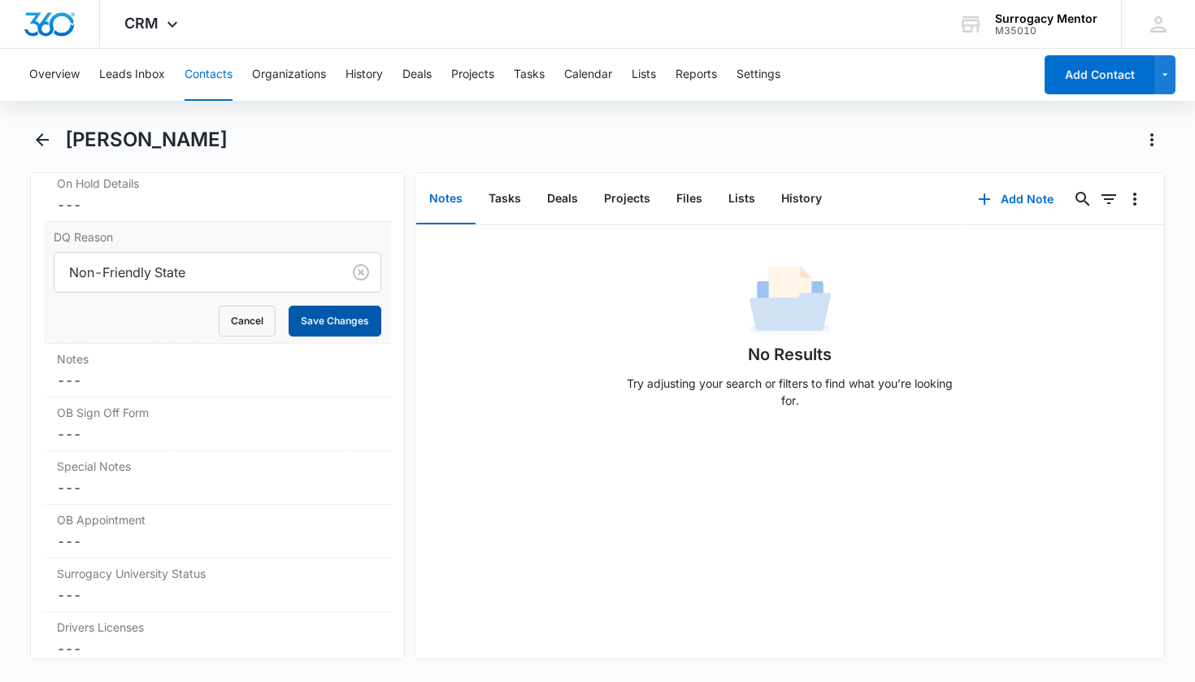
click at [310, 325] on button "Save Changes" at bounding box center [335, 321] width 93 height 31
click at [122, 378] on dd "Cancel Save Changes ---" at bounding box center [218, 381] width 322 height 20
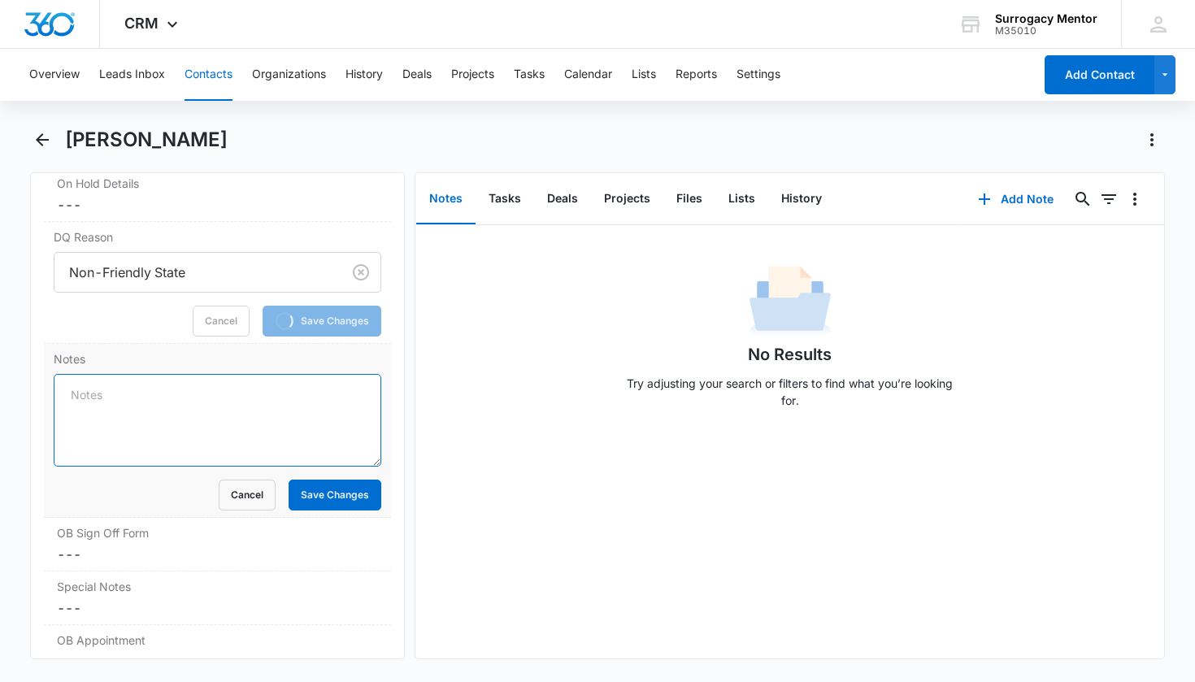
click at [122, 396] on textarea "Notes" at bounding box center [218, 420] width 328 height 93
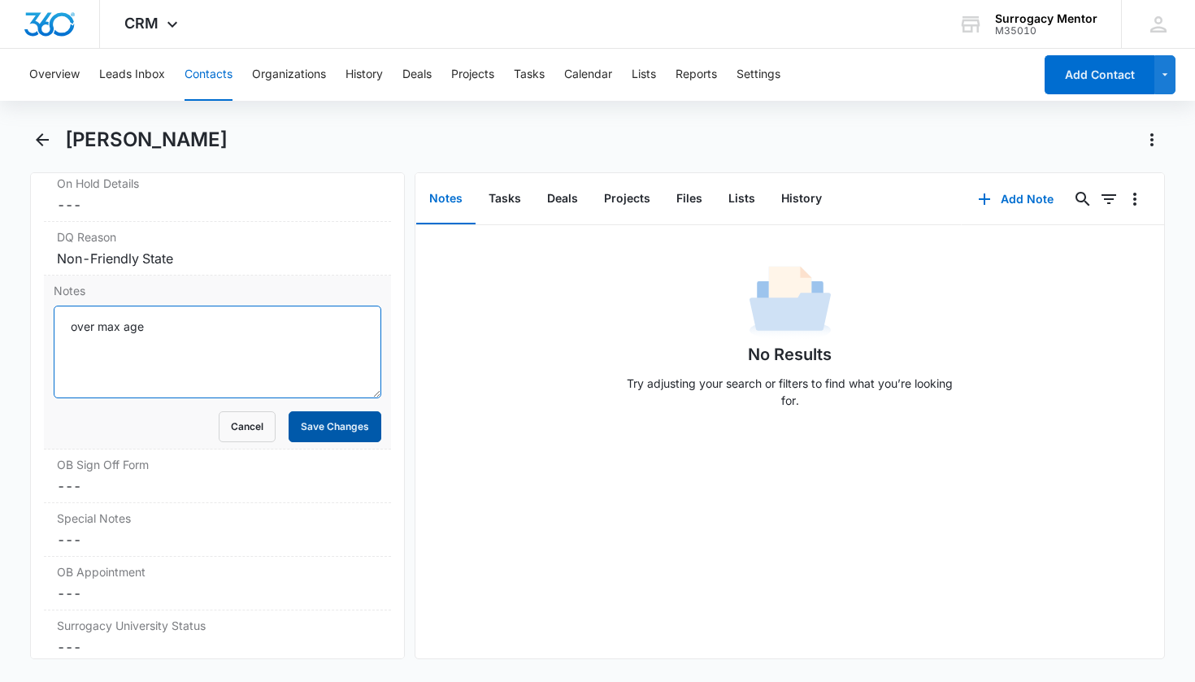
type textarea "over max age"
click at [322, 433] on button "Save Changes" at bounding box center [335, 426] width 93 height 31
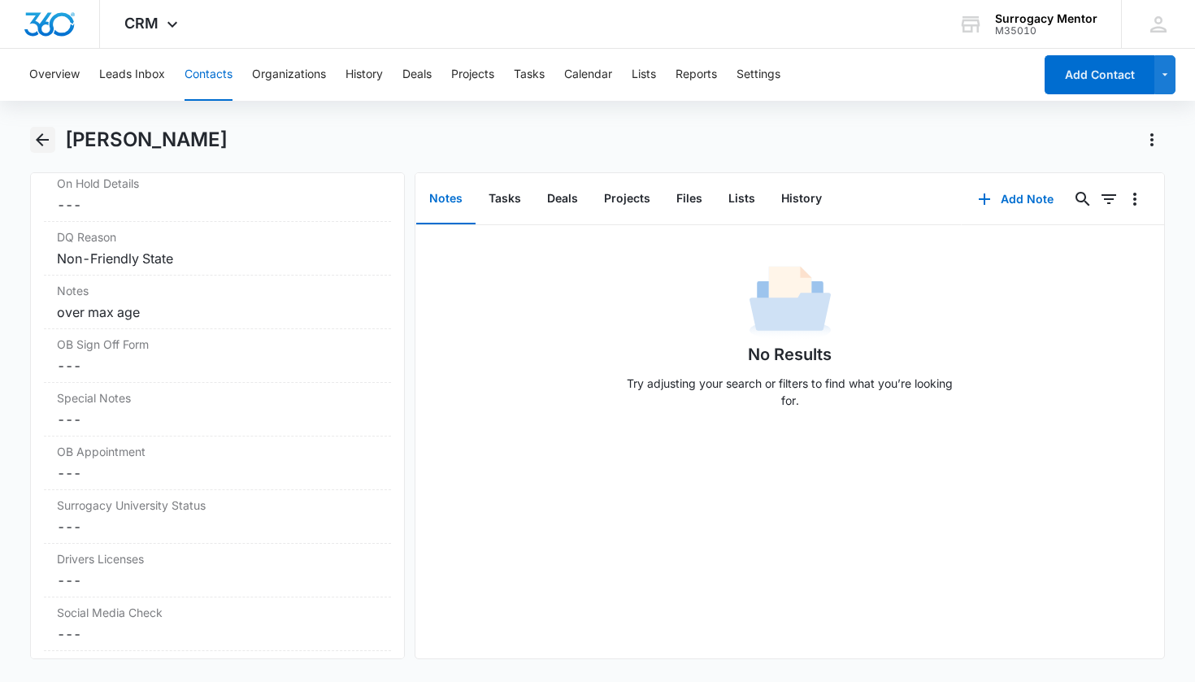
click at [39, 140] on icon "Back" at bounding box center [42, 139] width 13 height 13
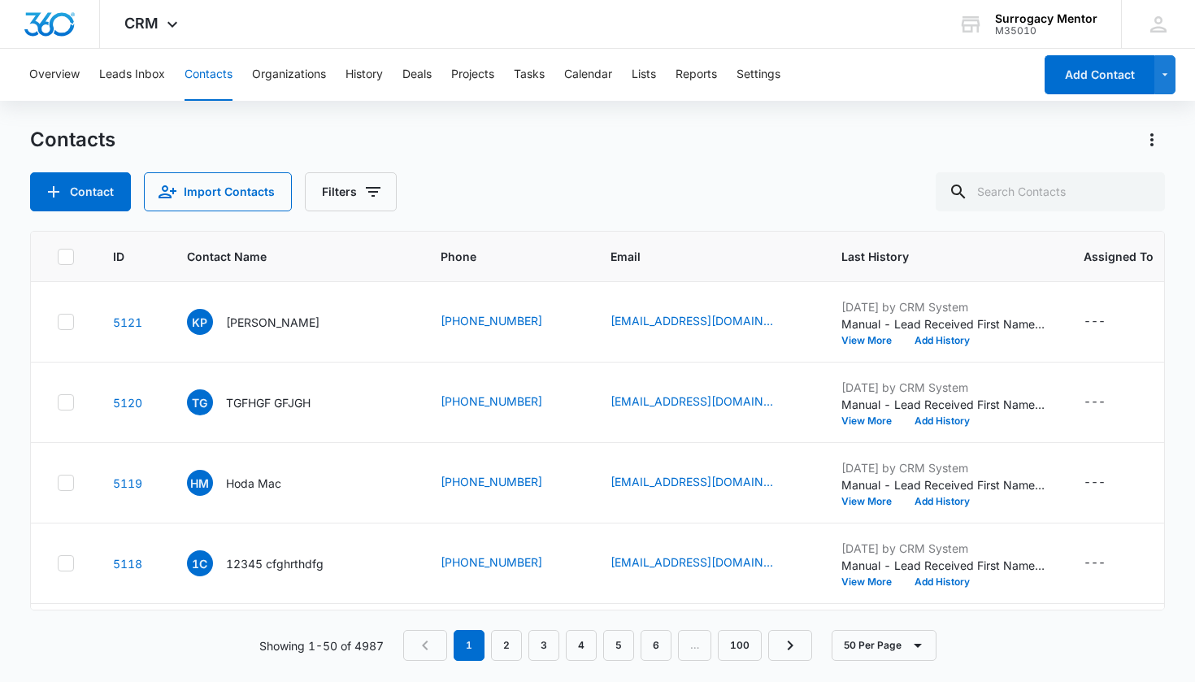
scroll to position [358, 0]
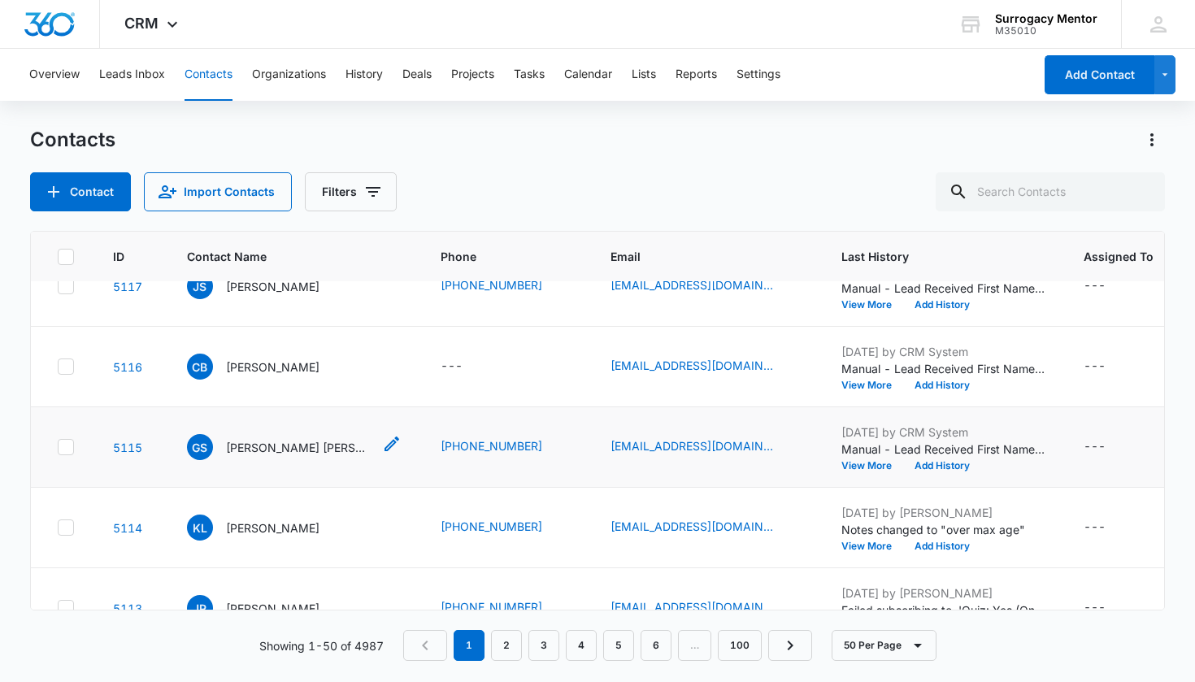
click at [297, 443] on p "[PERSON_NAME] [PERSON_NAME]" at bounding box center [299, 447] width 146 height 17
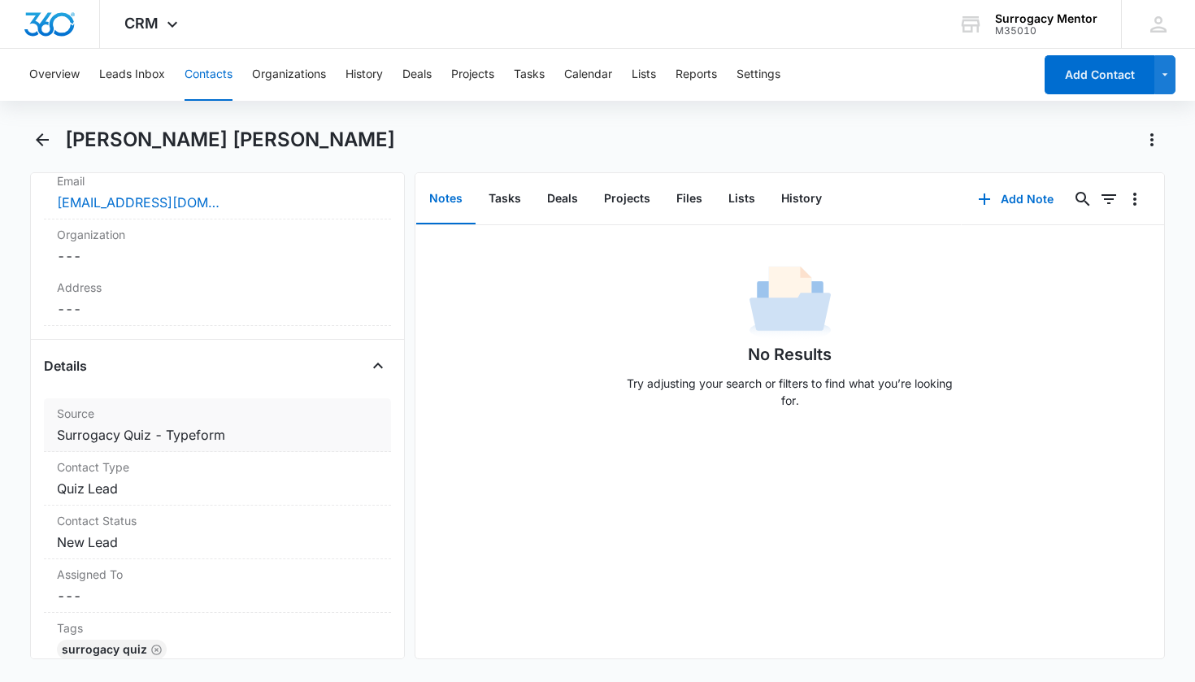
scroll to position [558, 0]
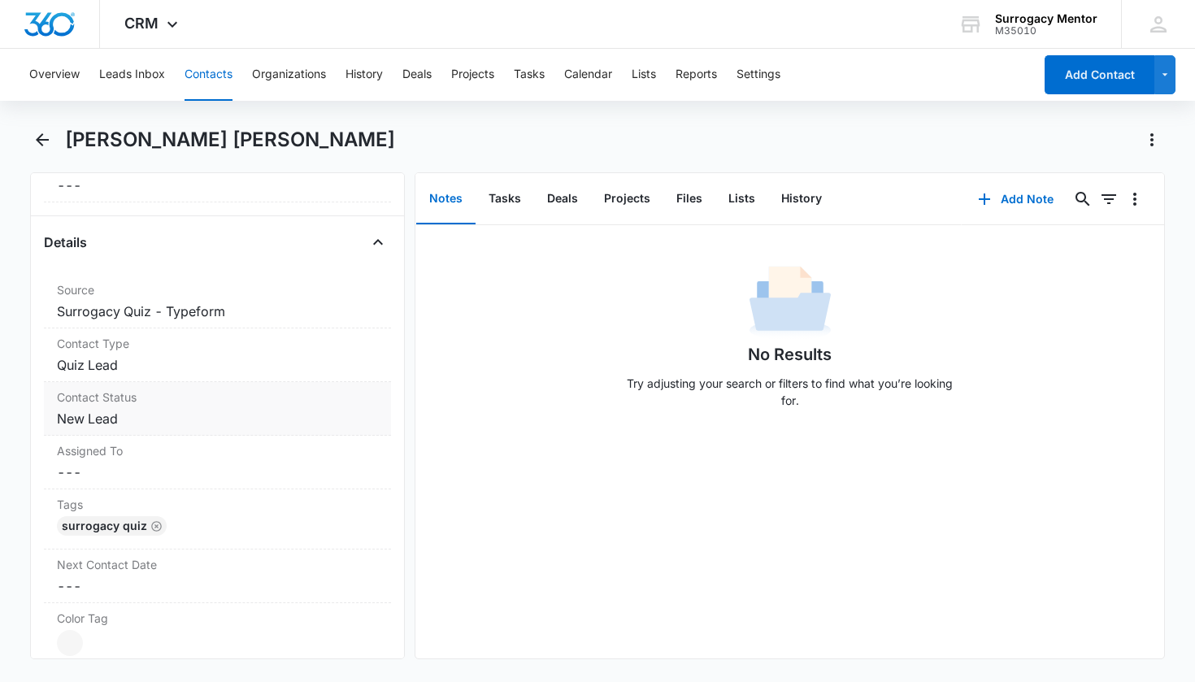
click at [95, 416] on dd "Cancel Save Changes New Lead" at bounding box center [218, 419] width 322 height 20
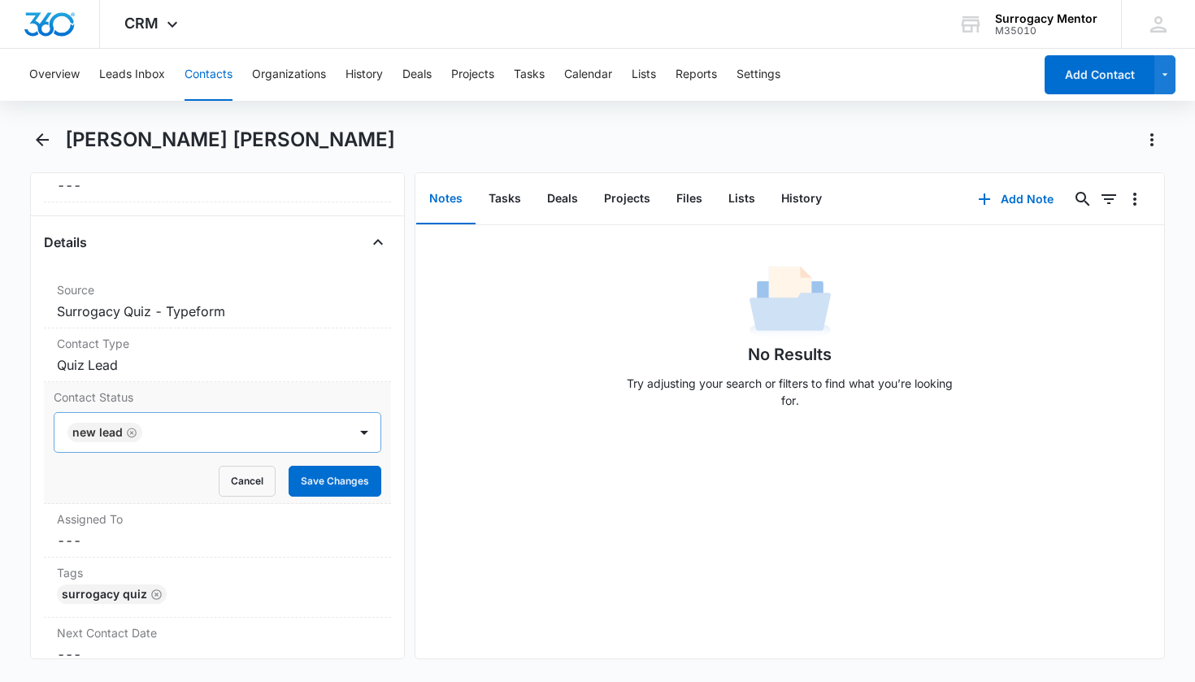
click at [133, 431] on icon "Remove New Lead" at bounding box center [131, 433] width 11 height 12
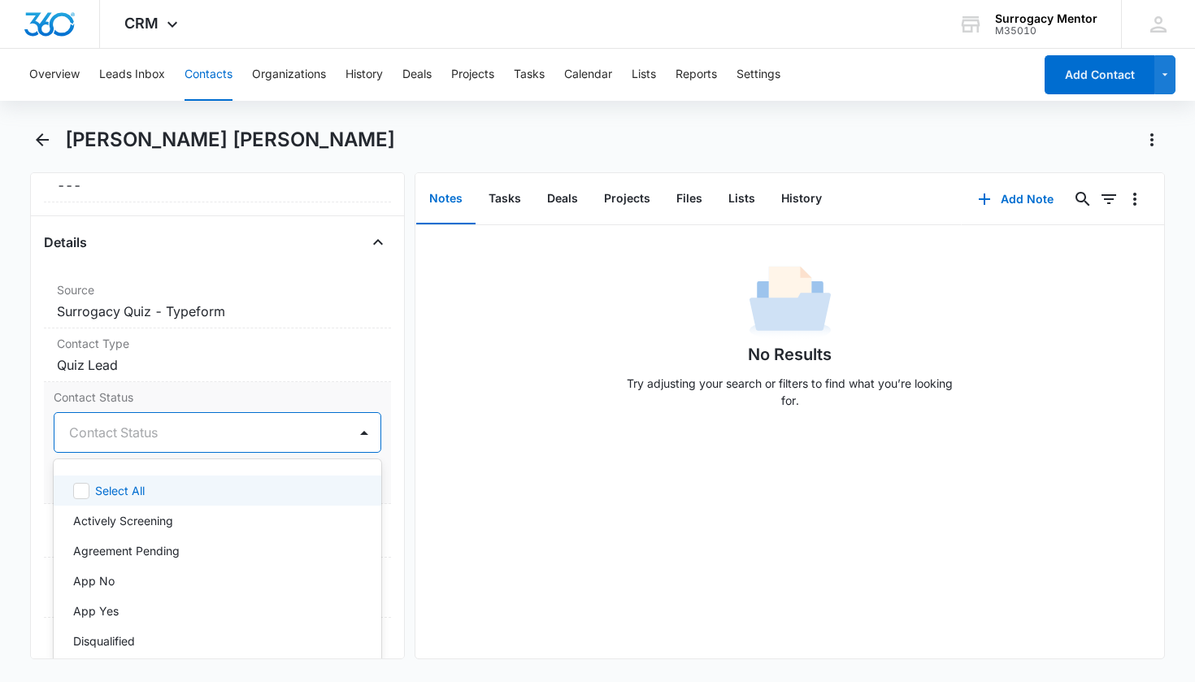
click at [145, 431] on div "Contact Status" at bounding box center [198, 433] width 258 height 20
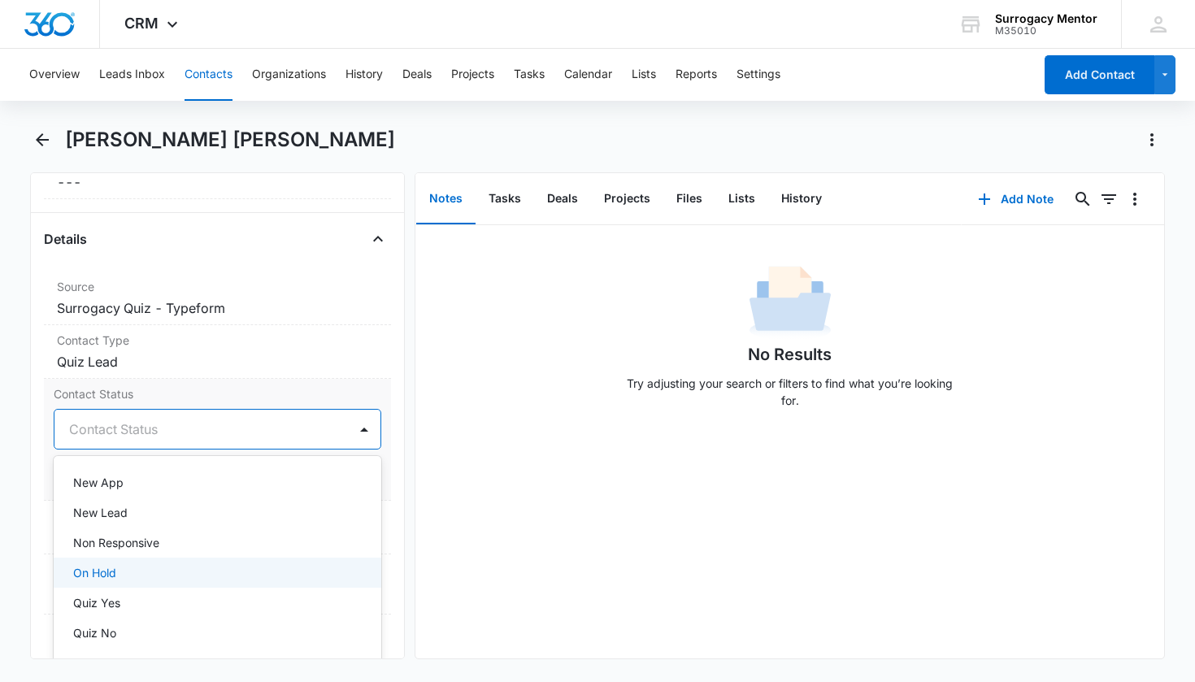
scroll to position [312, 0]
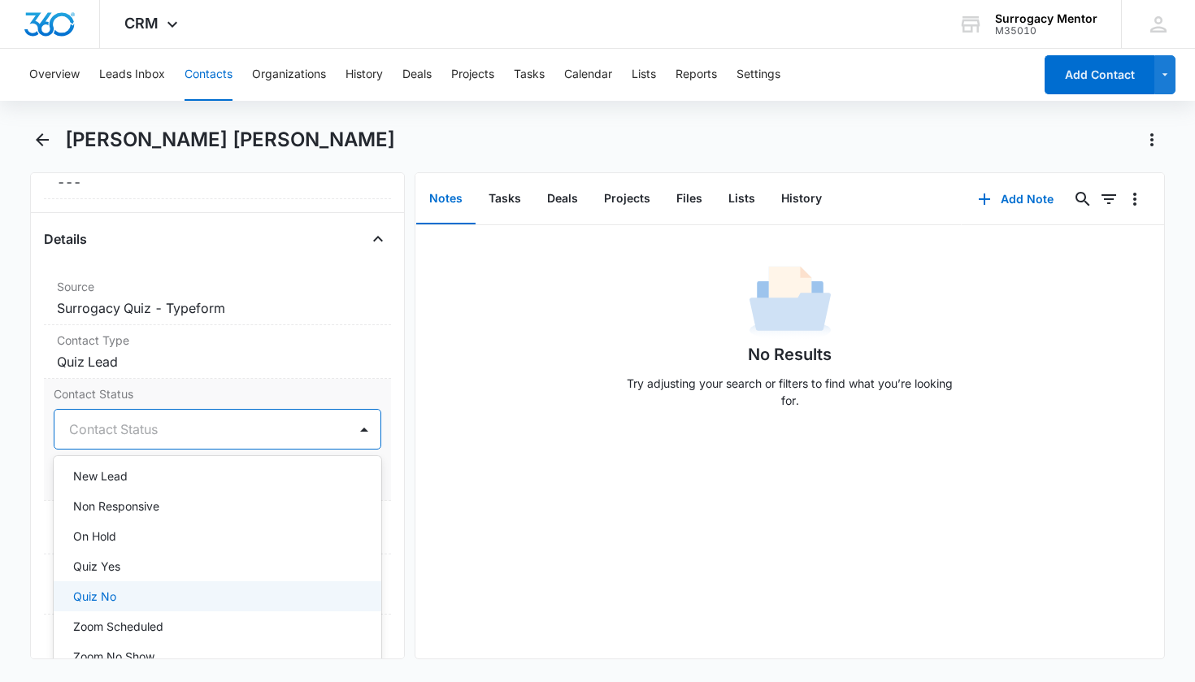
drag, startPoint x: 150, startPoint y: 592, endPoint x: 271, endPoint y: 554, distance: 127.8
click at [150, 592] on div "Quiz No" at bounding box center [216, 596] width 286 height 17
click at [384, 484] on div "Remove GS [PERSON_NAME] [PERSON_NAME] Contact Info Name Cancel Save Changes [PE…" at bounding box center [217, 415] width 375 height 487
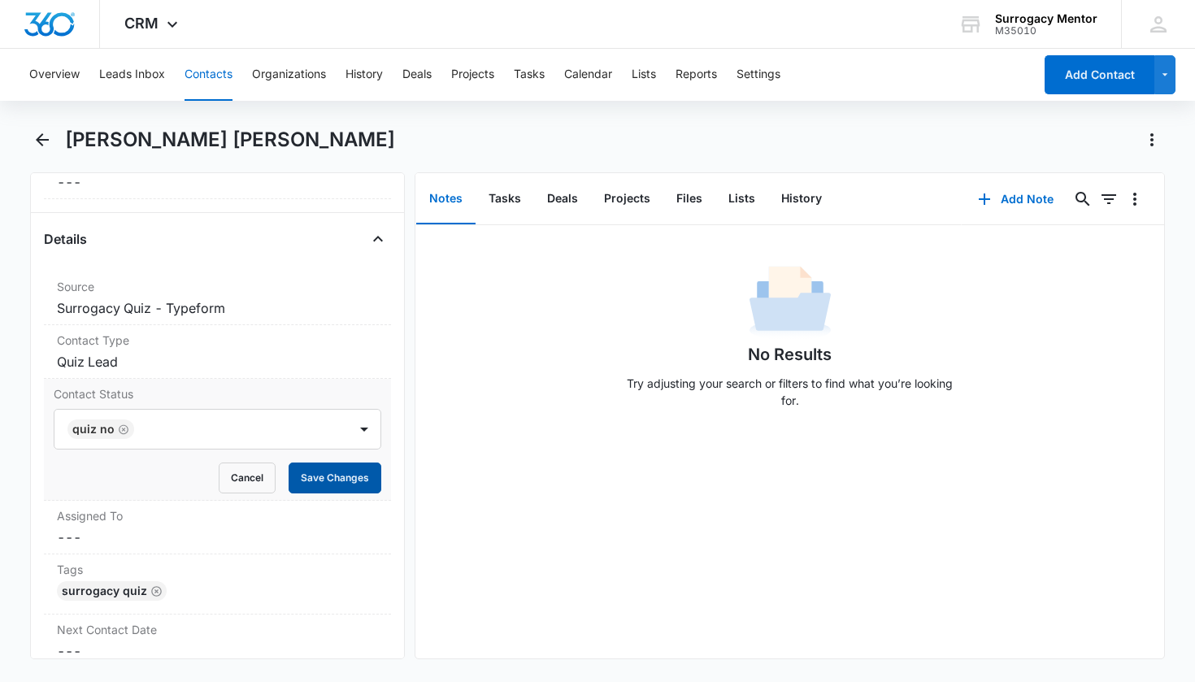
click at [358, 480] on button "Save Changes" at bounding box center [335, 477] width 93 height 31
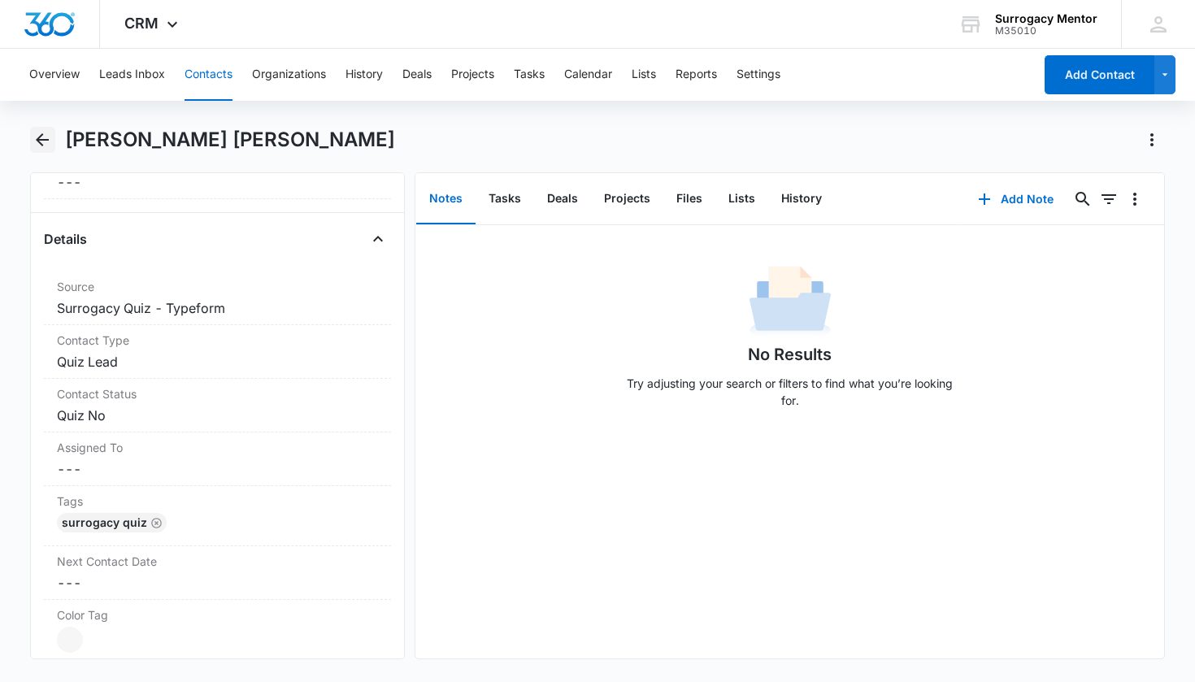
click at [48, 146] on icon "Back" at bounding box center [43, 140] width 20 height 20
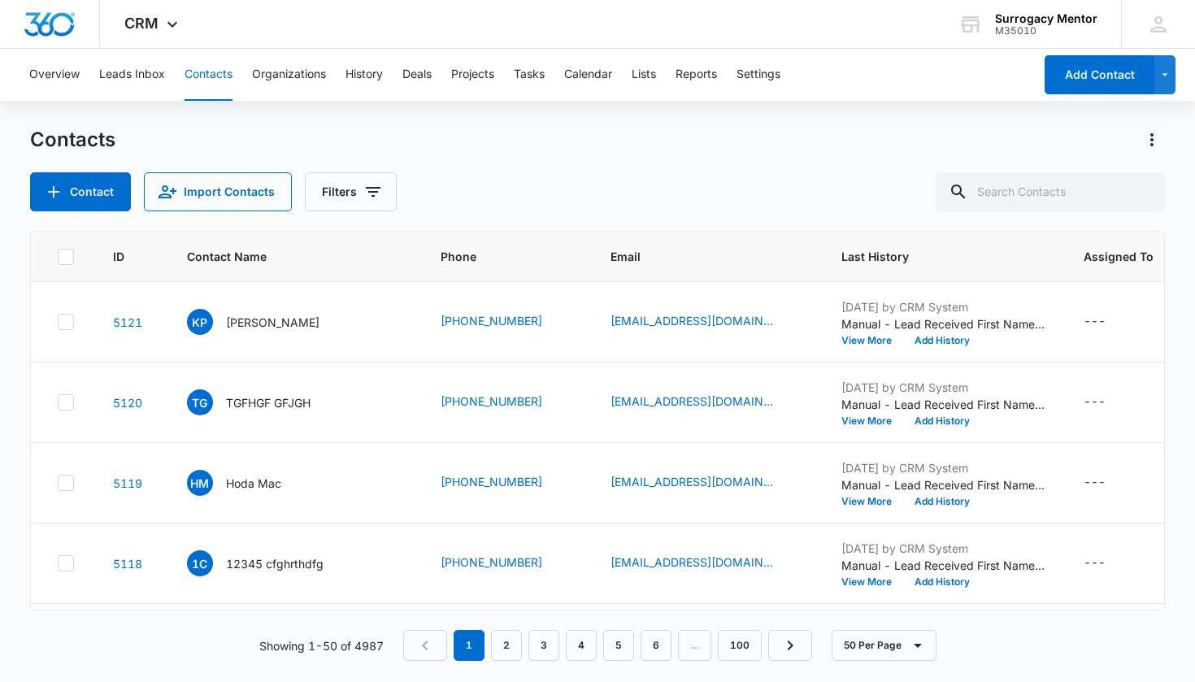
scroll to position [358, 0]
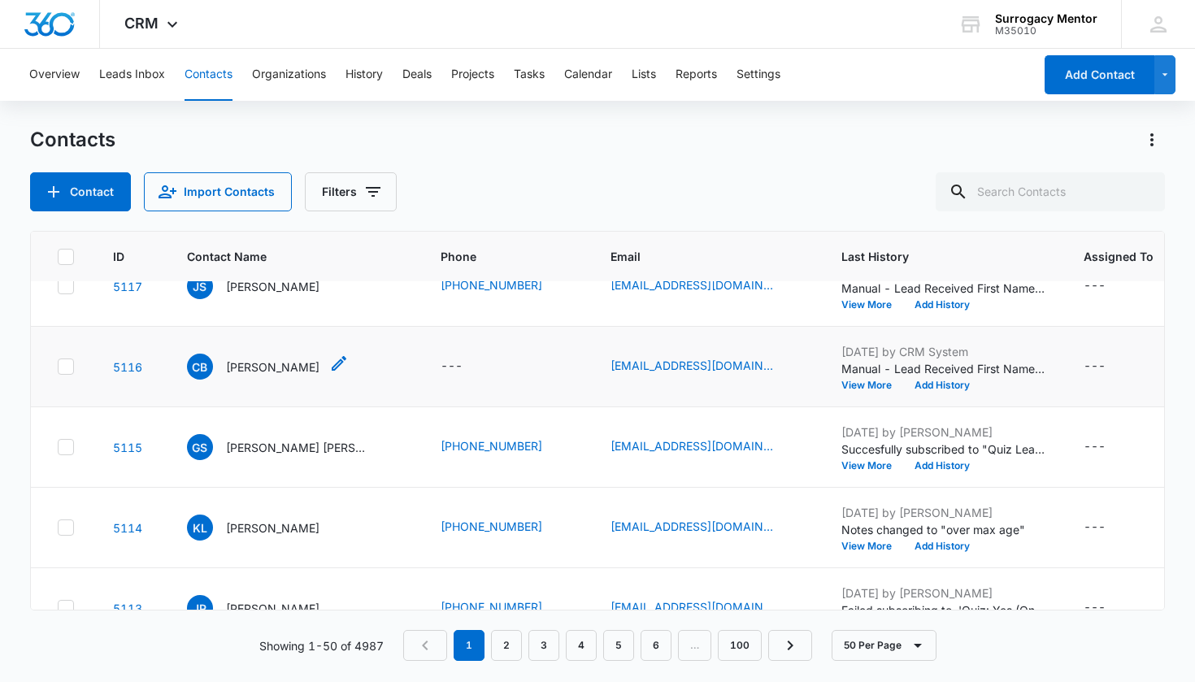
click at [276, 369] on p "[PERSON_NAME]" at bounding box center [272, 366] width 93 height 17
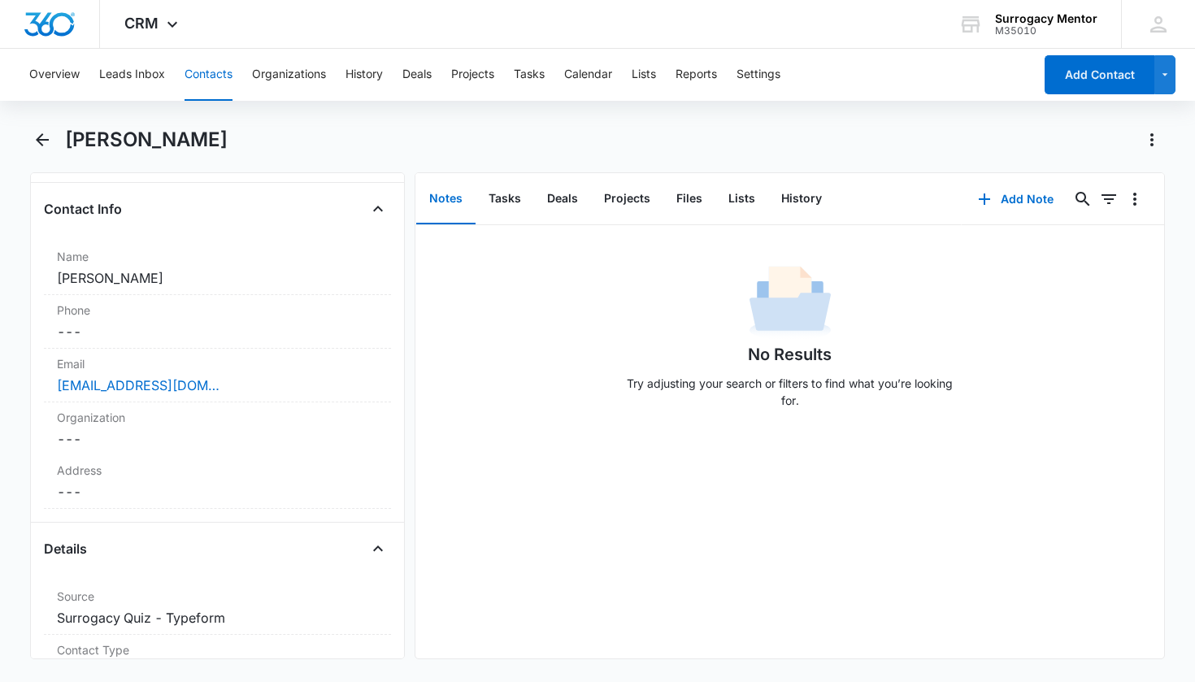
scroll to position [516, 0]
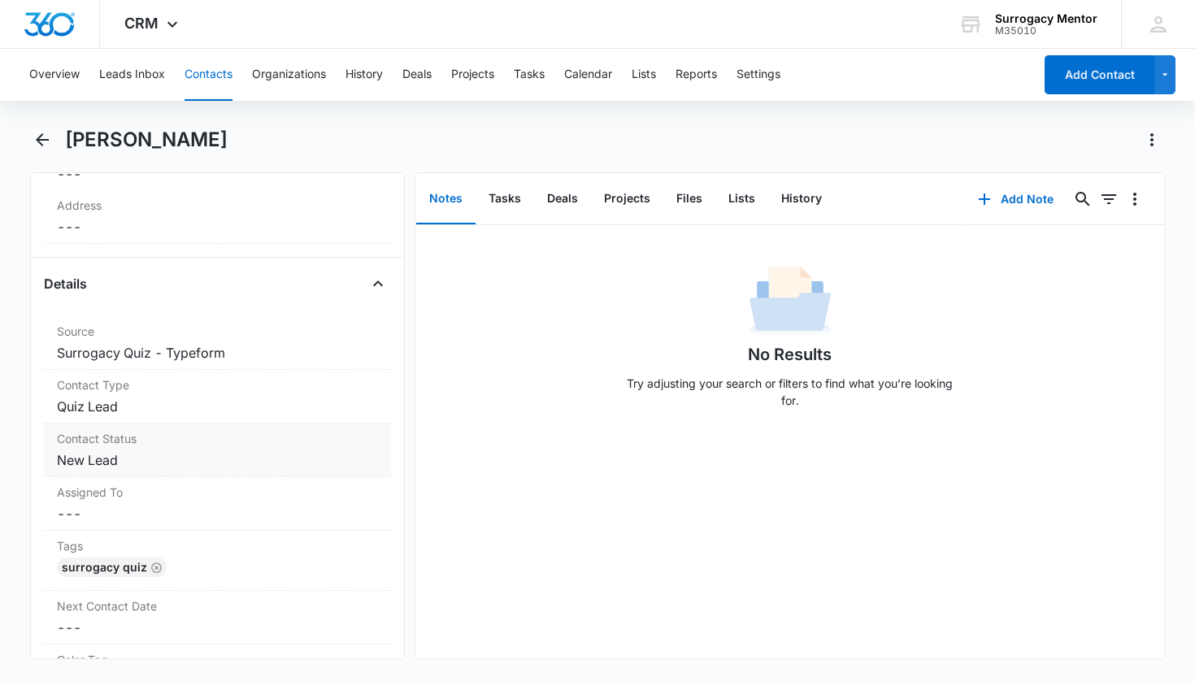
click at [107, 448] on div "Contact Status Cancel Save Changes New Lead" at bounding box center [218, 450] width 348 height 54
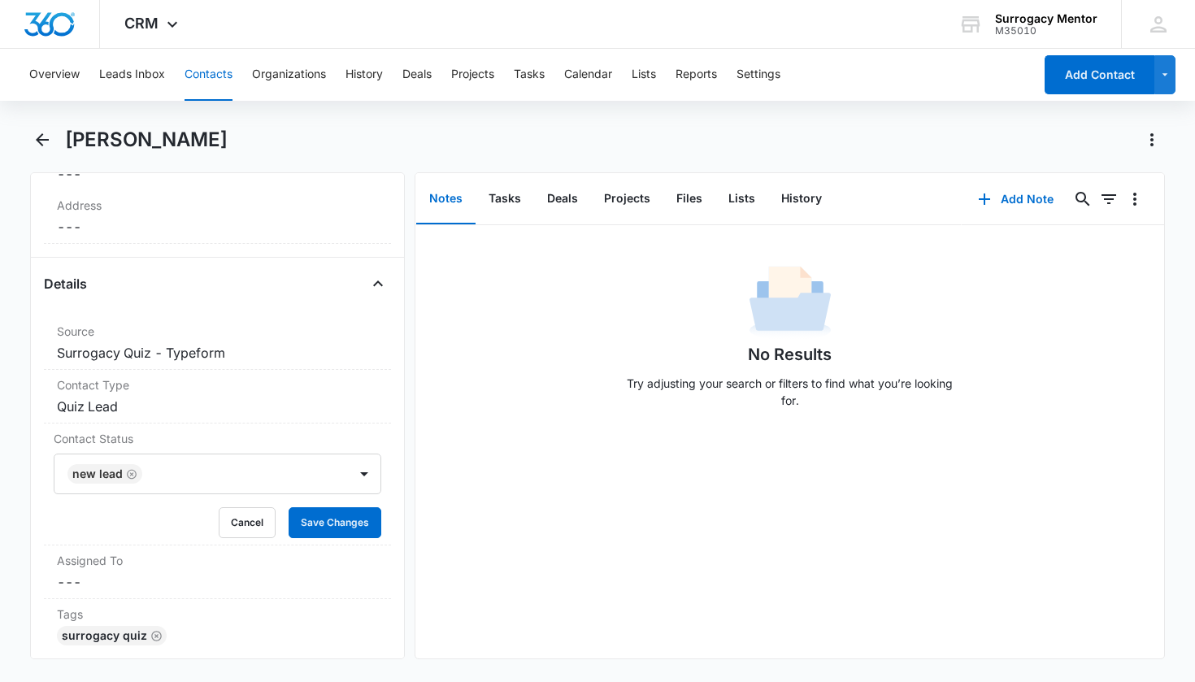
click at [128, 473] on icon "Remove New Lead" at bounding box center [131, 474] width 11 height 12
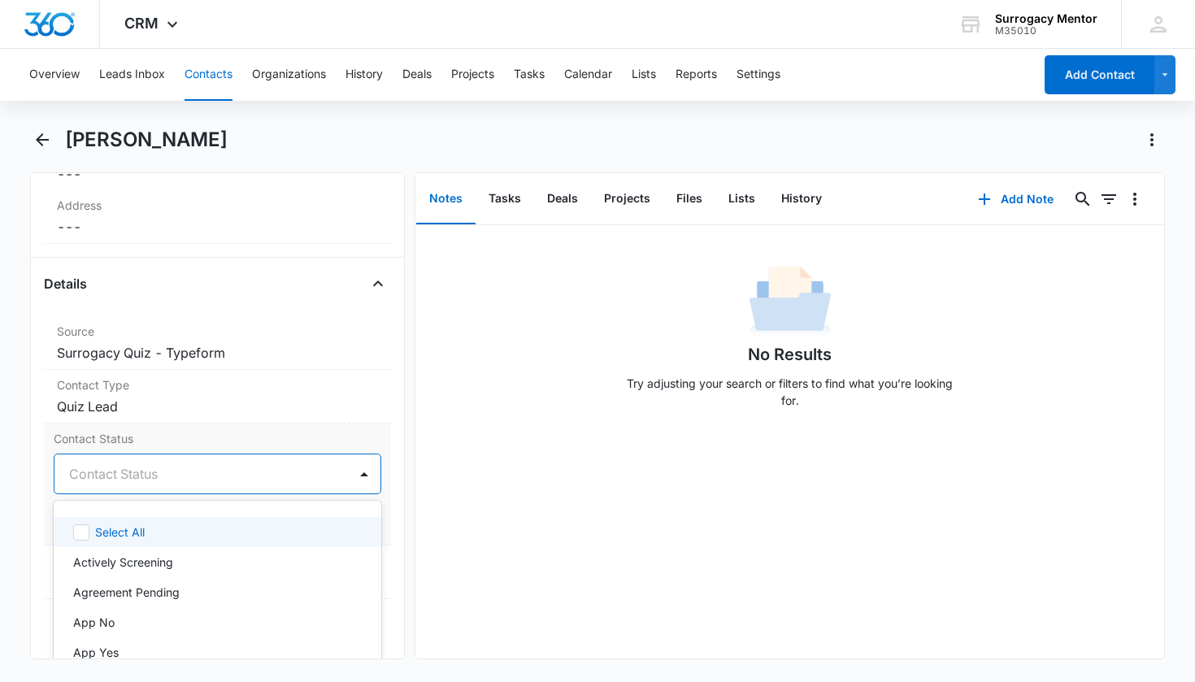
click at [131, 474] on div "Contact Status" at bounding box center [198, 474] width 258 height 20
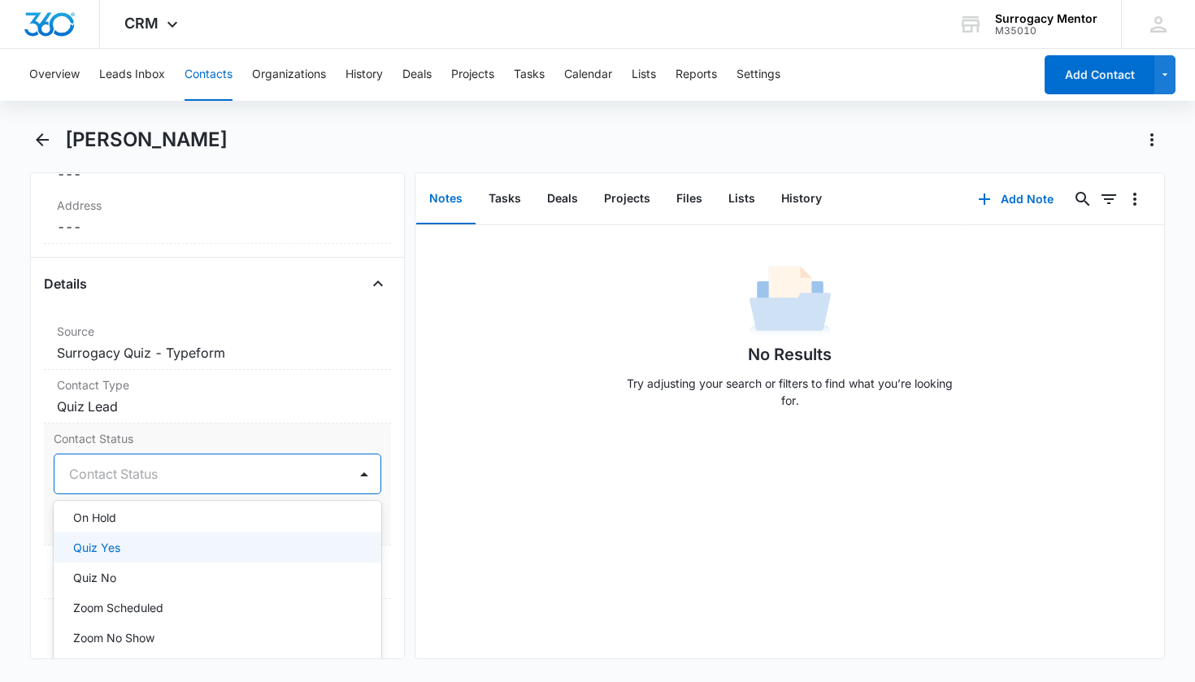
scroll to position [388, 0]
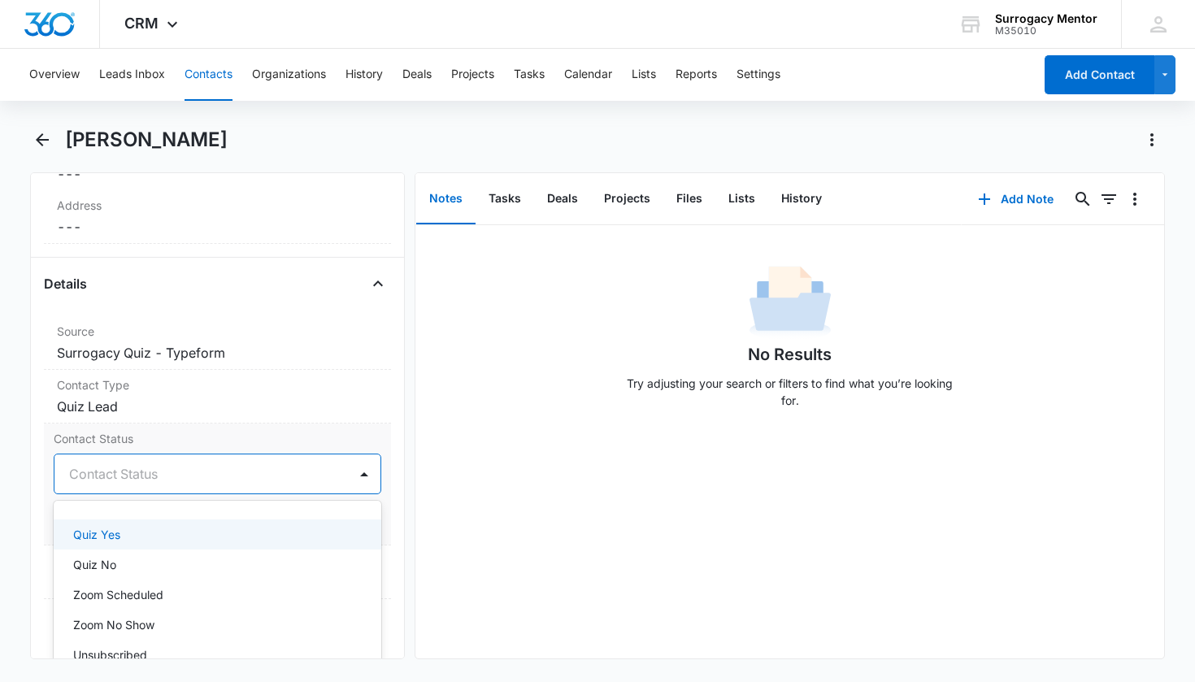
click at [150, 545] on div "Quiz Yes" at bounding box center [218, 534] width 328 height 30
click at [370, 520] on div "Contact Status option Quiz Yes, selected. On Hold, 13 of 25. 25 results availab…" at bounding box center [218, 484] width 348 height 122
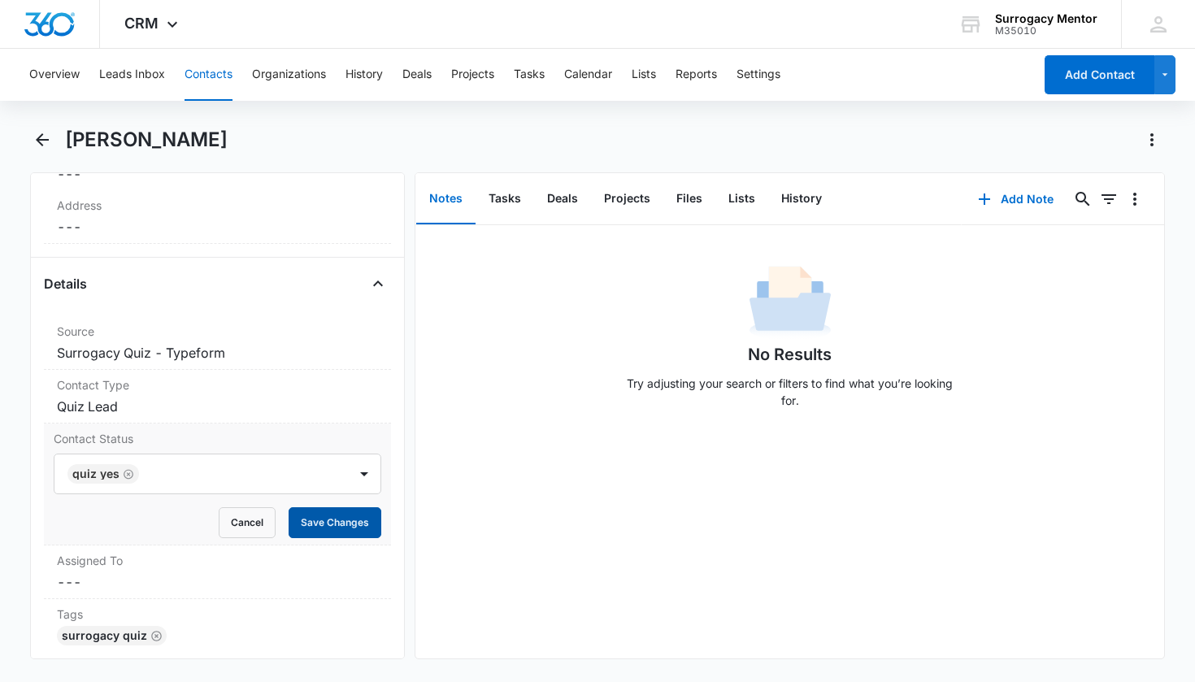
click at [362, 520] on button "Save Changes" at bounding box center [335, 522] width 93 height 31
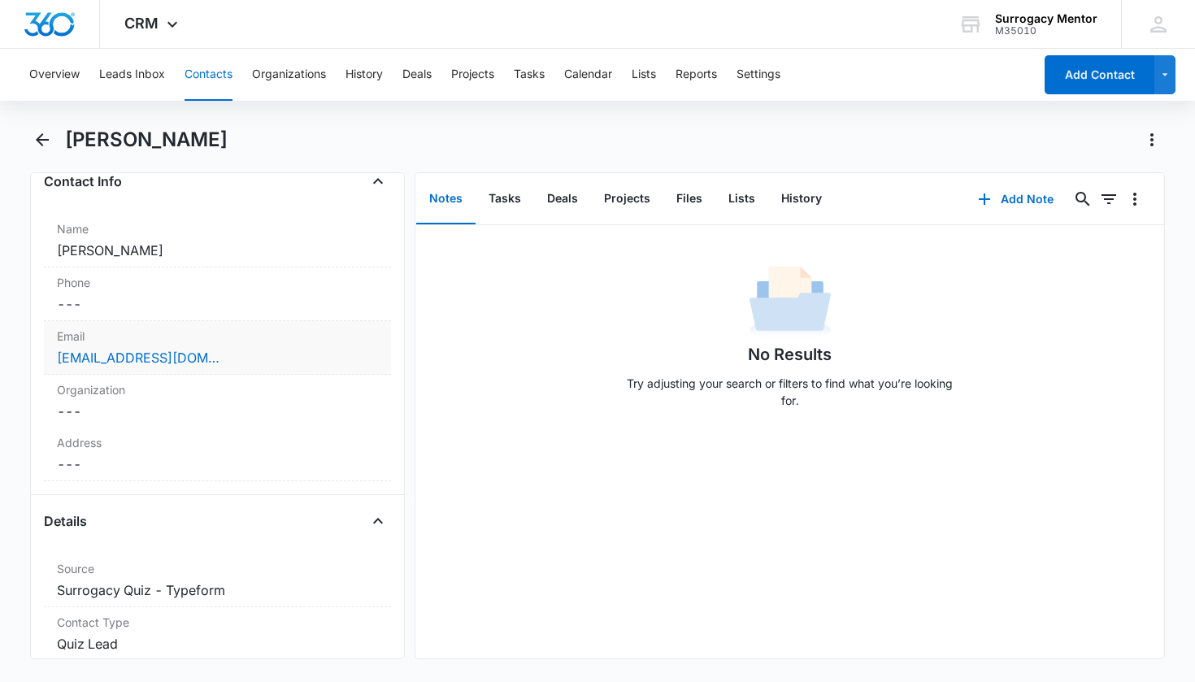
scroll to position [150, 0]
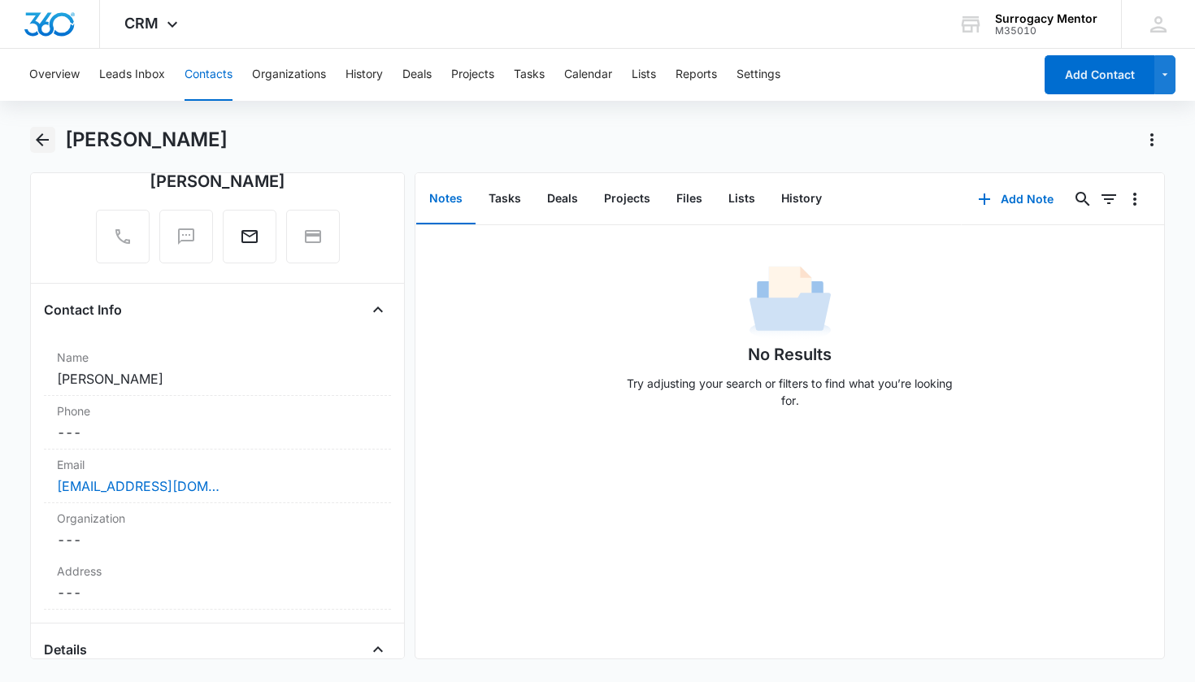
click at [44, 142] on icon "Back" at bounding box center [43, 140] width 20 height 20
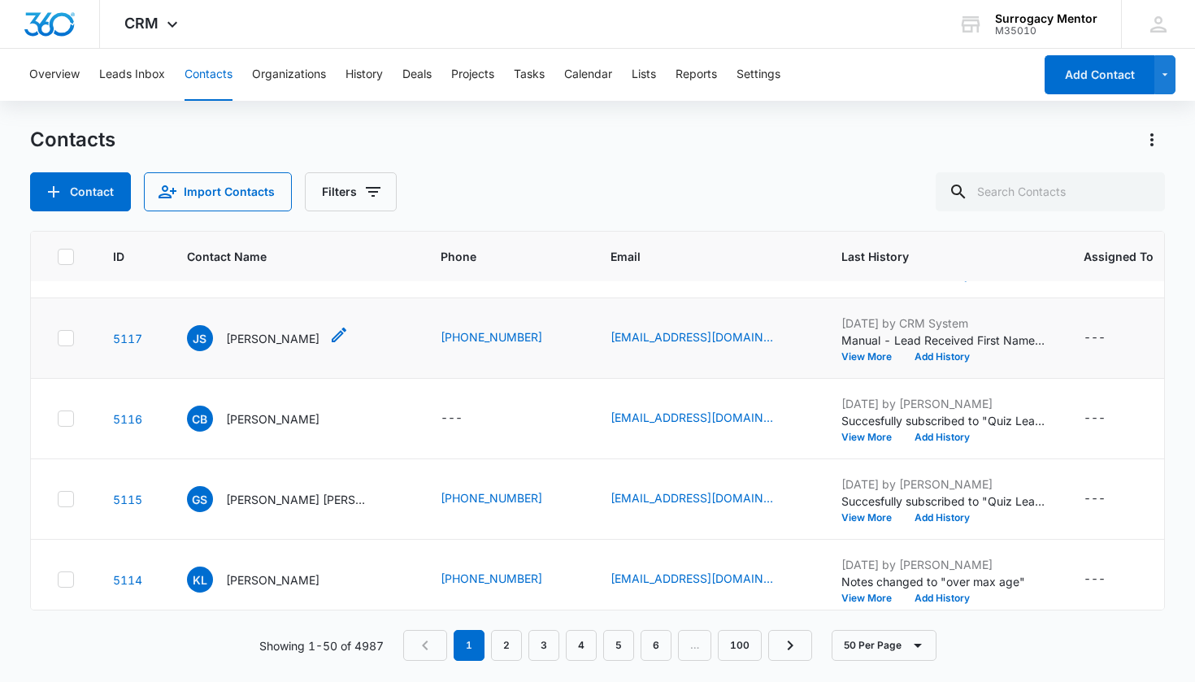
scroll to position [255, 0]
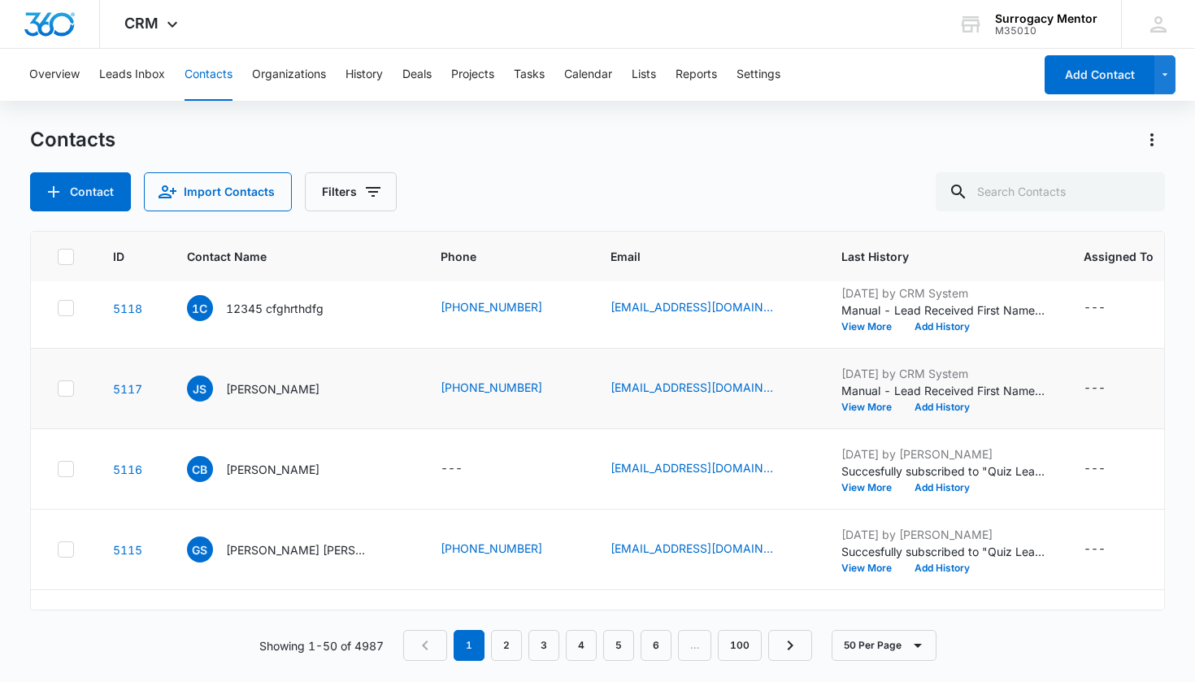
click at [304, 393] on p "[PERSON_NAME]" at bounding box center [272, 388] width 93 height 17
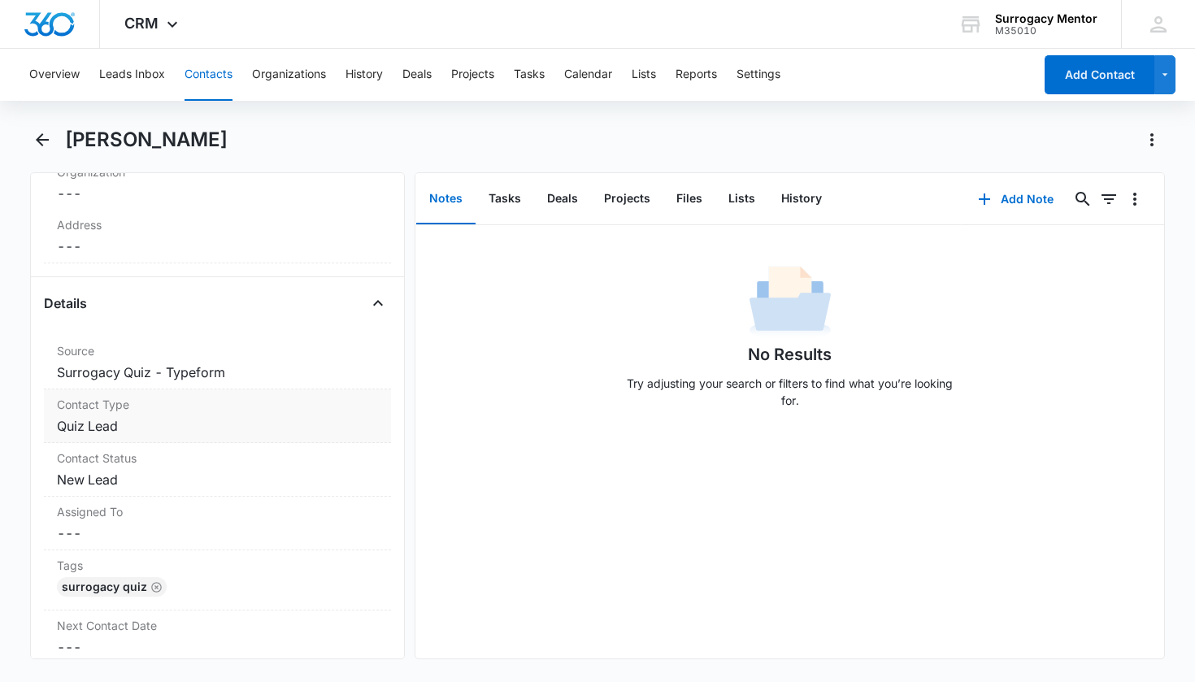
scroll to position [500, 0]
click at [106, 473] on dd "Cancel Save Changes New Lead" at bounding box center [218, 476] width 322 height 20
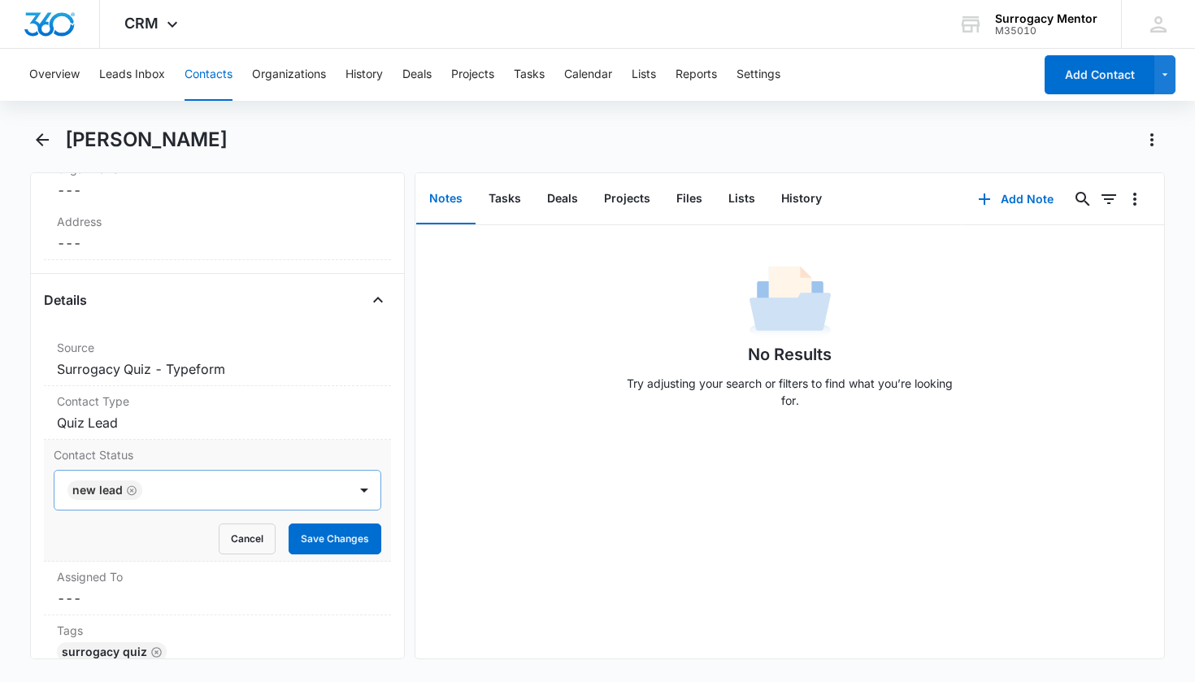
click at [140, 492] on div "New Lead" at bounding box center [104, 490] width 75 height 20
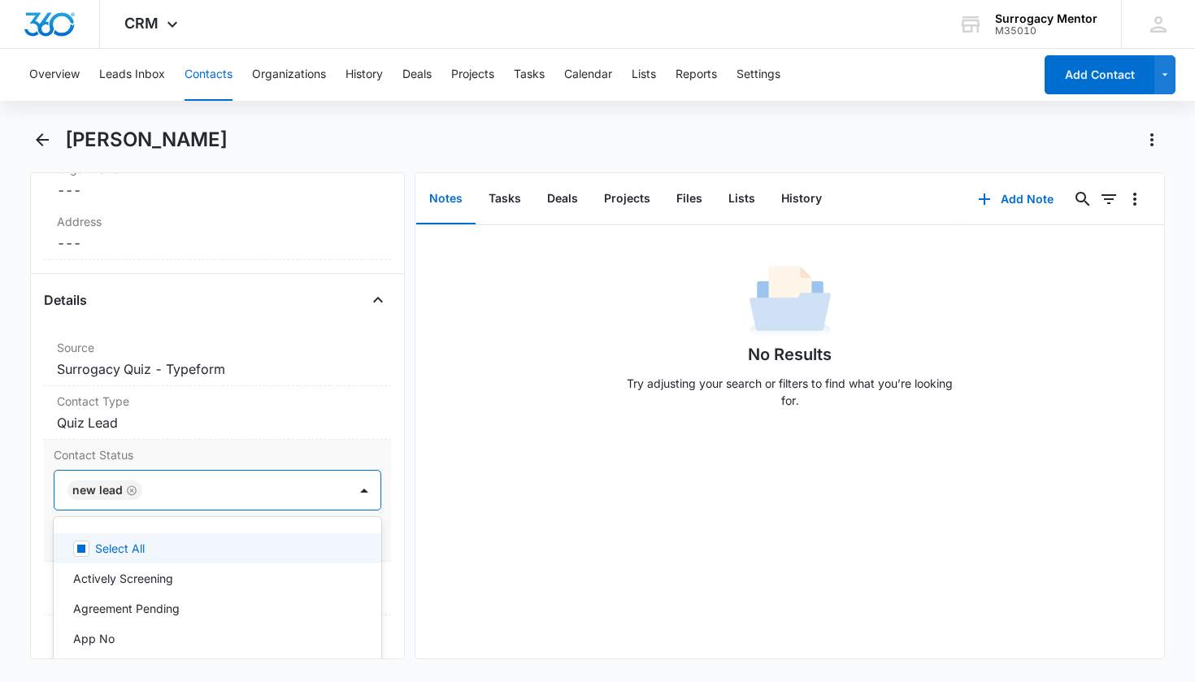
click at [127, 490] on icon "Remove New Lead" at bounding box center [132, 490] width 10 height 10
click at [128, 491] on div "Contact Status" at bounding box center [198, 490] width 258 height 20
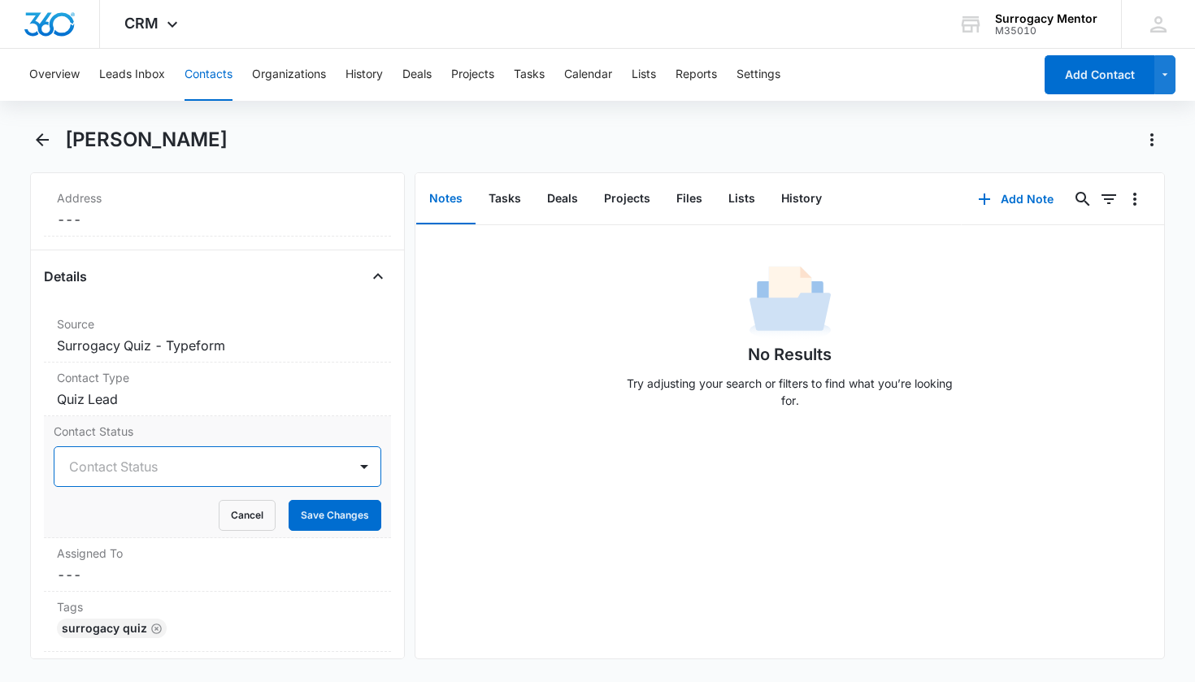
scroll to position [574, 0]
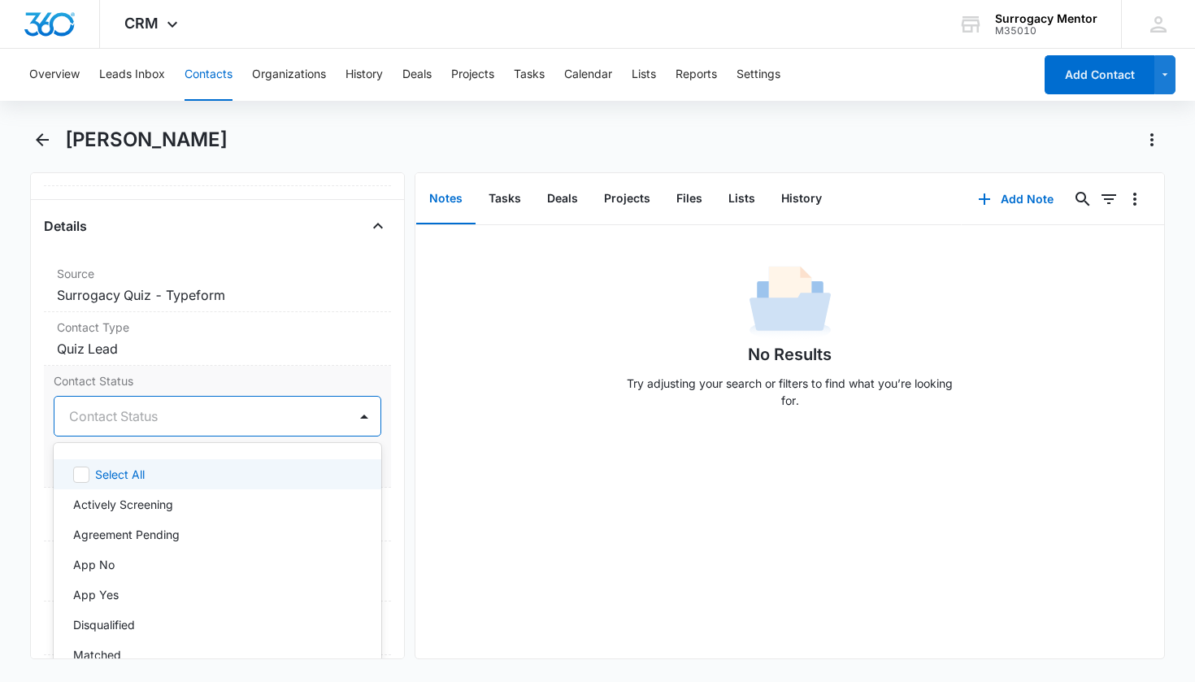
click at [150, 408] on div "Contact Status" at bounding box center [198, 416] width 258 height 20
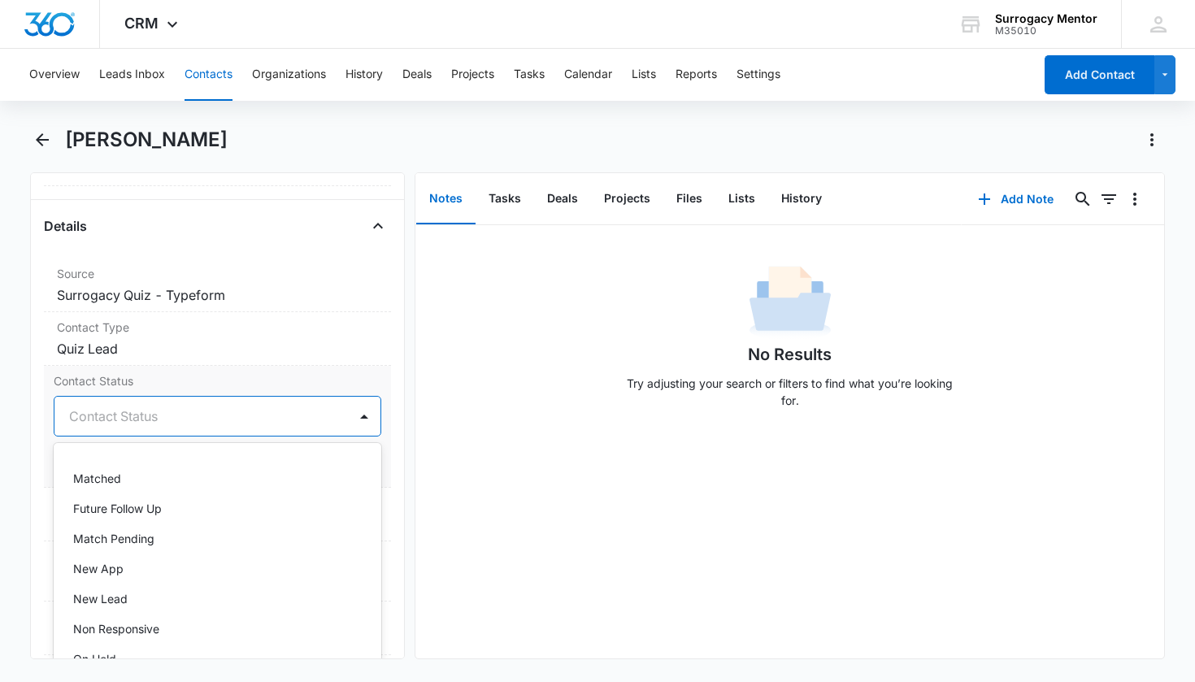
scroll to position [252, 0]
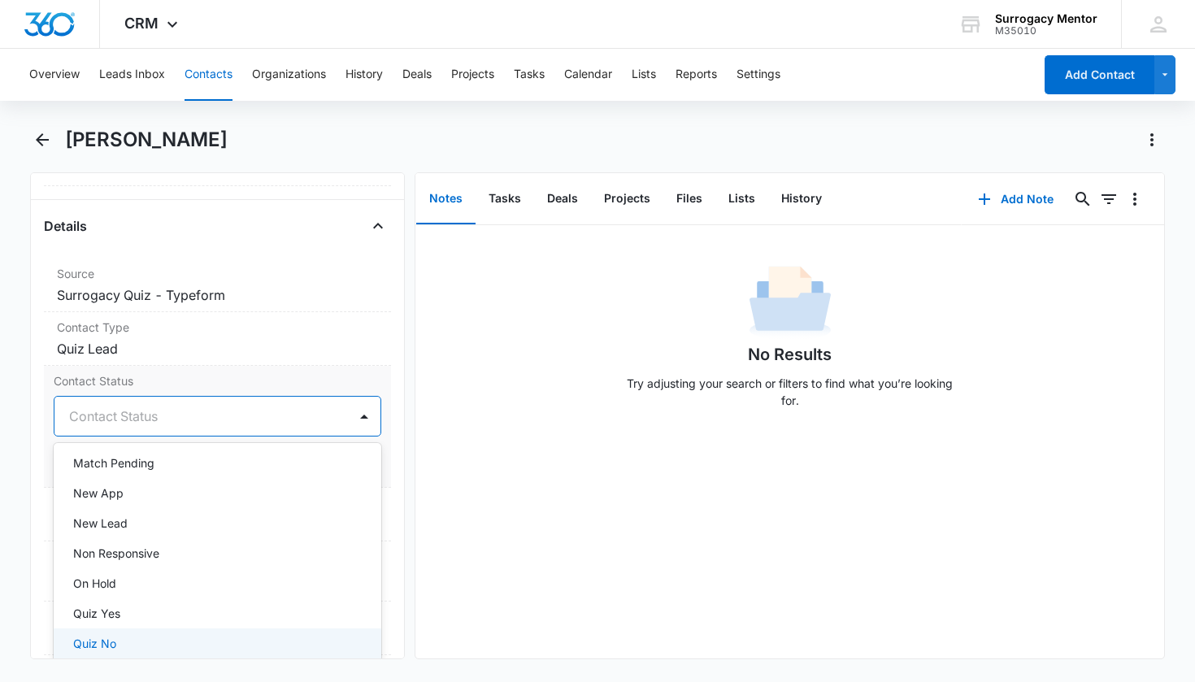
click at [137, 635] on div "Quiz No" at bounding box center [216, 643] width 286 height 17
click at [377, 479] on div "Contact Status option Quiz No, selected. New App, 10 of 25. 25 results availabl…" at bounding box center [218, 427] width 348 height 122
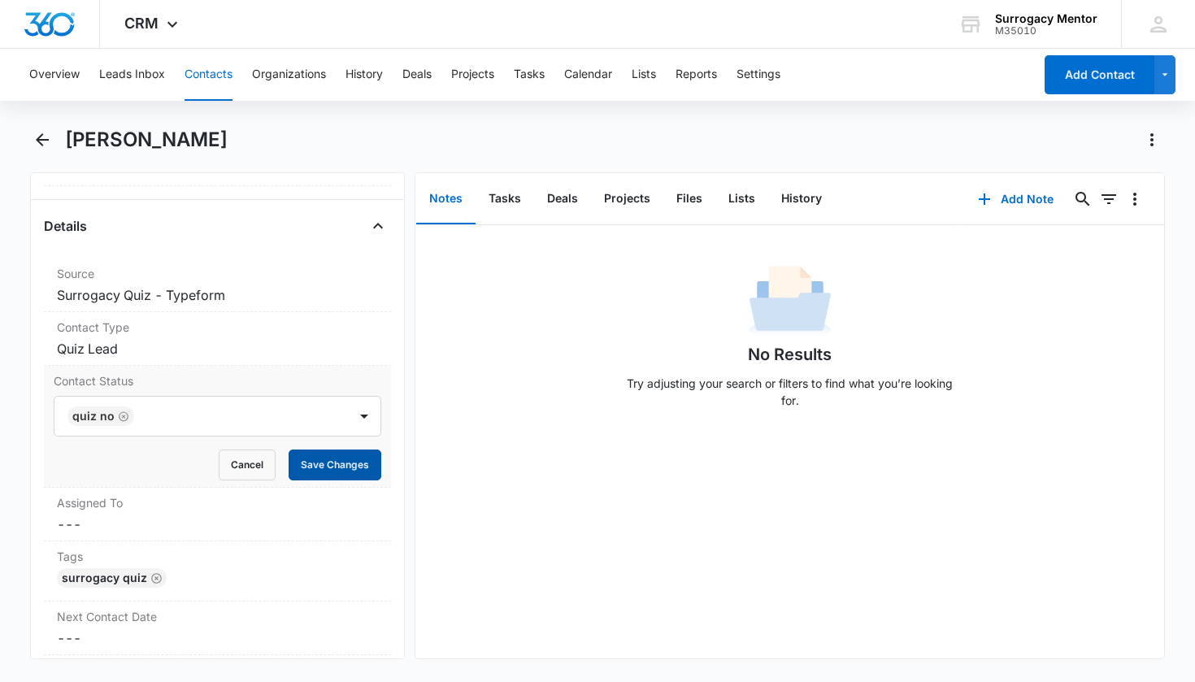
click at [349, 470] on button "Save Changes" at bounding box center [335, 464] width 93 height 31
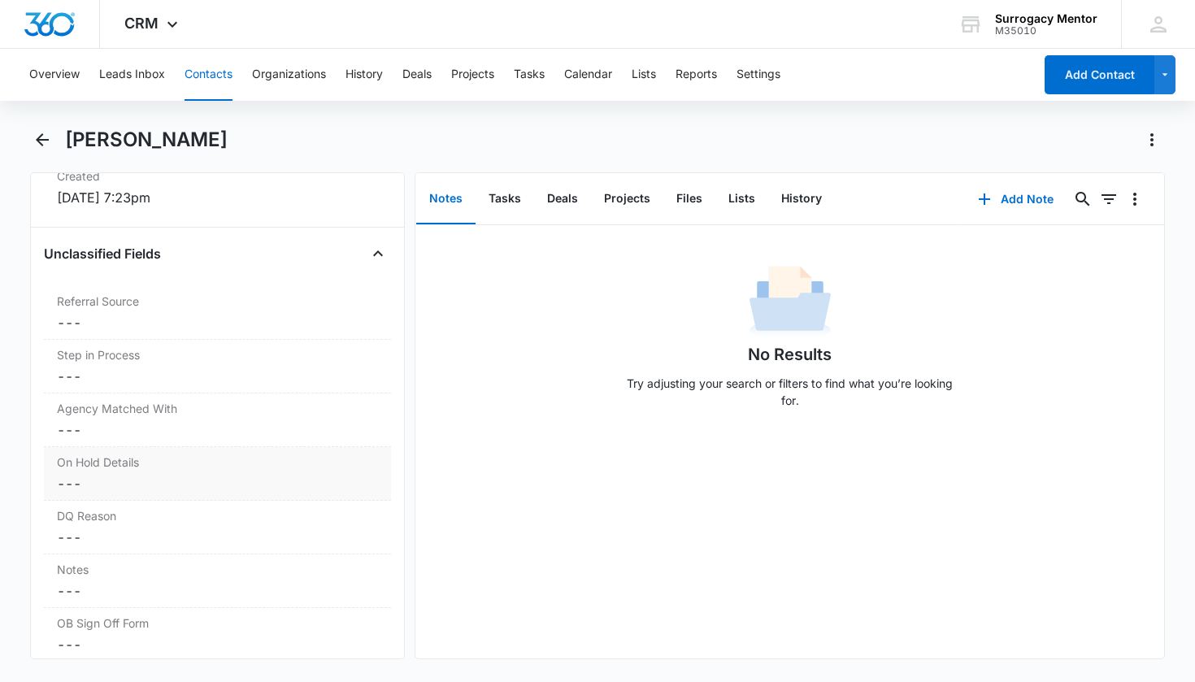
scroll to position [1288, 0]
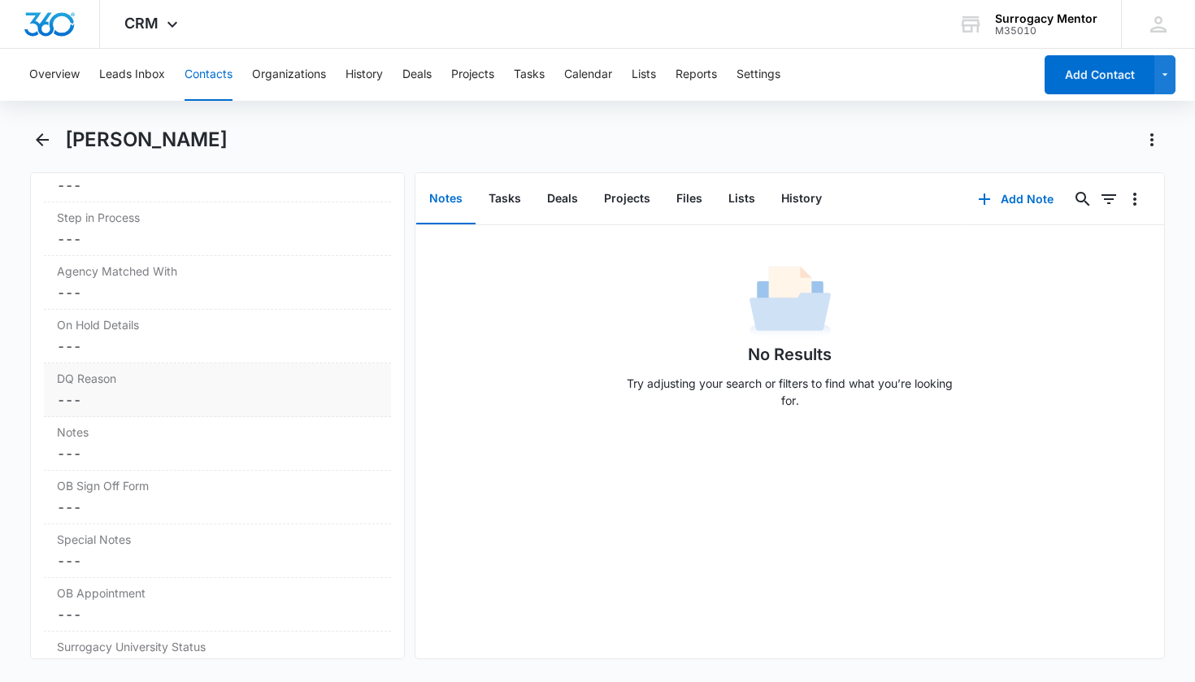
click at [116, 389] on div "DQ Reason Cancel Save Changes ---" at bounding box center [218, 390] width 348 height 54
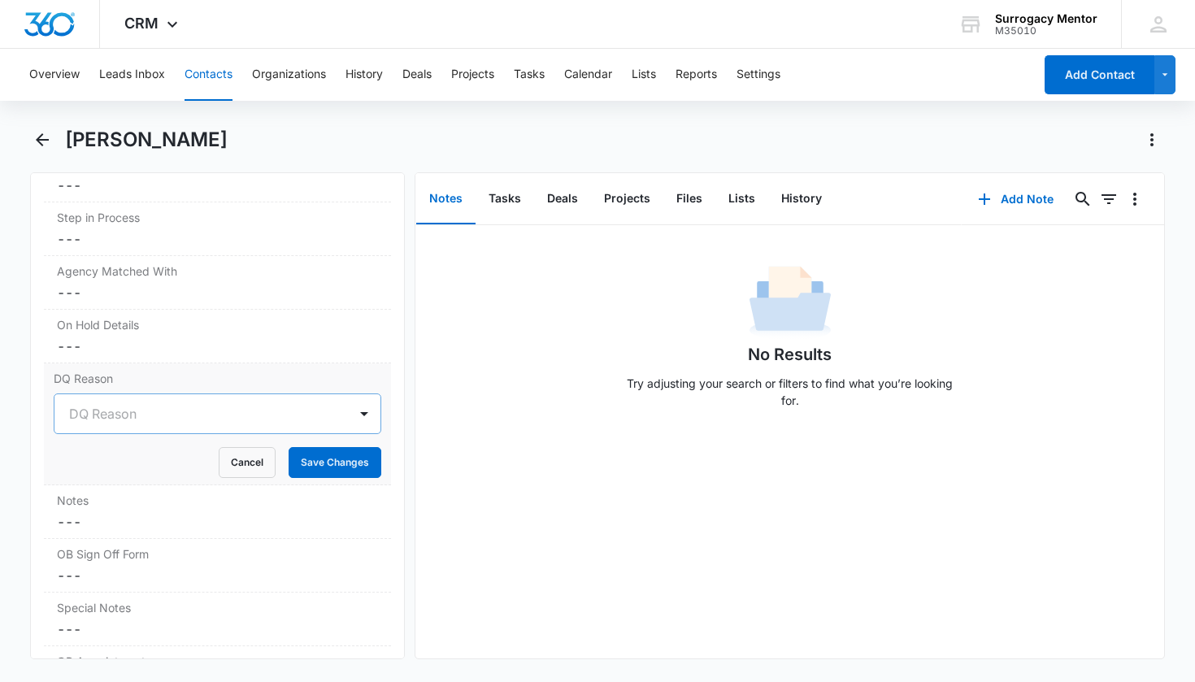
click at [127, 415] on div "DQ Reason" at bounding box center [198, 414] width 258 height 20
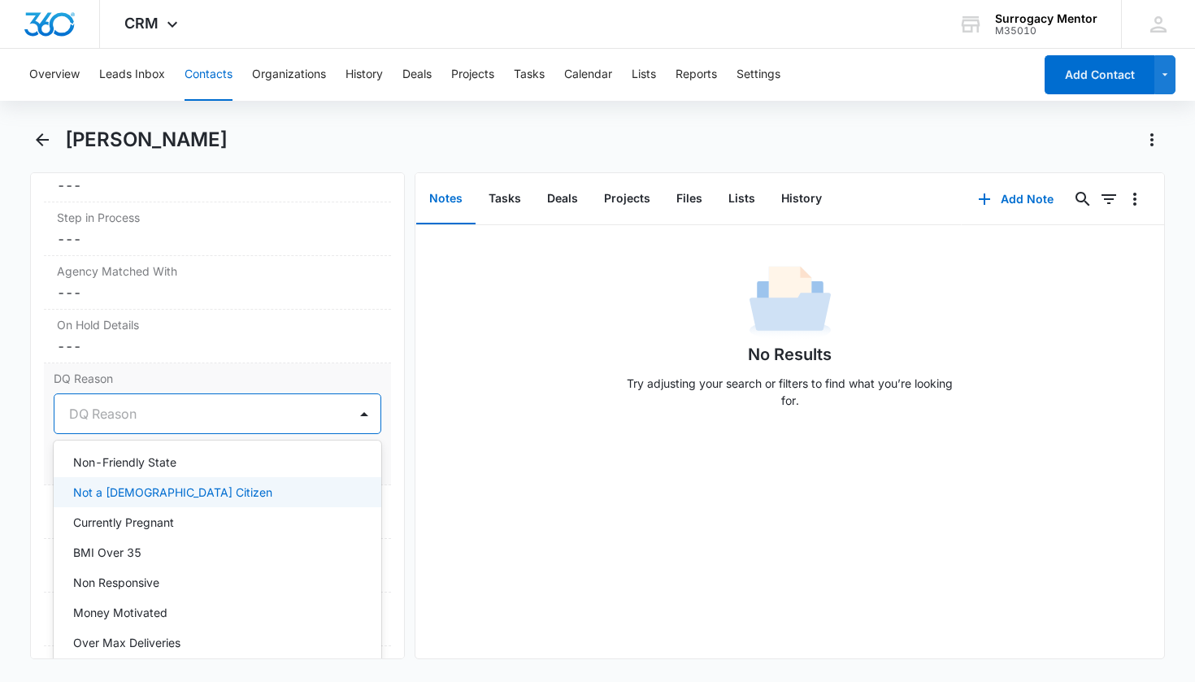
scroll to position [163, 0]
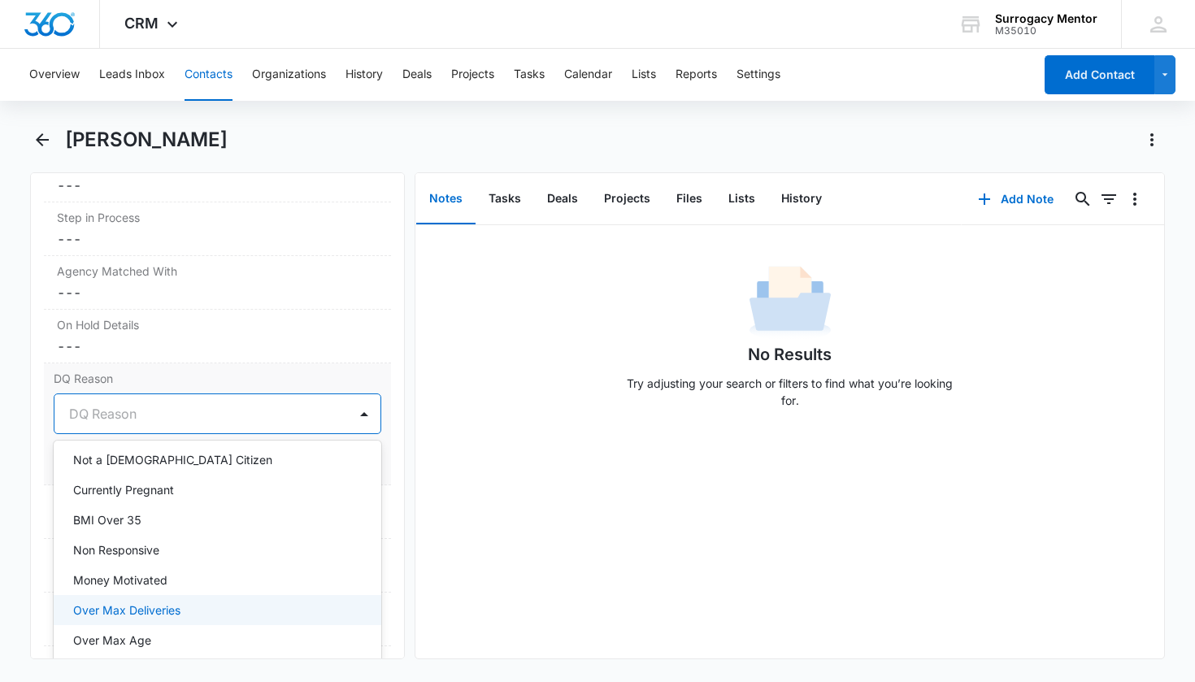
click at [177, 608] on p "Over Max Deliveries" at bounding box center [126, 609] width 107 height 17
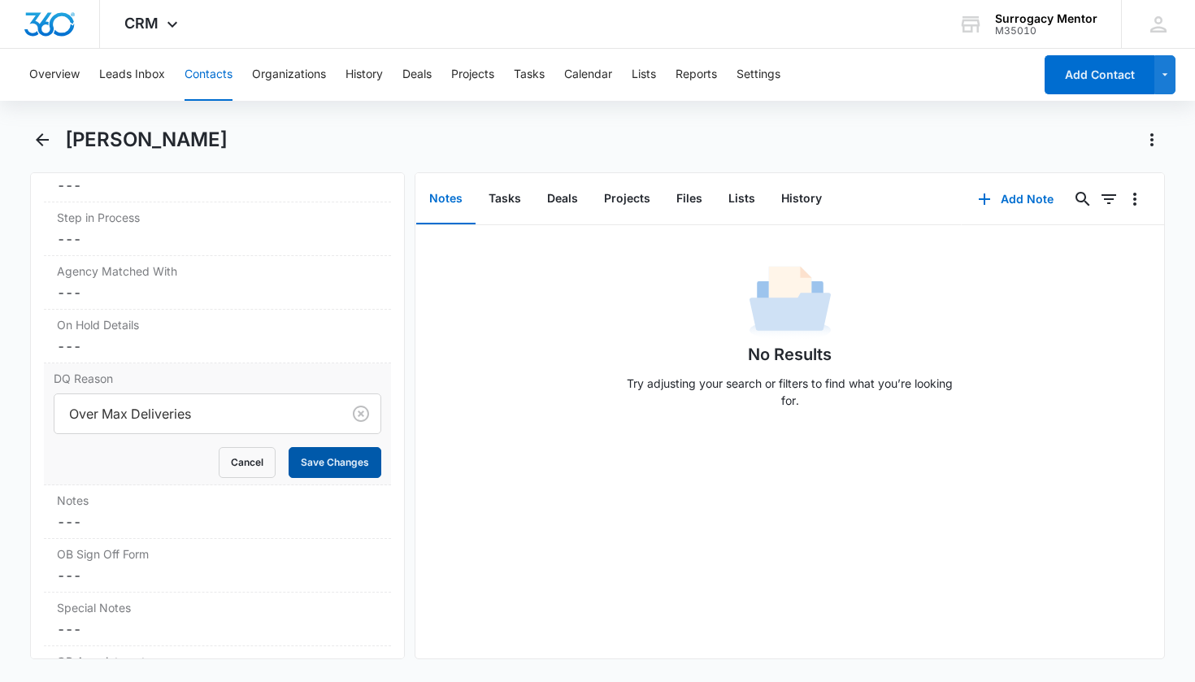
click at [336, 459] on button "Save Changes" at bounding box center [335, 462] width 93 height 31
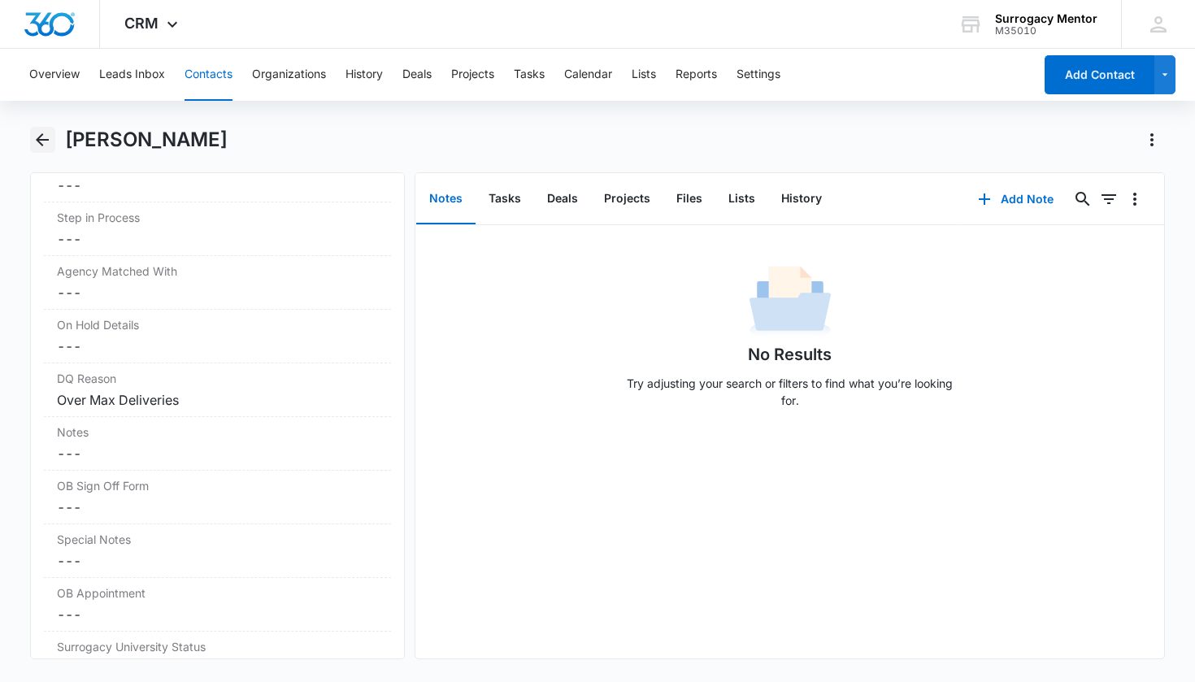
click at [52, 138] on icon "Back" at bounding box center [43, 140] width 20 height 20
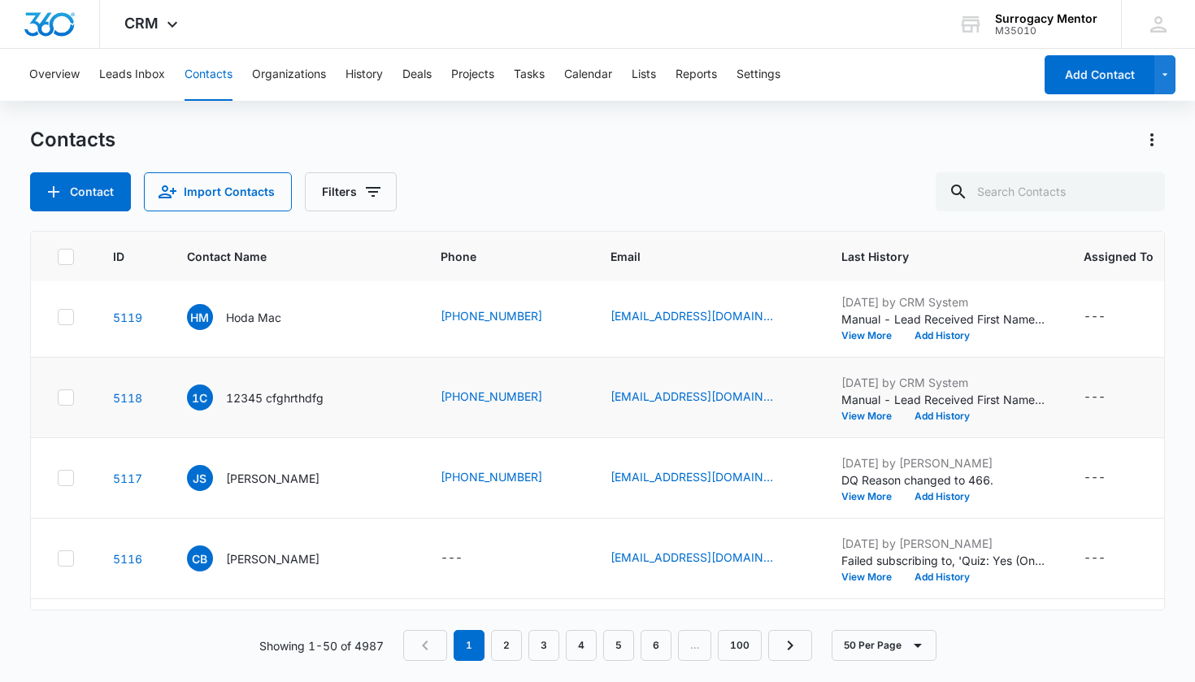
scroll to position [129, 0]
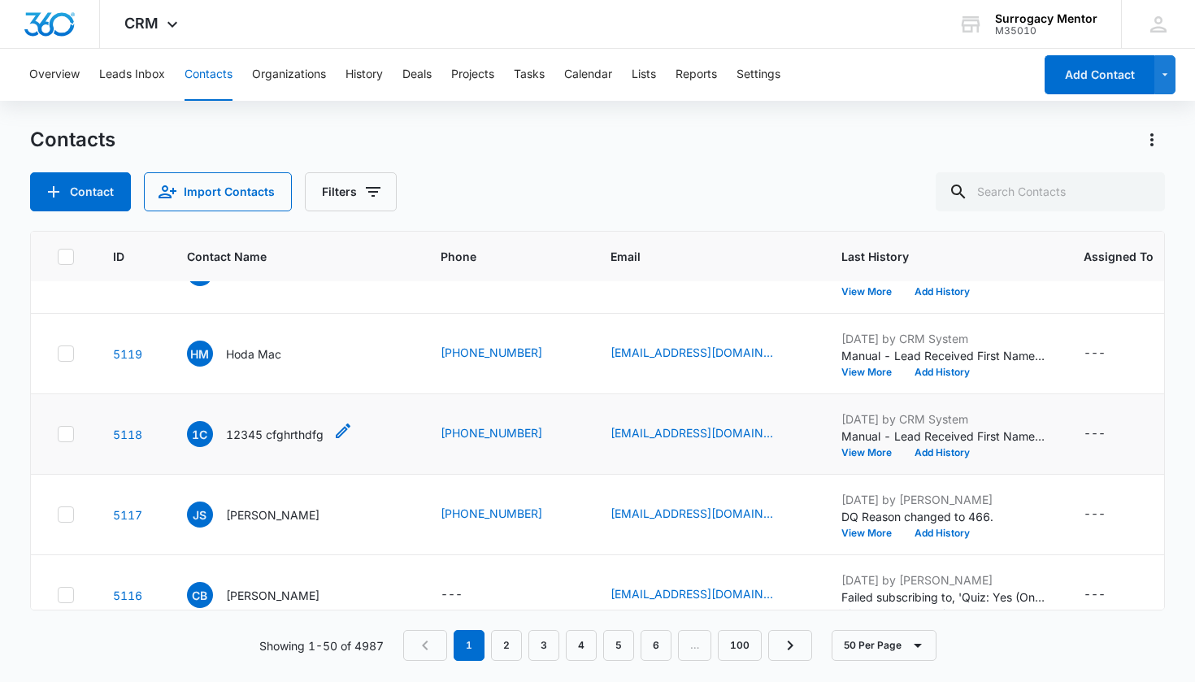
click at [274, 436] on p "12345 cfghrthdfg" at bounding box center [275, 434] width 98 height 17
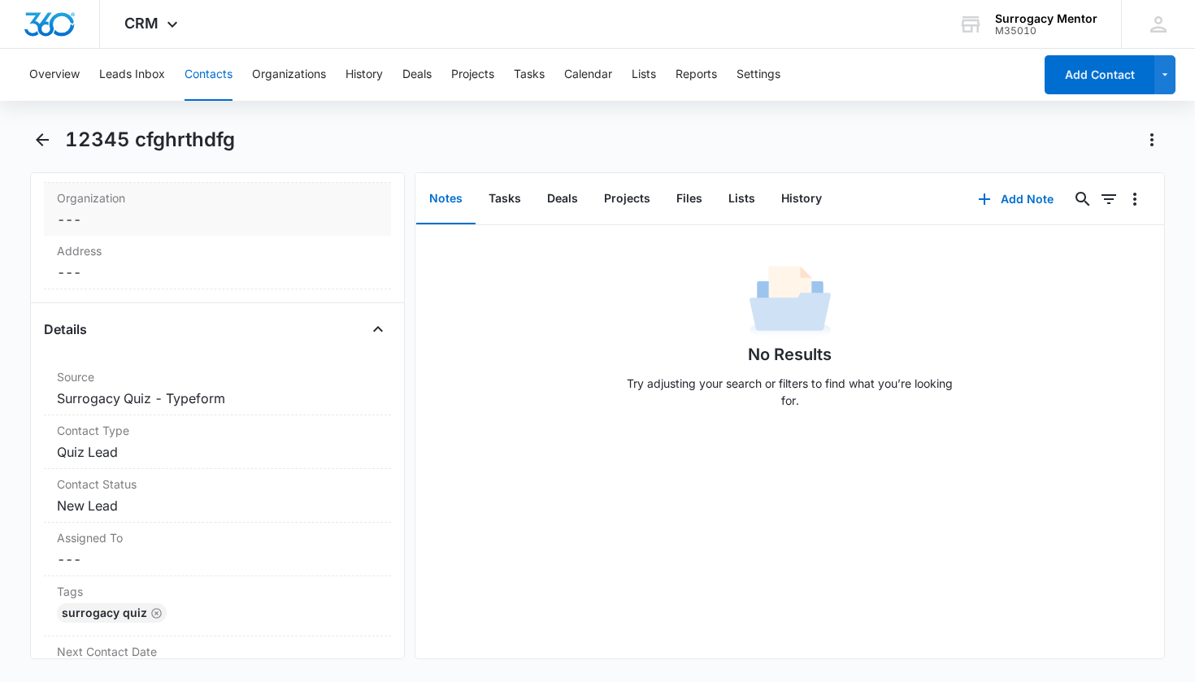
scroll to position [573, 0]
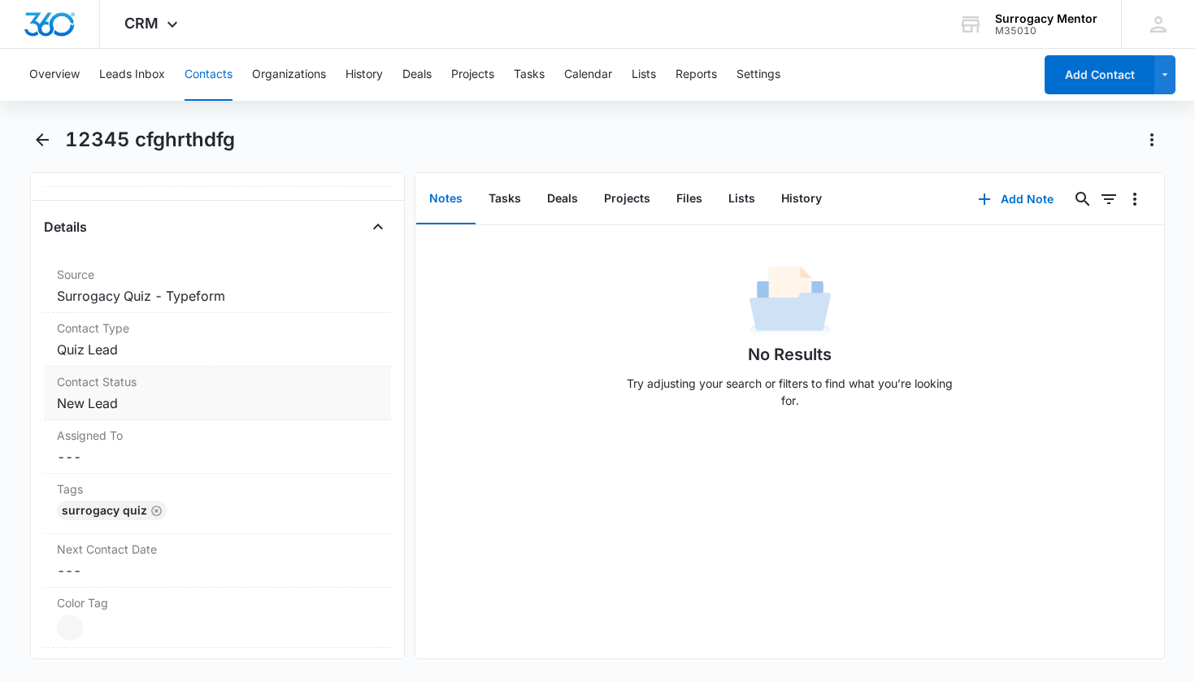
click at [97, 400] on dd "Cancel Save Changes New Lead" at bounding box center [218, 403] width 322 height 20
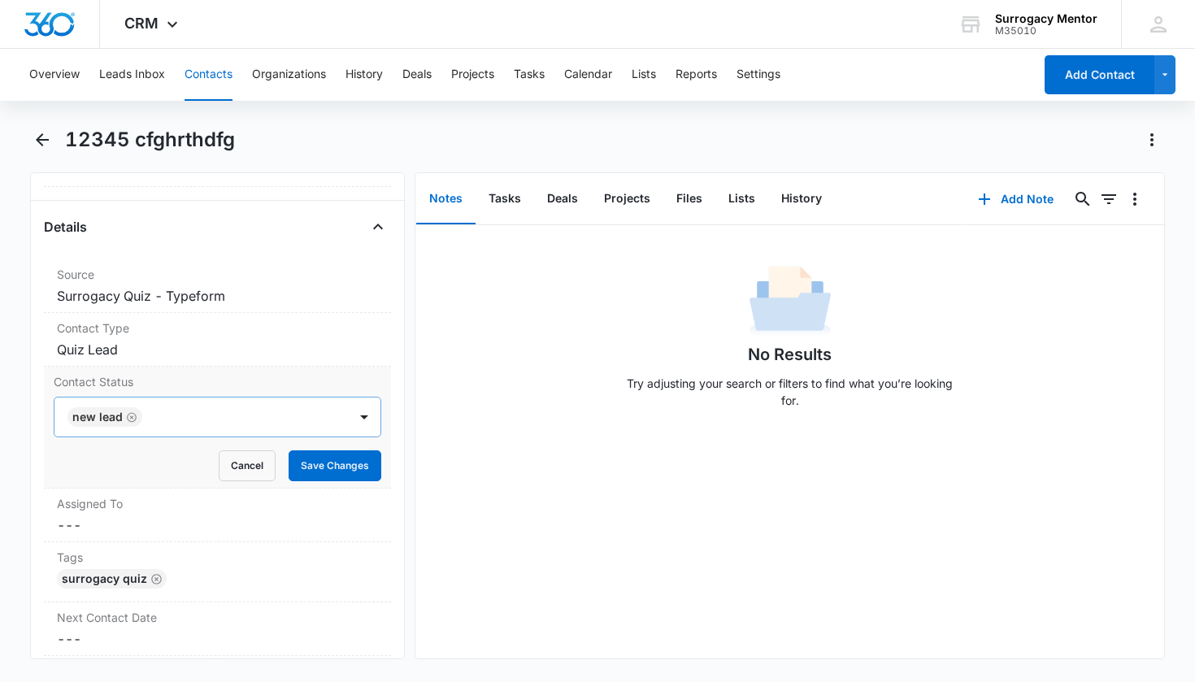
click at [128, 415] on icon "Remove New Lead" at bounding box center [131, 417] width 11 height 12
click at [129, 417] on div "Contact Status" at bounding box center [198, 417] width 258 height 20
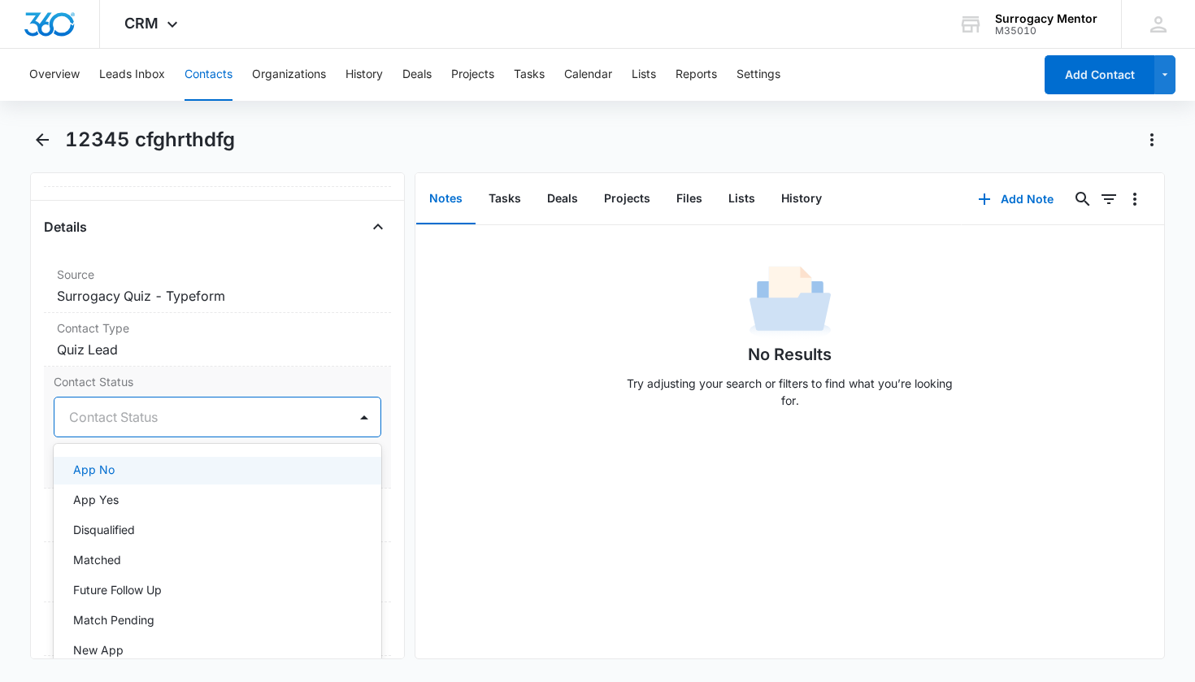
scroll to position [284, 0]
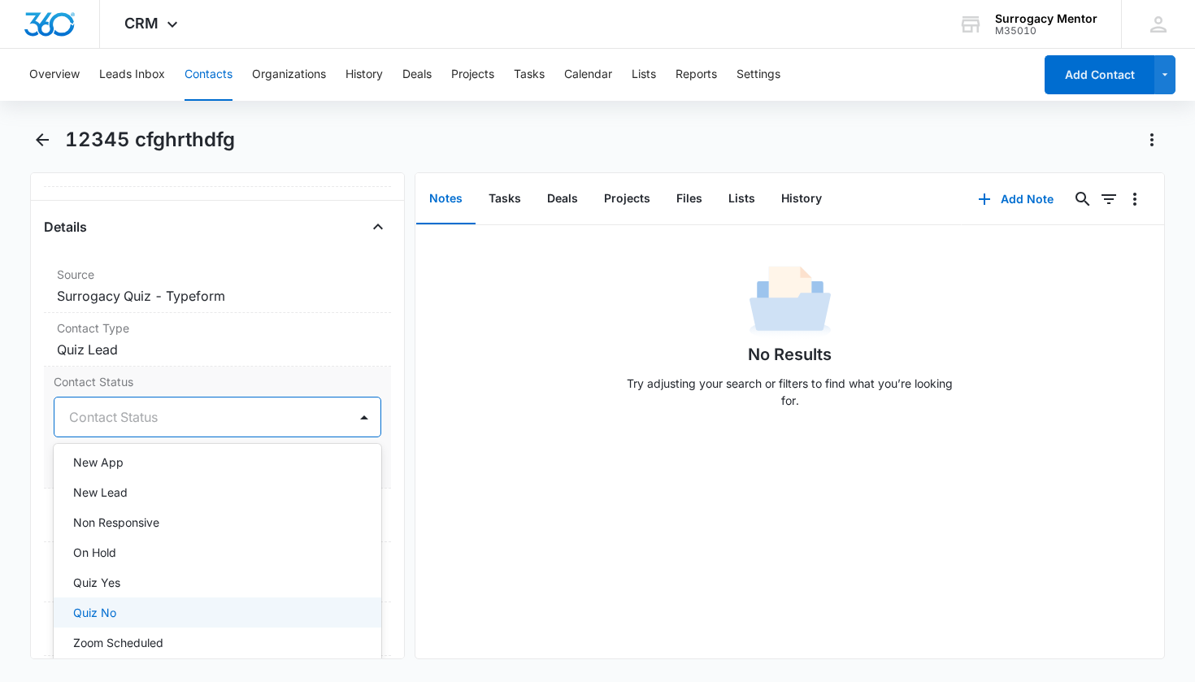
click at [121, 606] on div "Quiz No" at bounding box center [216, 612] width 286 height 17
click at [372, 470] on div "Contact Status option Quiz No, selected. New App, 10 of 25. 25 results availabl…" at bounding box center [218, 428] width 348 height 122
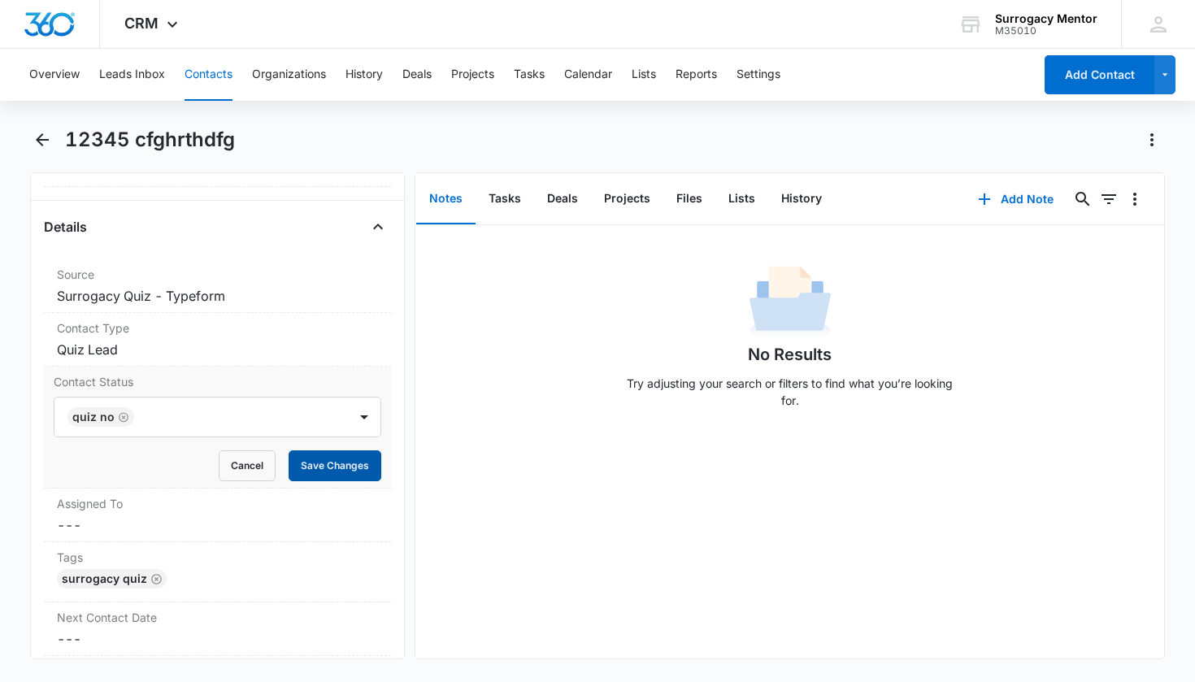
click at [336, 463] on button "Save Changes" at bounding box center [335, 465] width 93 height 31
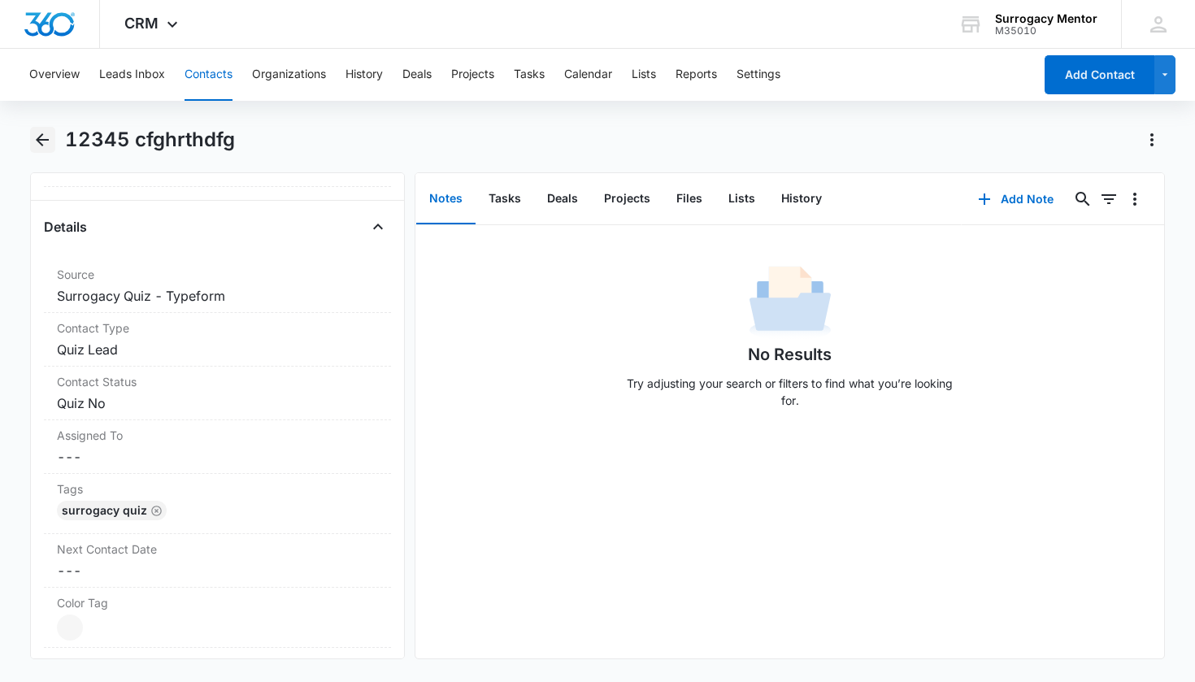
click at [40, 149] on icon "Back" at bounding box center [43, 140] width 20 height 20
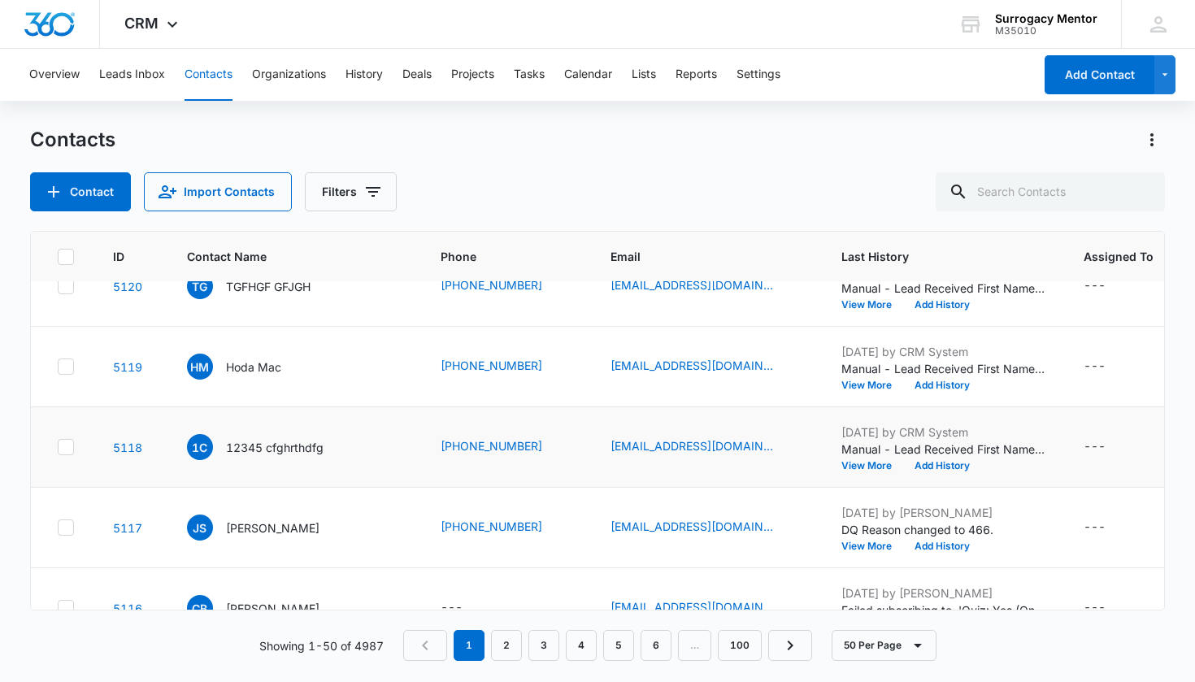
scroll to position [113, 0]
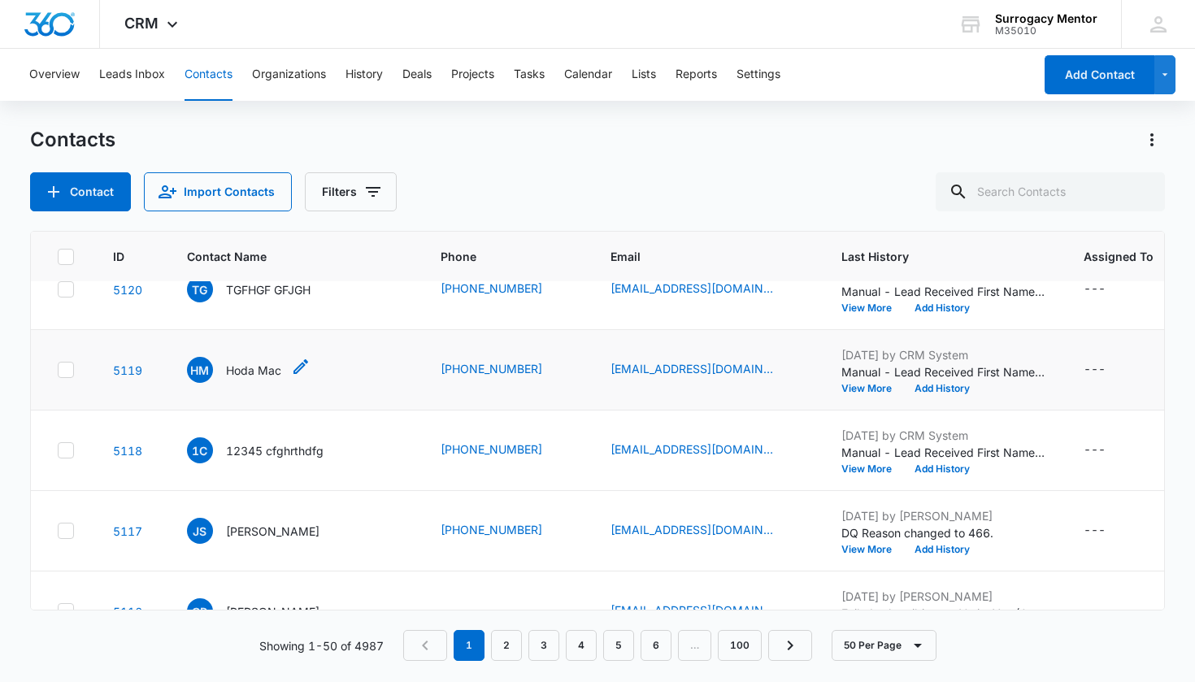
click at [236, 377] on p "Hoda Mac" at bounding box center [253, 370] width 55 height 17
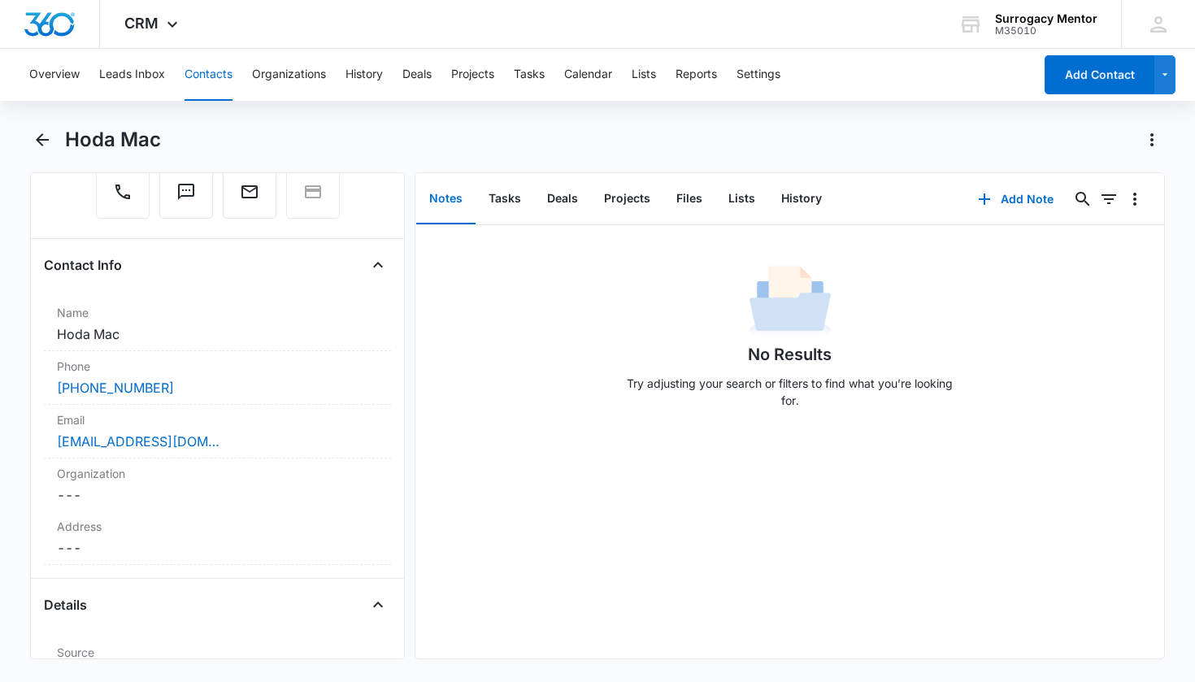
scroll to position [527, 0]
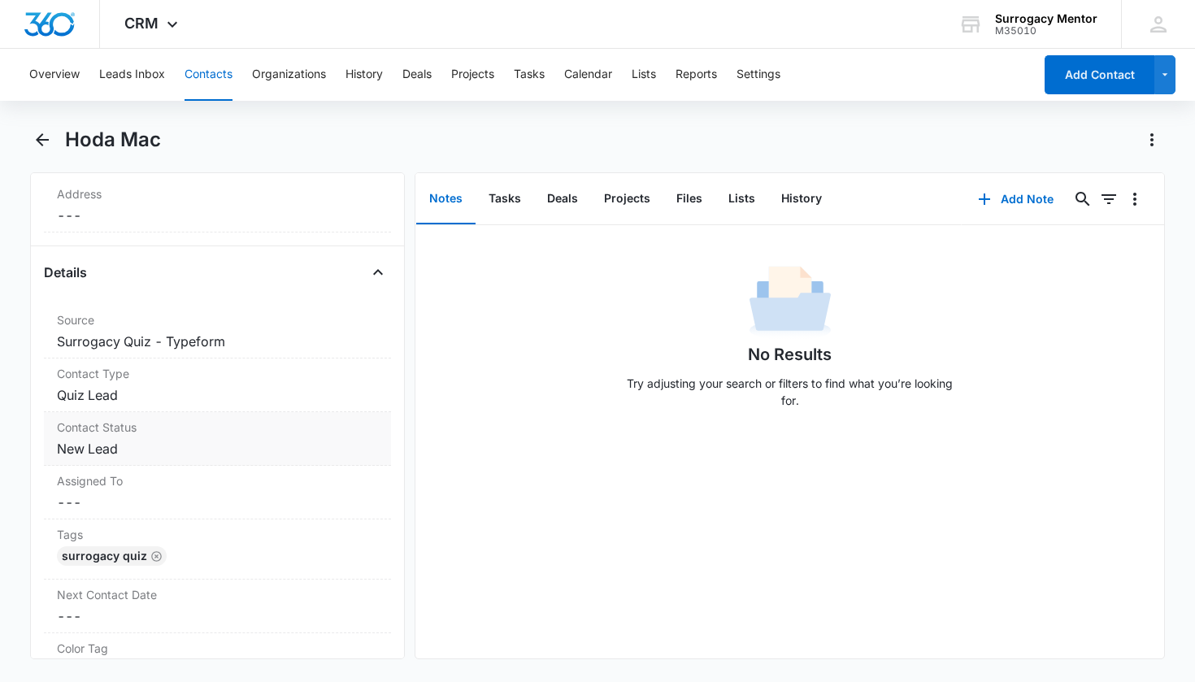
click at [83, 457] on dd "Cancel Save Changes New Lead" at bounding box center [218, 449] width 322 height 20
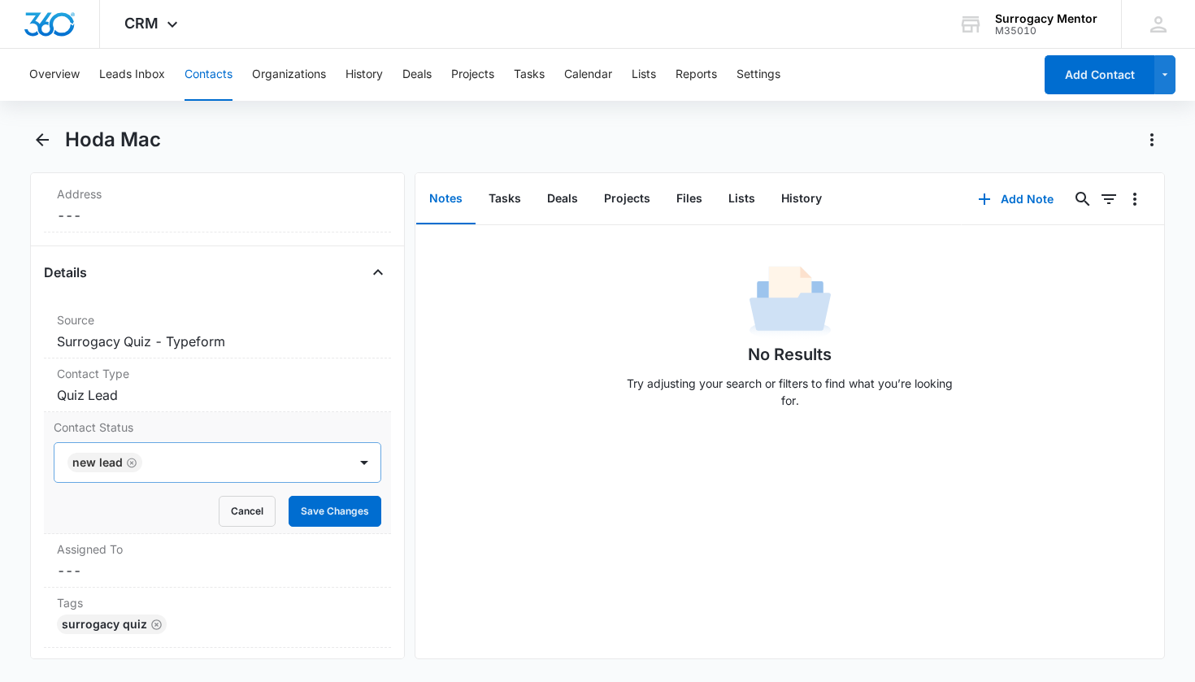
click at [132, 457] on icon "Remove New Lead" at bounding box center [131, 463] width 11 height 12
click at [132, 462] on div "Contact Status" at bounding box center [198, 463] width 258 height 20
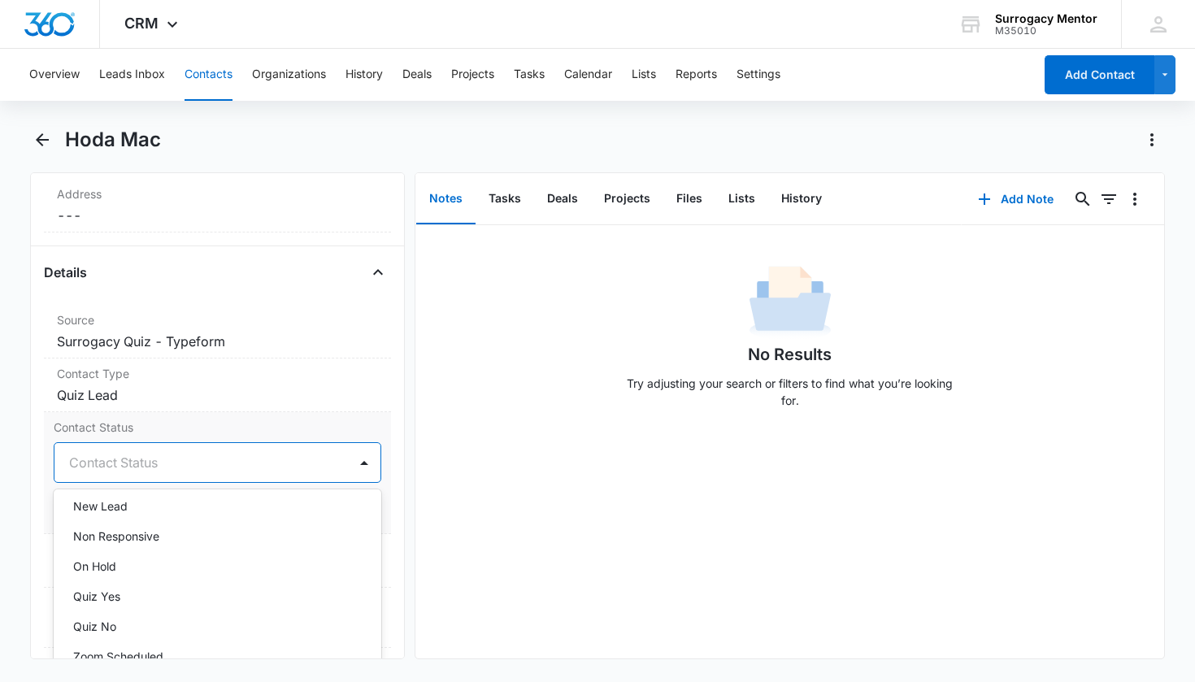
scroll to position [319, 0]
click at [185, 613] on div "Quiz No" at bounding box center [218, 623] width 328 height 30
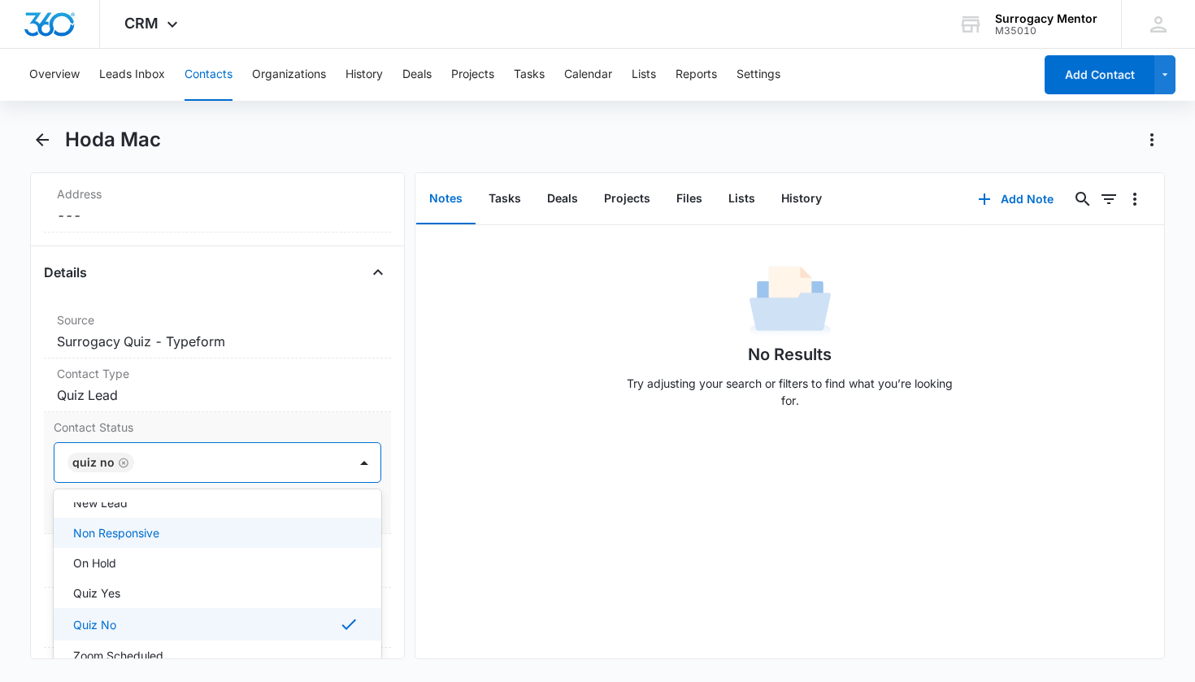
click at [371, 512] on div "Contact Status option Quiz No, selected. Non Responsive, 12 of 25. 25 results a…" at bounding box center [218, 473] width 348 height 122
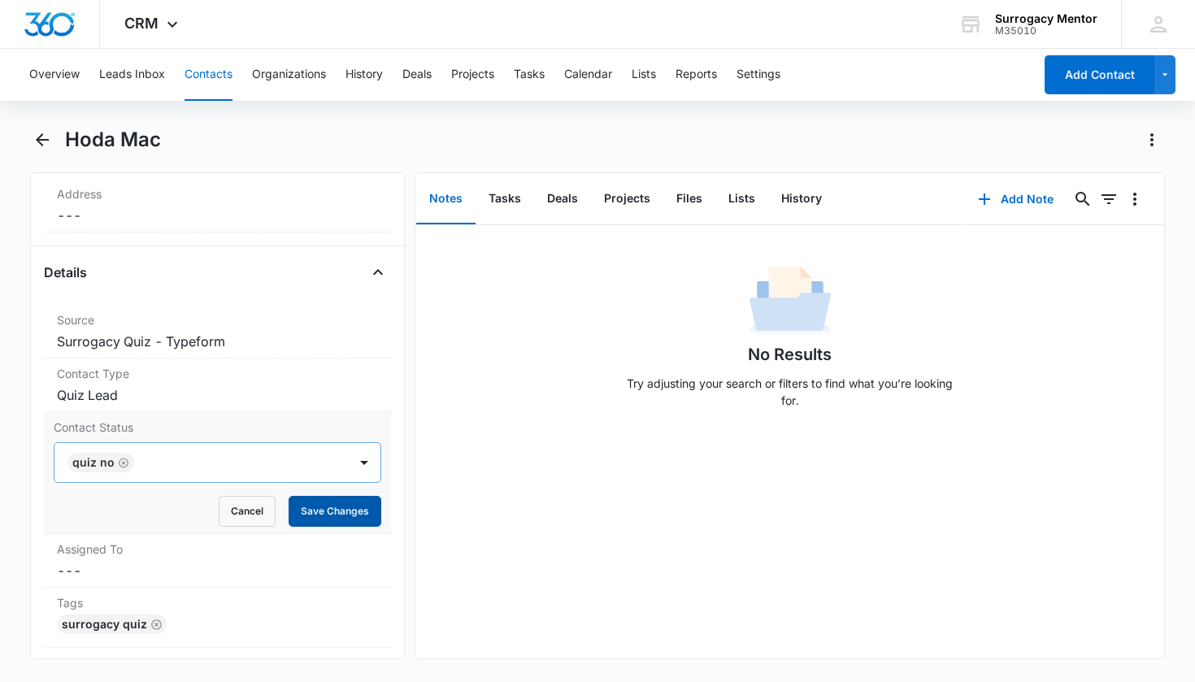
click at [366, 514] on button "Save Changes" at bounding box center [335, 511] width 93 height 31
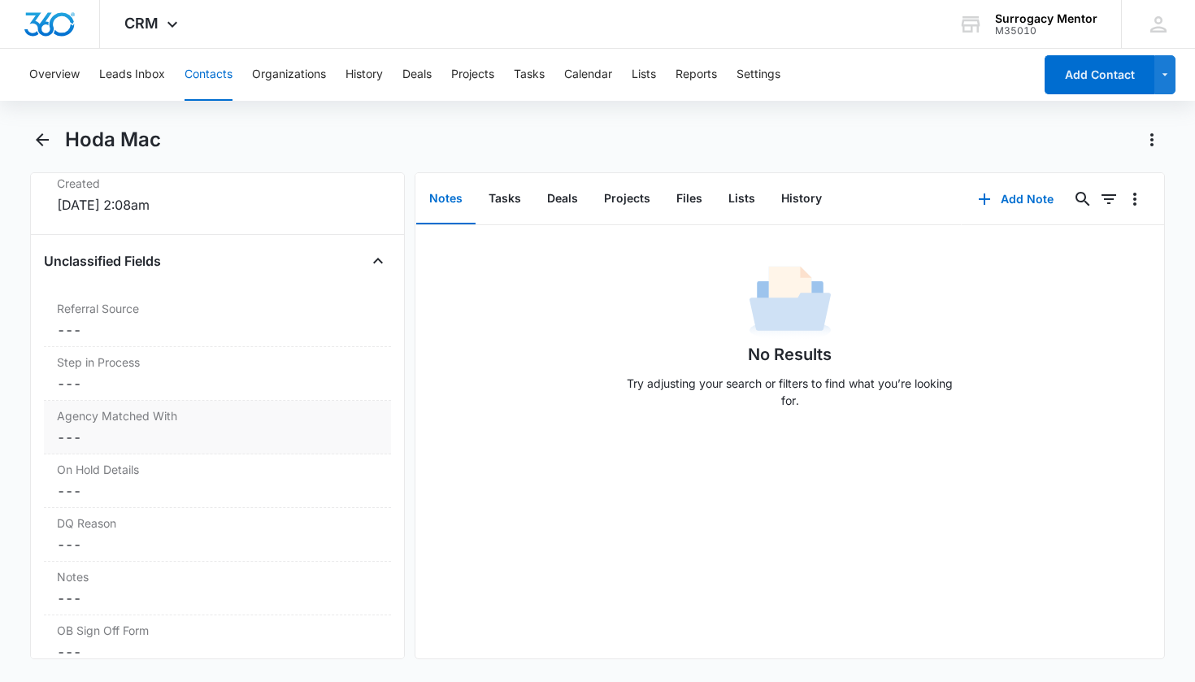
scroll to position [1258, 0]
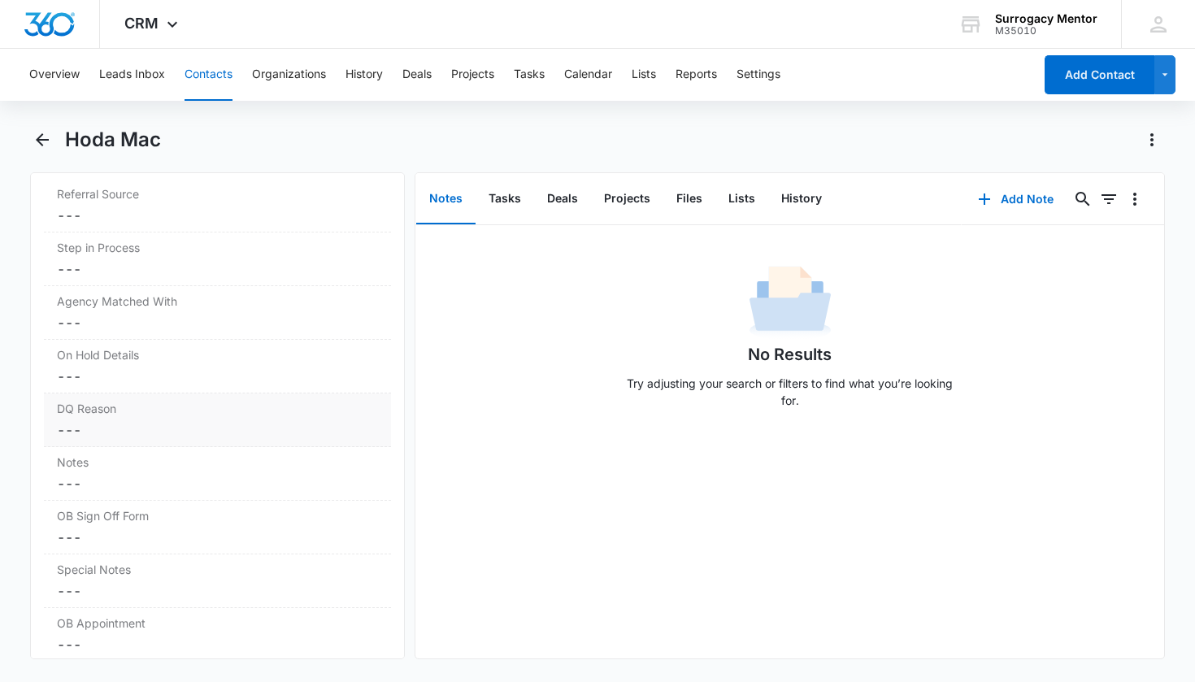
click at [108, 423] on dd "Cancel Save Changes ---" at bounding box center [218, 430] width 322 height 20
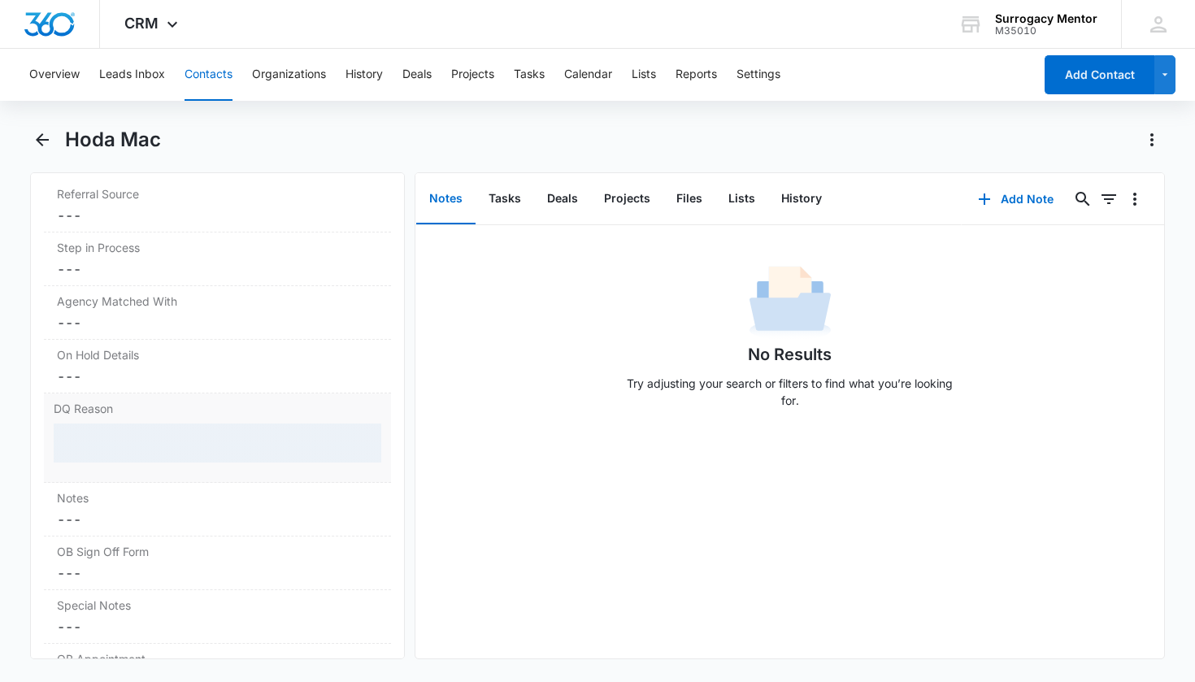
click at [115, 441] on div at bounding box center [218, 442] width 328 height 39
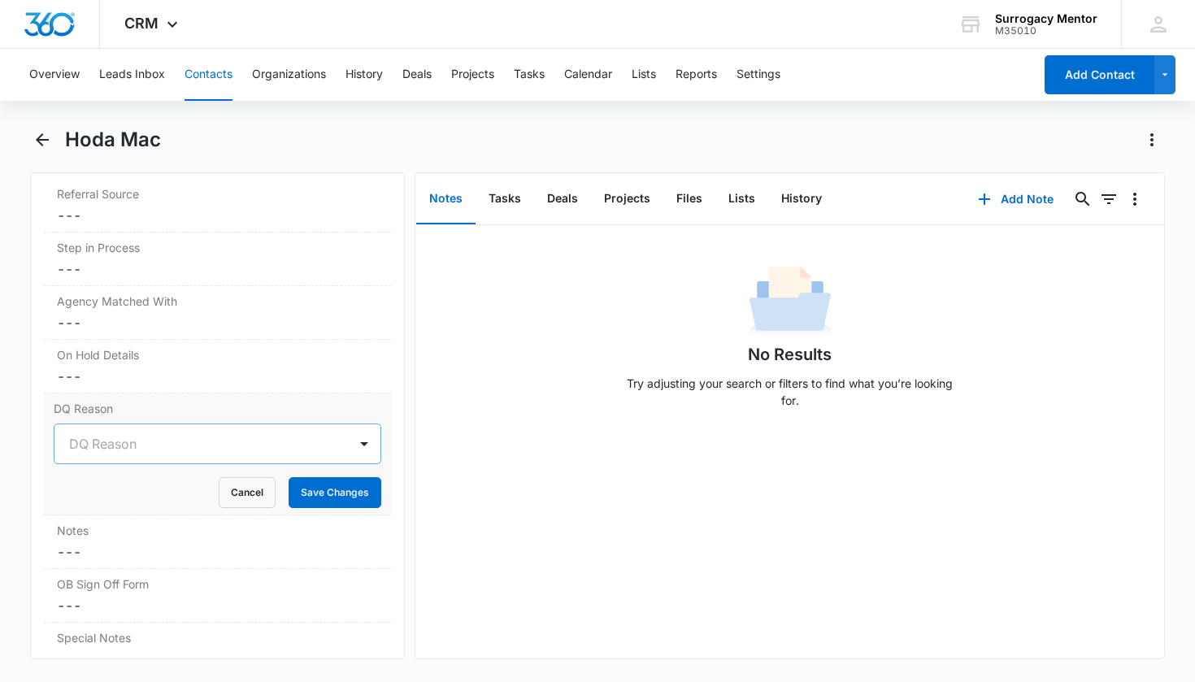
click at [118, 445] on div "DQ Reason" at bounding box center [198, 444] width 258 height 20
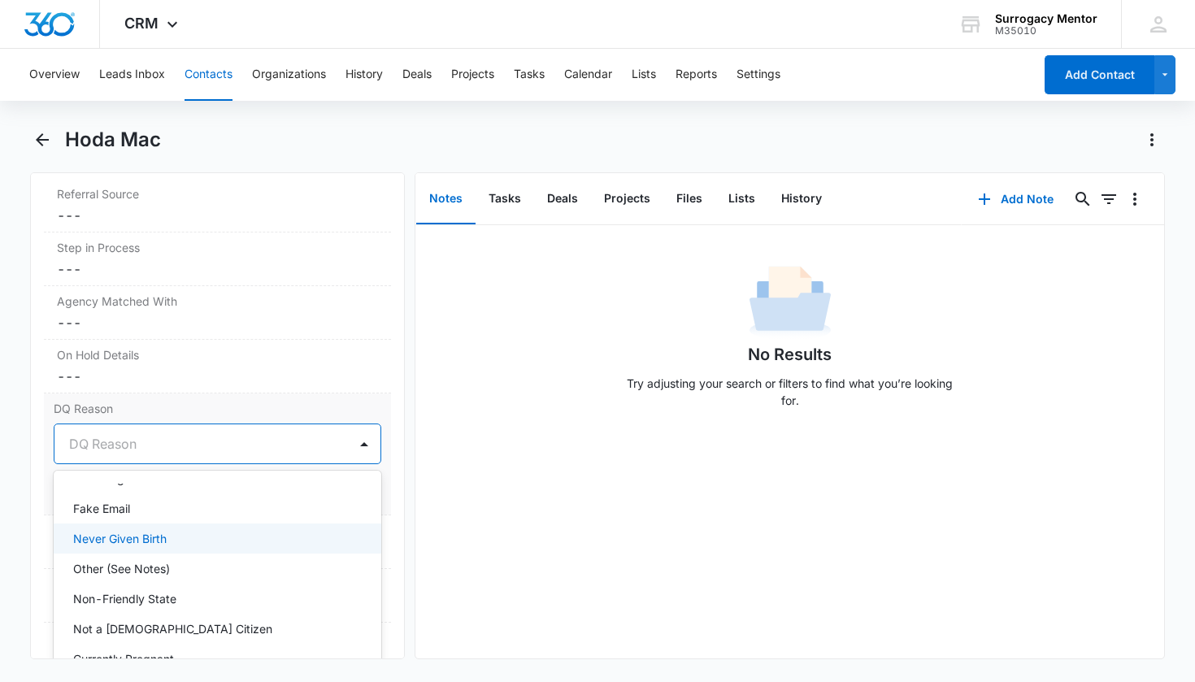
scroll to position [69, 0]
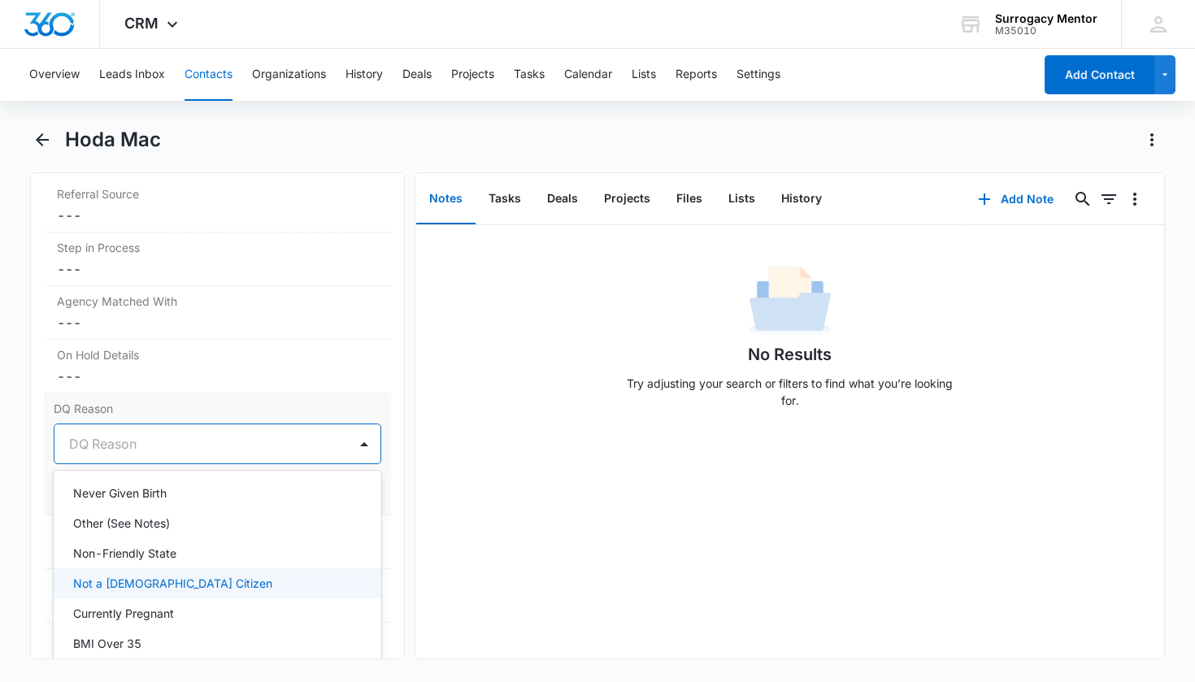
click at [142, 579] on p "Not a [DEMOGRAPHIC_DATA] Citizen" at bounding box center [172, 583] width 199 height 17
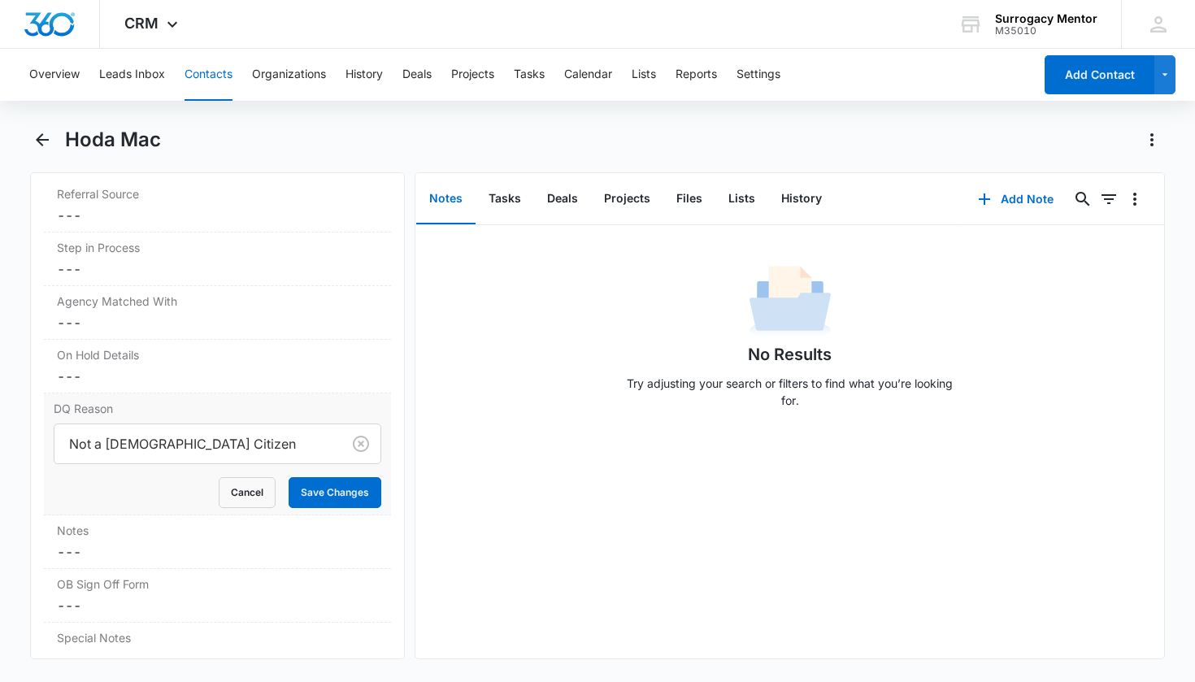
click at [347, 474] on form "Not a [DEMOGRAPHIC_DATA] Citizen Cancel Save Changes" at bounding box center [218, 465] width 328 height 85
click at [345, 487] on button "Save Changes" at bounding box center [335, 492] width 93 height 31
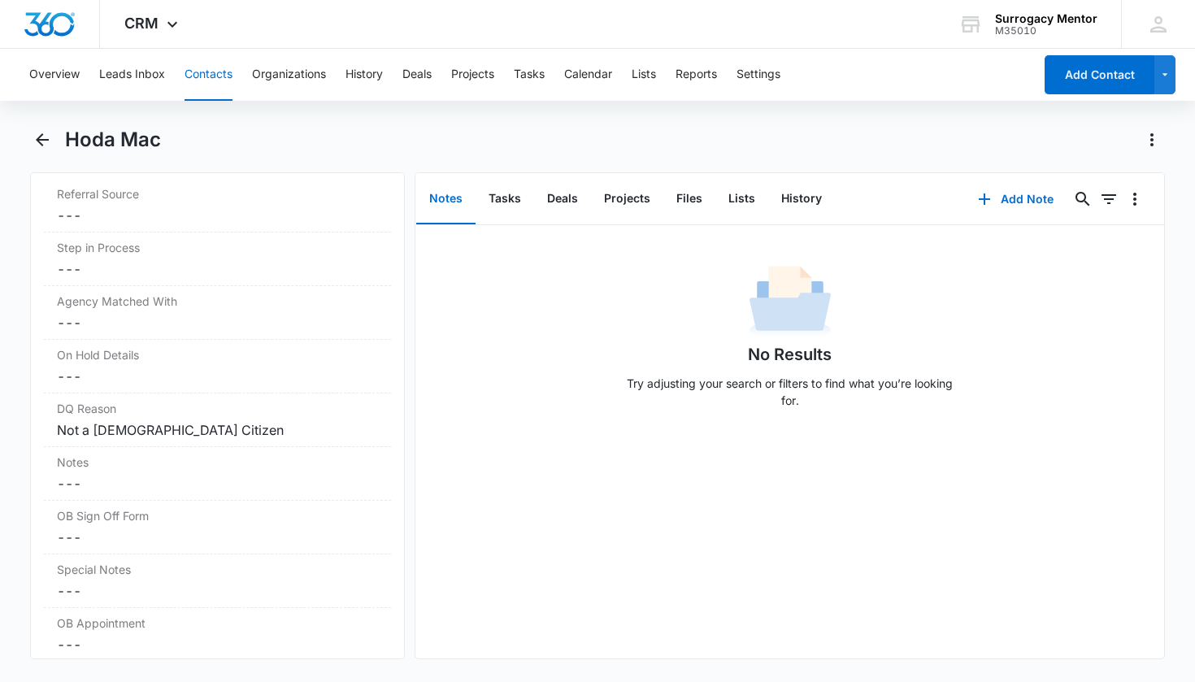
click at [55, 145] on div "Hoda Mac" at bounding box center [597, 150] width 1135 height 46
click at [53, 145] on button "Back" at bounding box center [42, 140] width 25 height 26
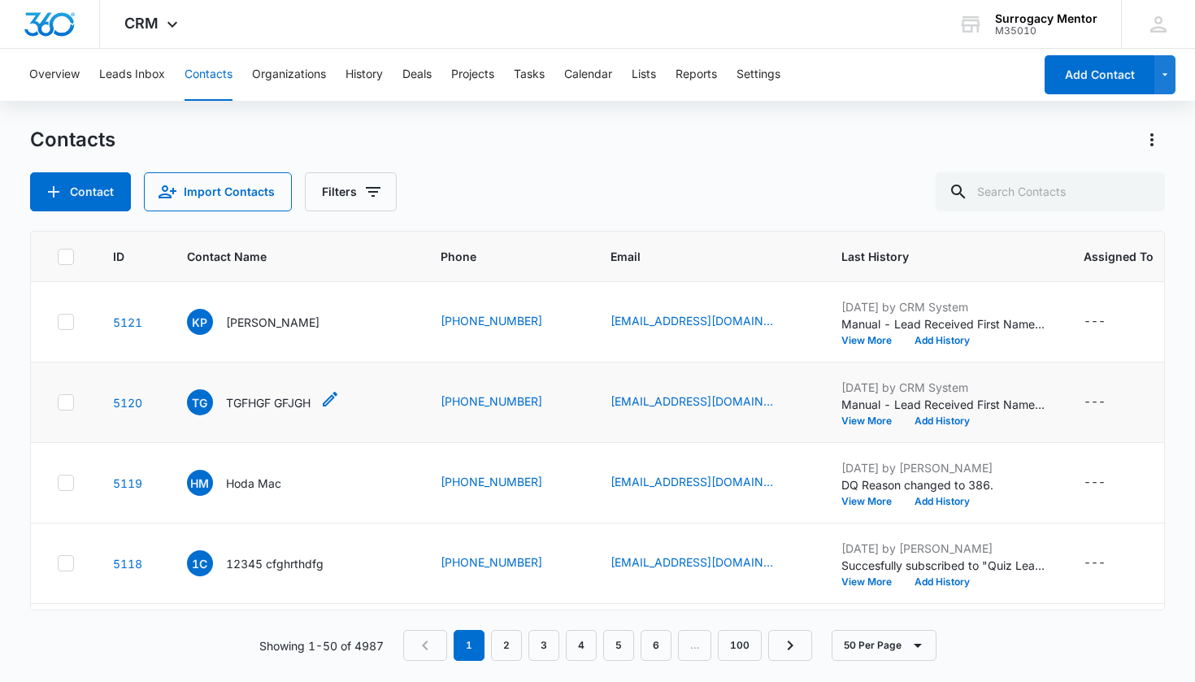
click at [240, 412] on div "TG TGFHGF GFJGH" at bounding box center [249, 402] width 124 height 26
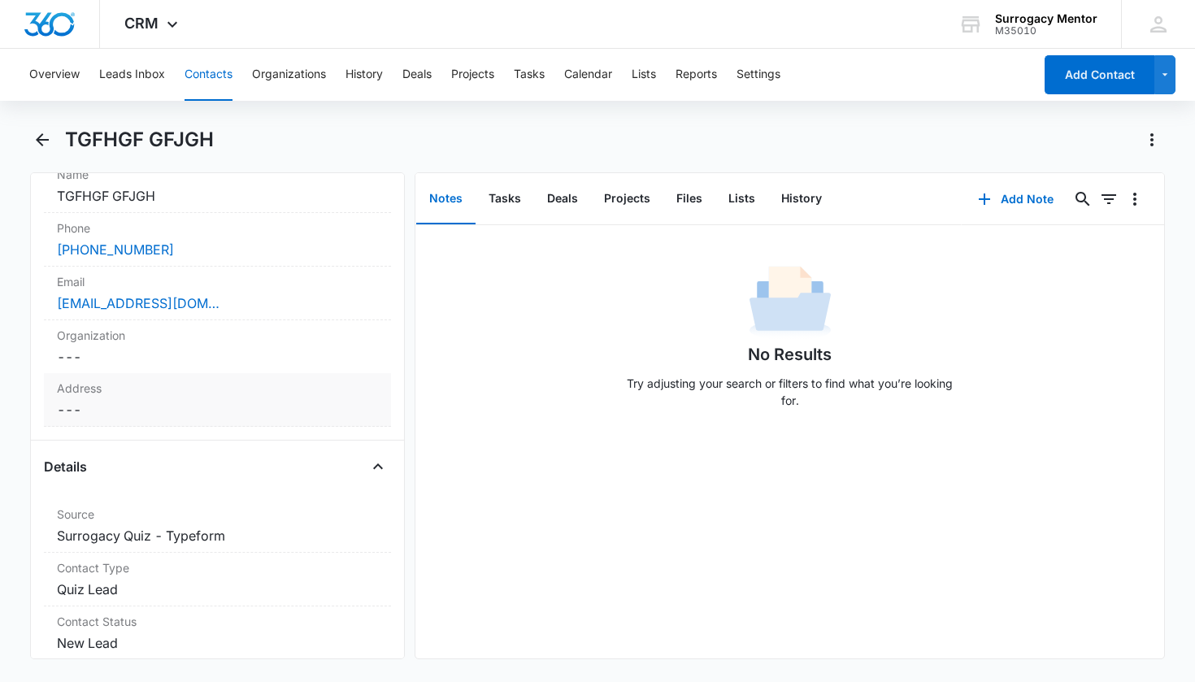
scroll to position [466, 0]
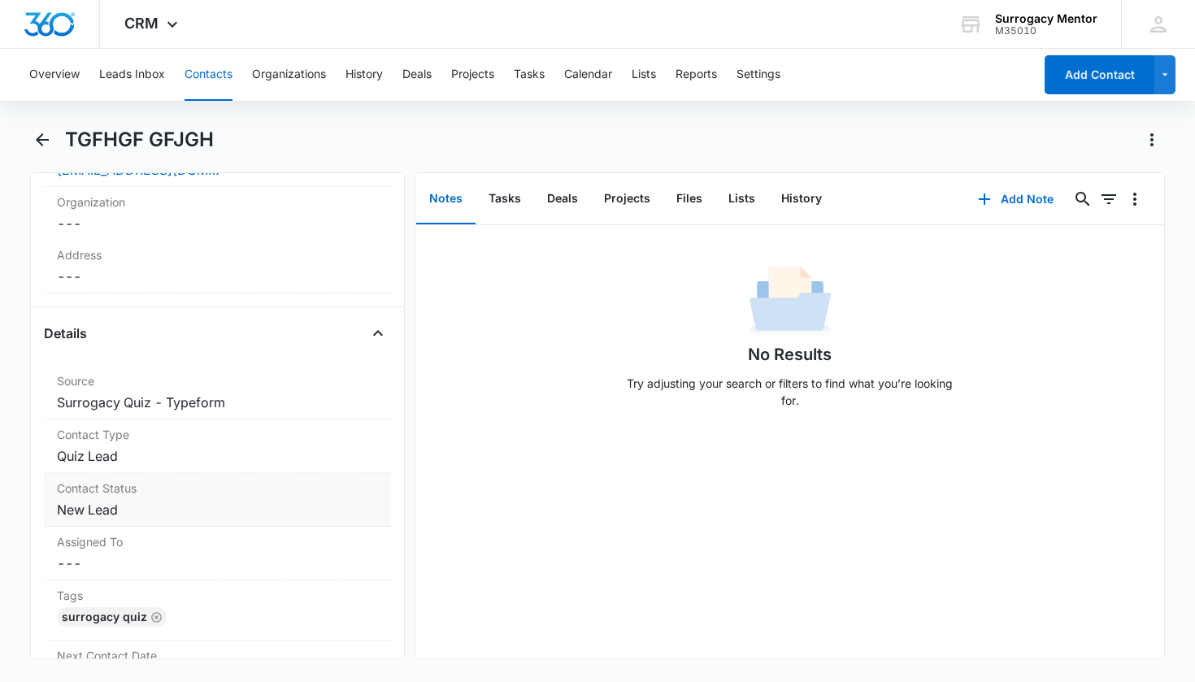
click at [59, 514] on dd "Cancel Save Changes New Lead" at bounding box center [218, 510] width 322 height 20
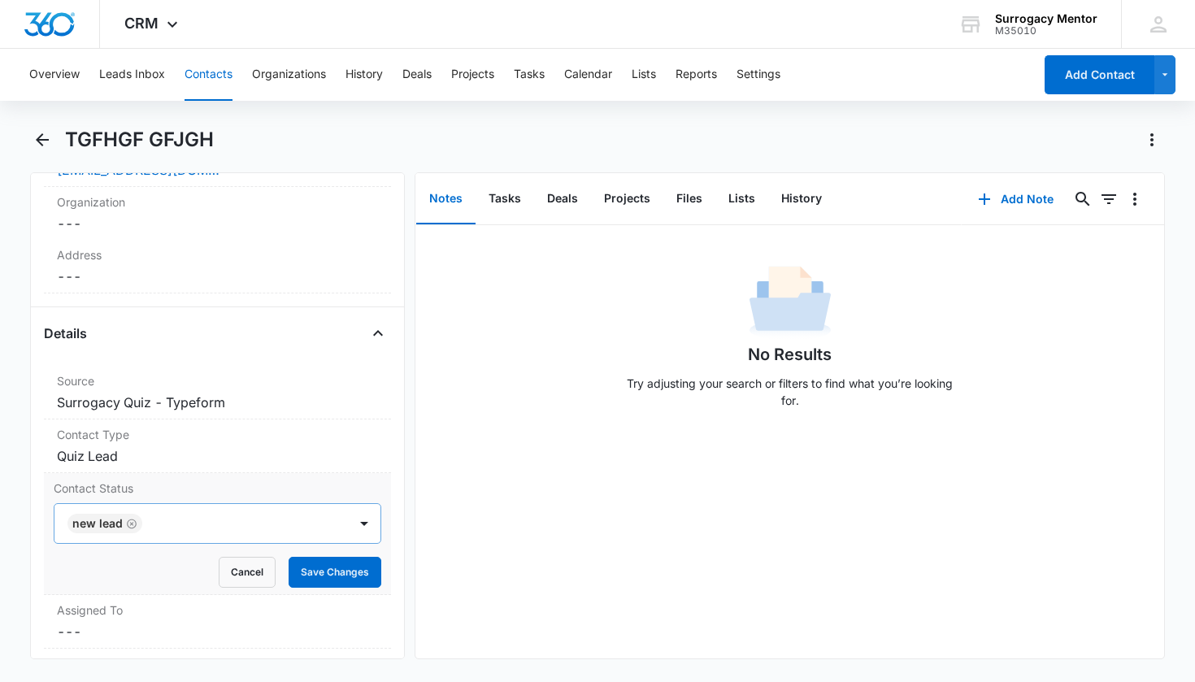
click at [135, 525] on icon "Remove New Lead" at bounding box center [132, 524] width 10 height 10
click at [135, 525] on div "Contact Status" at bounding box center [198, 524] width 258 height 20
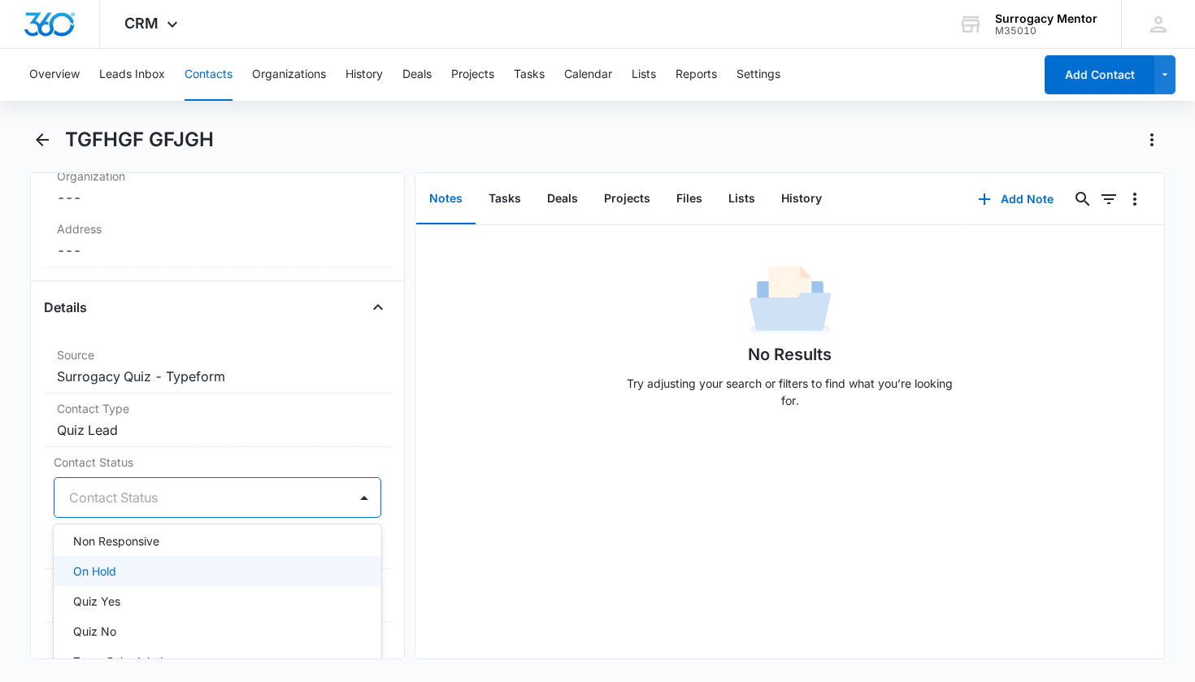
scroll to position [349, 0]
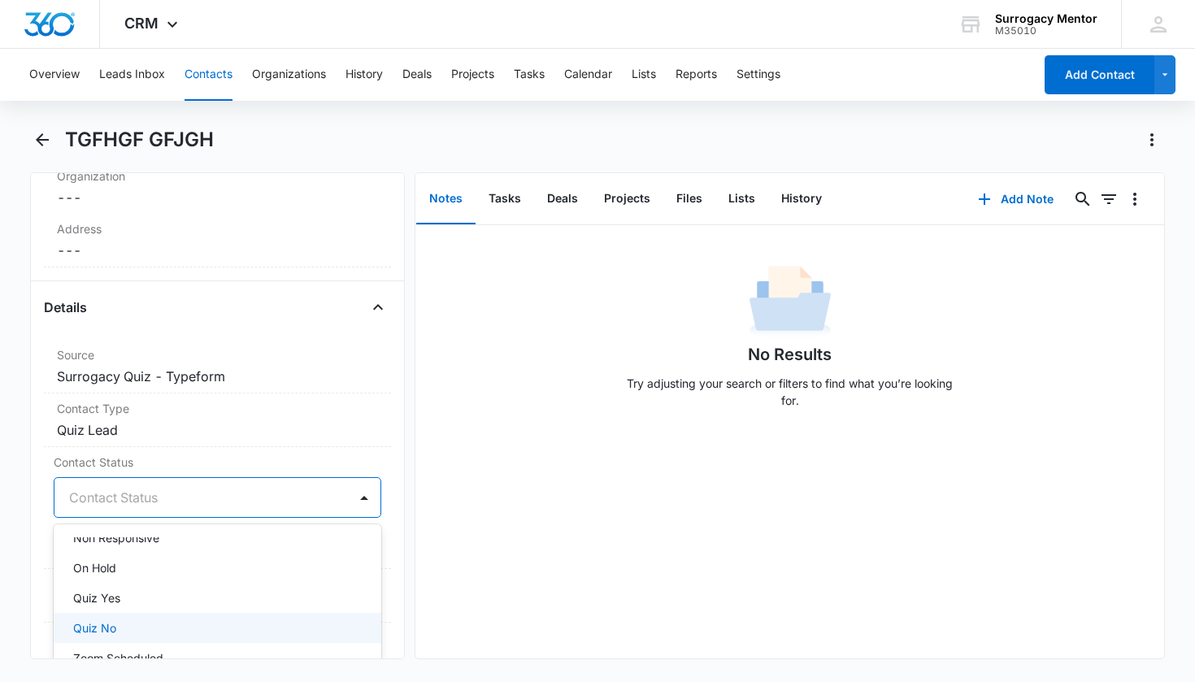
click at [147, 631] on div "Quiz No" at bounding box center [216, 627] width 286 height 17
click at [387, 436] on div "Remove TG TGFHGF GFJGH Contact Info Name Cancel Save Changes TGFHGF GFJGH Phone…" at bounding box center [217, 415] width 375 height 487
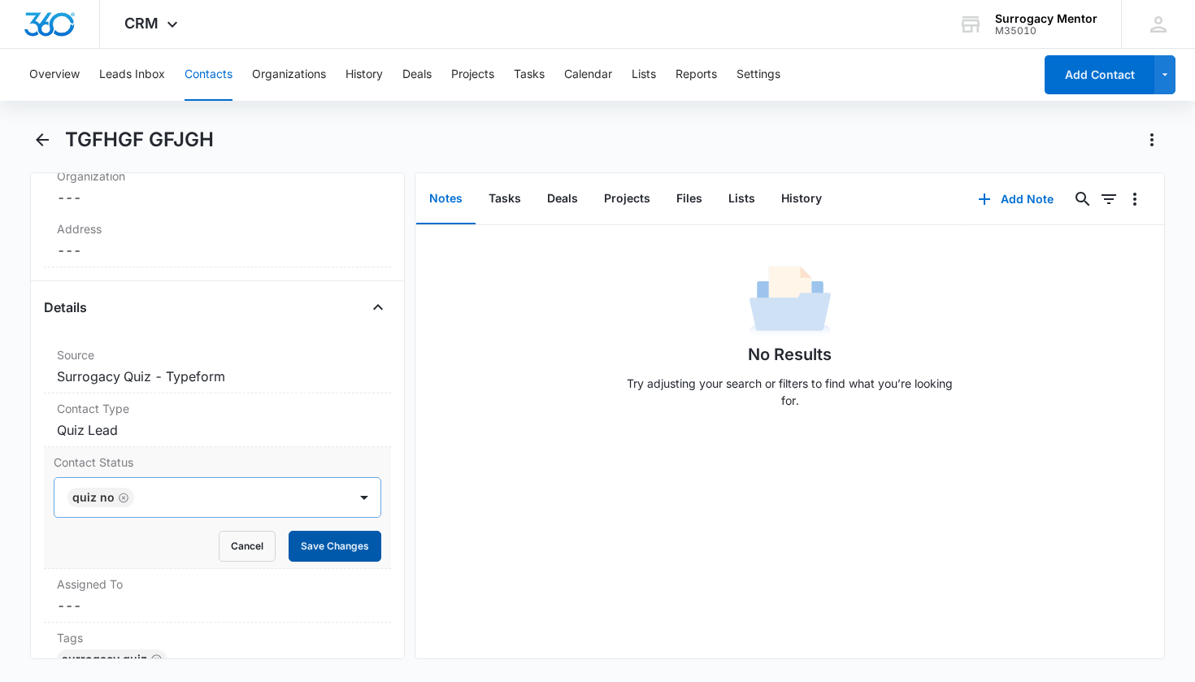
click at [328, 549] on button "Save Changes" at bounding box center [335, 546] width 93 height 31
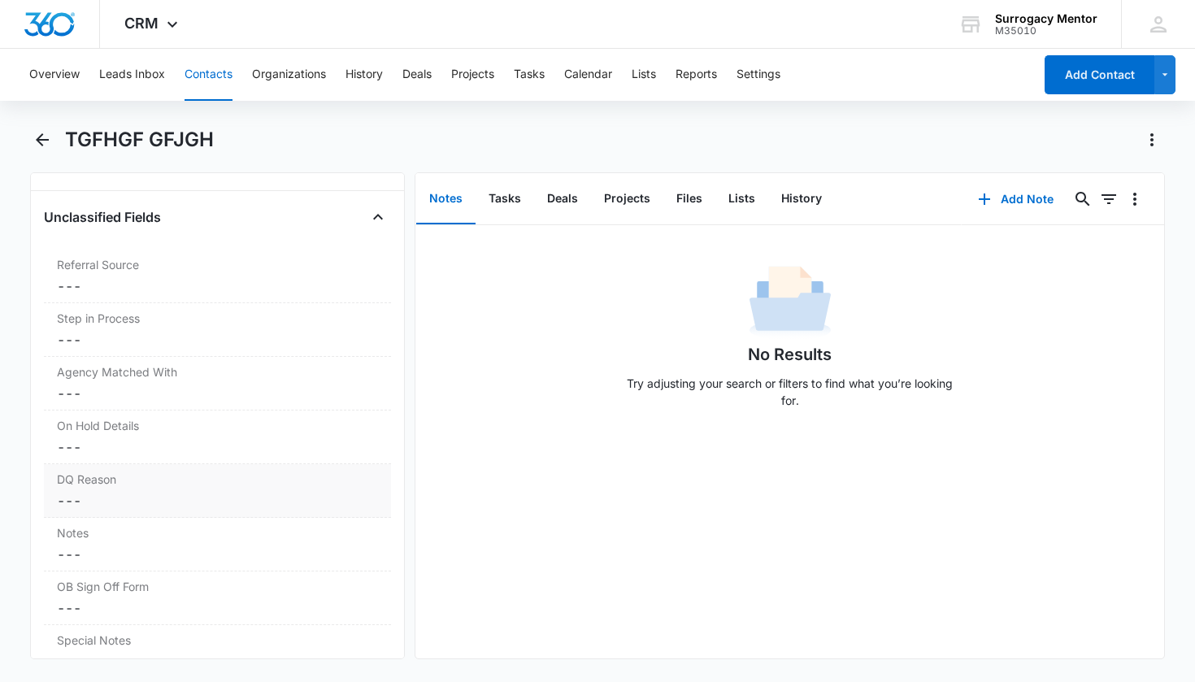
scroll to position [1221, 0]
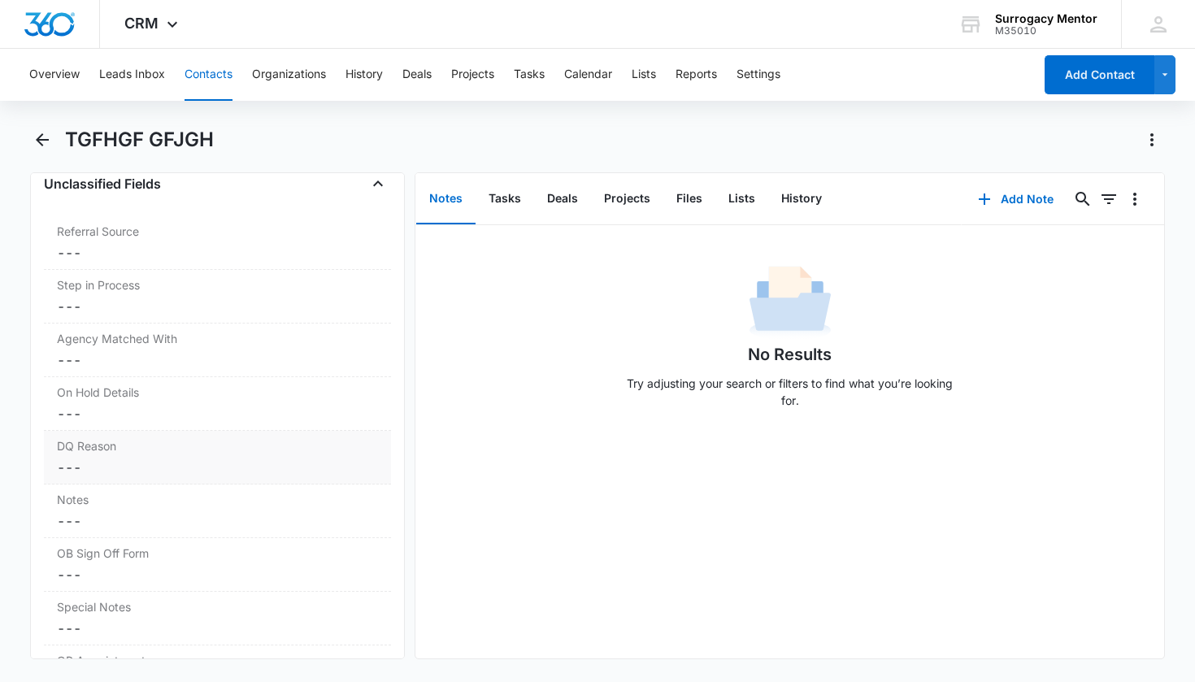
click at [111, 457] on div "DQ Reason Cancel Save Changes ---" at bounding box center [218, 458] width 348 height 54
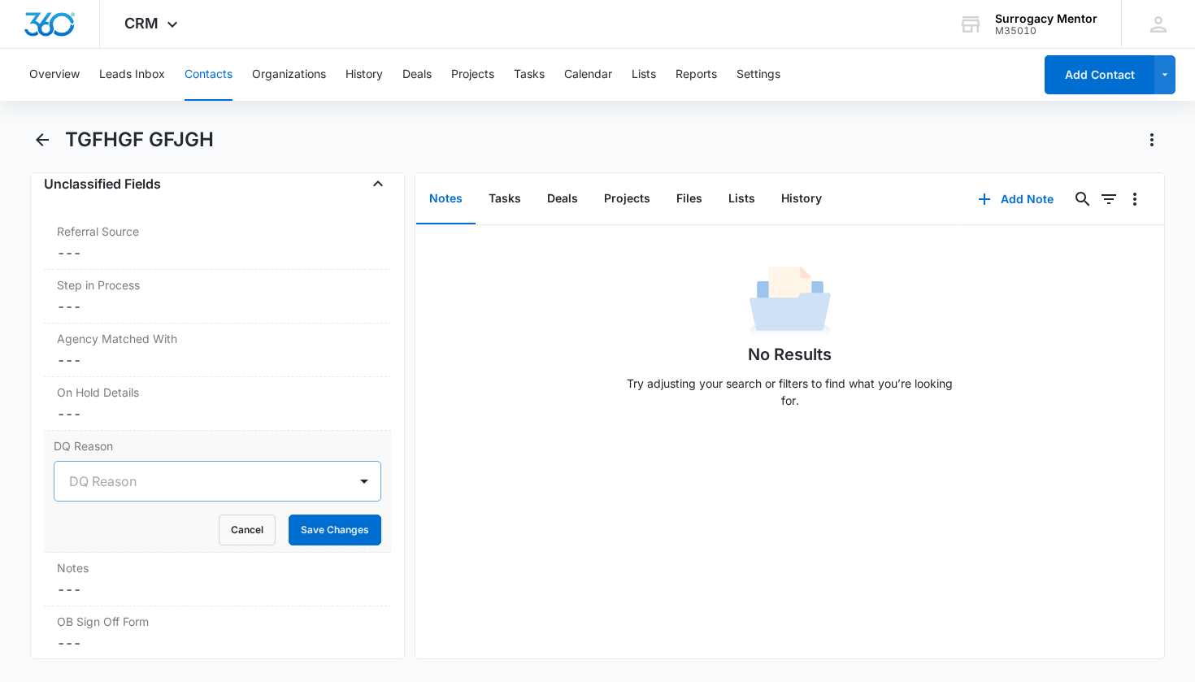
click at [238, 471] on div at bounding box center [198, 481] width 258 height 23
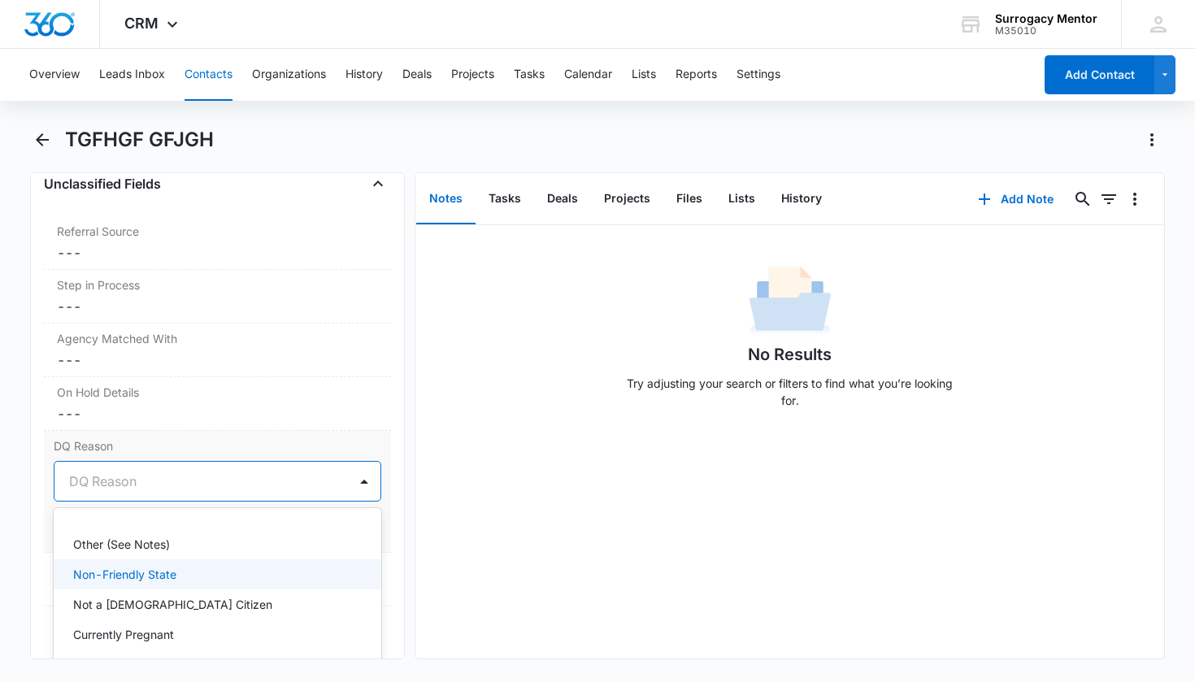
scroll to position [89, 0]
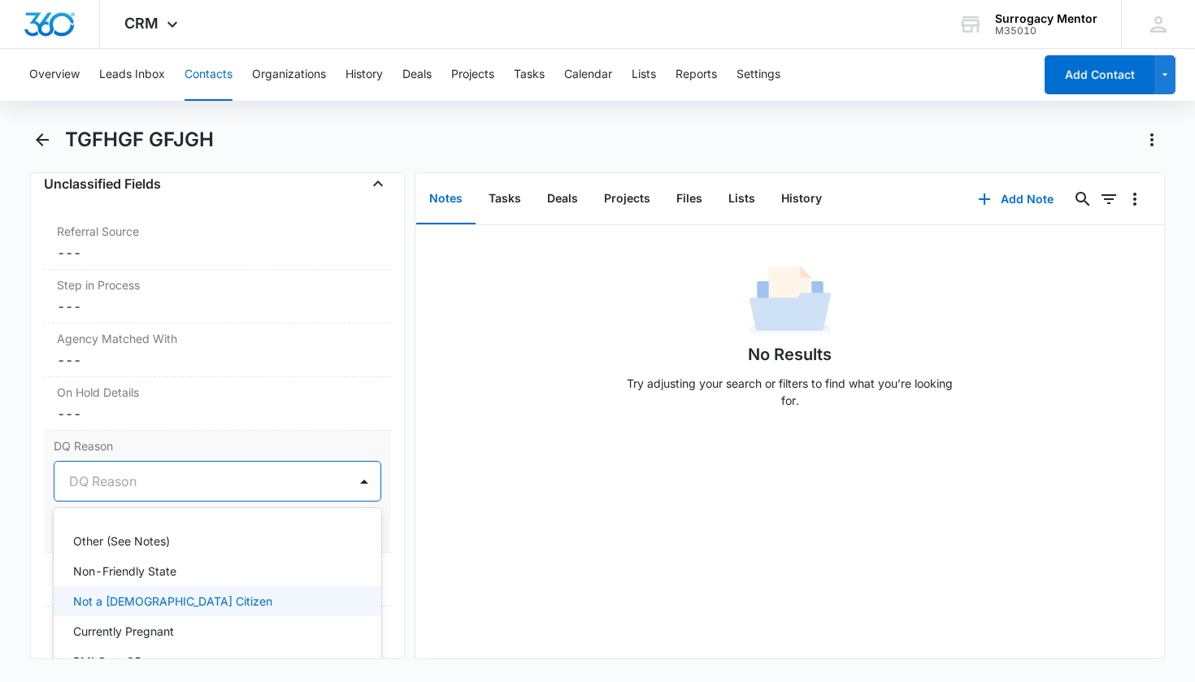
click at [206, 588] on div "Not a [DEMOGRAPHIC_DATA] Citizen" at bounding box center [218, 601] width 328 height 30
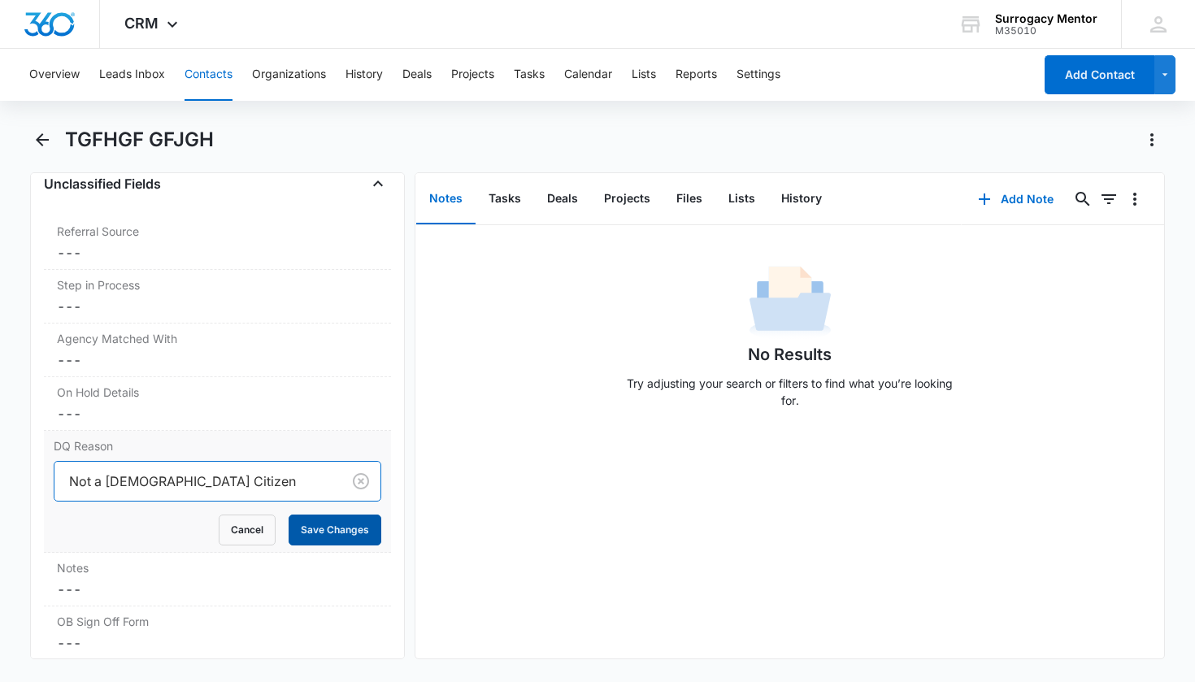
click at [293, 542] on button "Save Changes" at bounding box center [335, 529] width 93 height 31
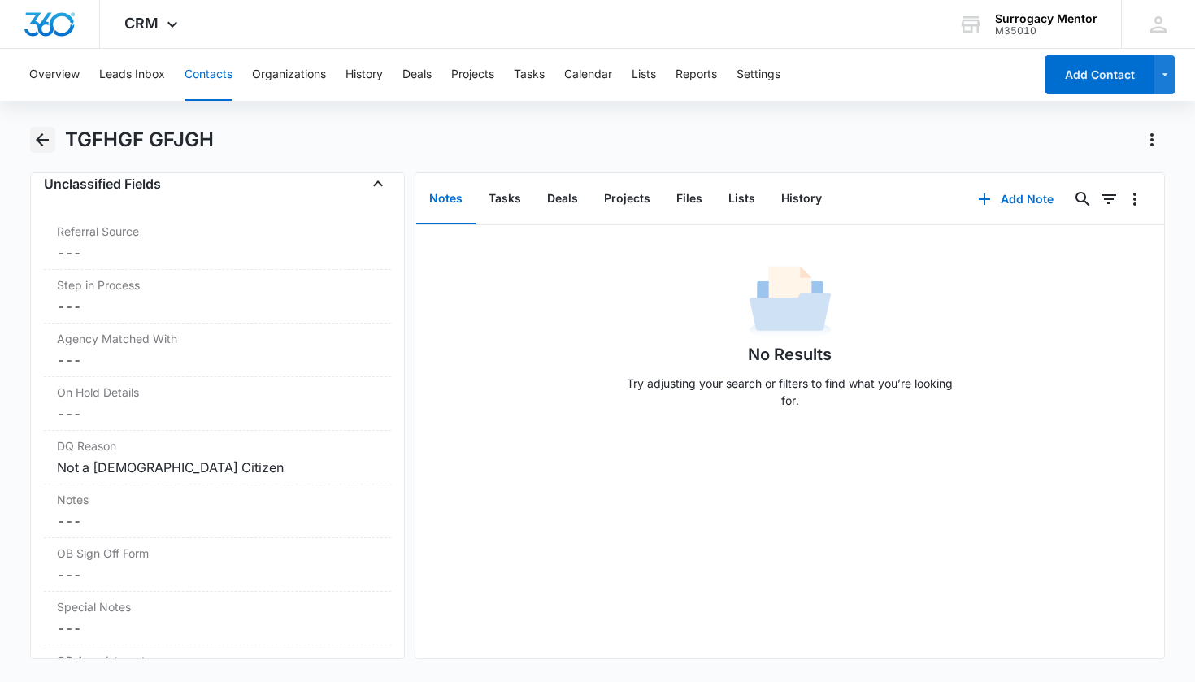
click at [44, 141] on icon "Back" at bounding box center [43, 140] width 20 height 20
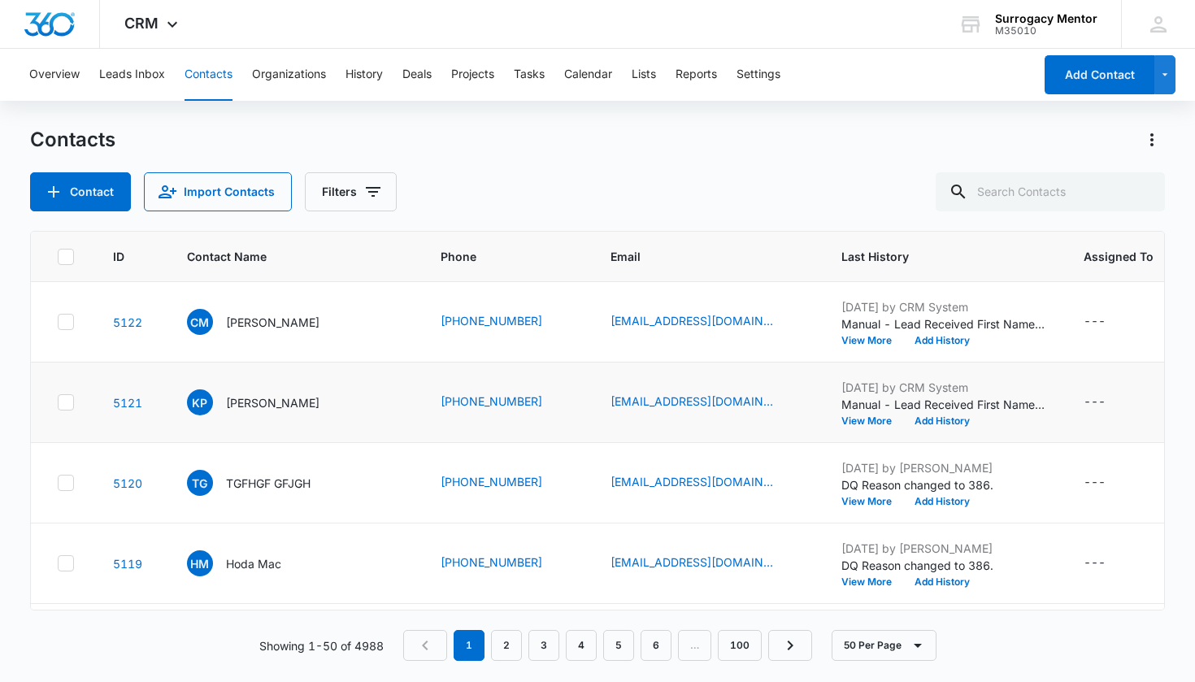
click at [236, 315] on p "[PERSON_NAME]" at bounding box center [272, 322] width 93 height 17
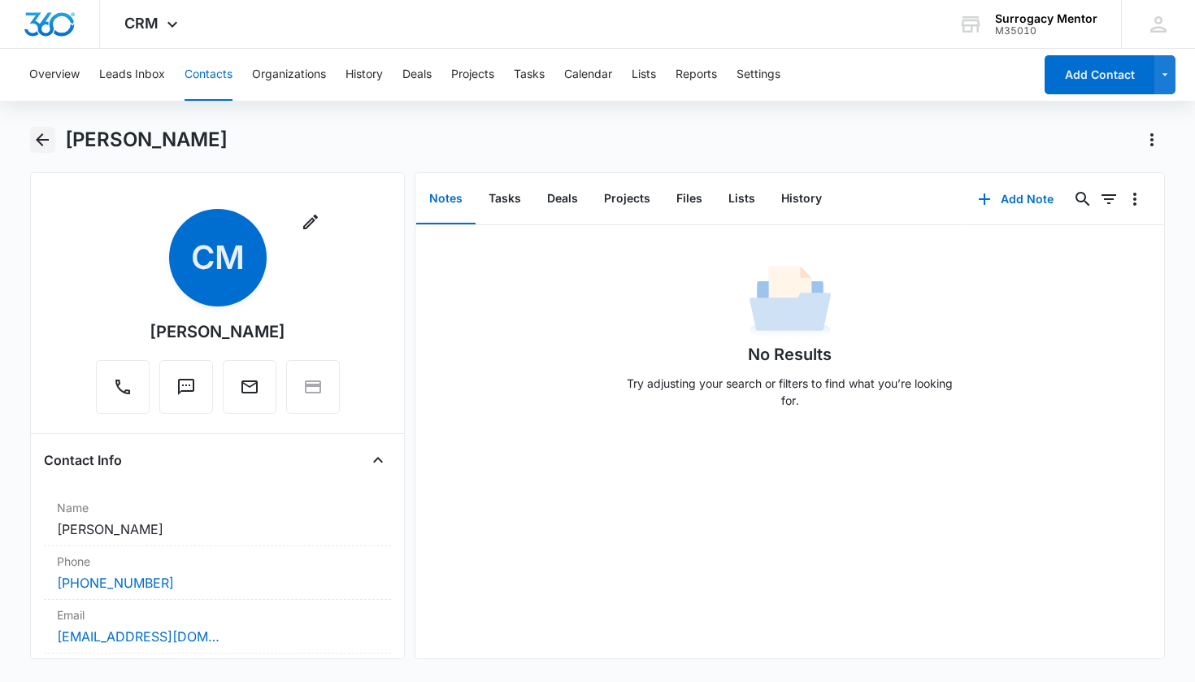
click at [44, 148] on icon "Back" at bounding box center [43, 140] width 20 height 20
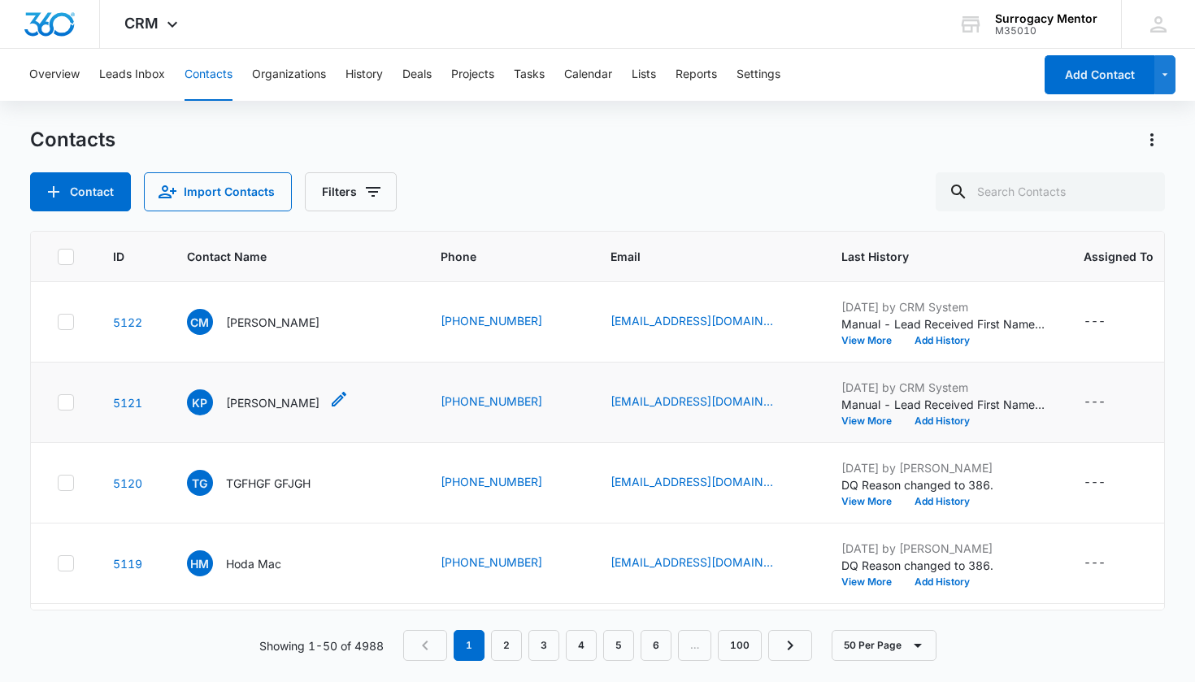
click at [239, 392] on div "KP [PERSON_NAME]" at bounding box center [253, 402] width 132 height 26
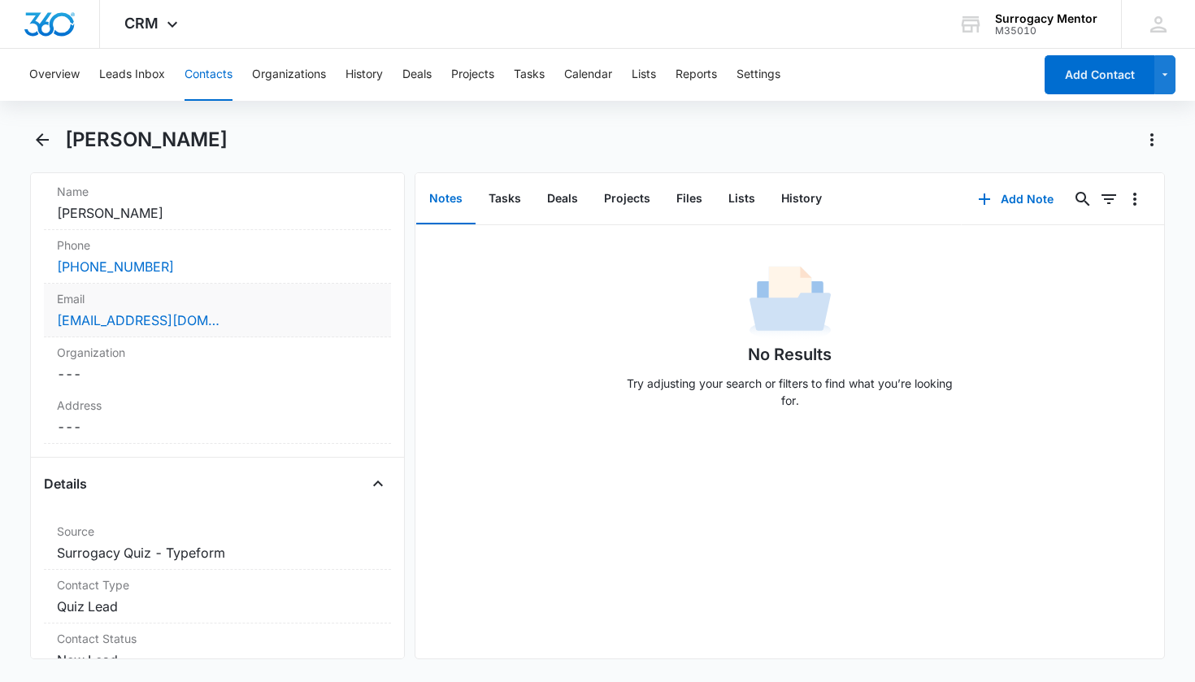
scroll to position [427, 0]
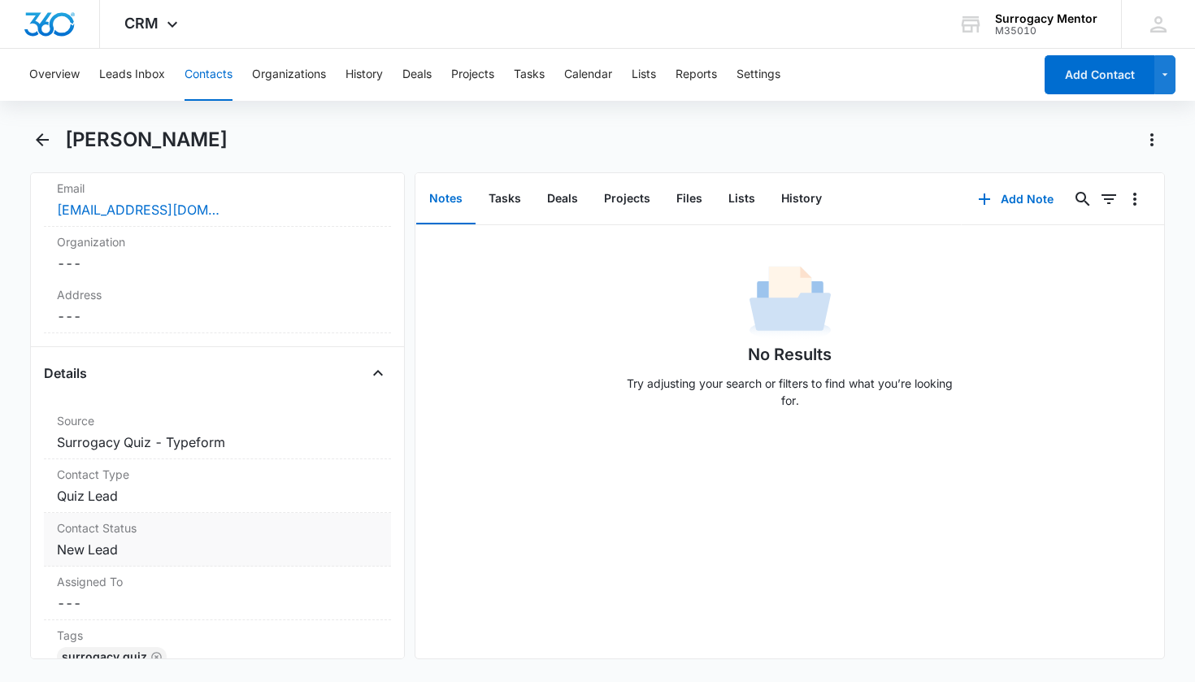
click at [106, 555] on dd "Cancel Save Changes New Lead" at bounding box center [218, 550] width 322 height 20
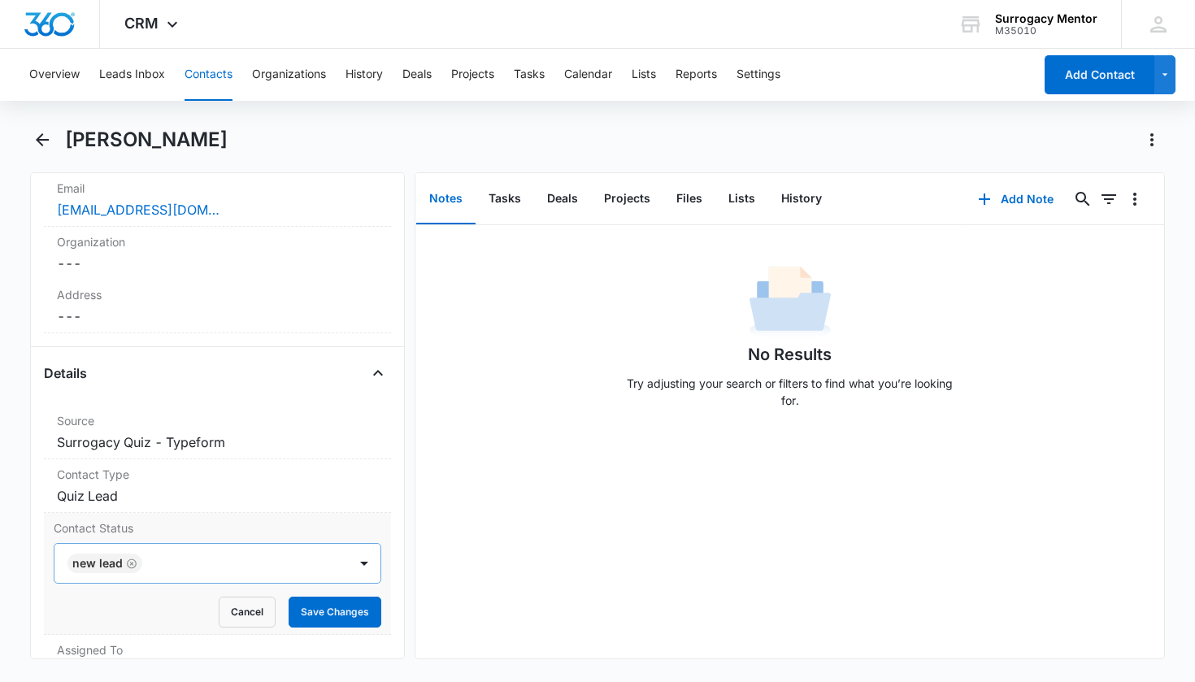
click at [130, 562] on icon "Remove New Lead" at bounding box center [131, 564] width 11 height 12
click at [130, 562] on div "Contact Status" at bounding box center [198, 563] width 258 height 20
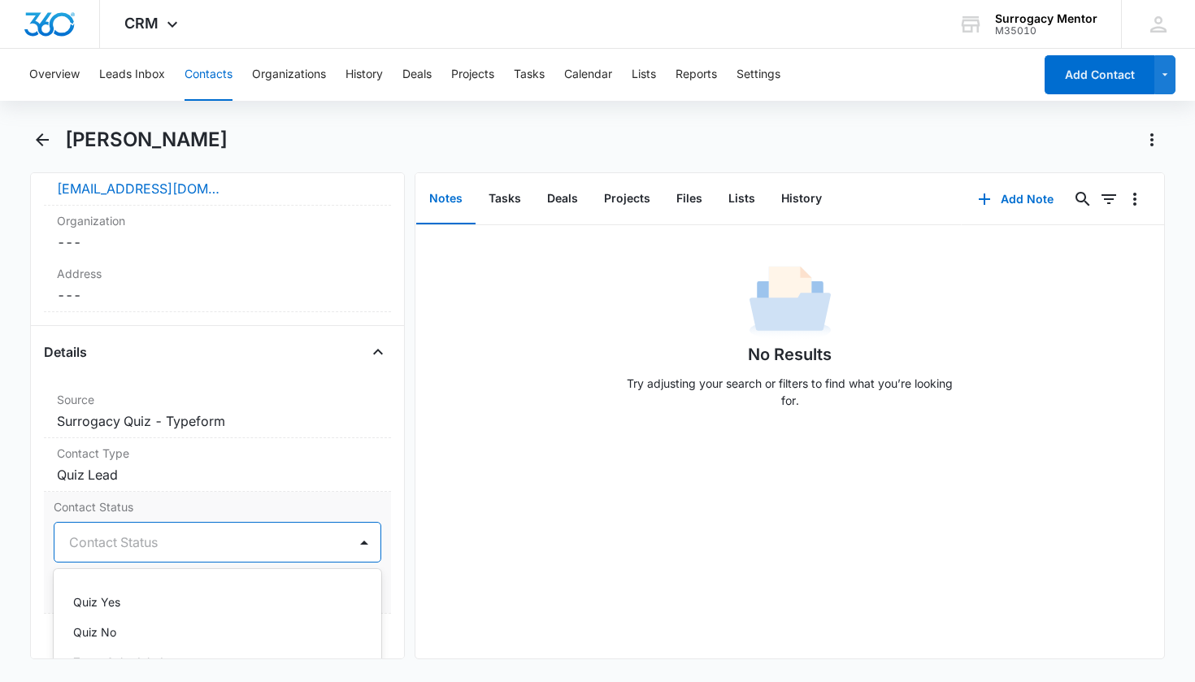
scroll to position [393, 0]
click at [145, 601] on div "Quiz Yes" at bounding box center [216, 598] width 286 height 17
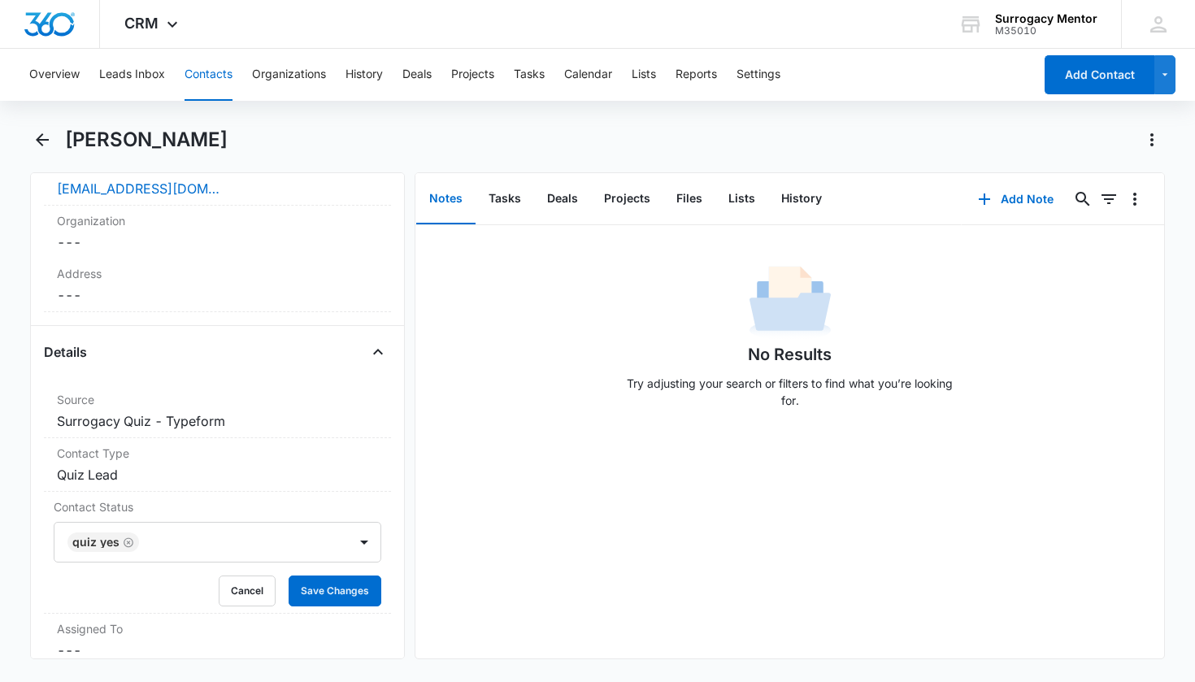
click at [385, 519] on div "Remove KP [PERSON_NAME] Contact Info Name Cancel Save Changes [PERSON_NAME] Pho…" at bounding box center [217, 415] width 375 height 487
click at [350, 582] on button "Save Changes" at bounding box center [335, 590] width 93 height 31
click at [41, 149] on button "Back" at bounding box center [42, 140] width 25 height 26
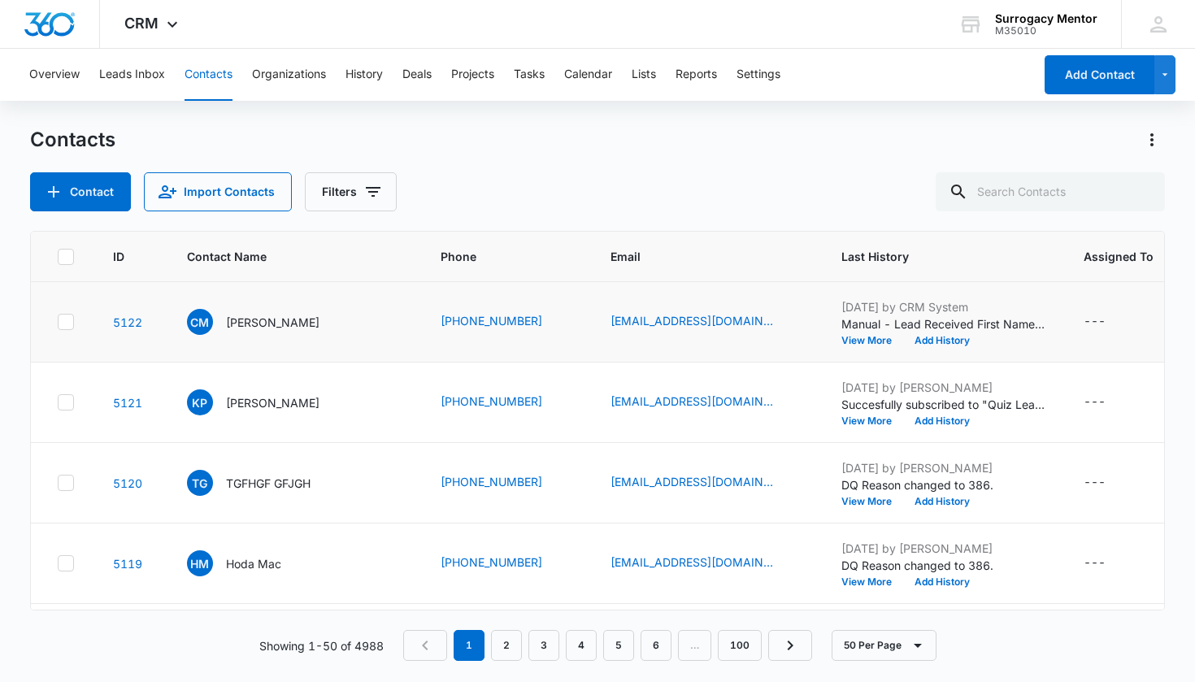
drag, startPoint x: 284, startPoint y: 328, endPoint x: 282, endPoint y: 344, distance: 16.3
click at [284, 328] on p "[PERSON_NAME]" at bounding box center [272, 322] width 93 height 17
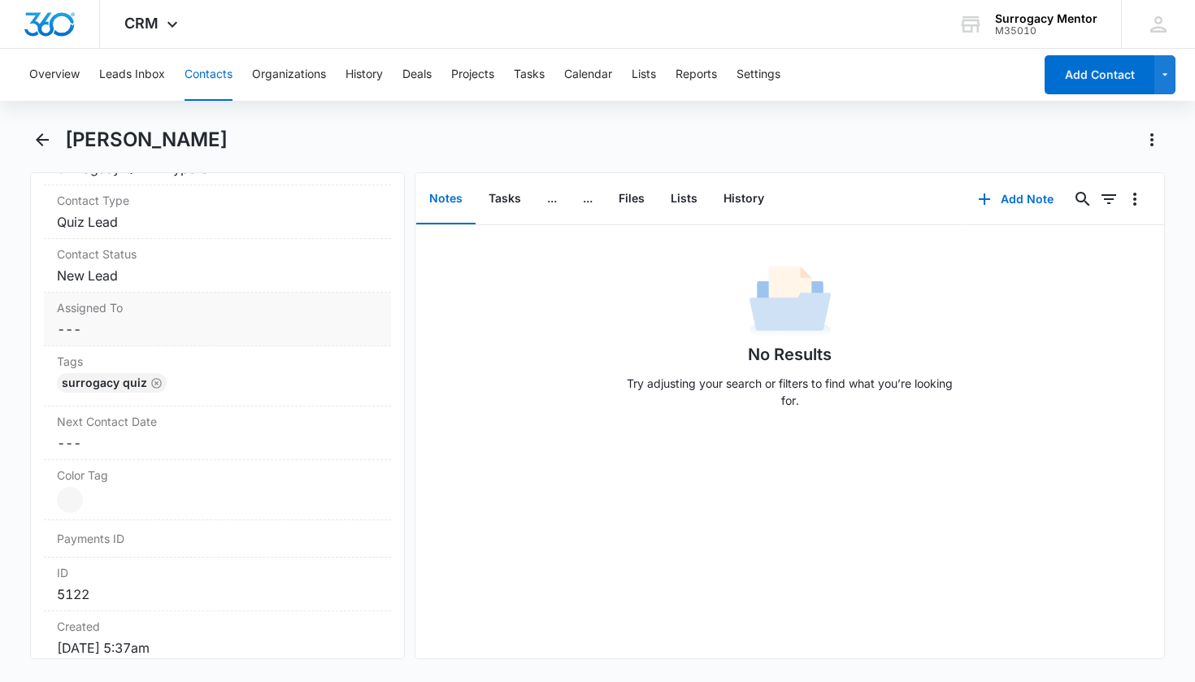
scroll to position [666, 0]
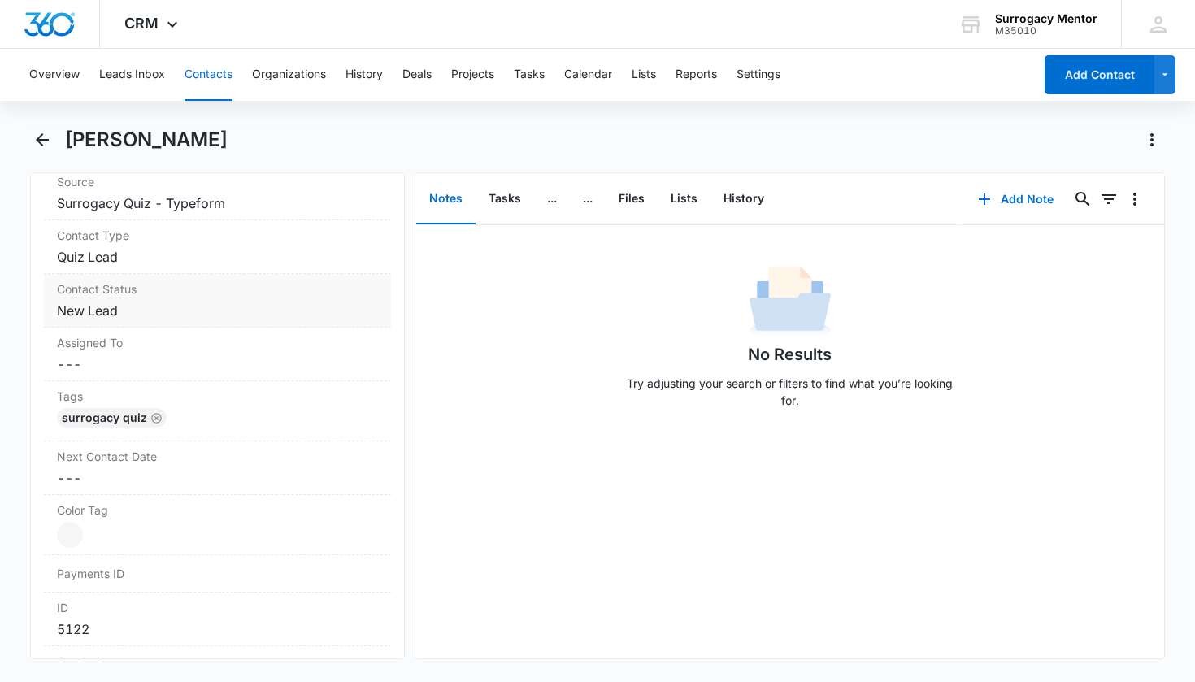
click at [102, 311] on dd "Cancel Save Changes New Lead" at bounding box center [218, 311] width 322 height 20
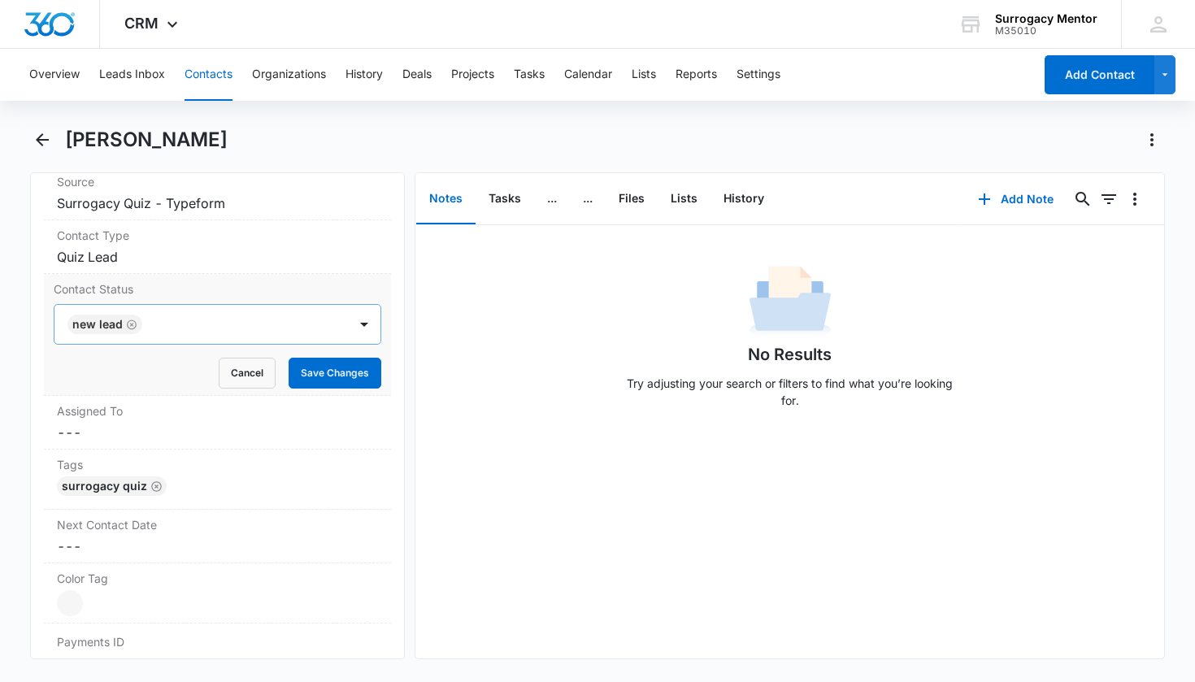
click at [128, 324] on icon "Remove New Lead" at bounding box center [131, 325] width 11 height 12
click at [156, 334] on div at bounding box center [198, 324] width 258 height 23
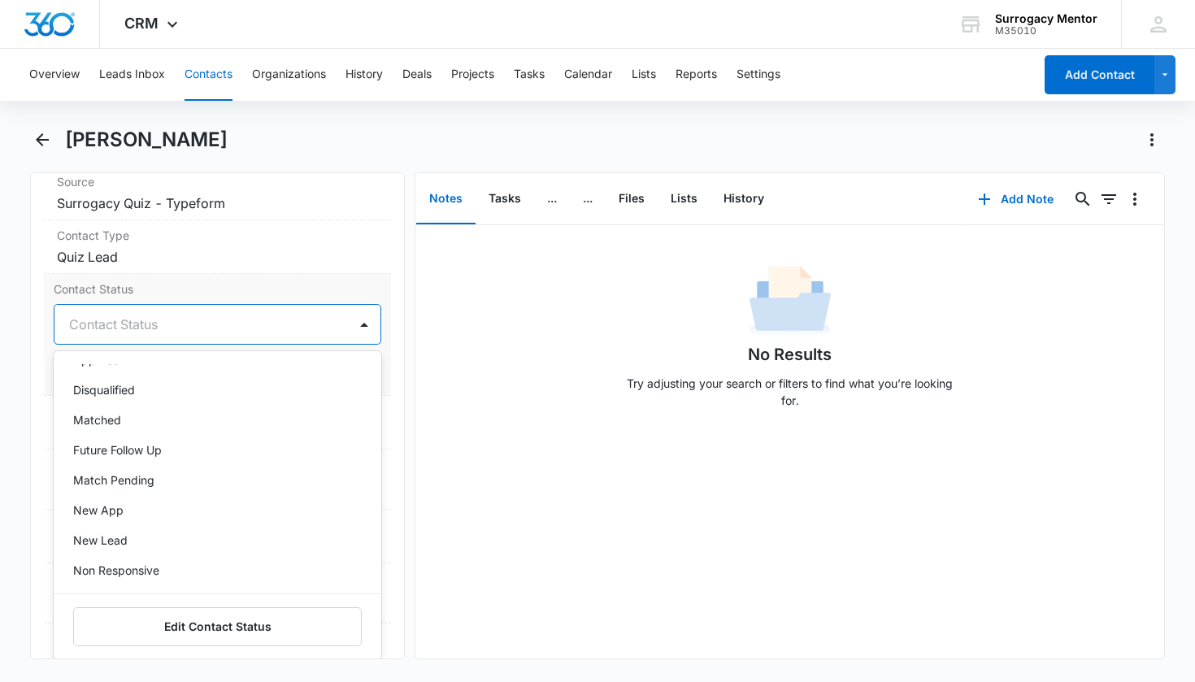
scroll to position [285, 0]
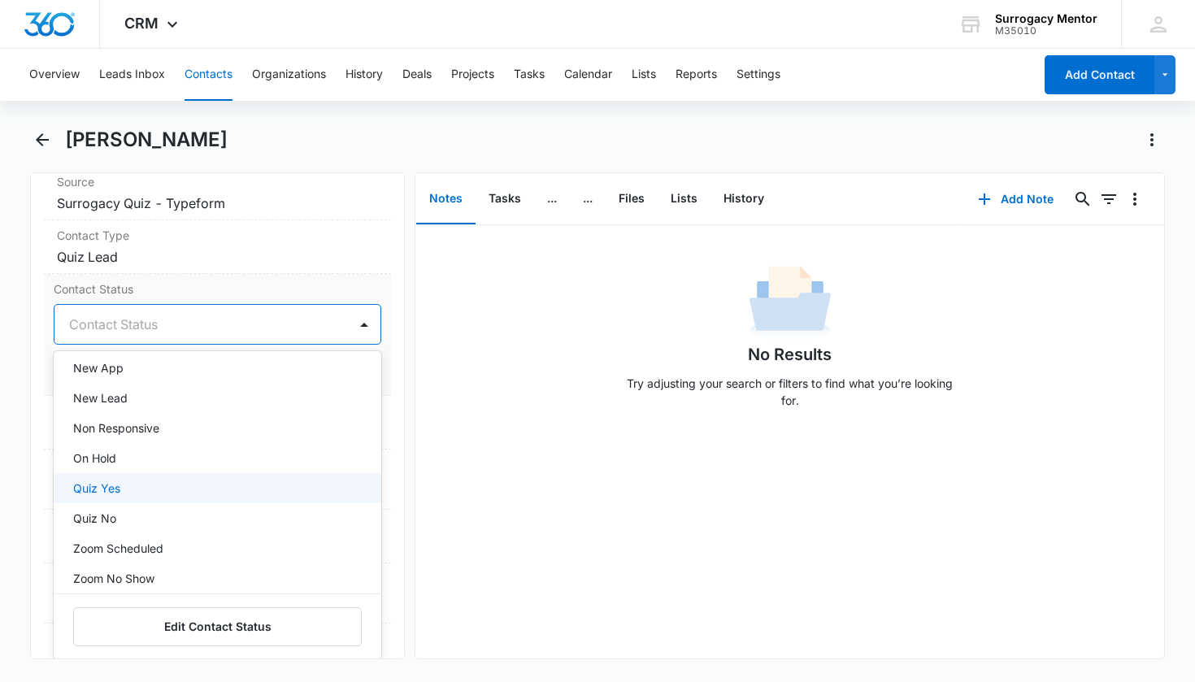
drag, startPoint x: 142, startPoint y: 480, endPoint x: 227, endPoint y: 472, distance: 84.8
click at [142, 480] on div "Quiz Yes" at bounding box center [216, 488] width 286 height 17
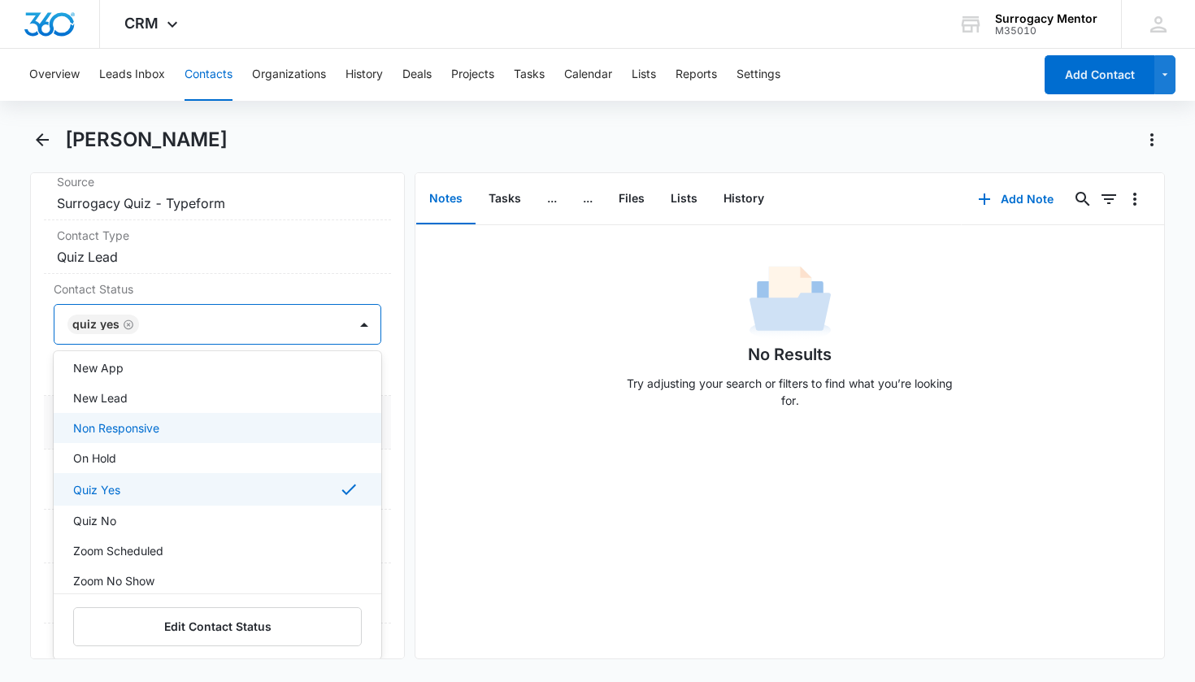
click at [373, 417] on div "Assigned To Cancel Save Changes ---" at bounding box center [218, 423] width 348 height 54
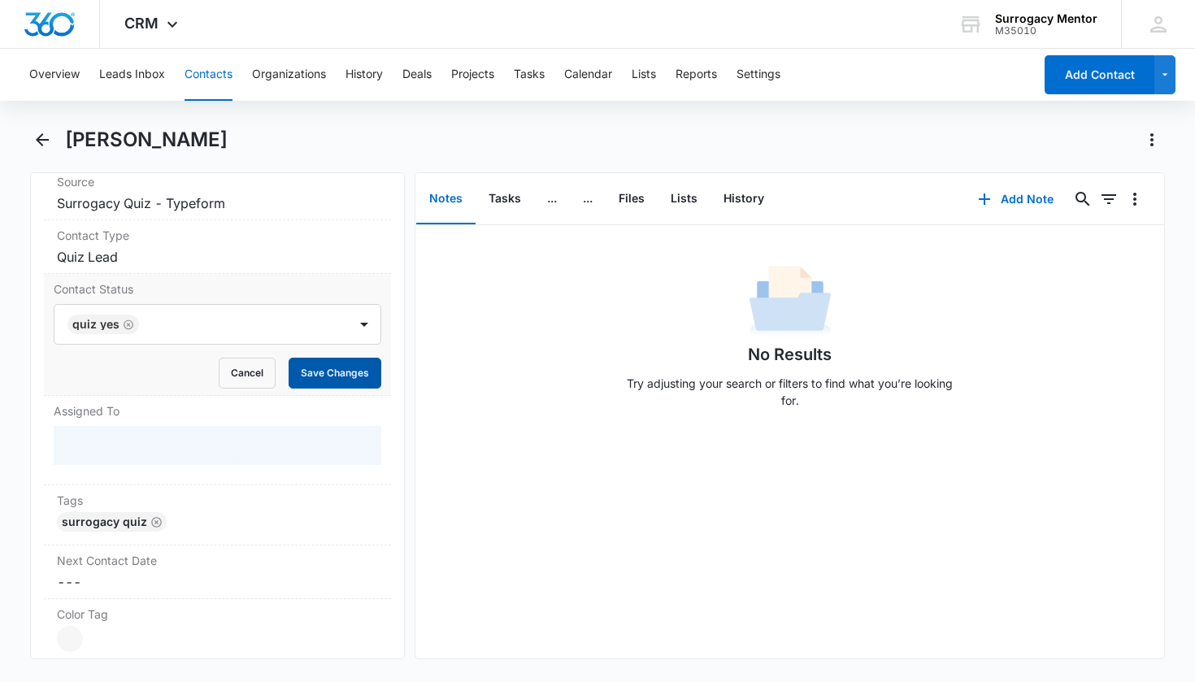
click at [345, 380] on button "Save Changes" at bounding box center [335, 373] width 93 height 31
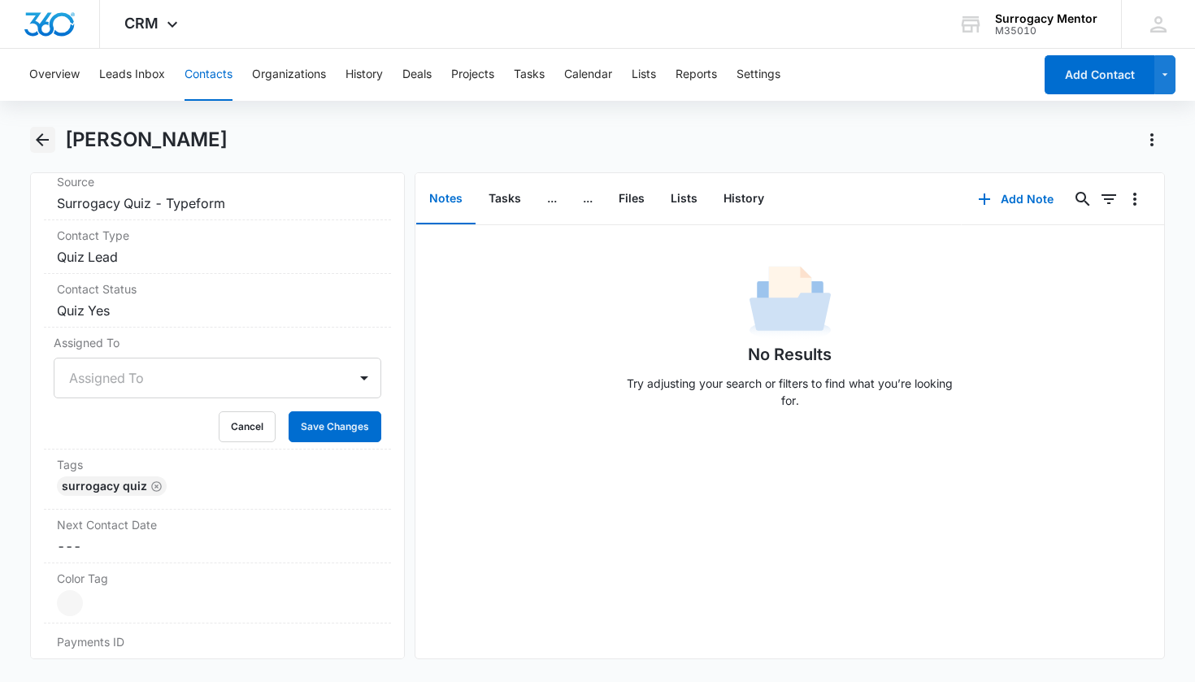
click at [41, 140] on icon "Back" at bounding box center [42, 139] width 13 height 13
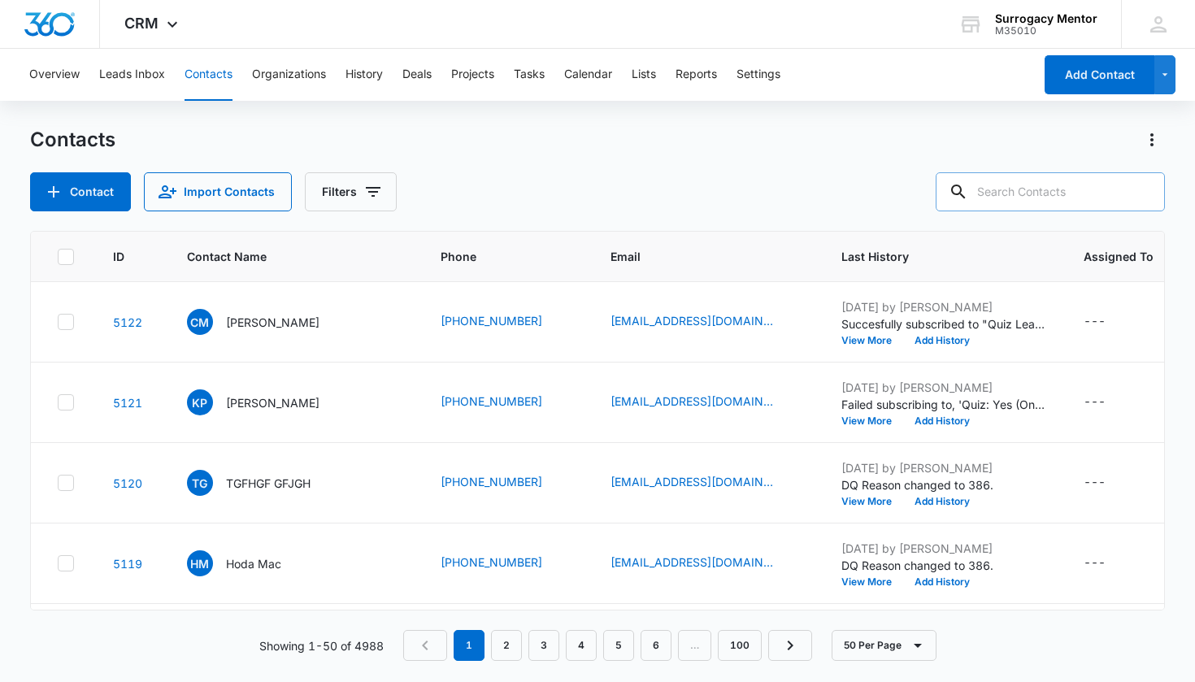
click at [994, 202] on input "text" at bounding box center [1049, 191] width 229 height 39
type input "[PERSON_NAME]"
